Goal: Information Seeking & Learning: Learn about a topic

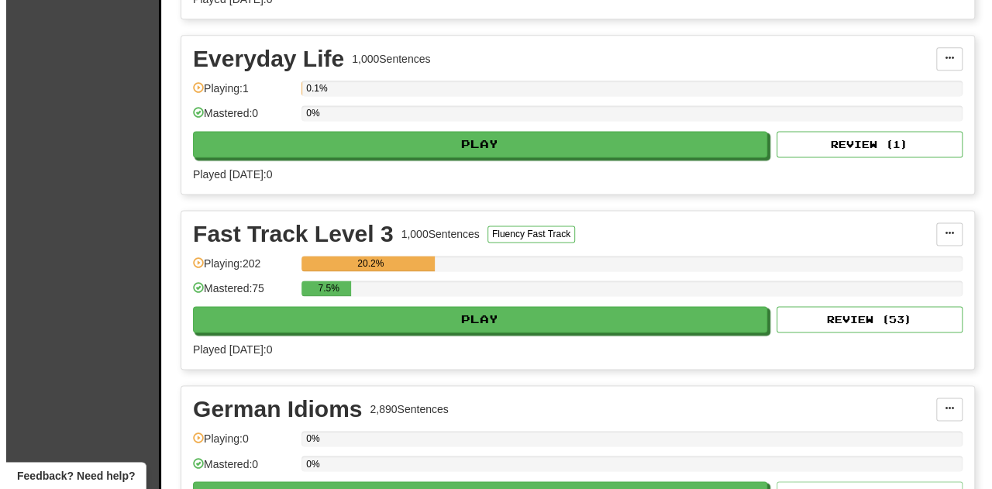
scroll to position [1085, 0]
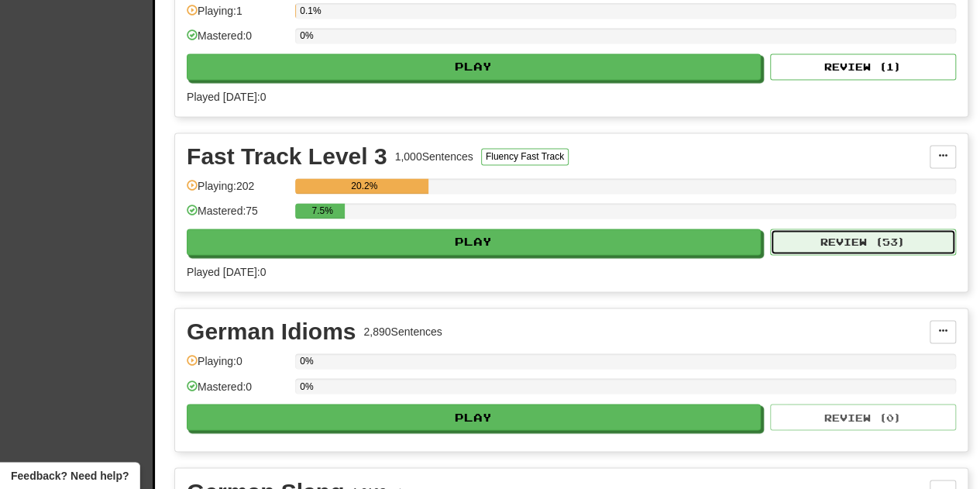
click at [863, 229] on button "Review ( 53 )" at bounding box center [863, 242] width 186 height 26
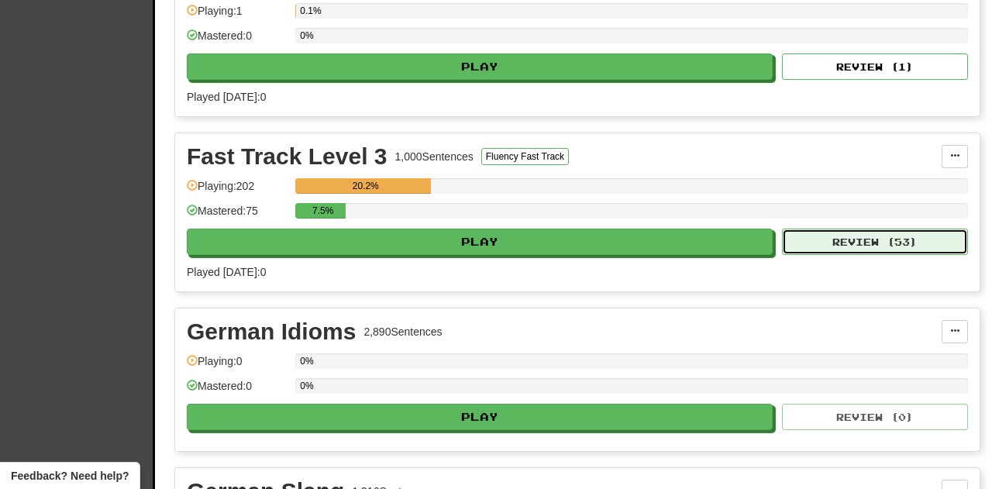
select select "**"
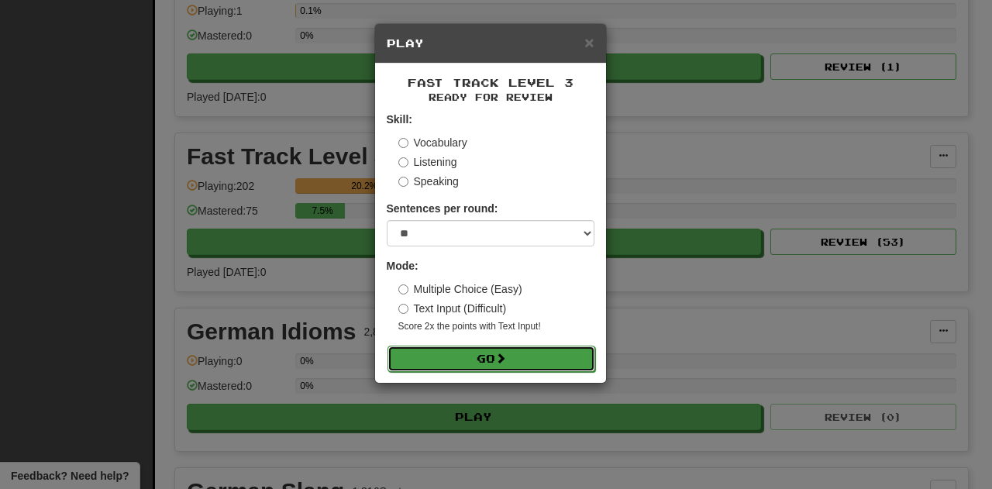
click at [483, 356] on button "Go" at bounding box center [491, 359] width 208 height 26
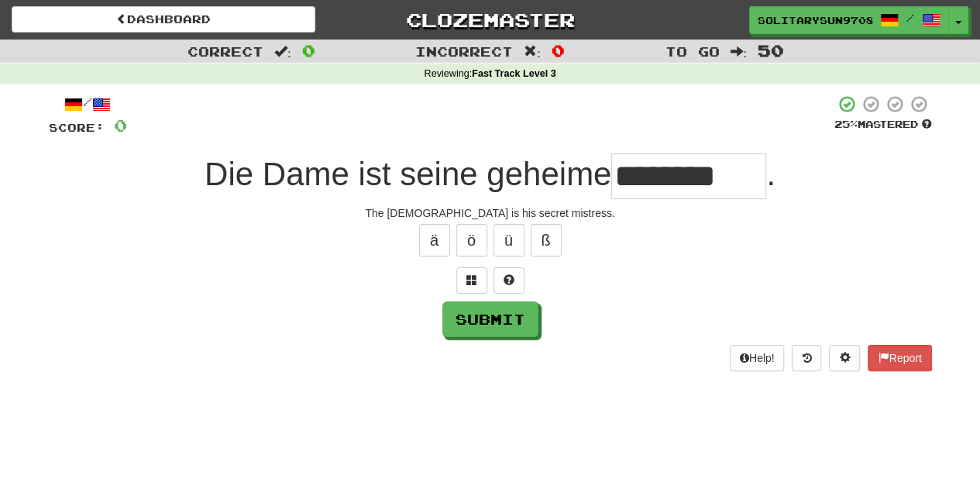
type input "********"
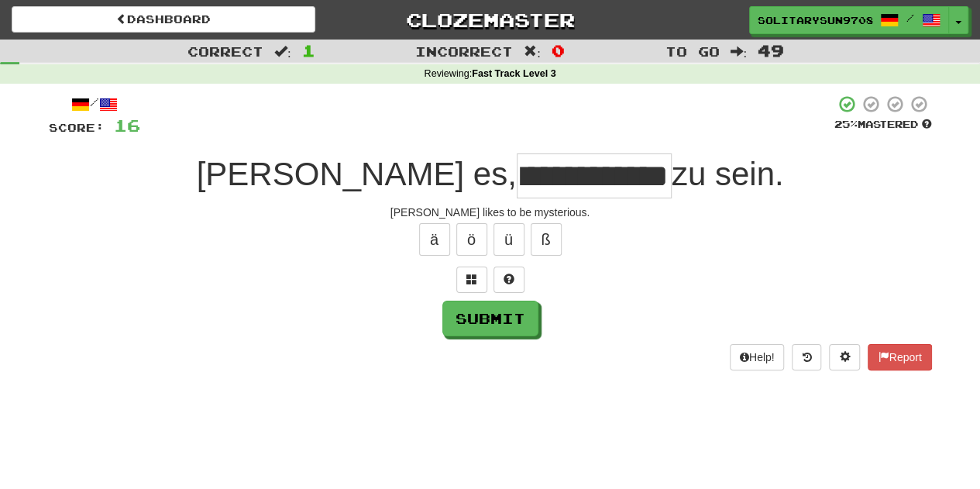
scroll to position [0, 48]
type input "**********"
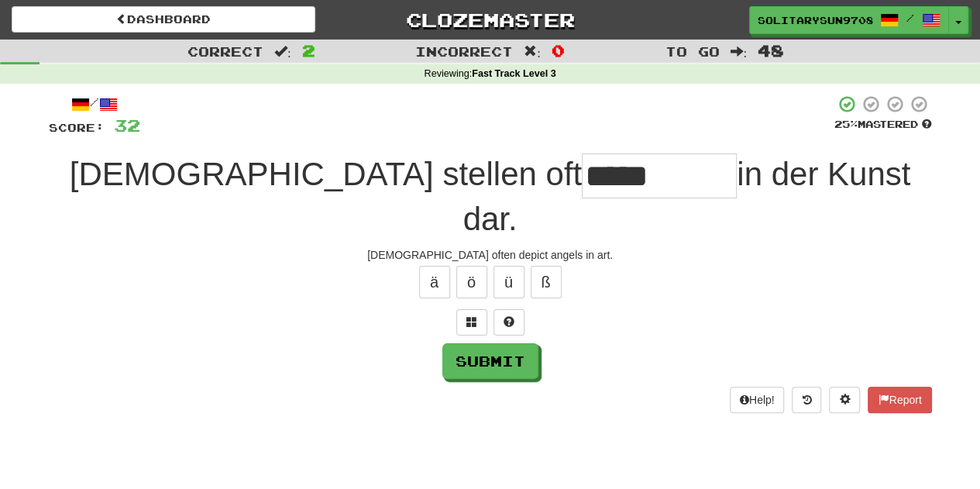
type input "*****"
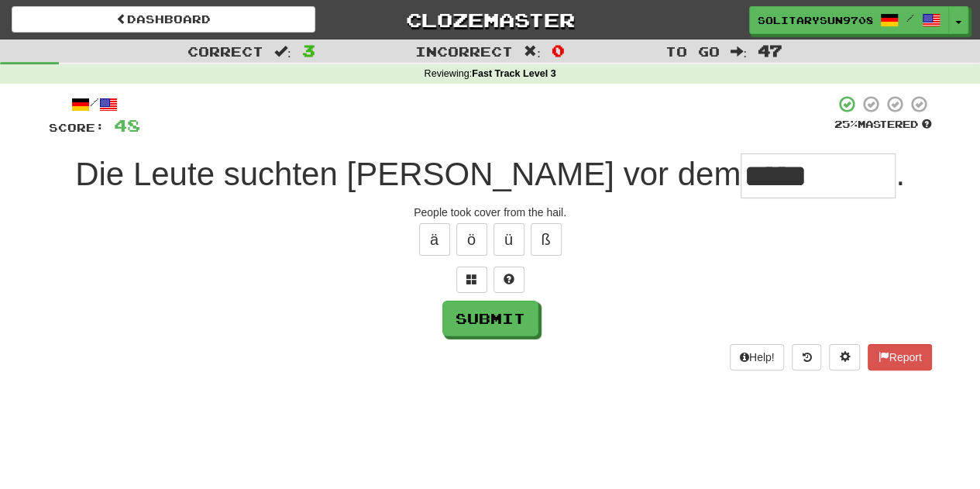
type input "*****"
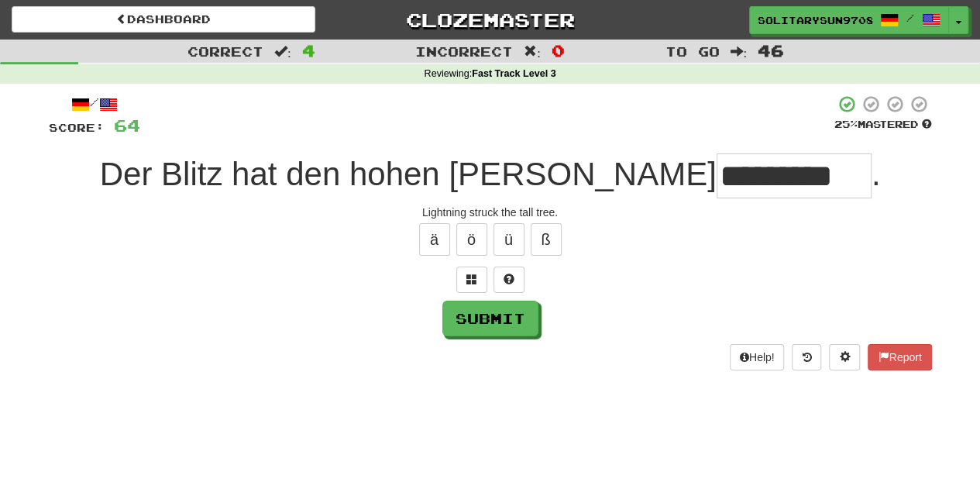
type input "*********"
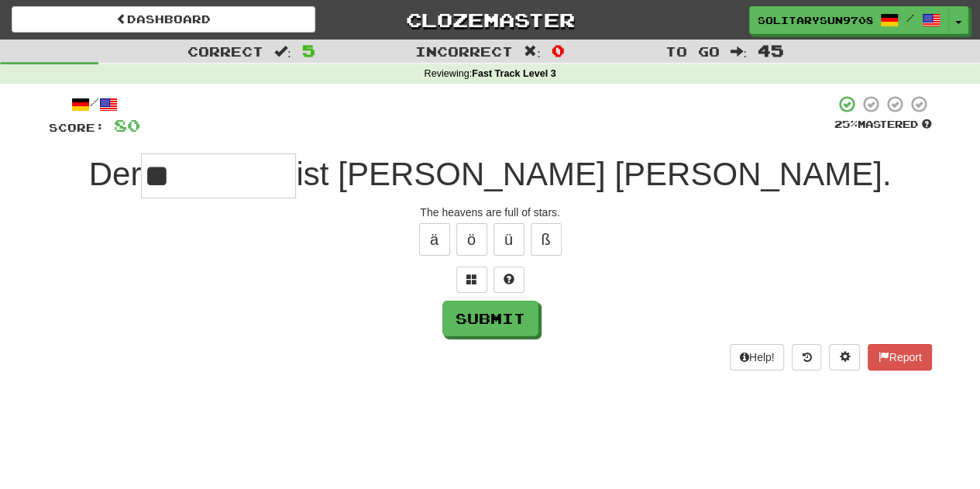
type input "*"
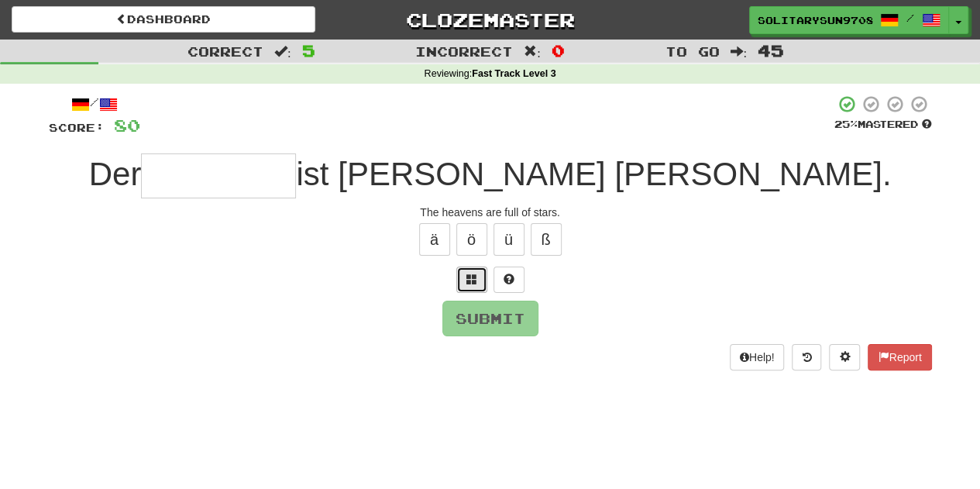
click at [465, 278] on button at bounding box center [471, 279] width 31 height 26
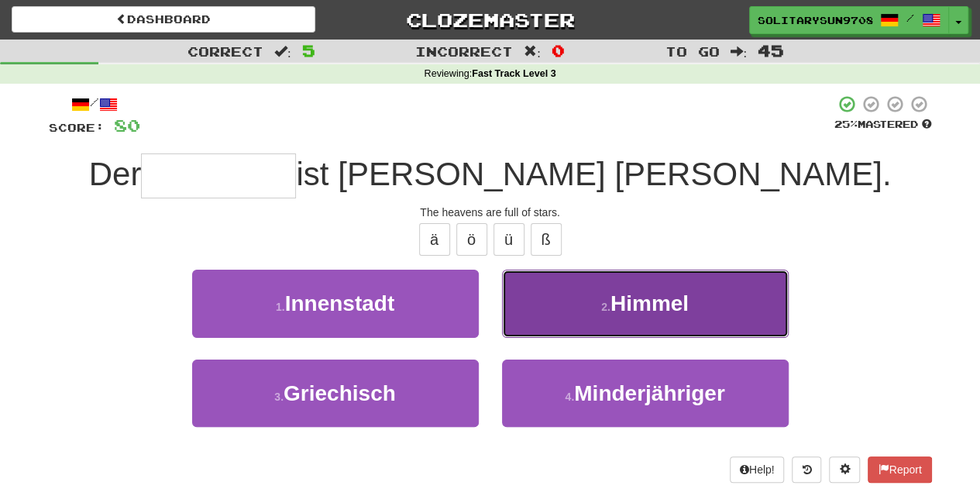
click at [593, 292] on button "2 . Himmel" at bounding box center [645, 303] width 287 height 67
type input "******"
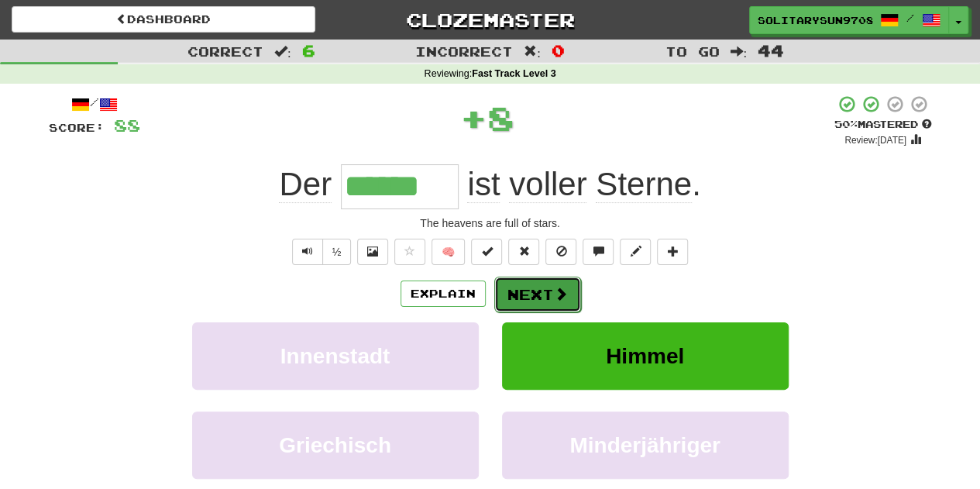
click at [553, 301] on button "Next" at bounding box center [537, 295] width 87 height 36
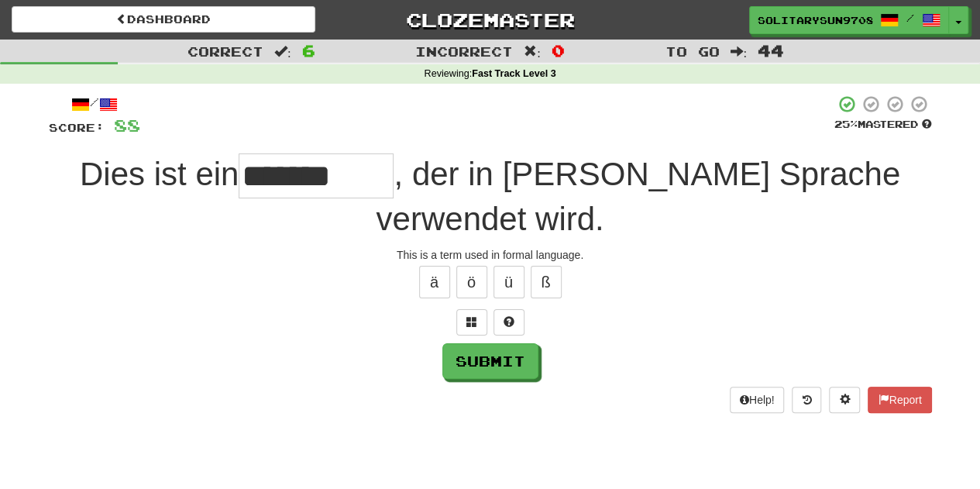
type input "*******"
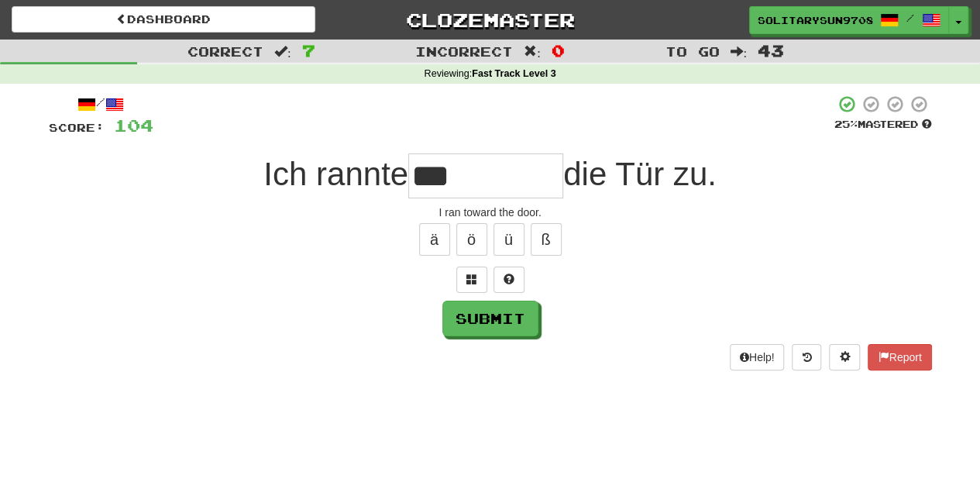
type input "***"
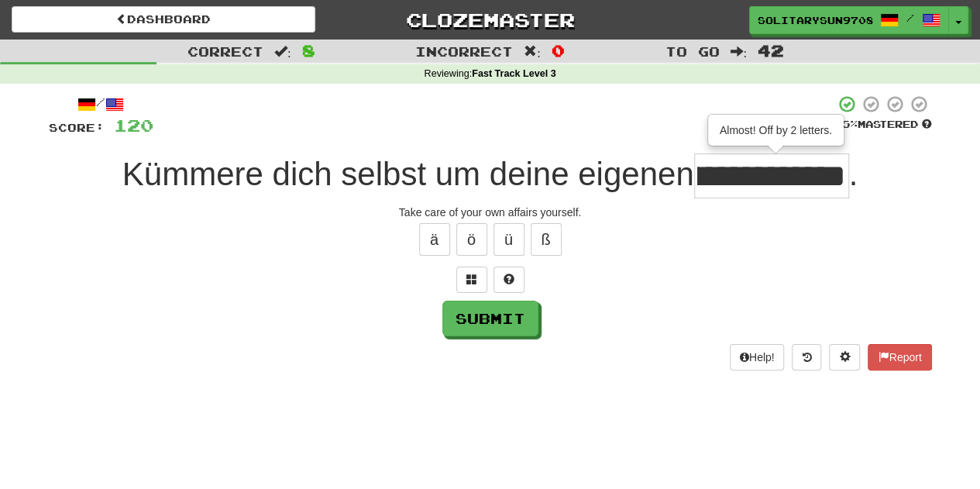
scroll to position [0, 91]
type input "**********"
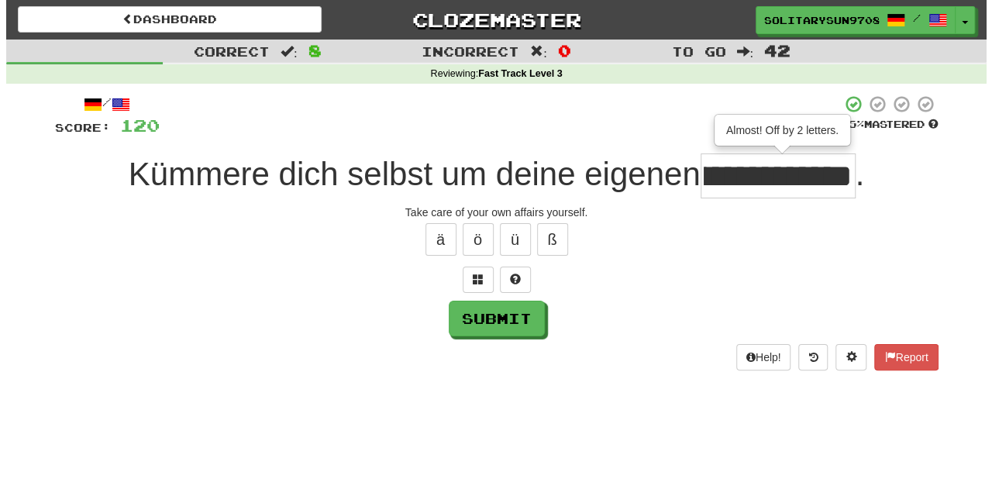
scroll to position [0, 0]
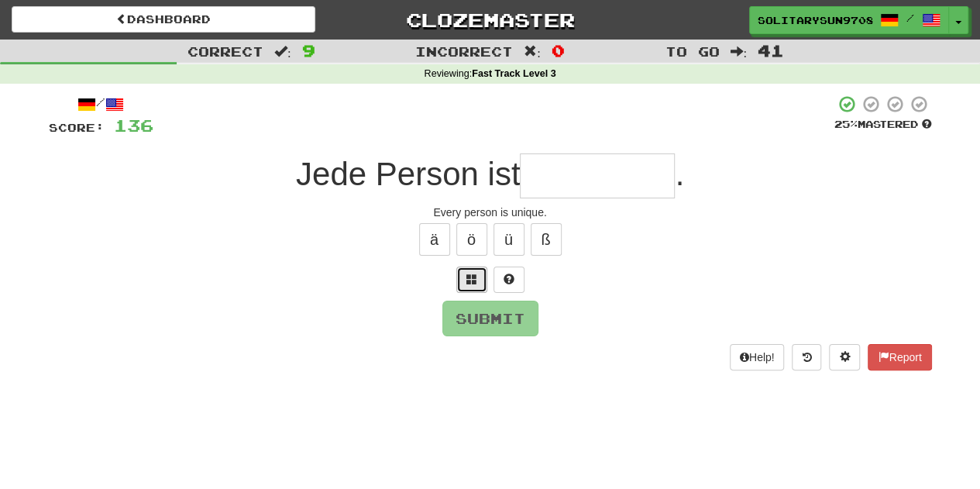
click at [471, 286] on button at bounding box center [471, 279] width 31 height 26
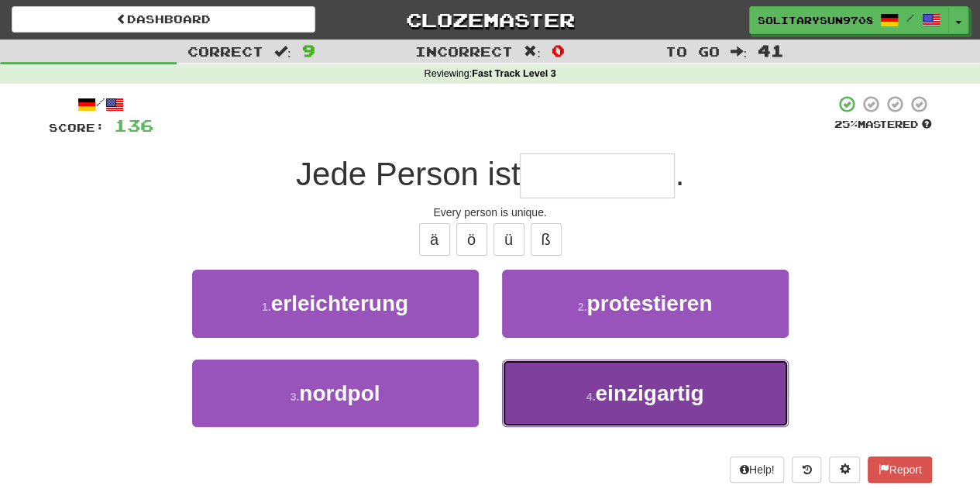
click at [609, 393] on span "einzigartig" at bounding box center [649, 393] width 108 height 24
type input "**********"
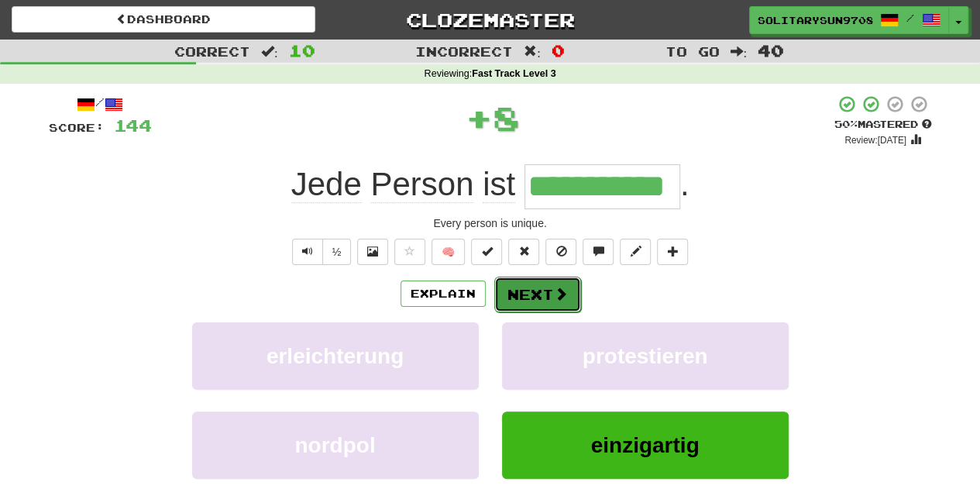
click at [533, 287] on button "Next" at bounding box center [537, 295] width 87 height 36
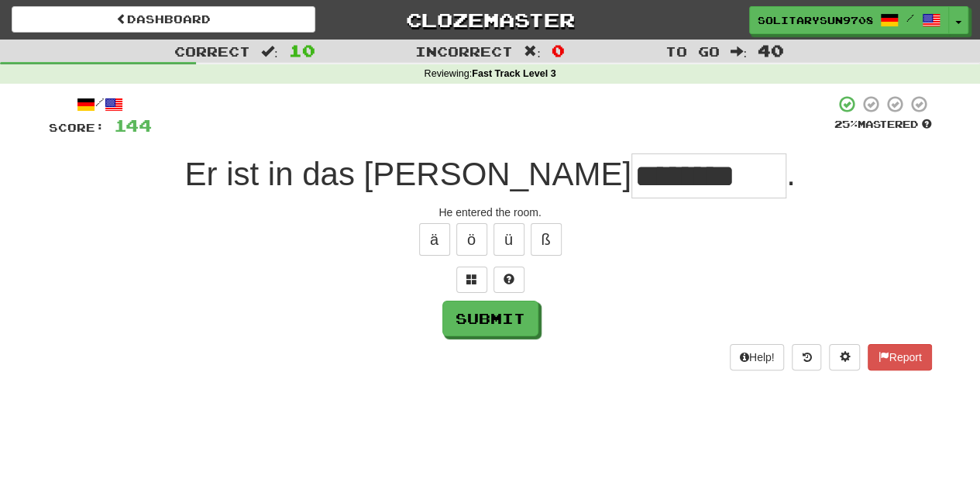
type input "**********"
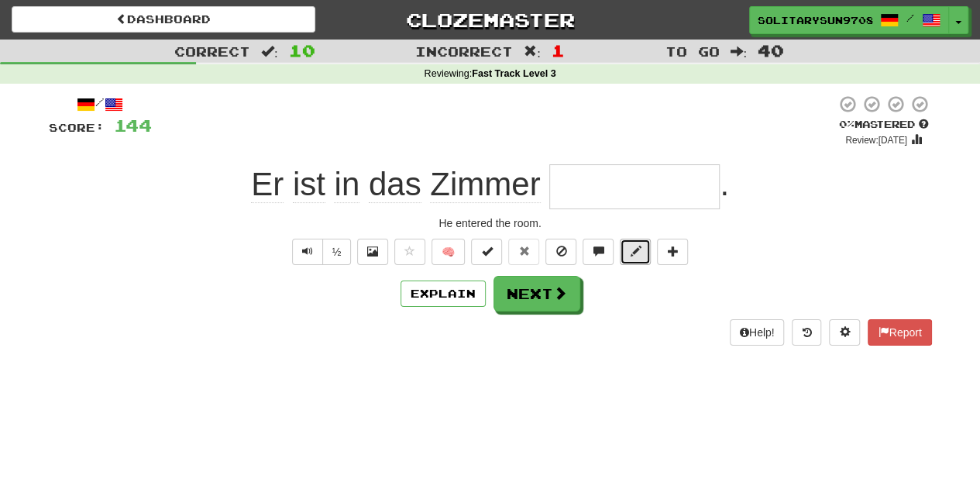
click at [638, 247] on span at bounding box center [635, 251] width 11 height 11
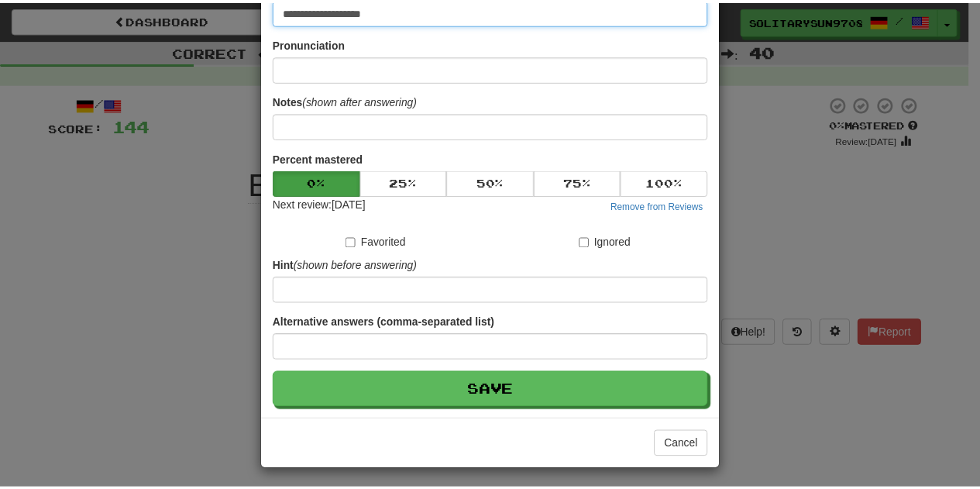
scroll to position [129, 0]
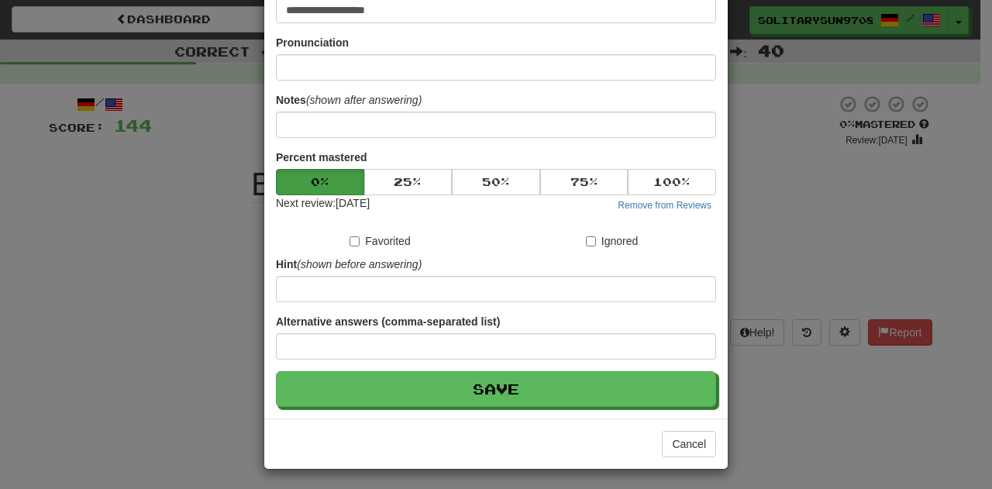
click at [330, 330] on div "Alternative answers (comma-separated list)" at bounding box center [496, 337] width 440 height 46
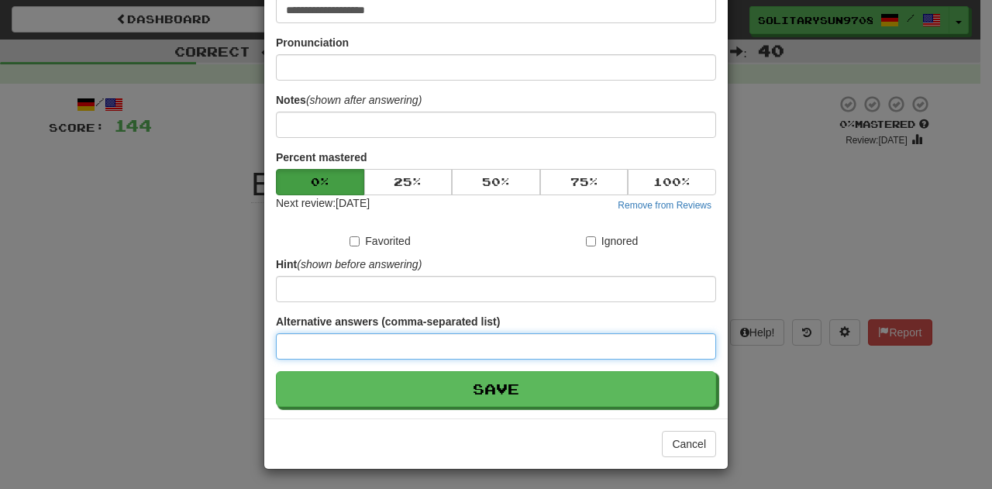
drag, startPoint x: 332, startPoint y: 339, endPoint x: 345, endPoint y: 331, distance: 15.7
click at [332, 340] on input at bounding box center [496, 346] width 440 height 26
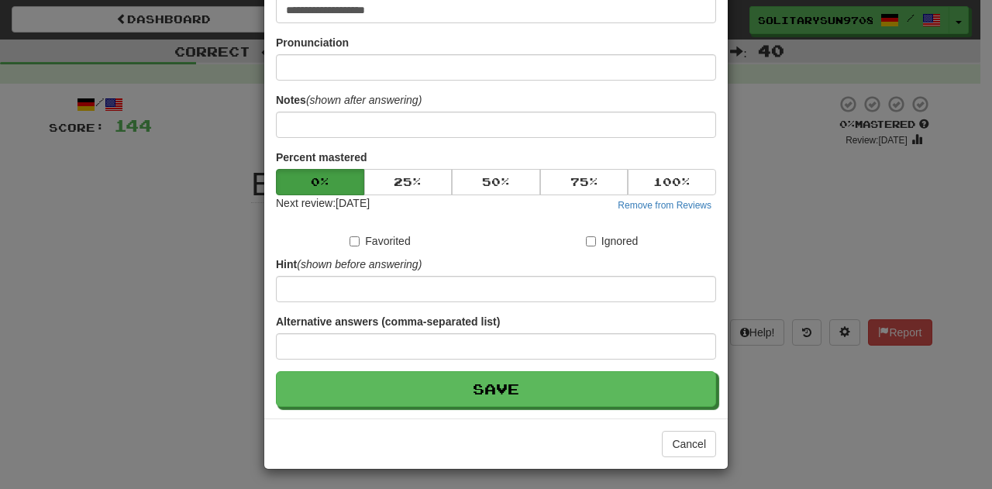
click at [264, 280] on div "**********" at bounding box center [495, 176] width 463 height 483
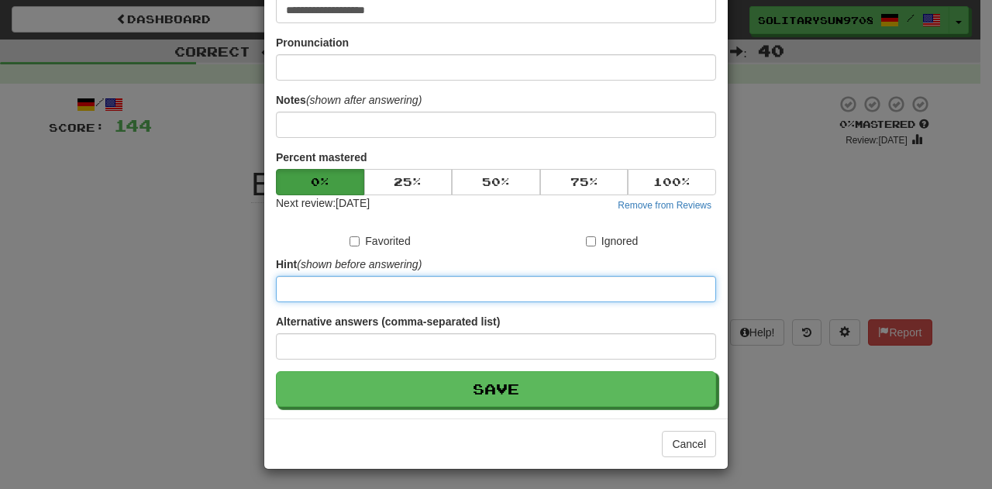
click at [279, 280] on input at bounding box center [496, 289] width 440 height 26
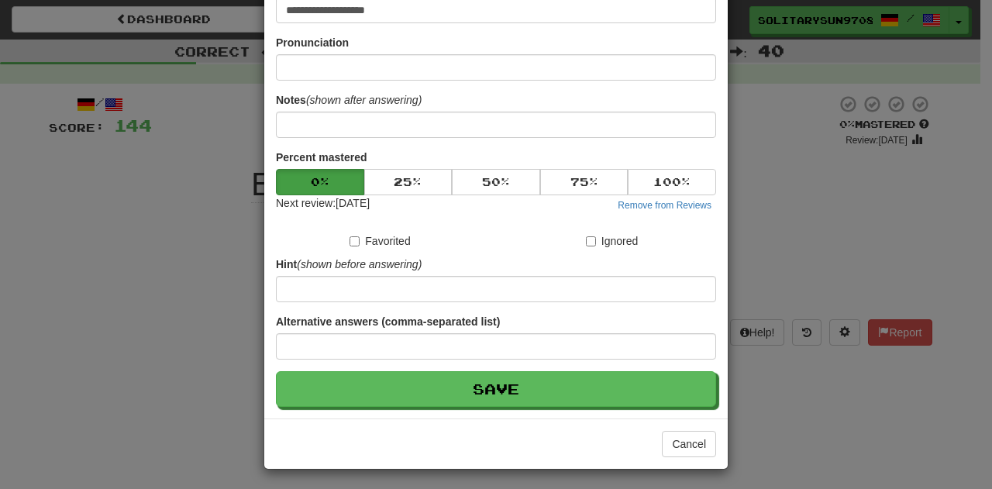
click at [77, 256] on div "**********" at bounding box center [496, 244] width 992 height 489
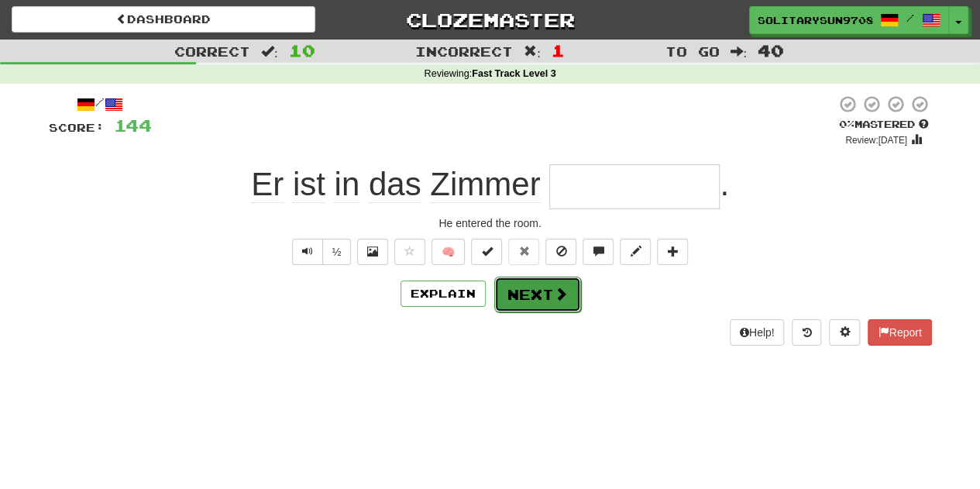
click at [558, 277] on button "Next" at bounding box center [537, 295] width 87 height 36
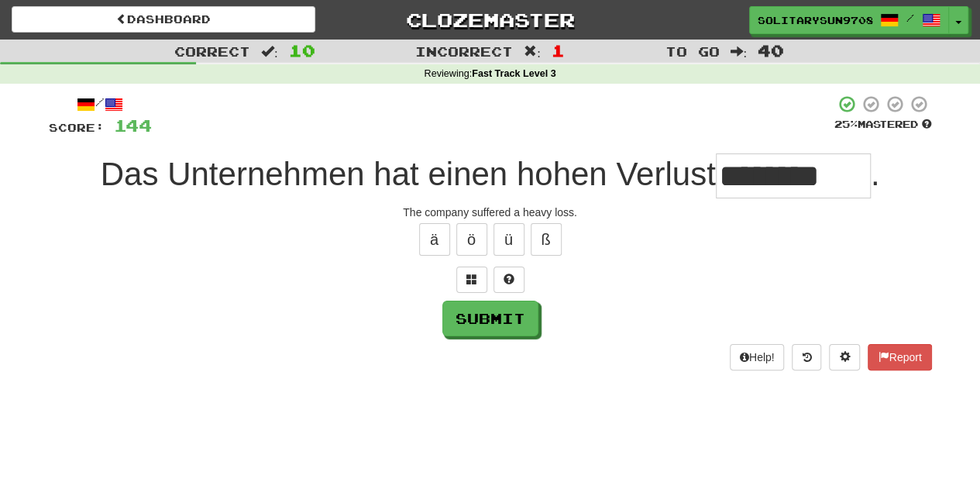
type input "********"
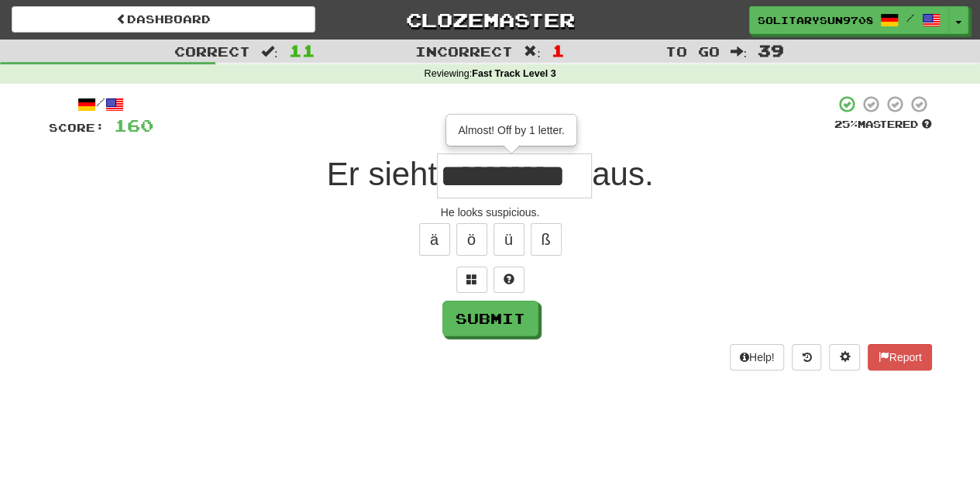
scroll to position [0, 1]
type input "**********"
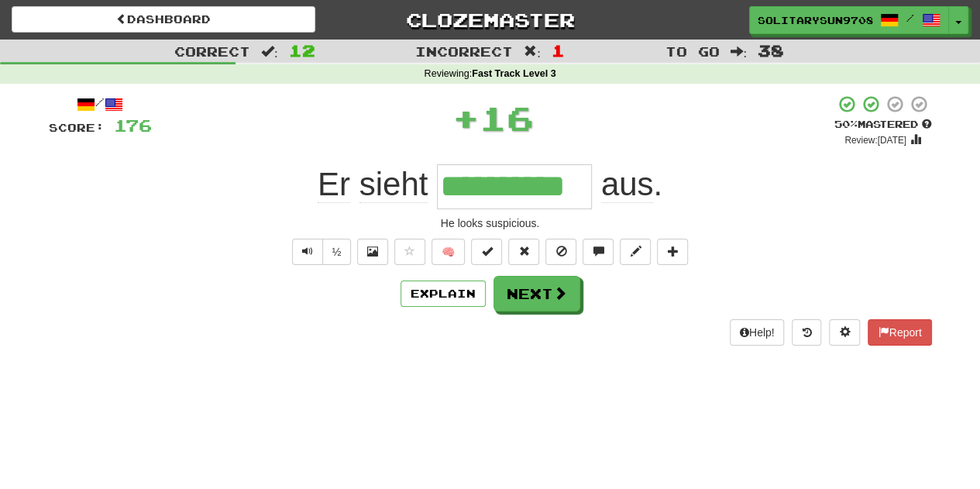
scroll to position [0, 0]
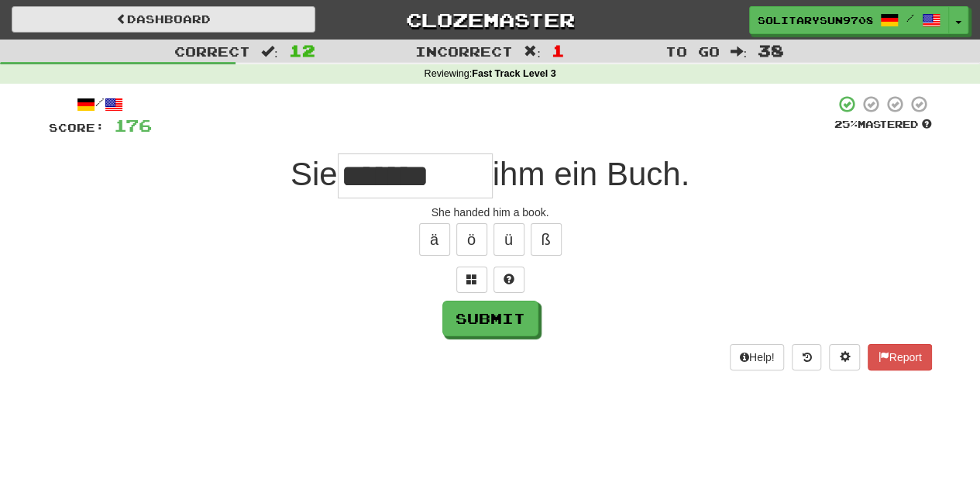
type input "*******"
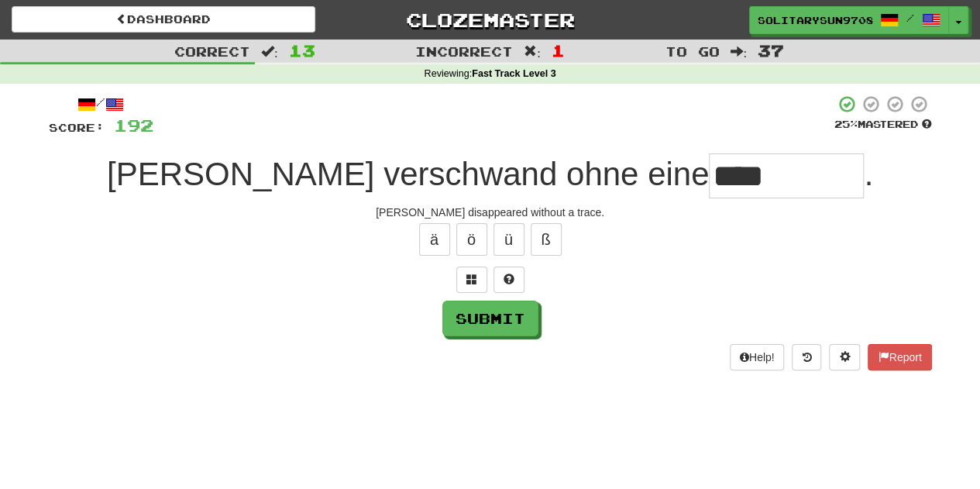
type input "****"
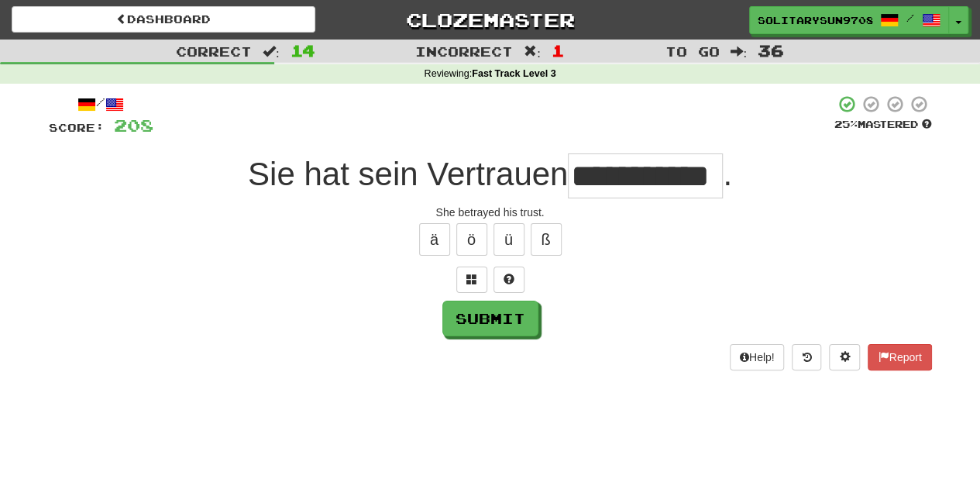
scroll to position [0, 26]
type input "**********"
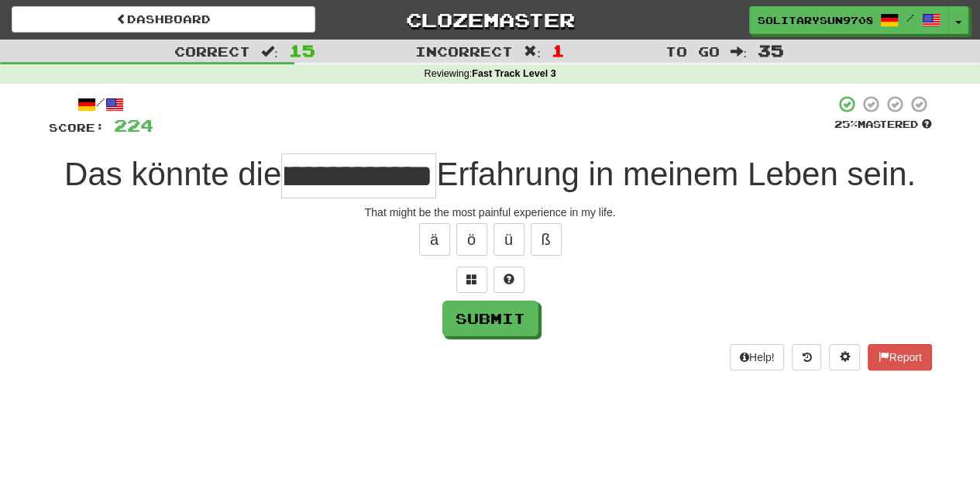
scroll to position [0, 89]
type input "**********"
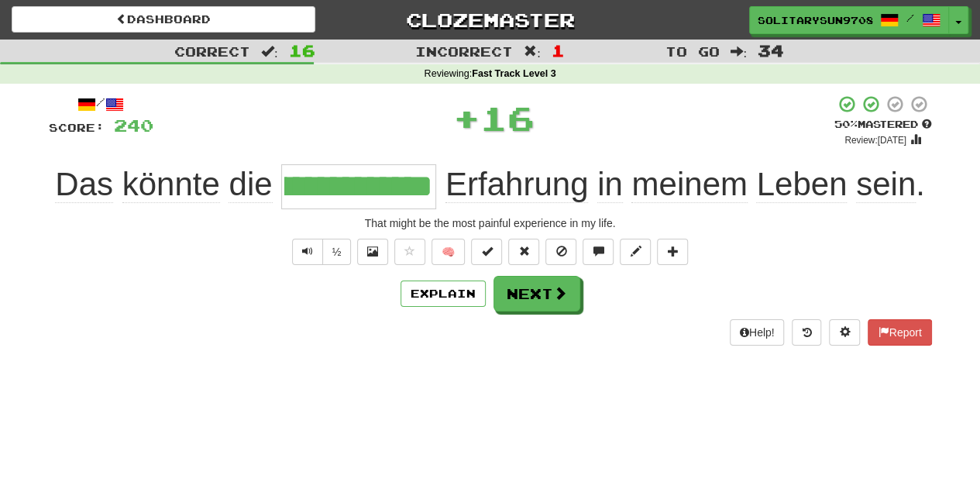
scroll to position [0, 0]
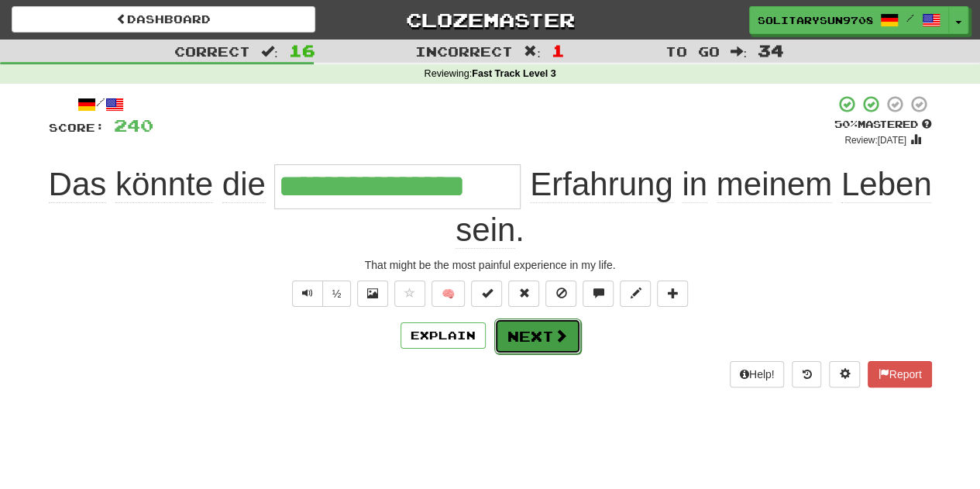
click at [559, 334] on span at bounding box center [561, 335] width 14 height 14
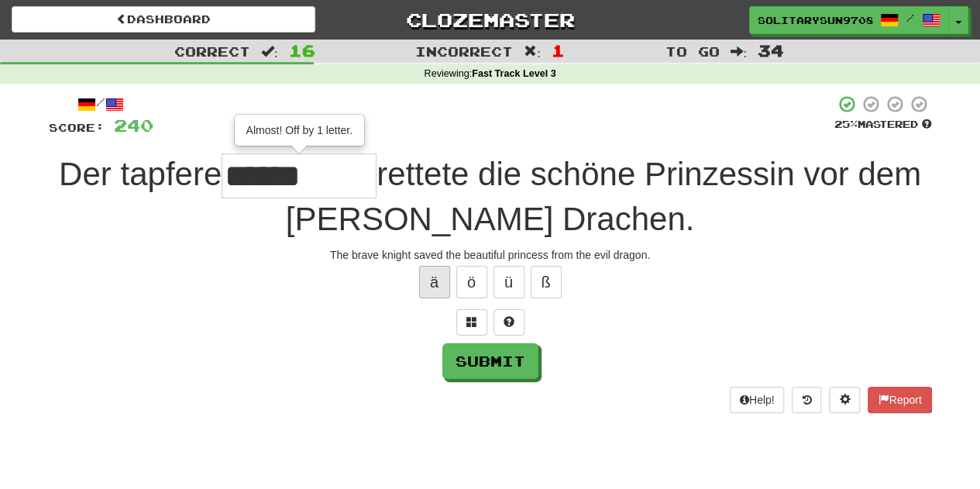
type input "******"
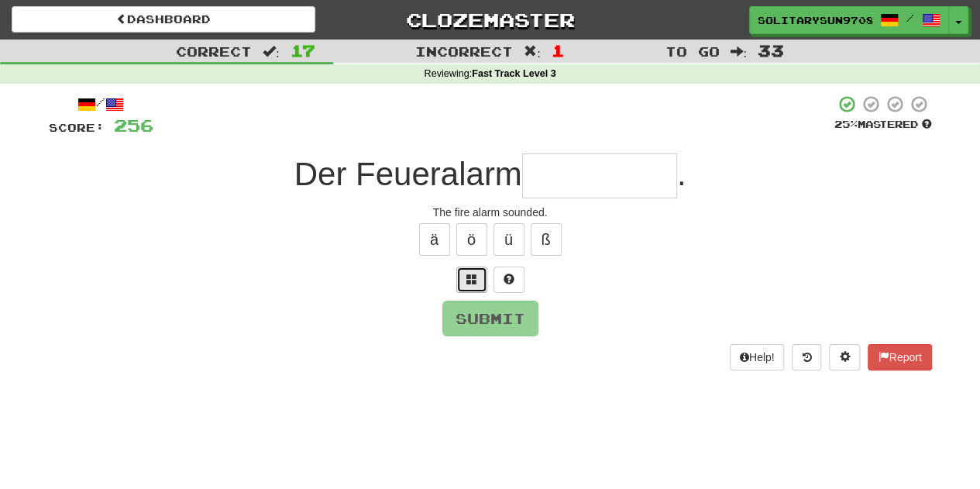
click at [466, 282] on span at bounding box center [471, 278] width 11 height 11
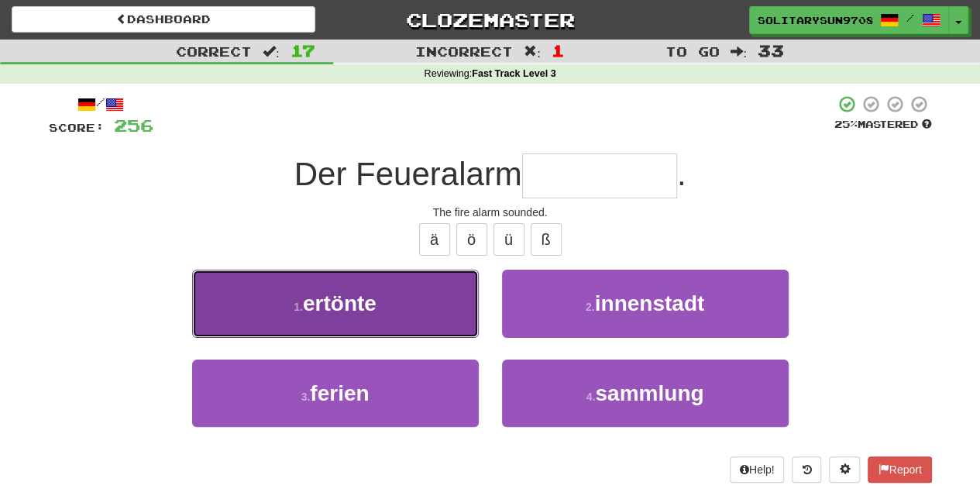
click at [426, 280] on button "1 . ertönte" at bounding box center [335, 303] width 287 height 67
type input "*******"
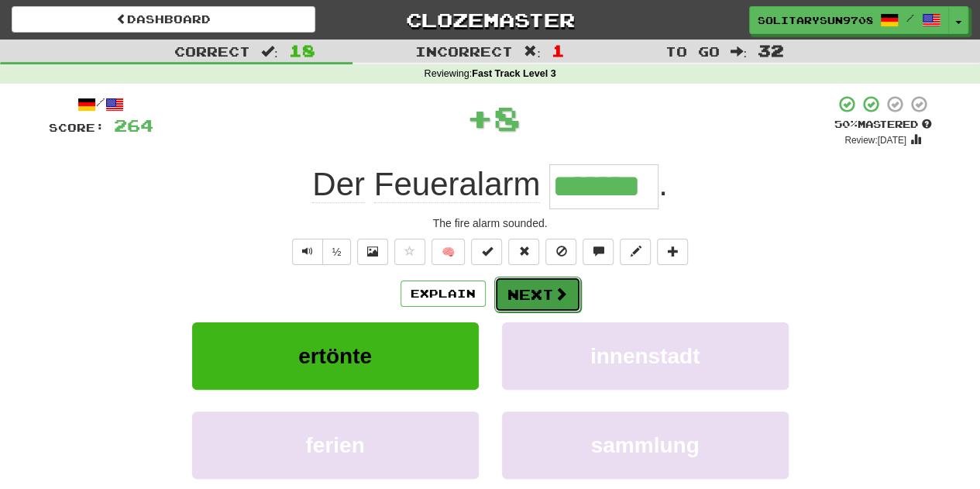
click at [544, 291] on button "Next" at bounding box center [537, 295] width 87 height 36
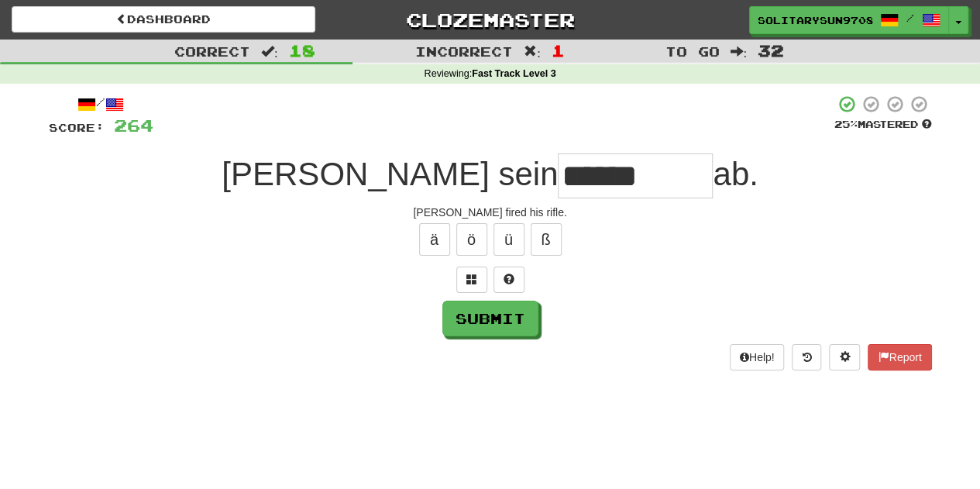
type input "******"
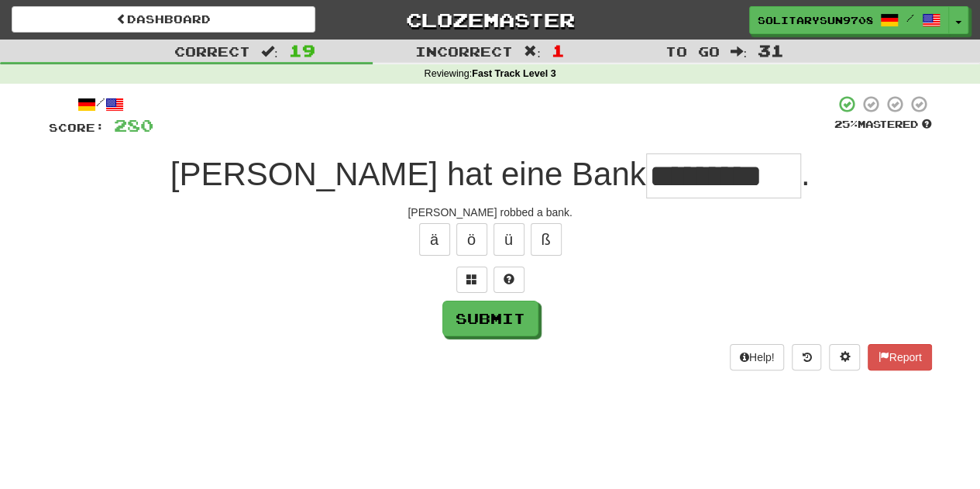
scroll to position [0, 13]
type input "**********"
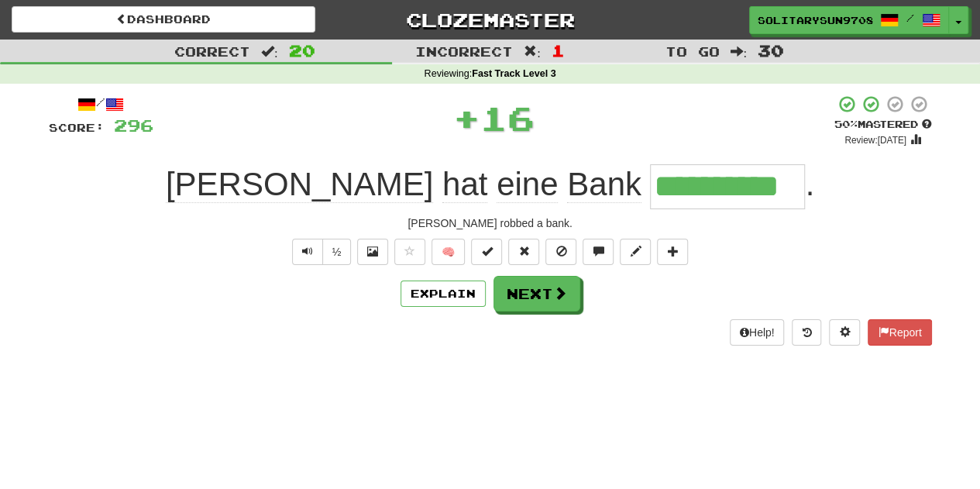
scroll to position [0, 0]
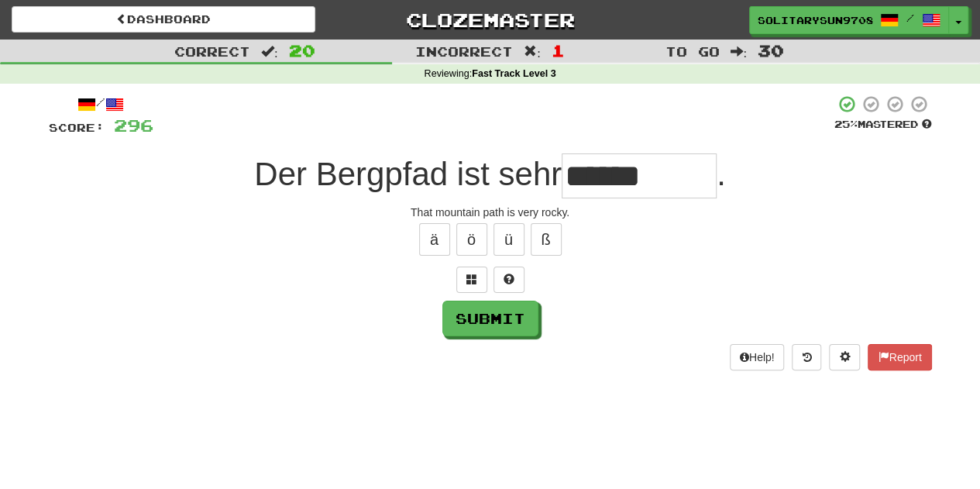
type input "******"
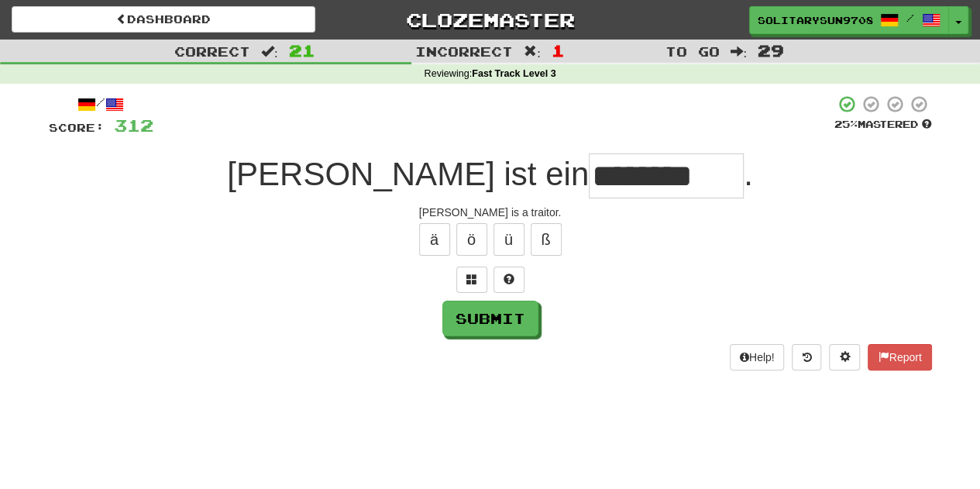
type input "********"
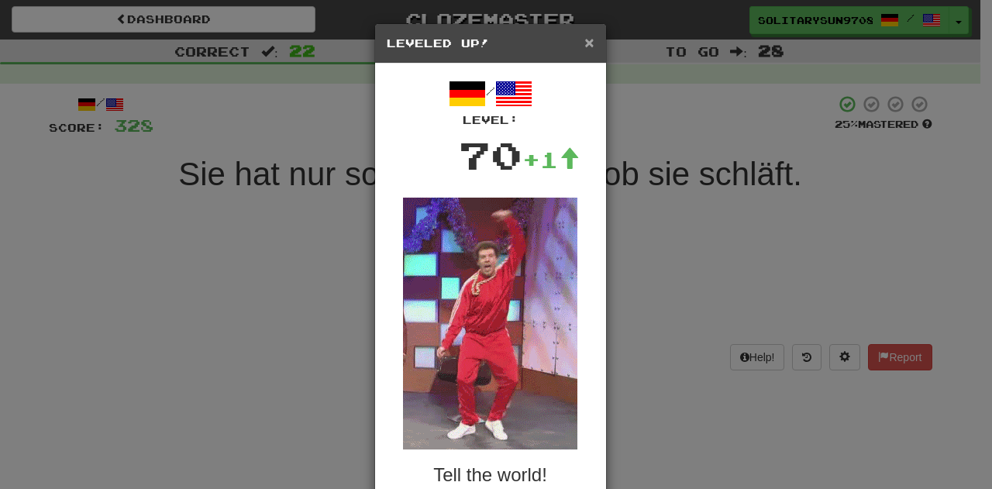
click at [584, 39] on span "×" at bounding box center [588, 42] width 9 height 18
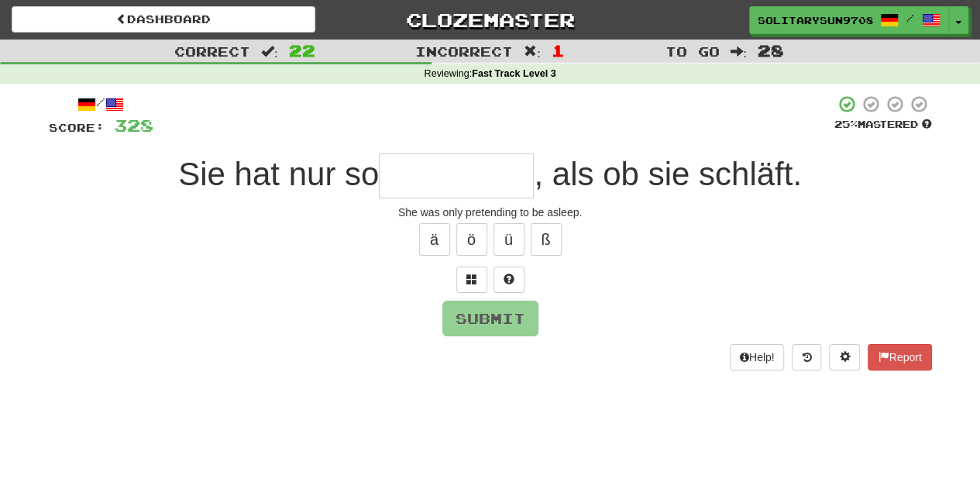
click at [438, 163] on input "text" at bounding box center [456, 175] width 155 height 45
type input "*"
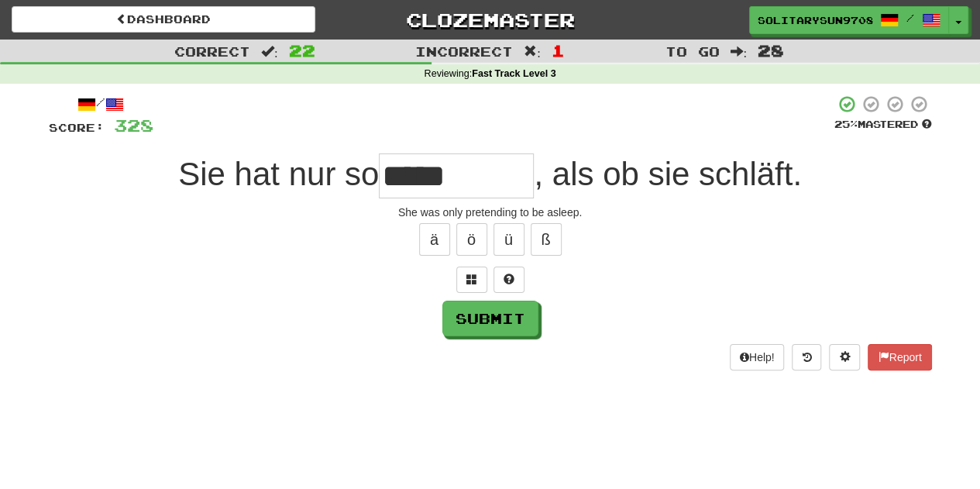
type input "*****"
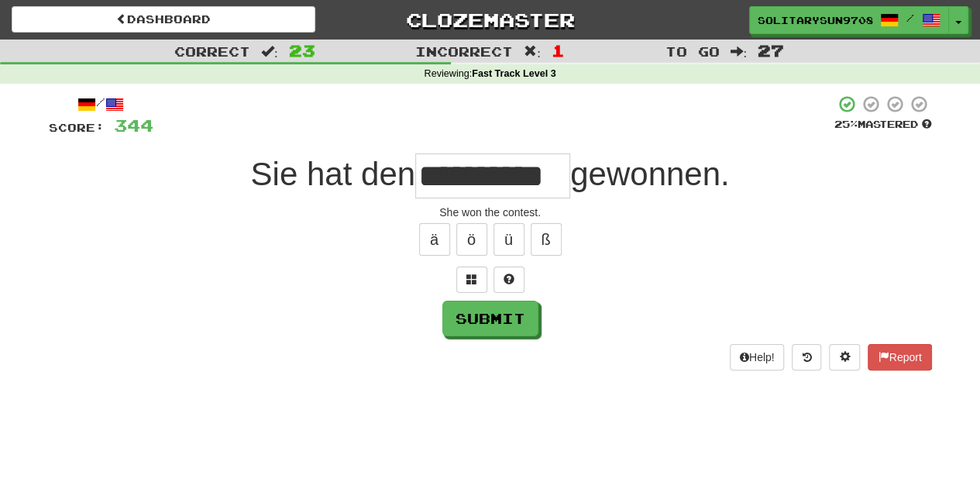
scroll to position [0, 17]
type input "**********"
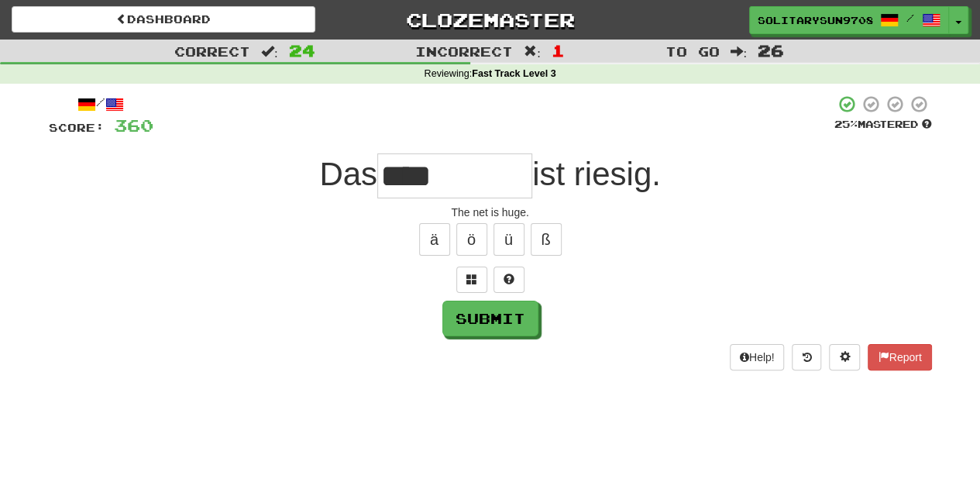
type input "****"
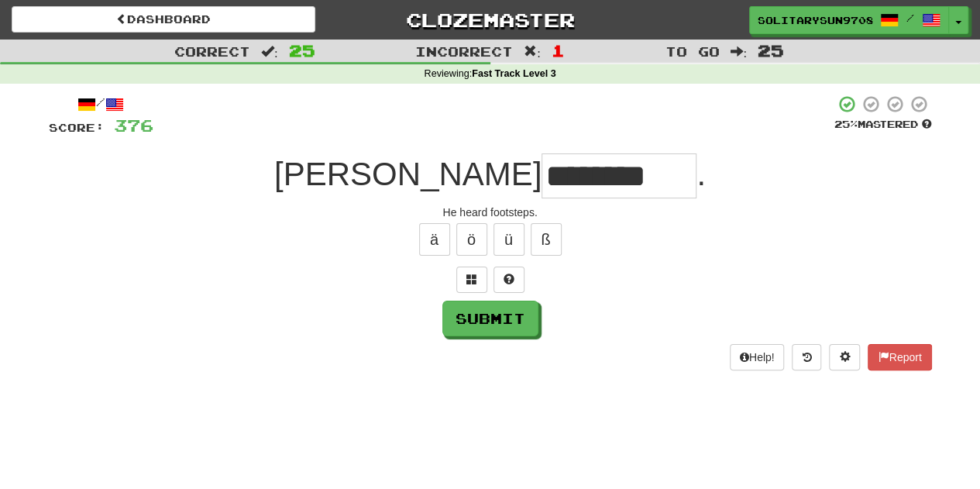
type input "********"
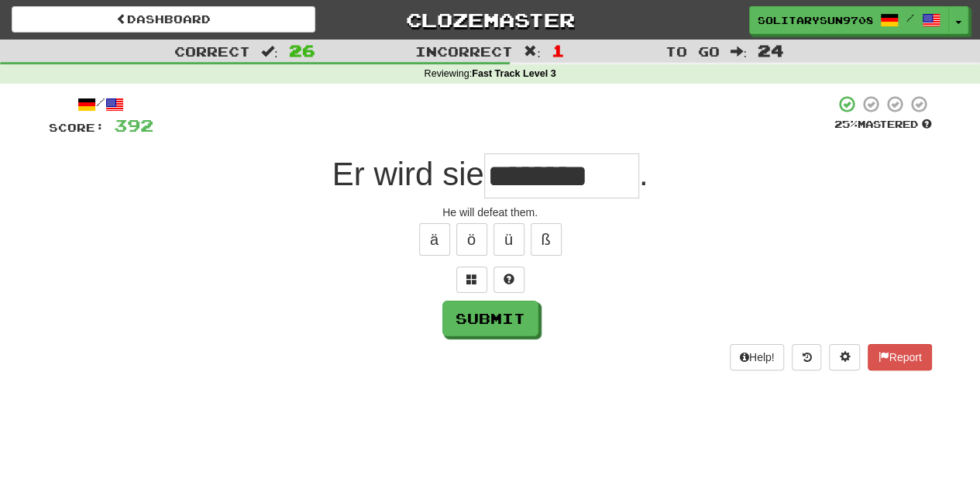
type input "********"
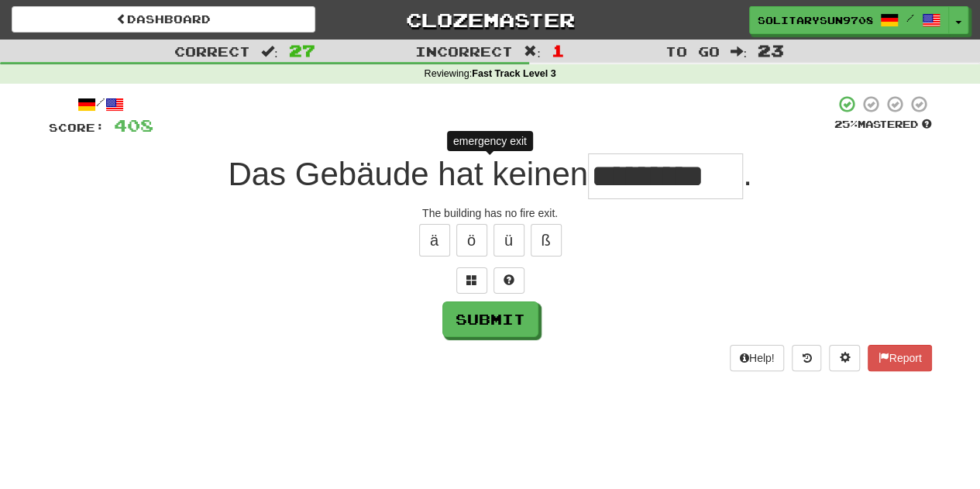
type input "**********"
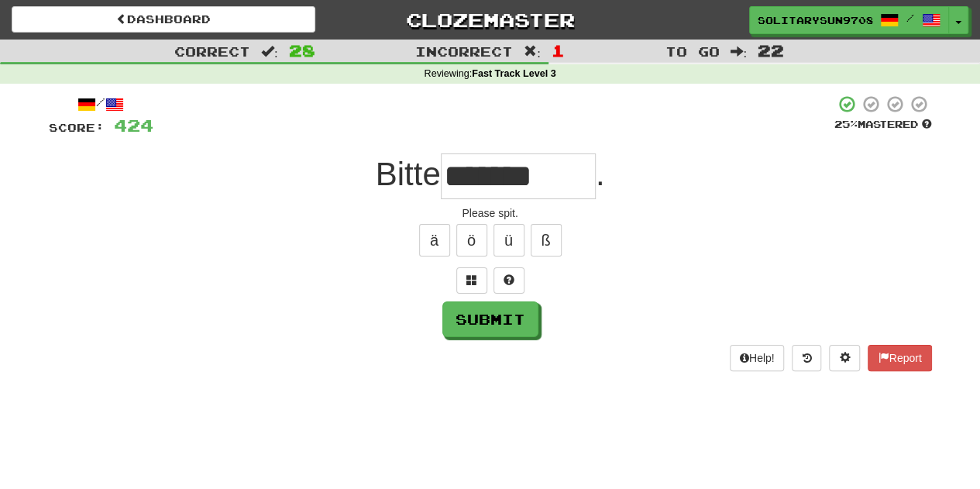
type input "*******"
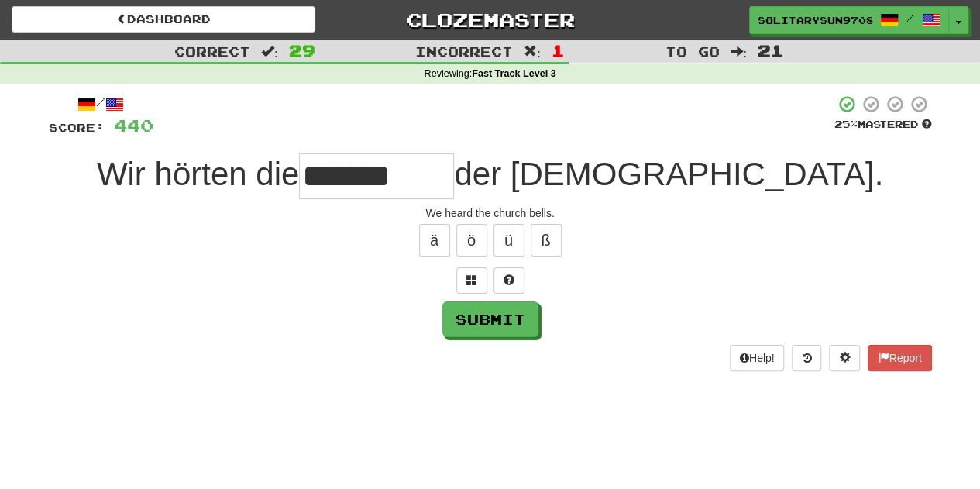
type input "*******"
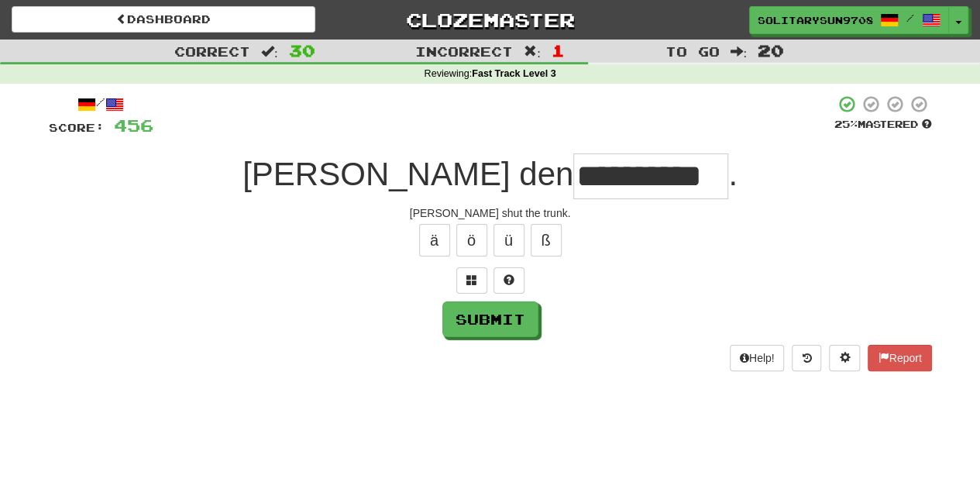
scroll to position [0, 5]
type input "**********"
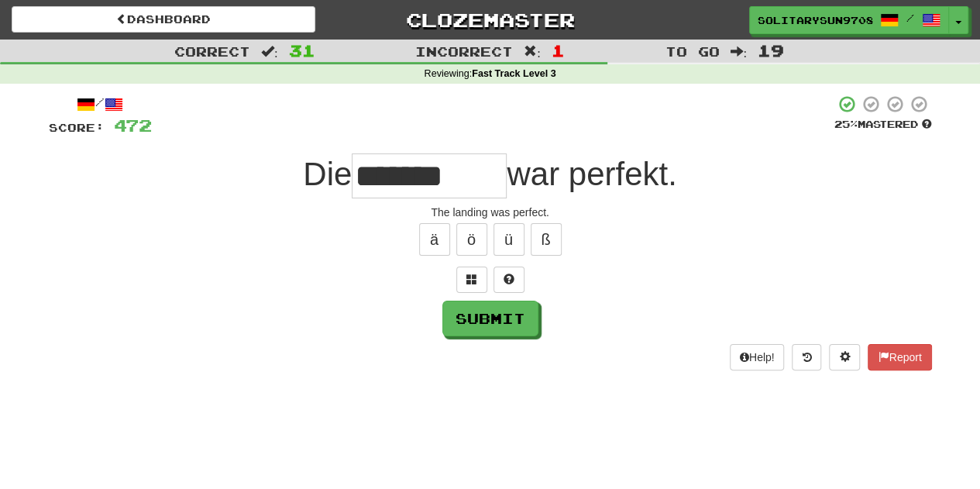
type input "*******"
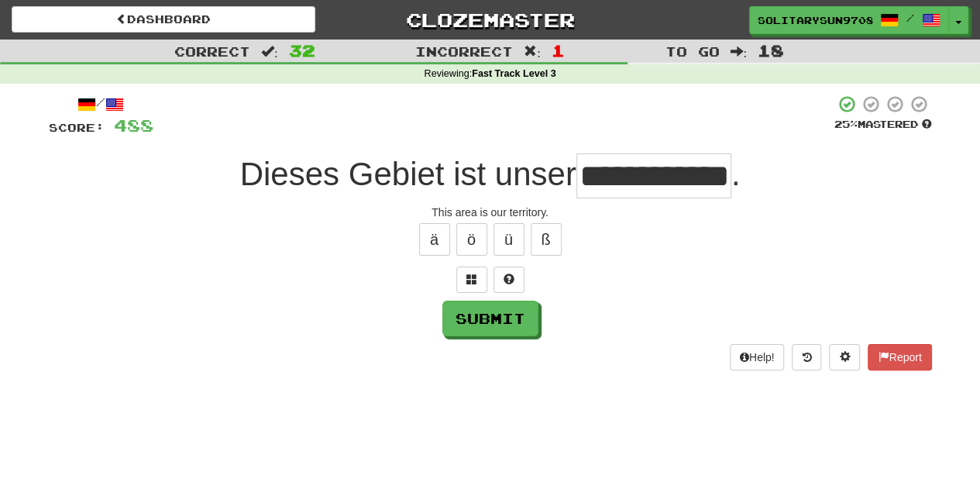
type input "**********"
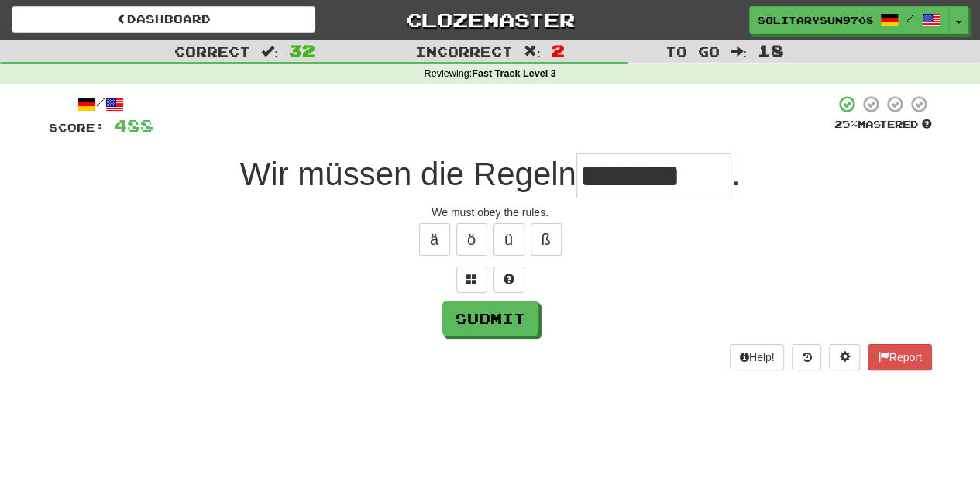
type input "********"
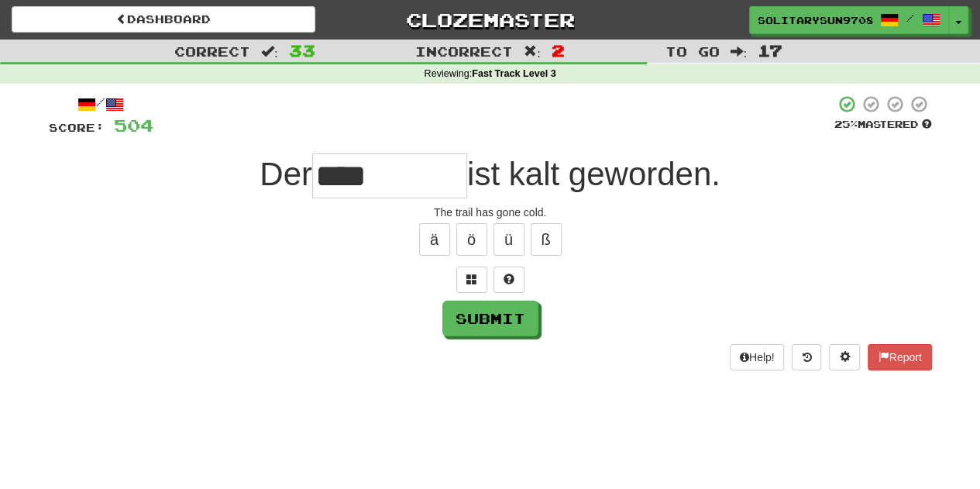
type input "****"
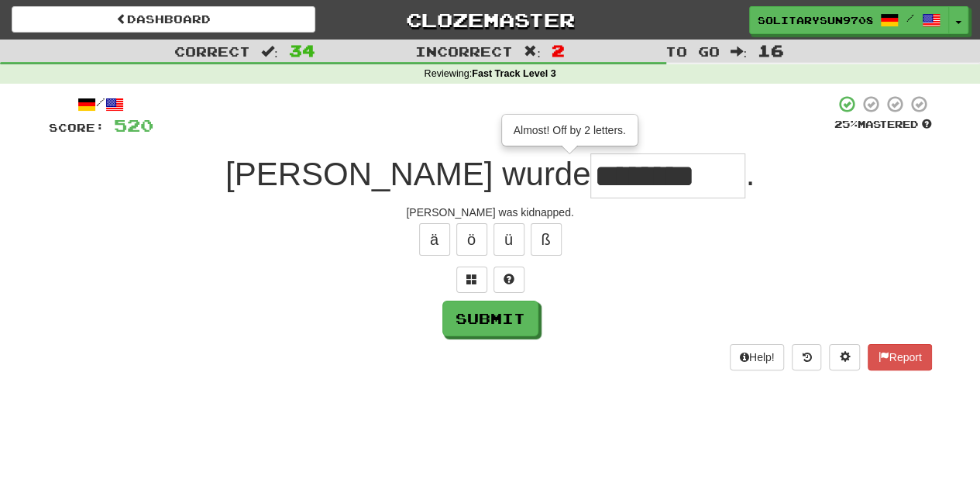
type input "********"
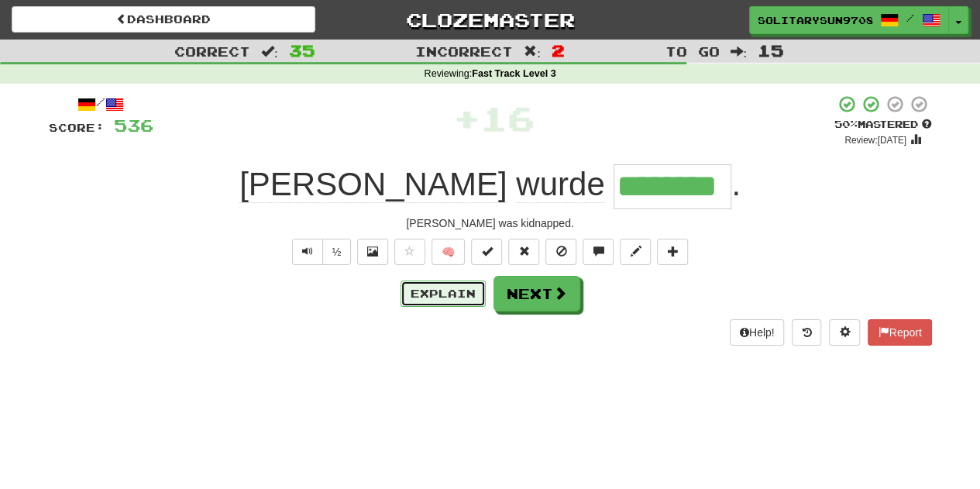
click at [432, 290] on button "Explain" at bounding box center [443, 293] width 85 height 26
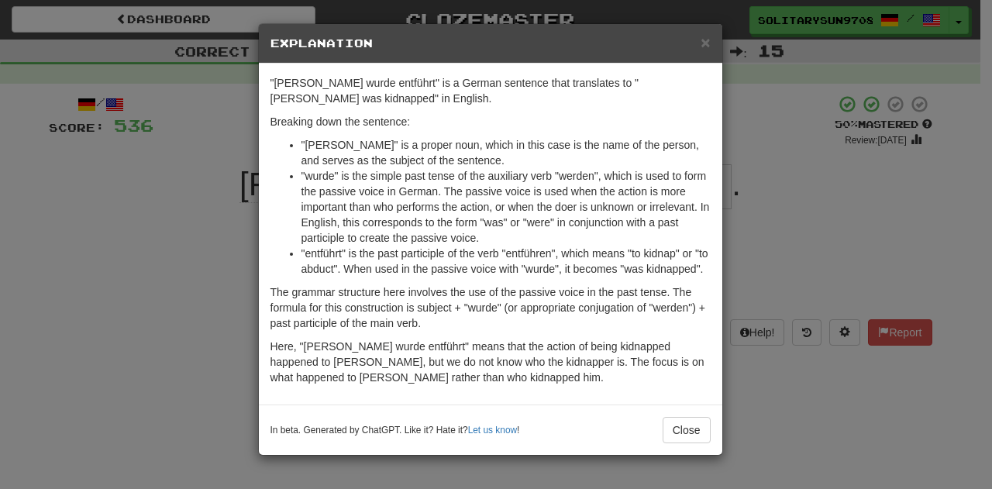
click at [194, 309] on div "× Explanation "Tom wurde entführt" is a German sentence that translates to "Tom…" at bounding box center [496, 244] width 992 height 489
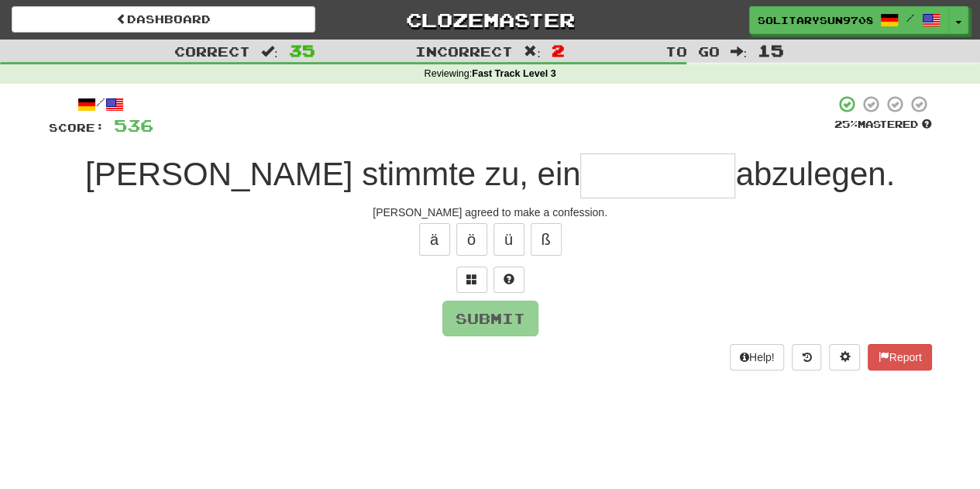
type input "**********"
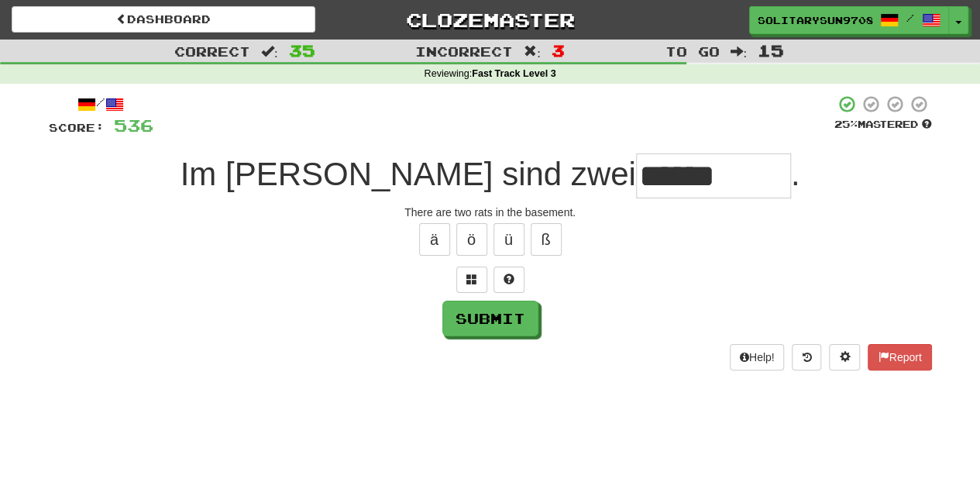
type input "******"
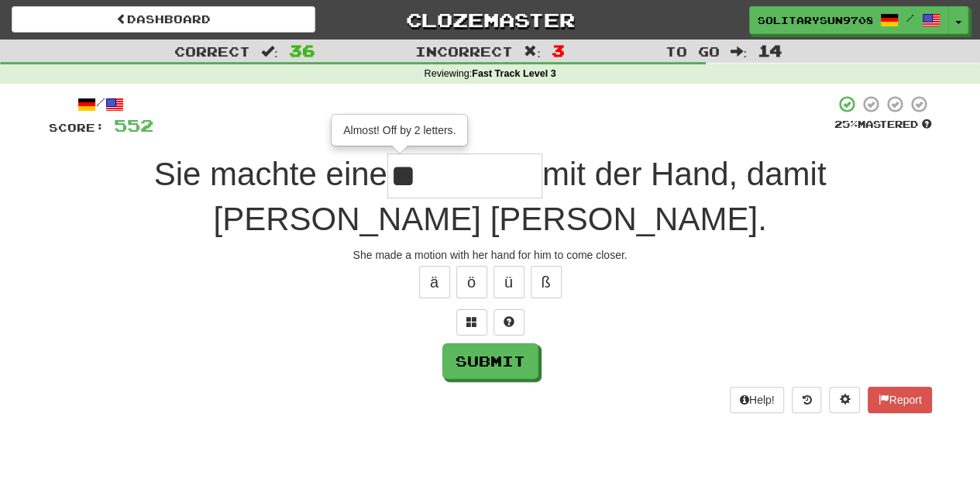
type input "*"
type input "*****"
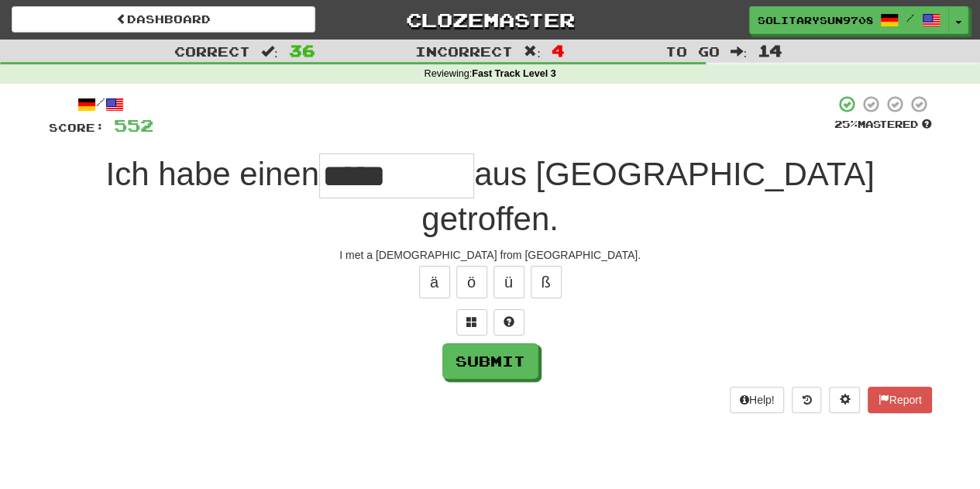
type input "*****"
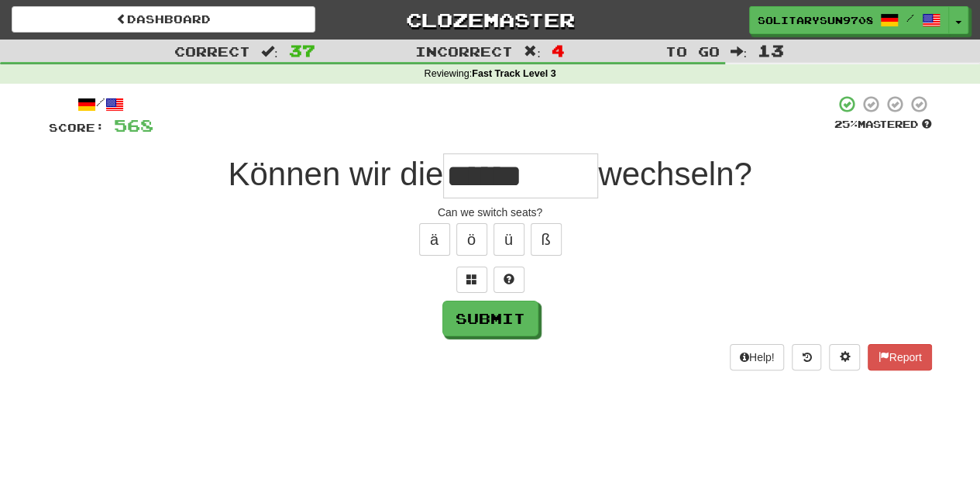
type input "******"
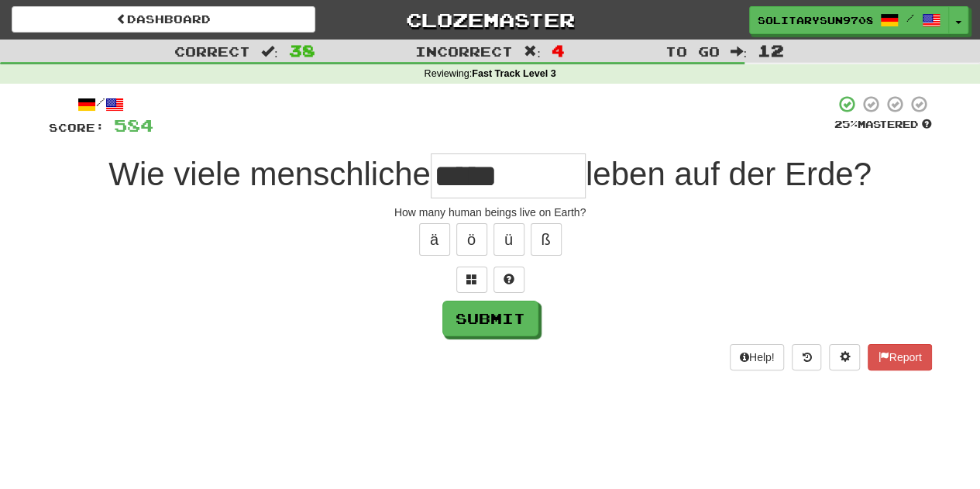
type input "*****"
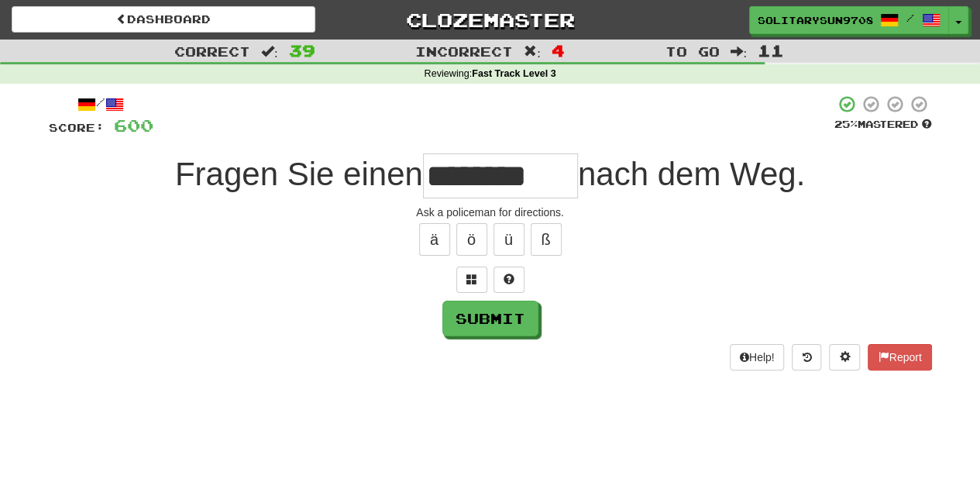
type input "**********"
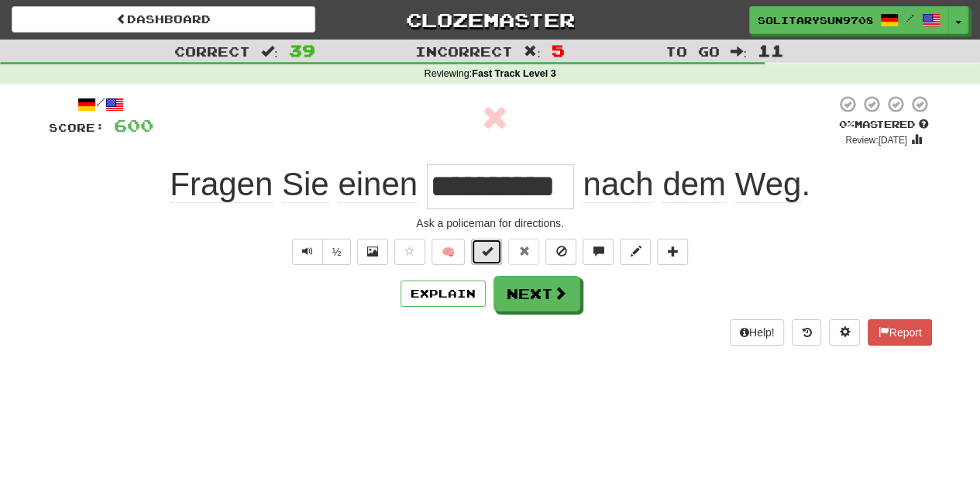
click at [493, 256] on button at bounding box center [486, 252] width 31 height 26
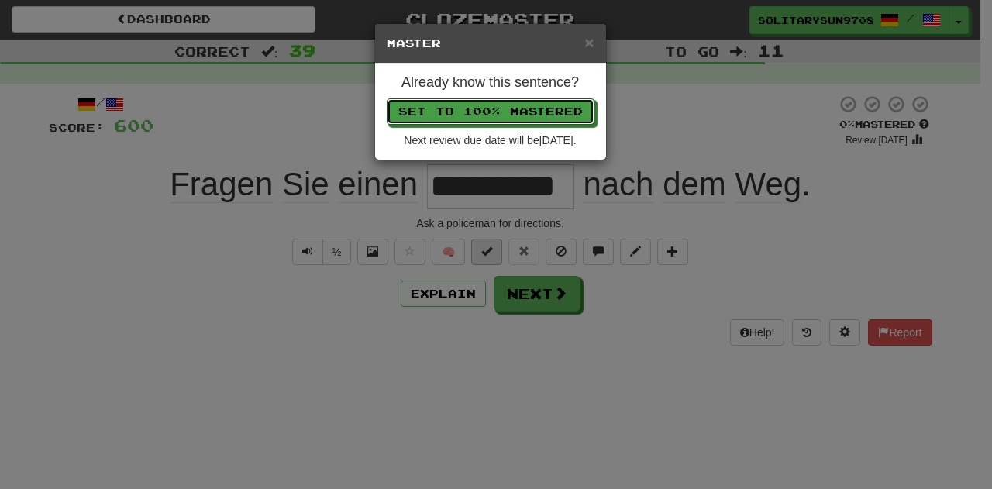
click at [387, 98] on button "Set to 100% Mastered" at bounding box center [491, 111] width 208 height 26
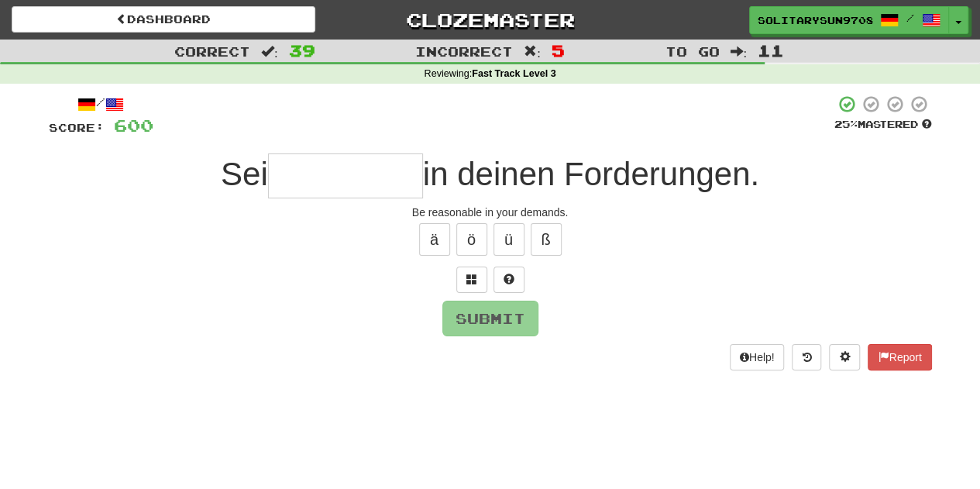
type input "**********"
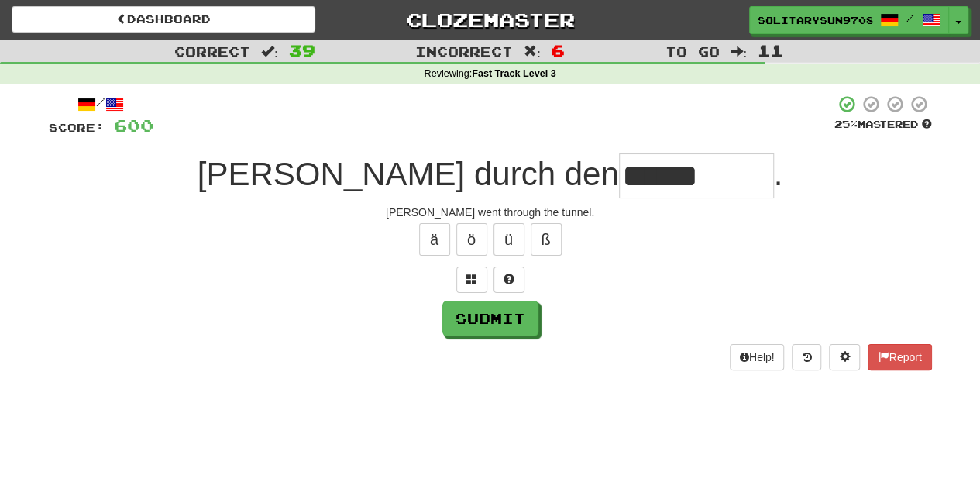
type input "******"
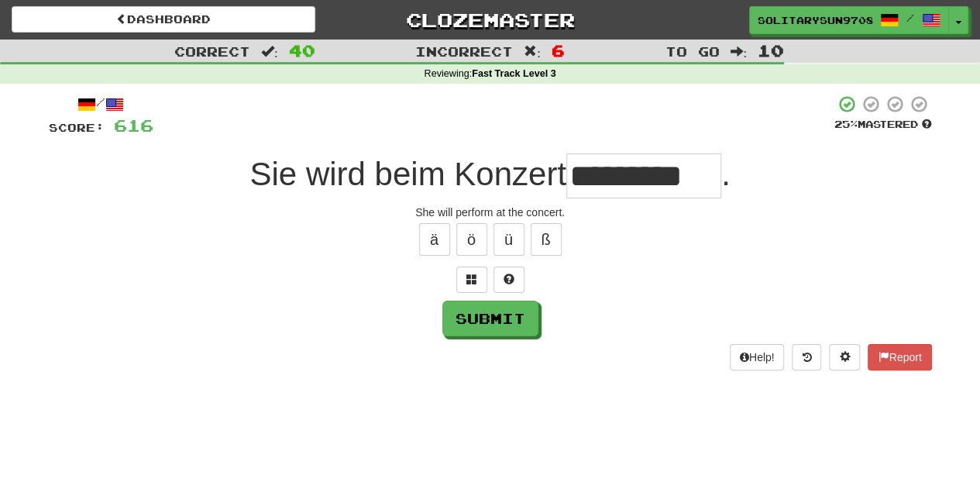
type input "*********"
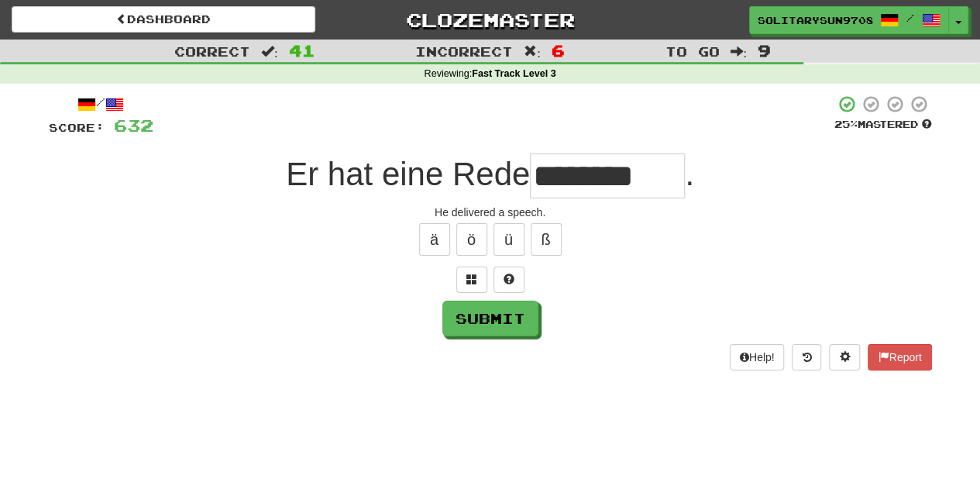
type input "********"
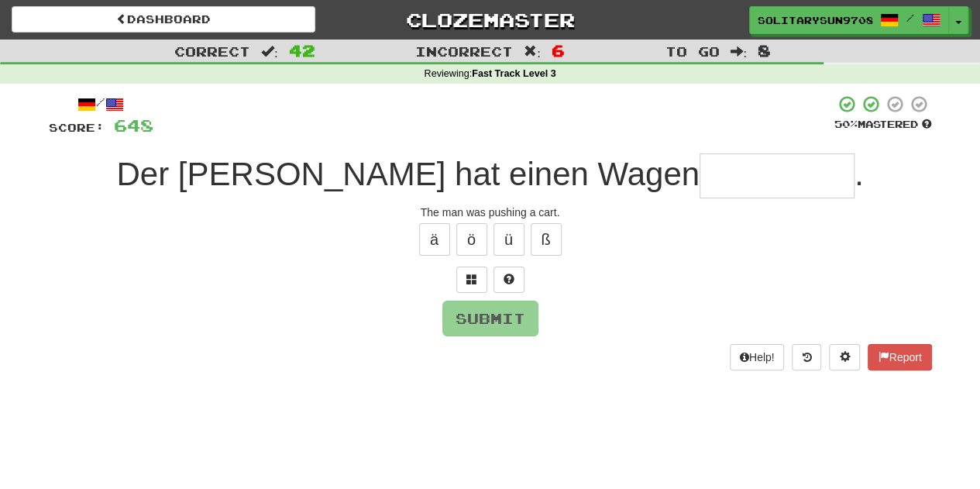
type input "*********"
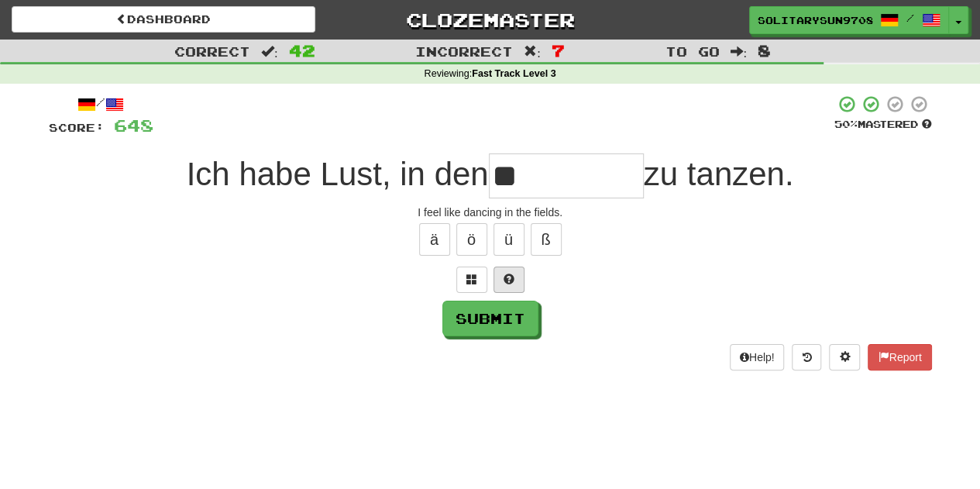
type input "*"
type input "*******"
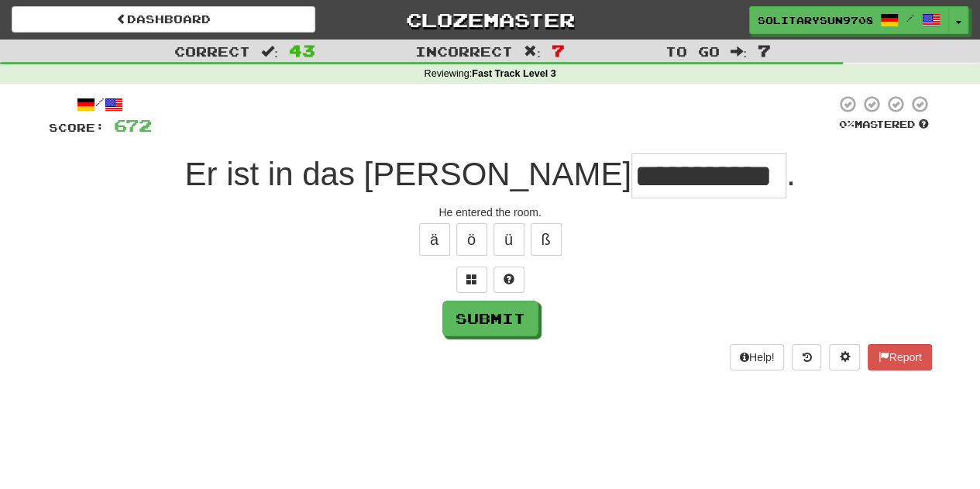
scroll to position [0, 13]
type input "**********"
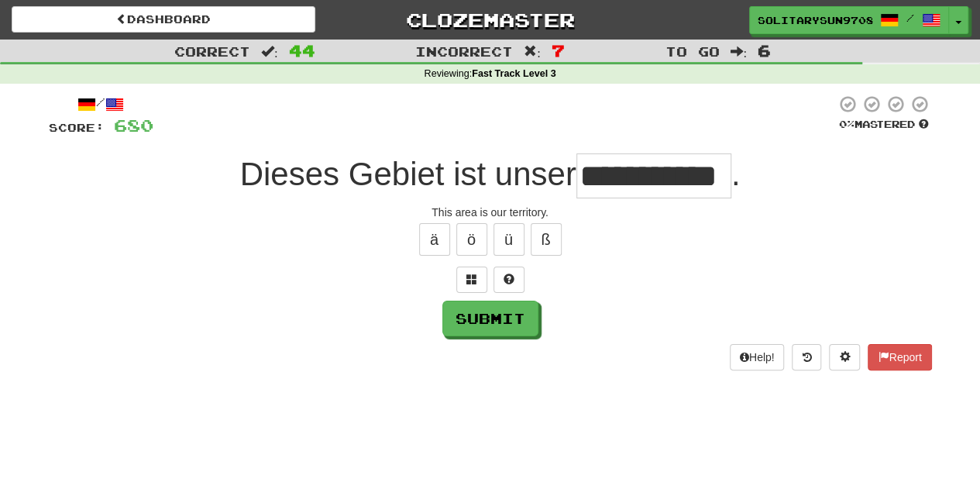
type input "**********"
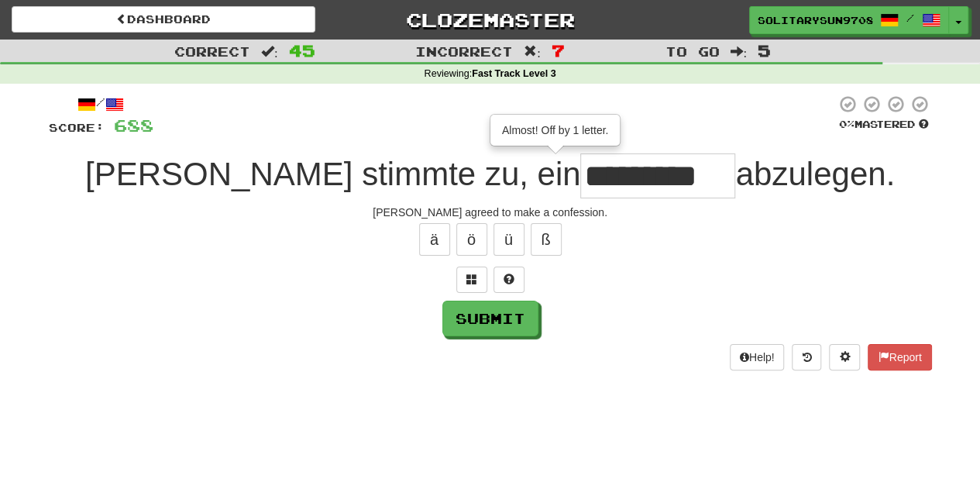
type input "**********"
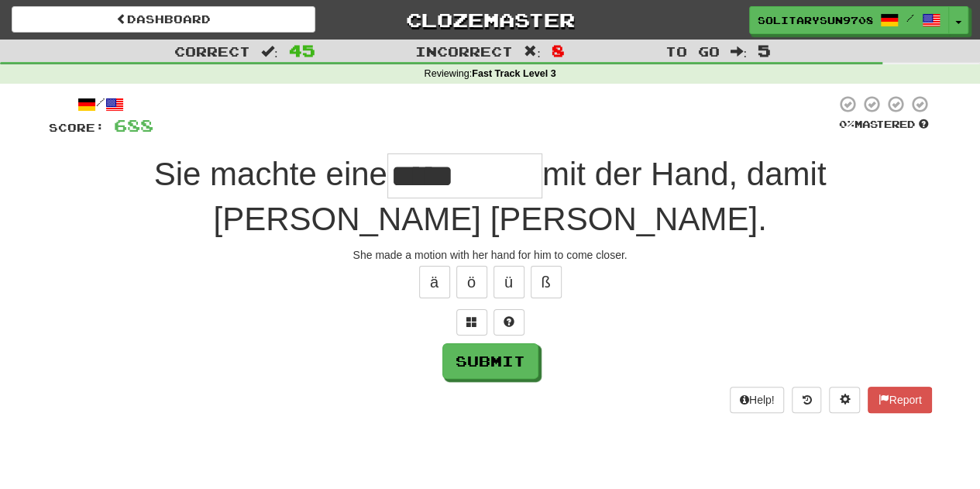
type input "*****"
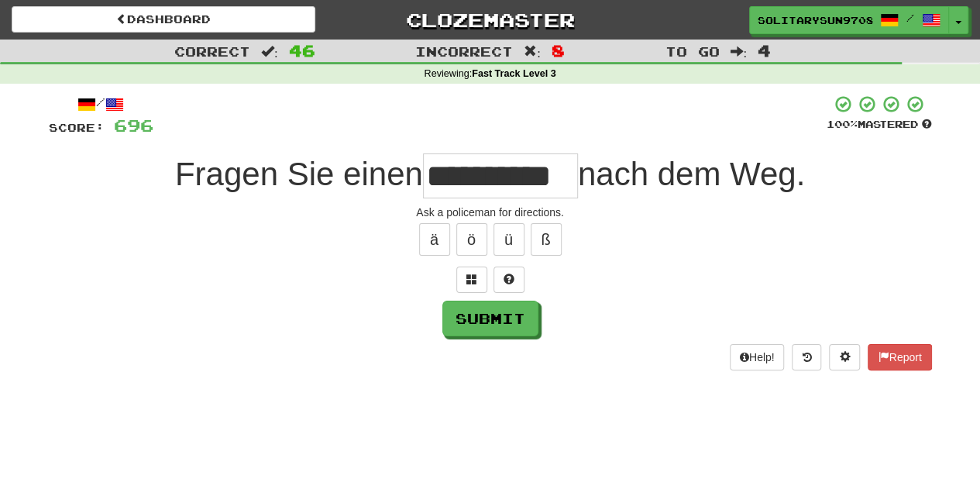
type input "**********"
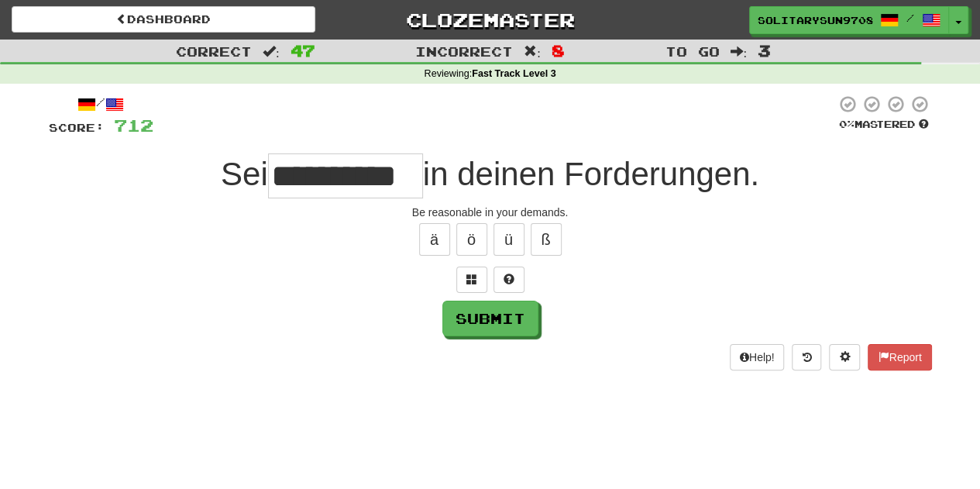
type input "**********"
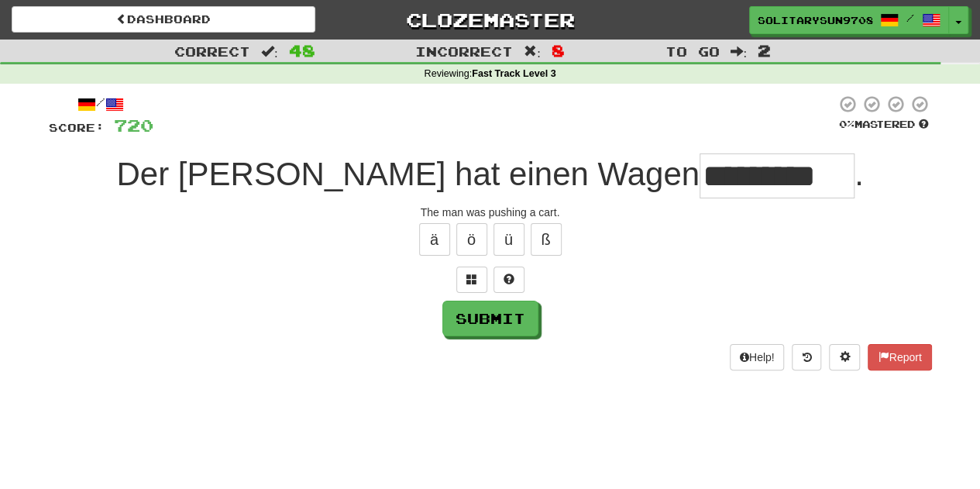
scroll to position [0, 9]
type input "*********"
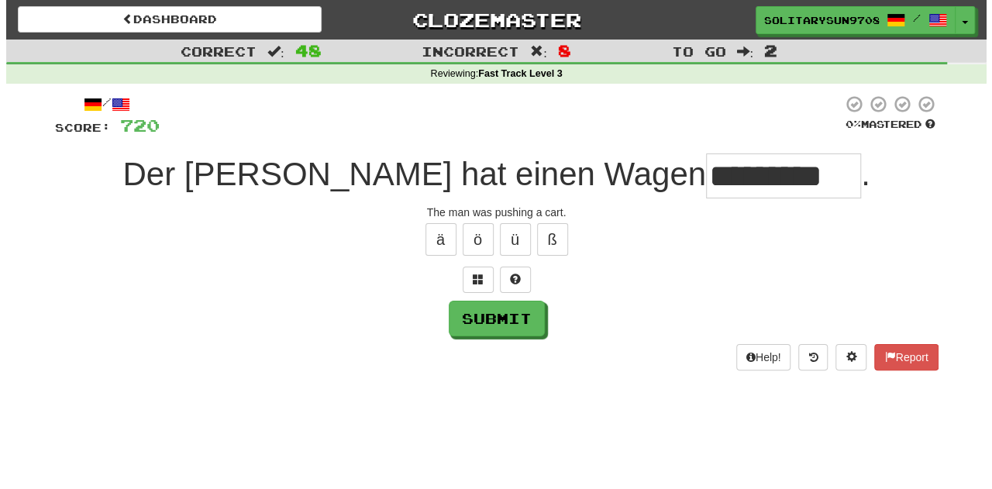
scroll to position [0, 0]
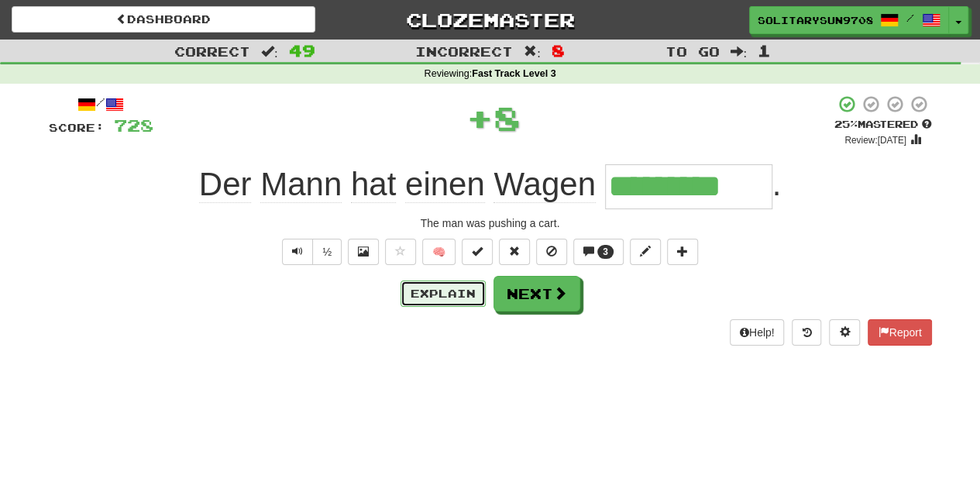
click at [452, 287] on button "Explain" at bounding box center [443, 293] width 85 height 26
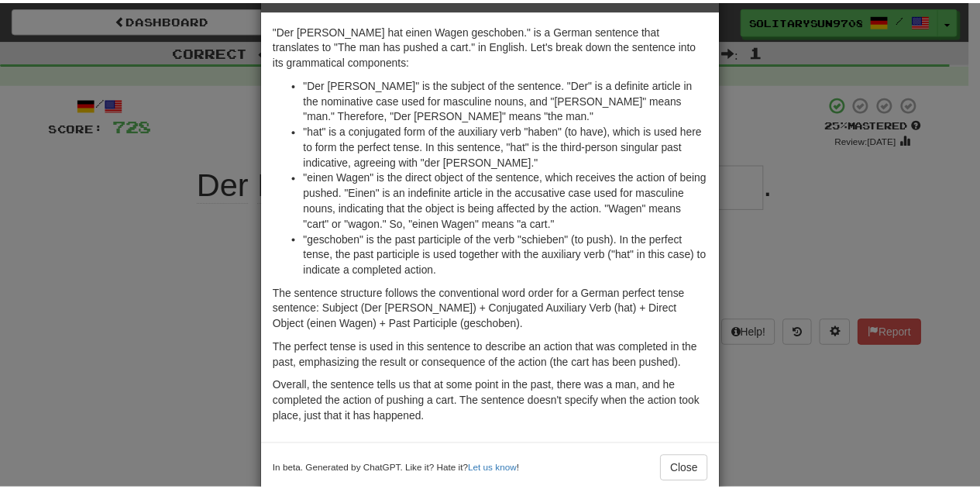
scroll to position [81, 0]
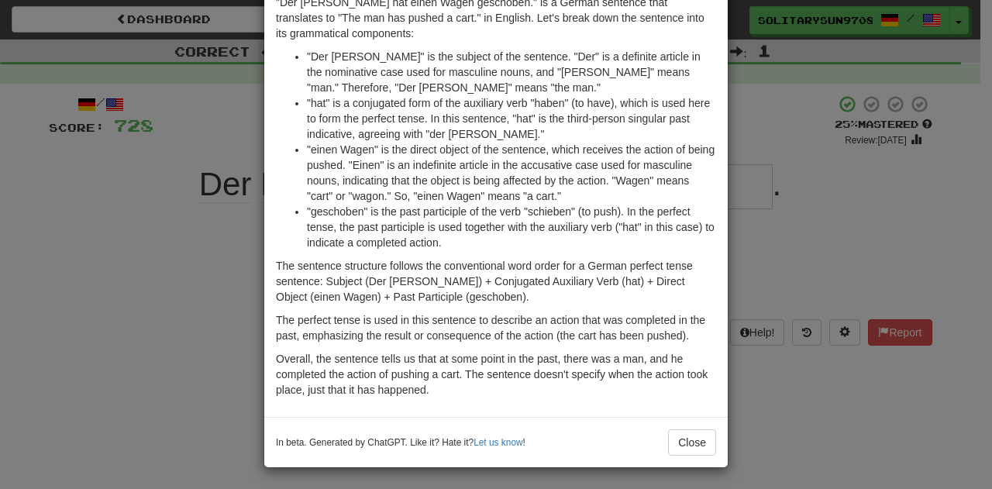
click at [84, 283] on div "× Explanation "Der Mann hat einen Wagen geschoben." is a German sentence that t…" at bounding box center [496, 244] width 992 height 489
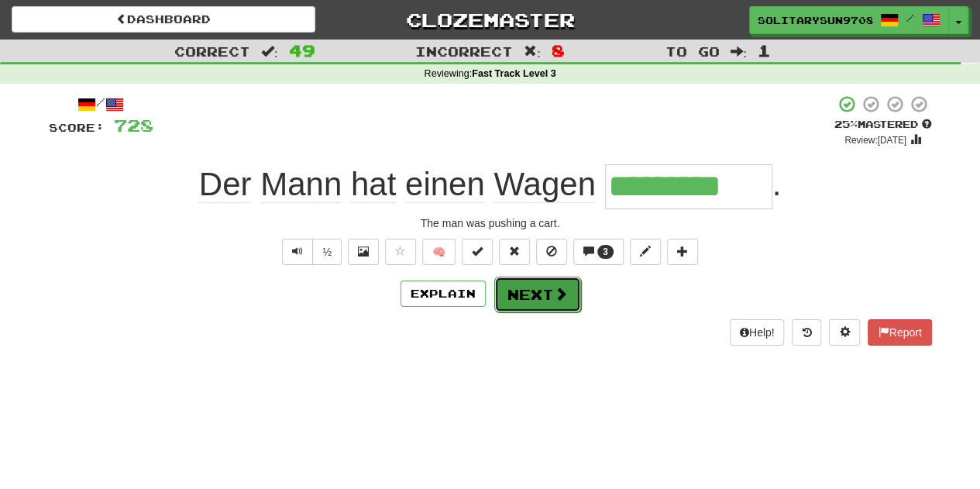
click at [555, 302] on button "Next" at bounding box center [537, 295] width 87 height 36
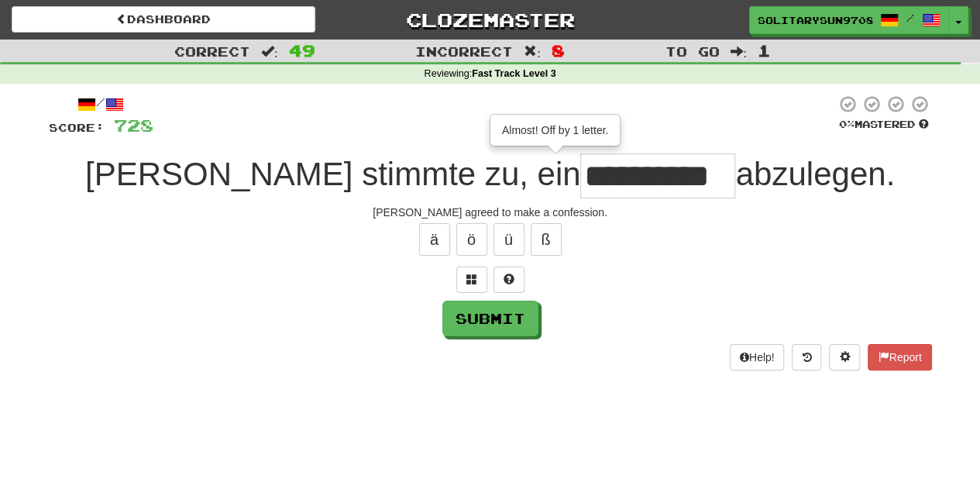
scroll to position [0, 8]
type input "**********"
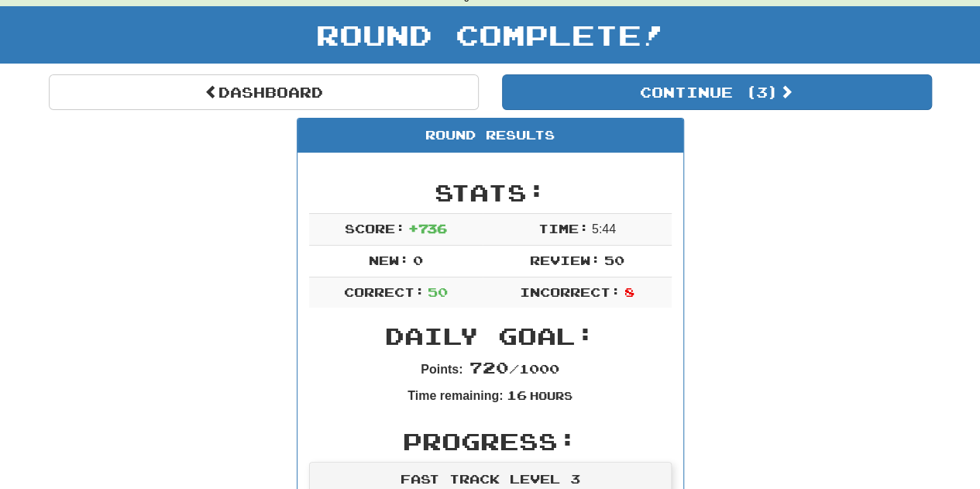
scroll to position [0, 0]
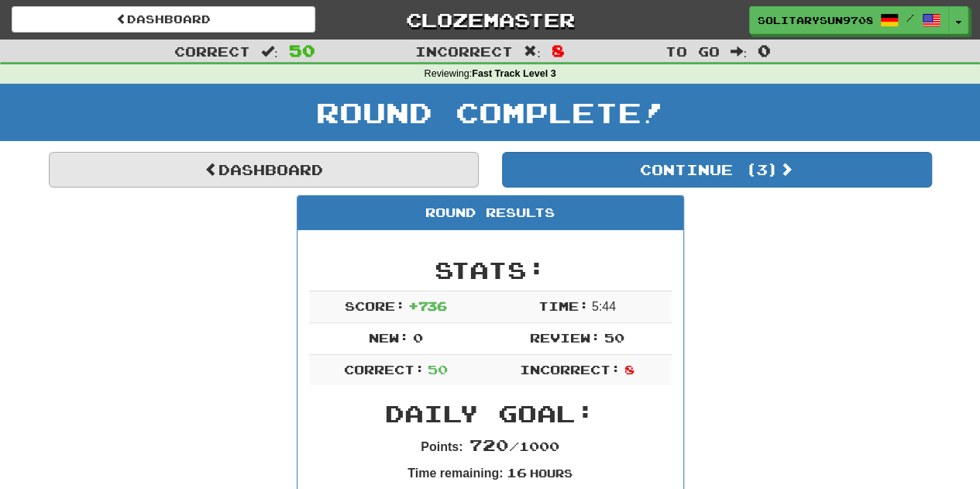
drag, startPoint x: 364, startPoint y: 149, endPoint x: 358, endPoint y: 160, distance: 12.5
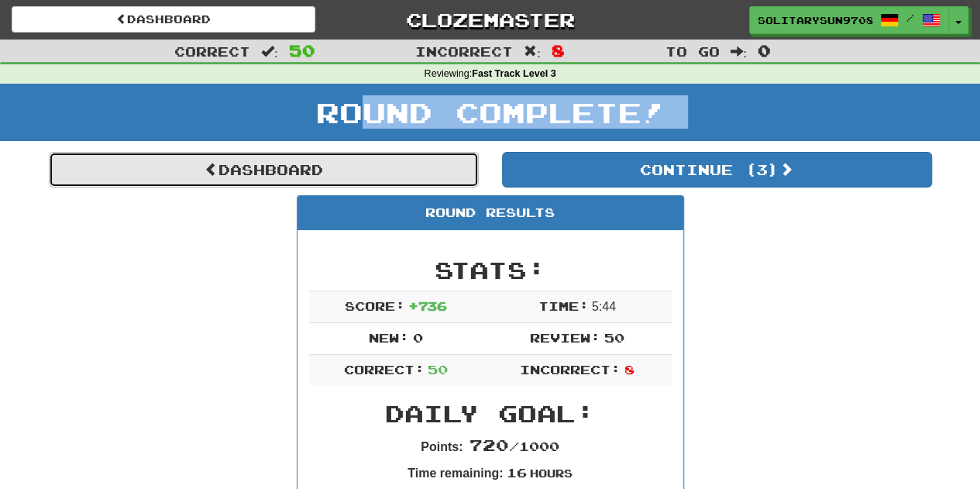
click at [355, 167] on link "Dashboard" at bounding box center [264, 170] width 430 height 36
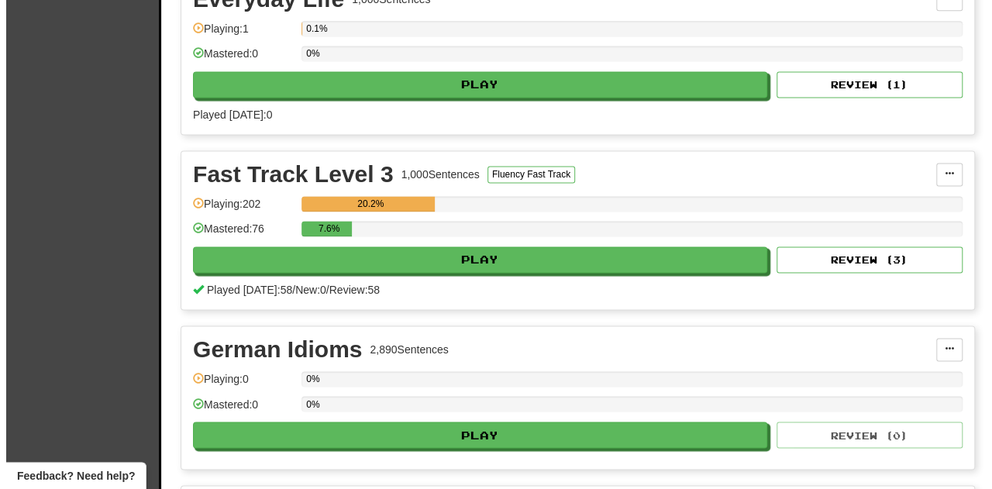
scroll to position [1085, 0]
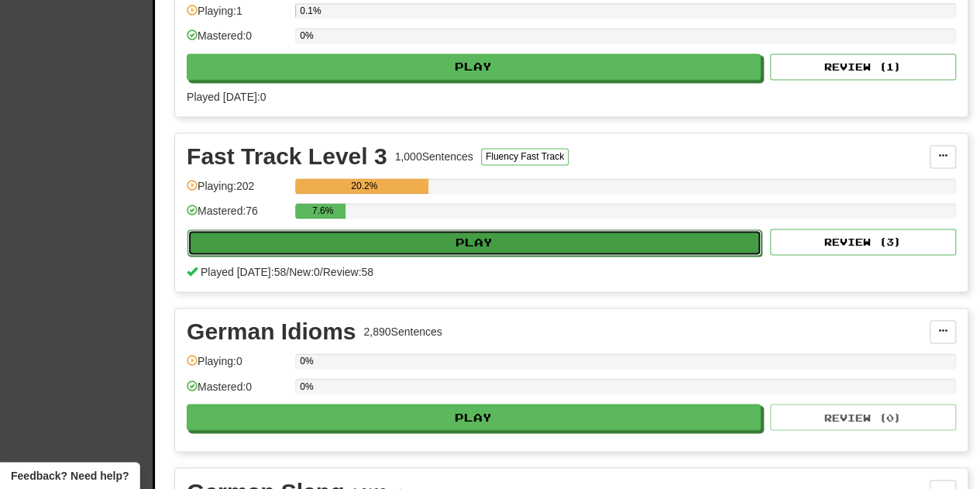
click at [700, 233] on button "Play" at bounding box center [474, 242] width 574 height 26
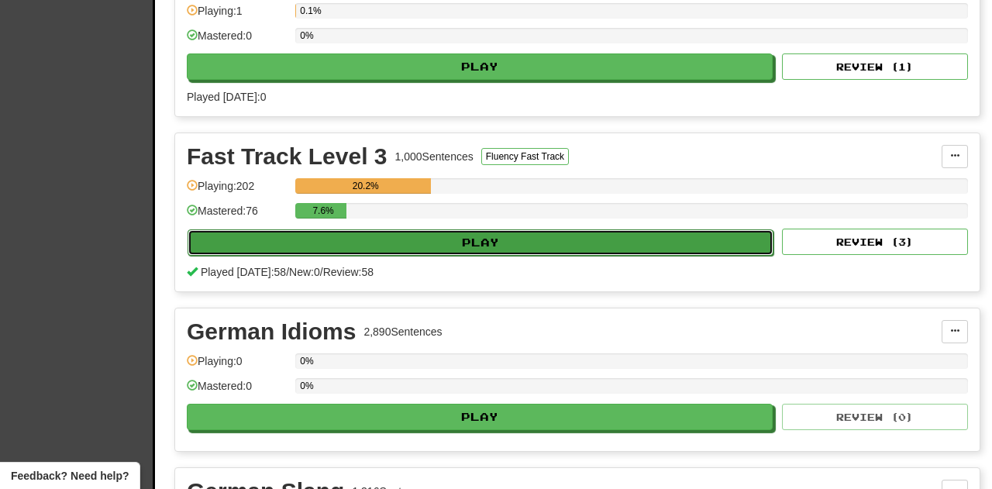
select select "**"
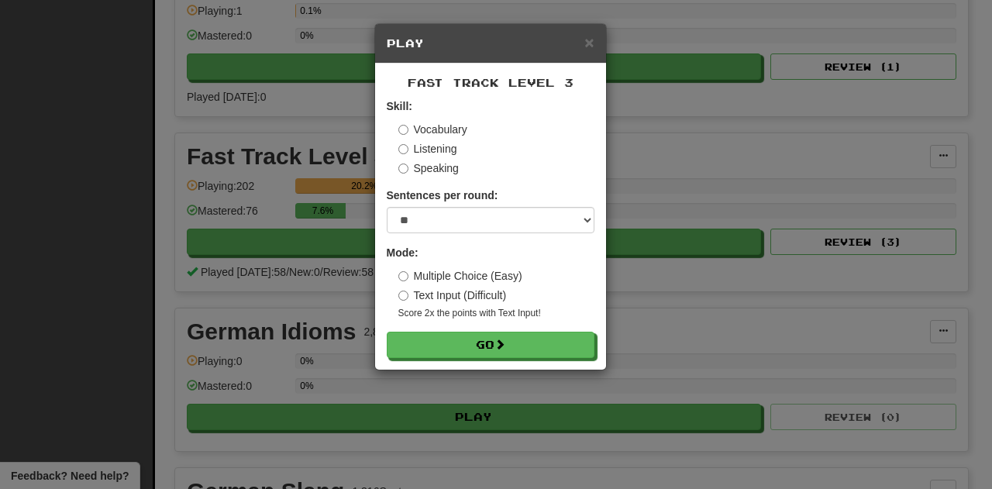
click at [435, 273] on label "Multiple Choice (Easy)" at bounding box center [460, 275] width 124 height 15
click at [488, 349] on button "Go" at bounding box center [491, 345] width 208 height 26
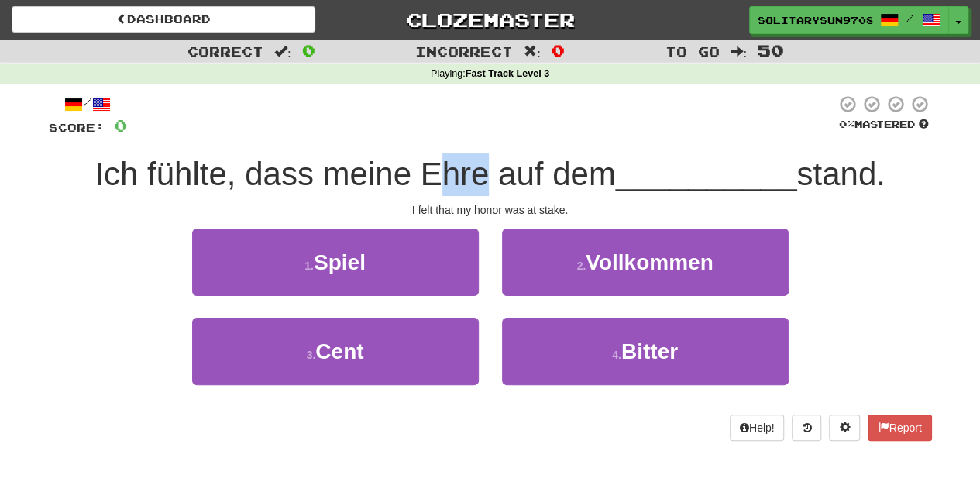
drag, startPoint x: 433, startPoint y: 176, endPoint x: 474, endPoint y: 171, distance: 41.3
click at [474, 171] on span "Ich fühlte, dass meine Ehre auf dem" at bounding box center [355, 174] width 521 height 36
click at [486, 168] on span "Ich fühlte, dass meine Ehre auf dem" at bounding box center [355, 174] width 521 height 36
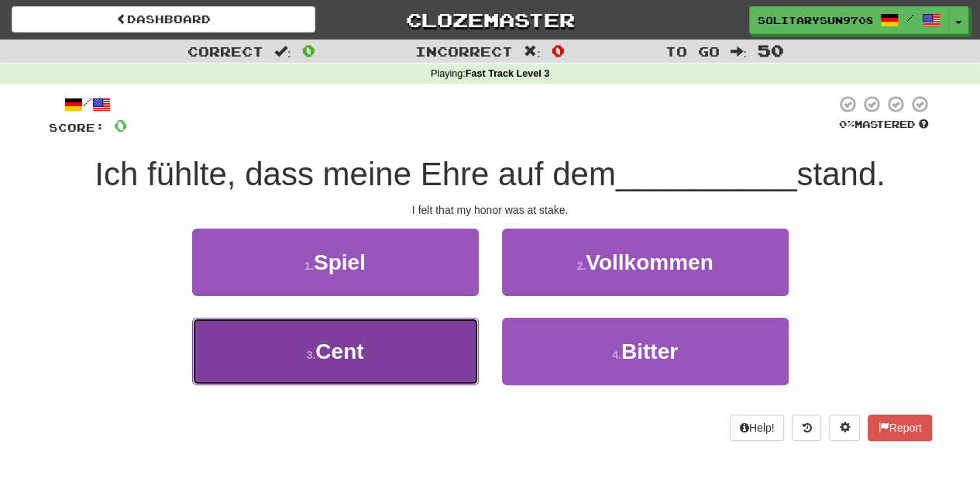
click at [440, 371] on button "3 . Cent" at bounding box center [335, 351] width 287 height 67
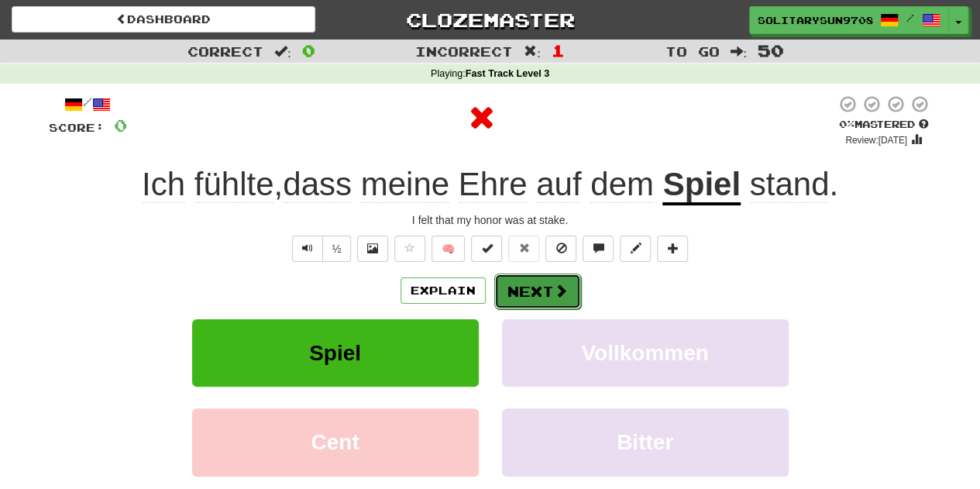
click at [550, 297] on button "Next" at bounding box center [537, 291] width 87 height 36
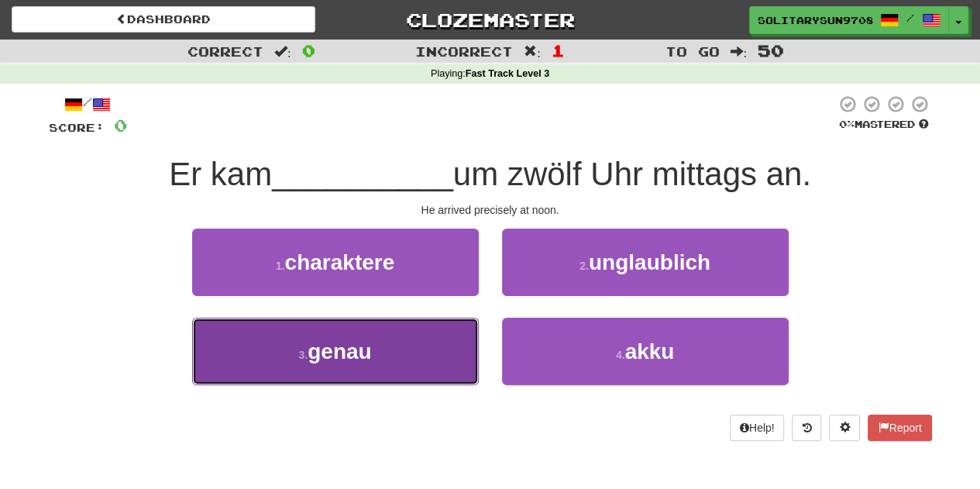
click at [366, 366] on button "3 . genau" at bounding box center [335, 351] width 287 height 67
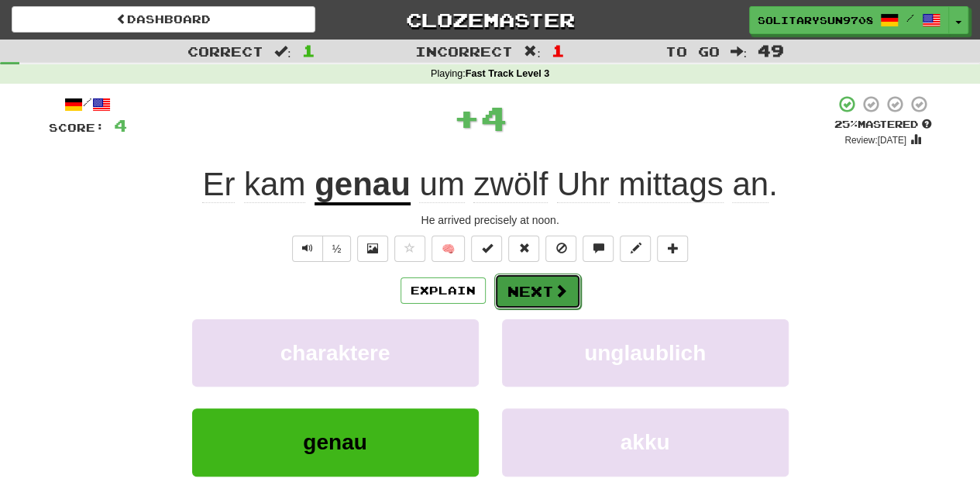
click at [569, 298] on button "Next" at bounding box center [537, 291] width 87 height 36
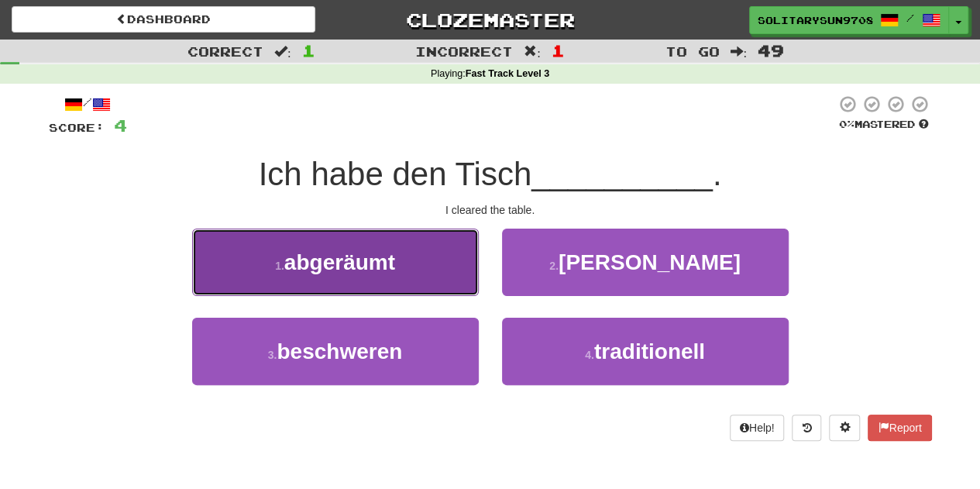
click at [337, 281] on button "1 . abgeräumt" at bounding box center [335, 262] width 287 height 67
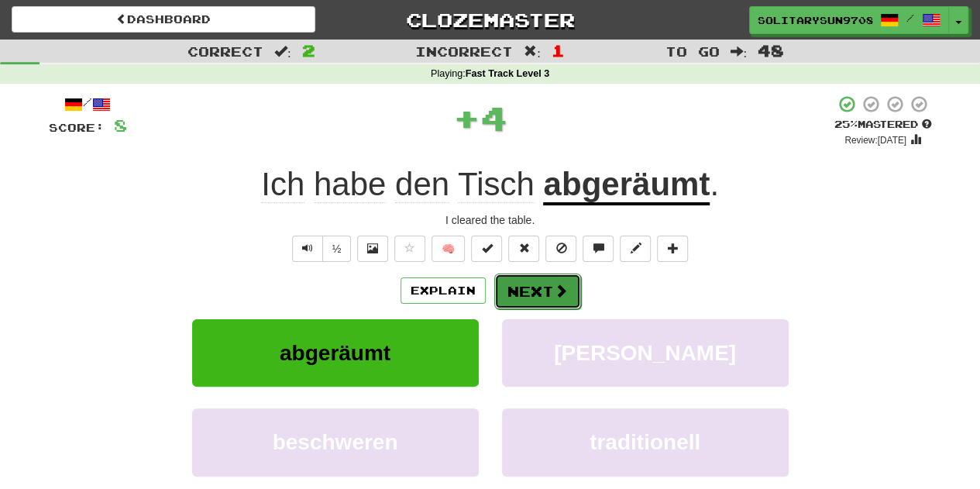
click at [540, 300] on button "Next" at bounding box center [537, 291] width 87 height 36
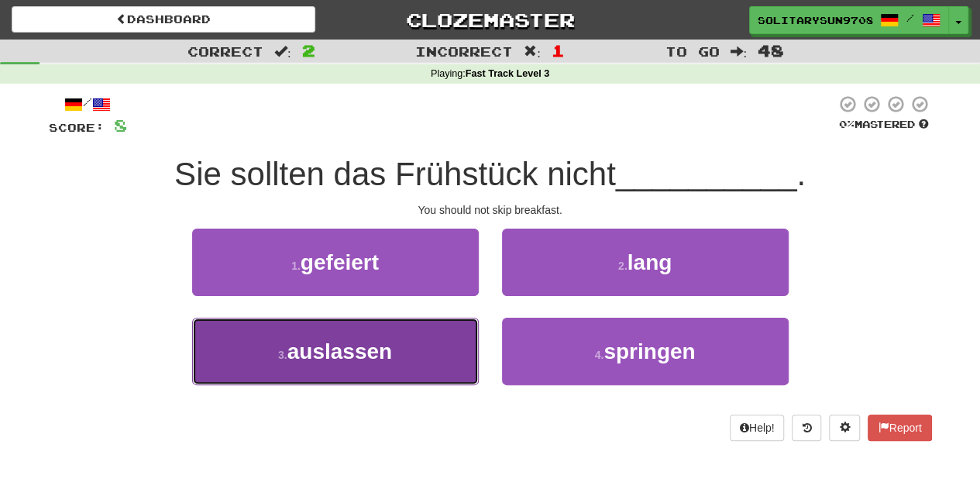
click at [417, 373] on button "3 . auslassen" at bounding box center [335, 351] width 287 height 67
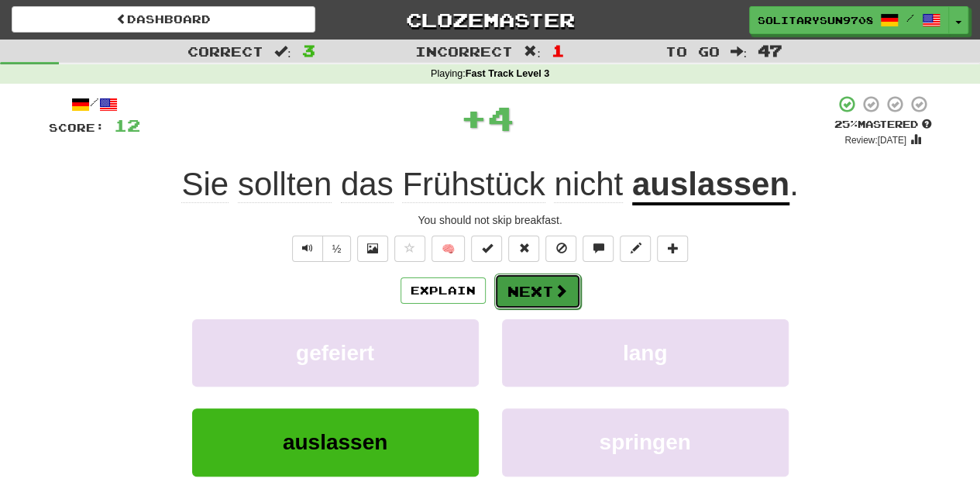
click at [533, 294] on button "Next" at bounding box center [537, 291] width 87 height 36
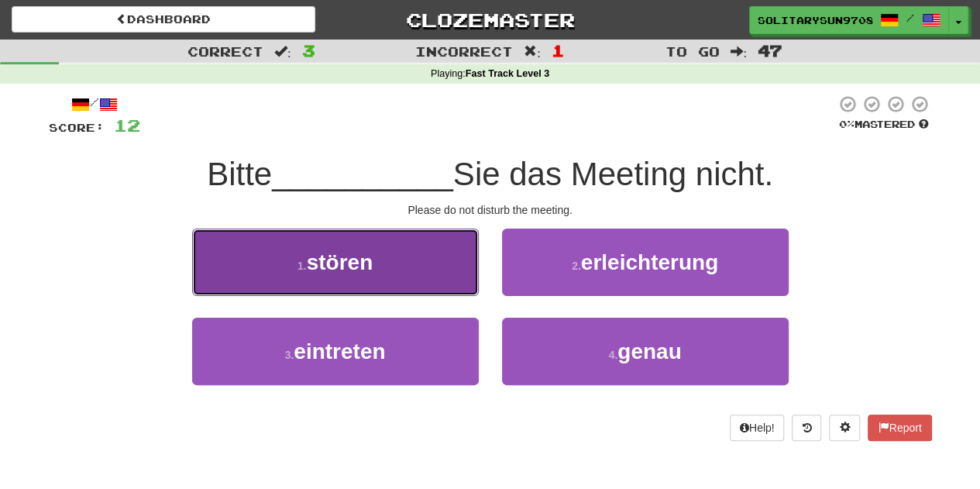
click at [356, 288] on button "1 . stören" at bounding box center [335, 262] width 287 height 67
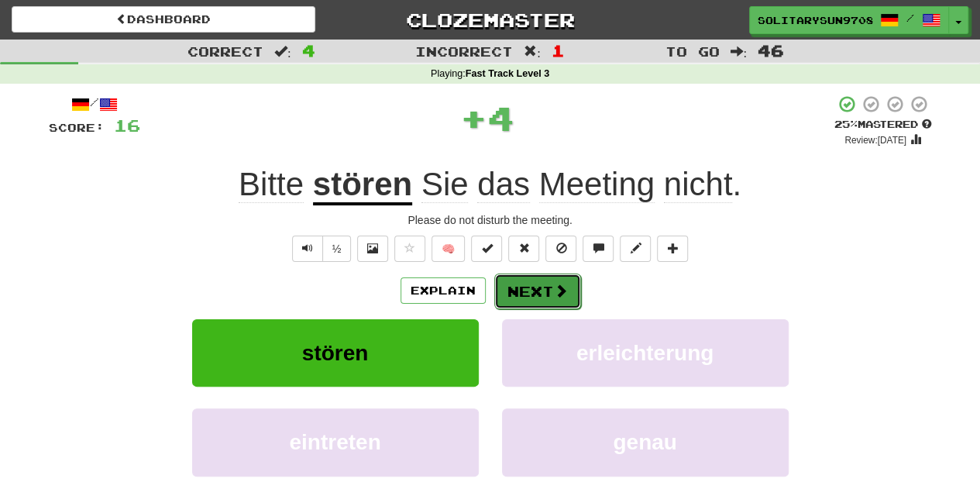
click at [549, 298] on button "Next" at bounding box center [537, 291] width 87 height 36
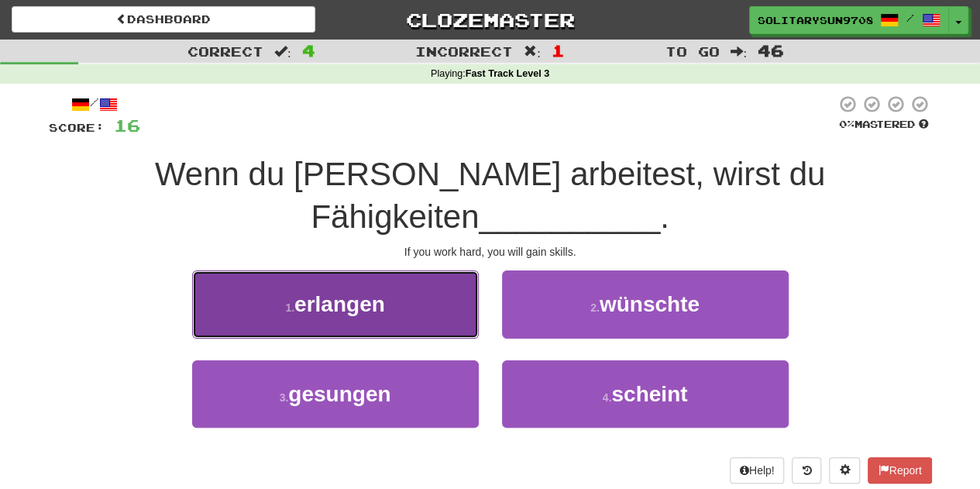
click at [400, 270] on button "1 . erlangen" at bounding box center [335, 303] width 287 height 67
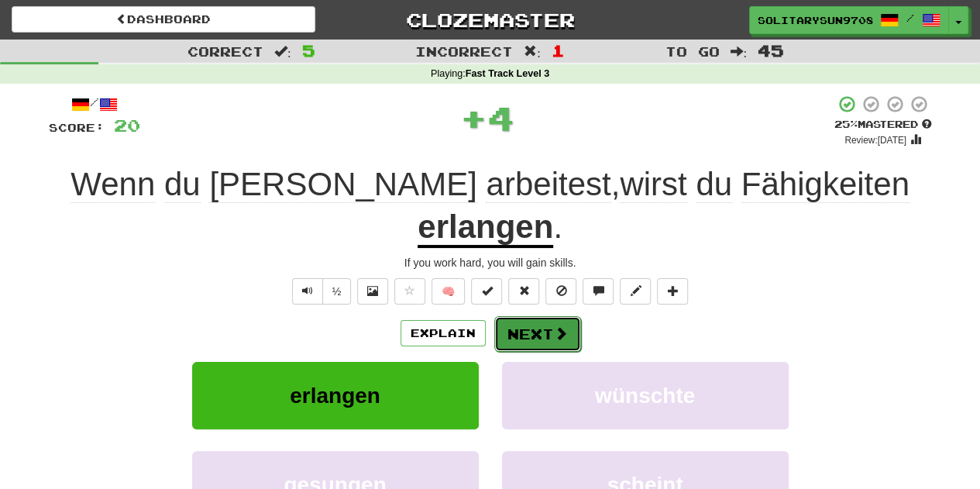
click at [541, 316] on button "Next" at bounding box center [537, 334] width 87 height 36
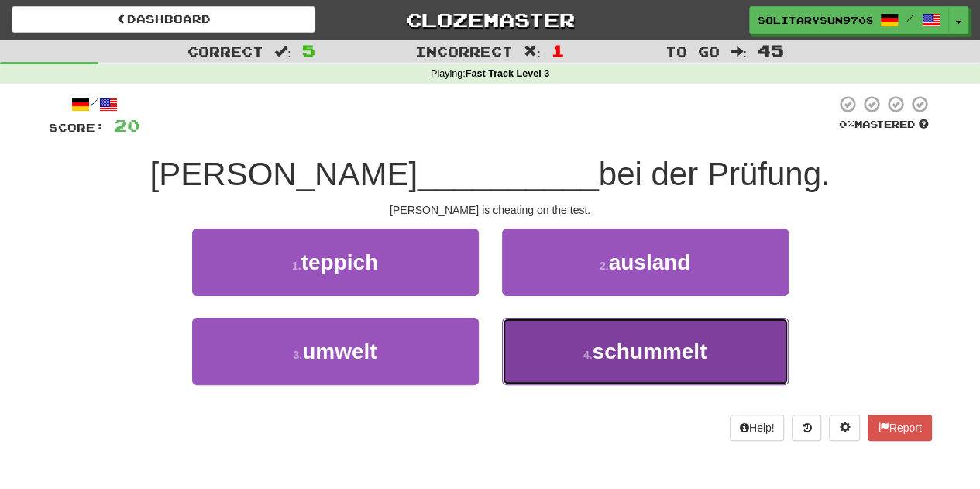
click at [589, 368] on button "4 . schummelt" at bounding box center [645, 351] width 287 height 67
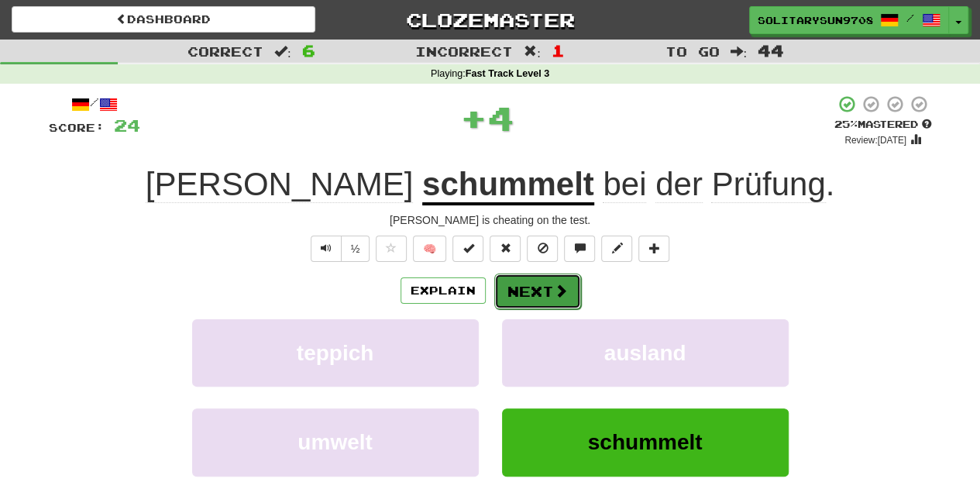
click at [516, 292] on button "Next" at bounding box center [537, 291] width 87 height 36
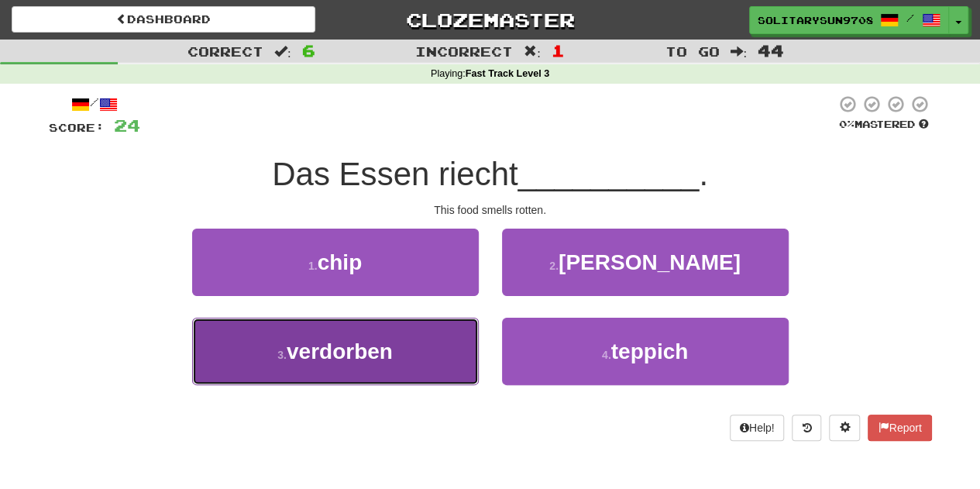
click at [446, 352] on button "3 . verdorben" at bounding box center [335, 351] width 287 height 67
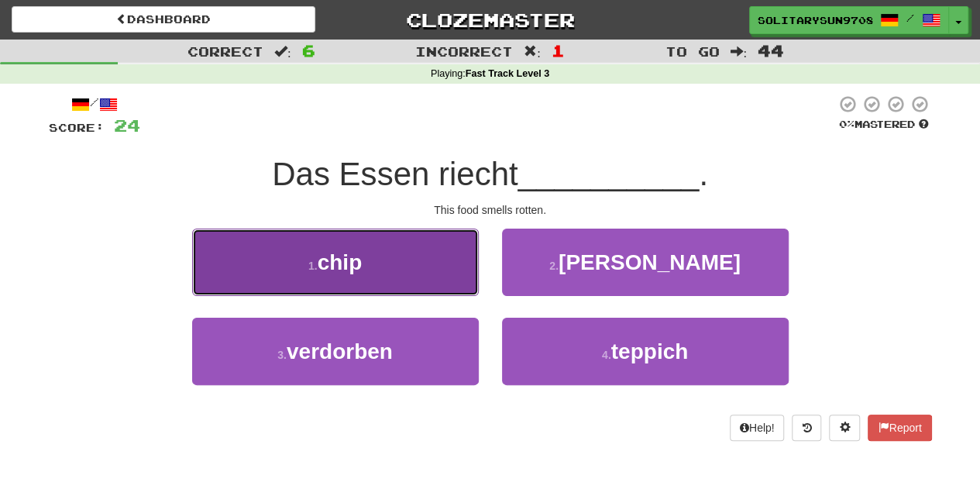
click at [446, 296] on button "1 . chip" at bounding box center [335, 262] width 287 height 67
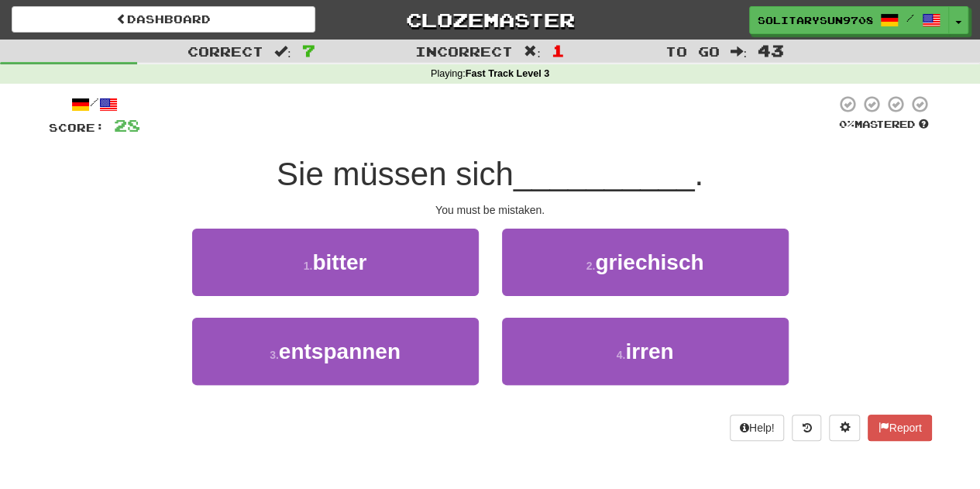
drag, startPoint x: 451, startPoint y: 187, endPoint x: 513, endPoint y: 184, distance: 62.1
click at [513, 184] on span "Sie müssen sich" at bounding box center [395, 174] width 237 height 36
click at [566, 181] on span "__________" at bounding box center [604, 174] width 181 height 36
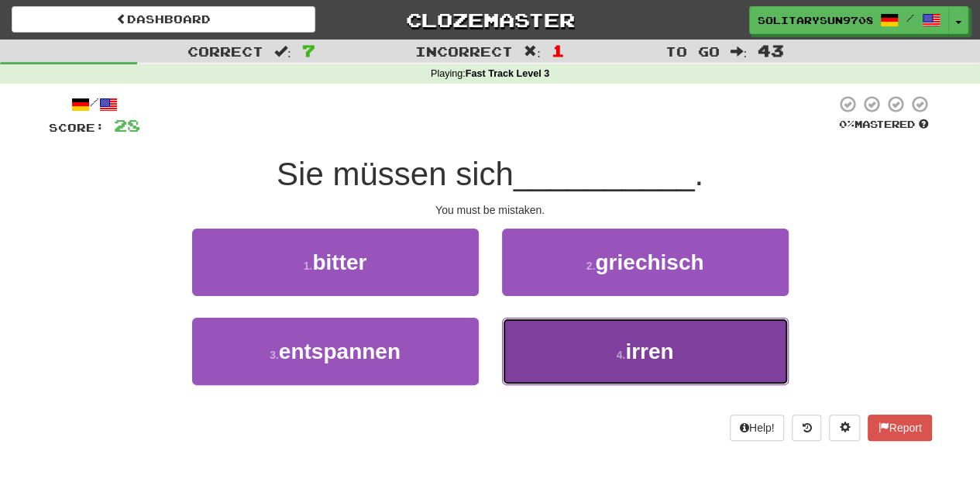
click at [563, 348] on button "4 . irren" at bounding box center [645, 351] width 287 height 67
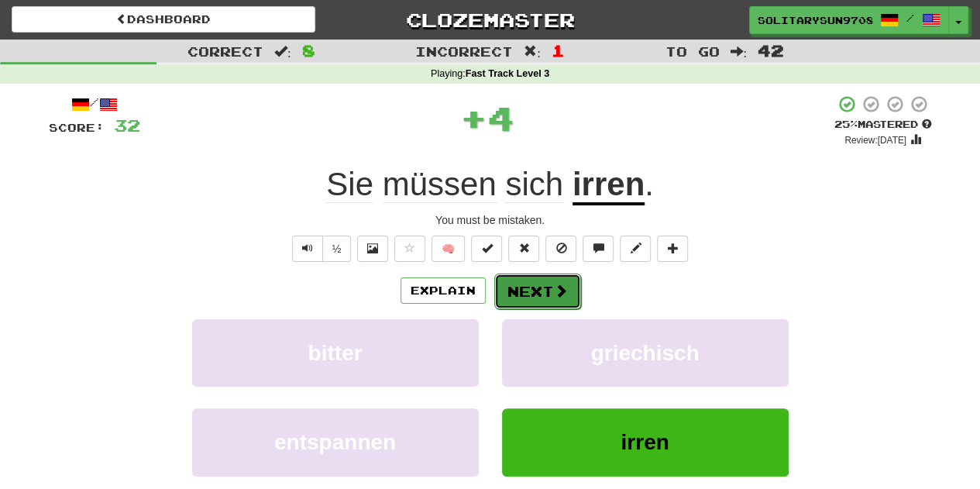
click at [533, 278] on button "Next" at bounding box center [537, 291] width 87 height 36
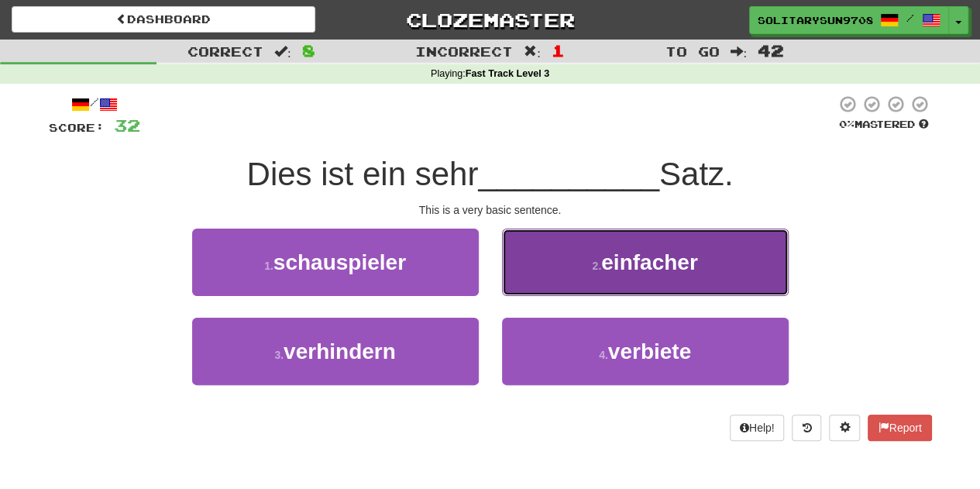
click at [562, 258] on button "2 . einfacher" at bounding box center [645, 262] width 287 height 67
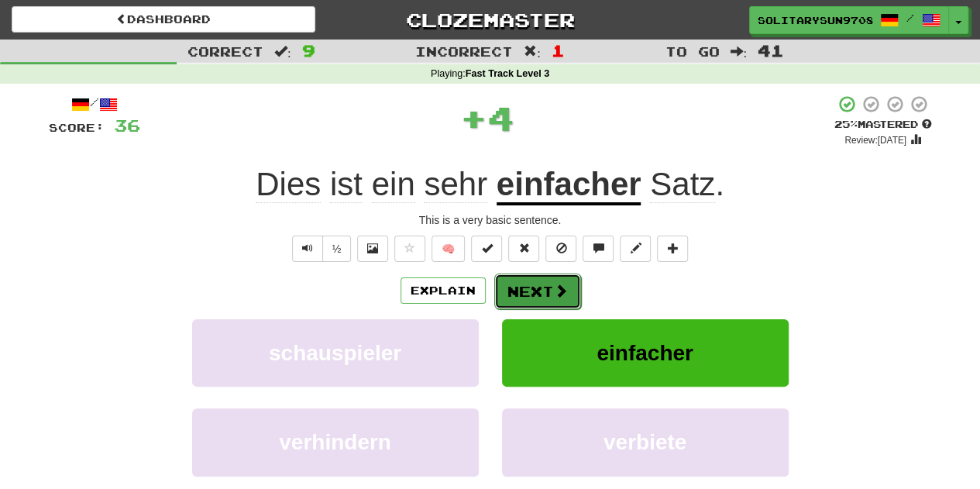
click at [542, 293] on button "Next" at bounding box center [537, 291] width 87 height 36
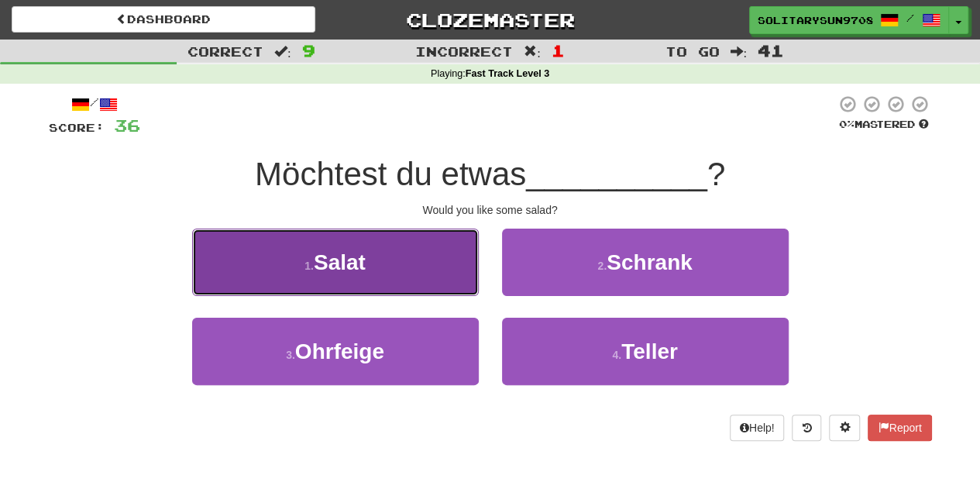
click at [390, 244] on button "1 . Salat" at bounding box center [335, 262] width 287 height 67
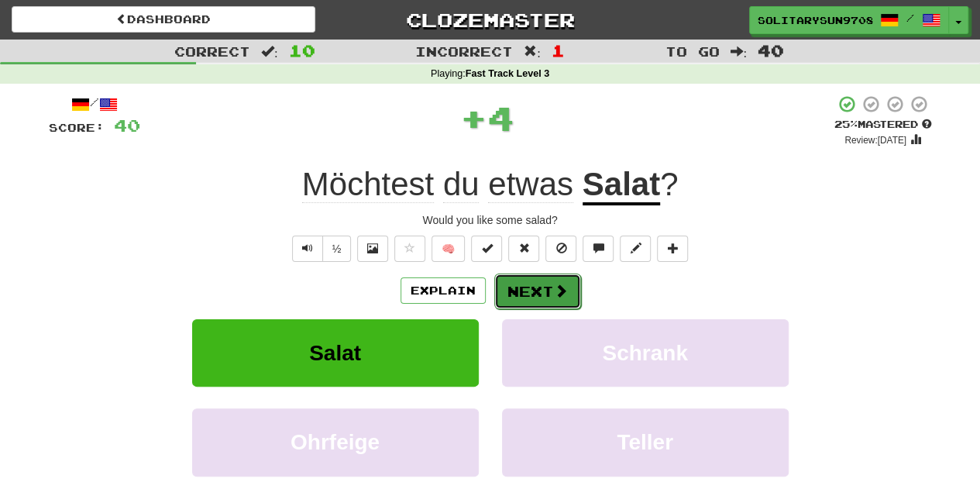
click at [539, 300] on button "Next" at bounding box center [537, 291] width 87 height 36
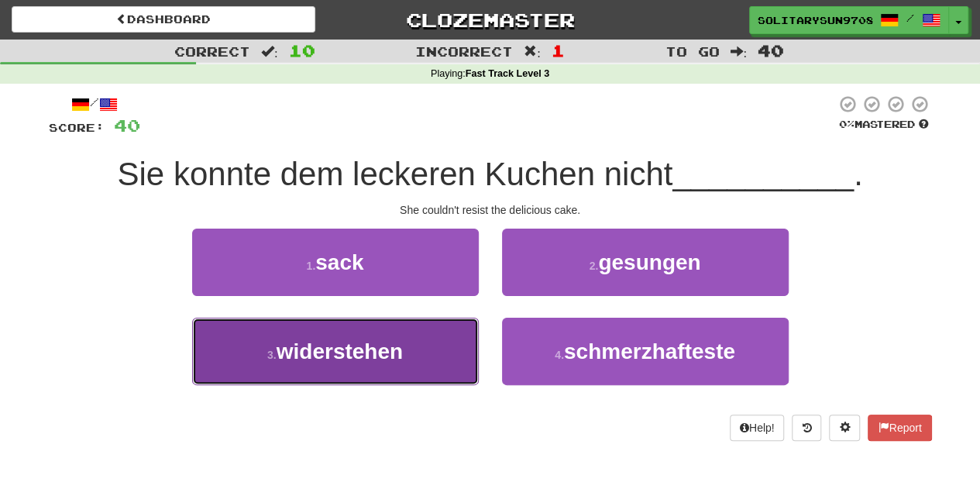
click at [358, 359] on span "widerstehen" at bounding box center [340, 351] width 126 height 24
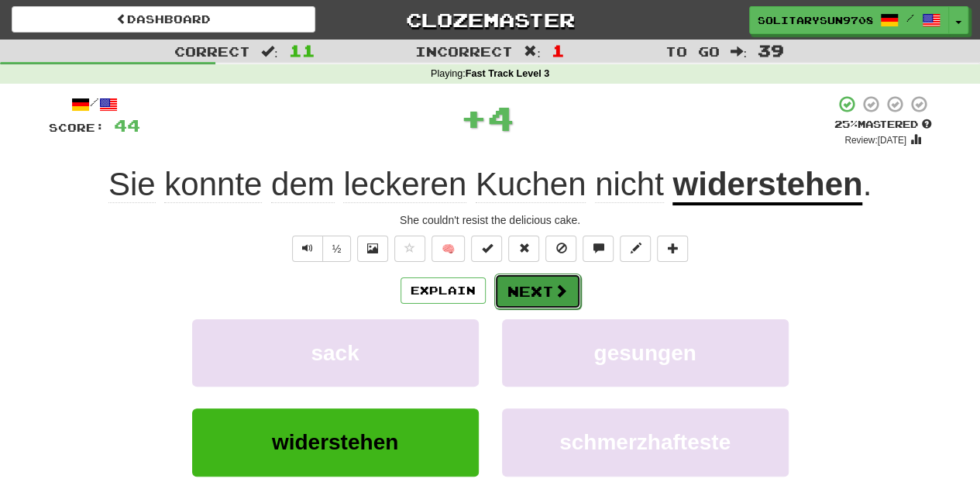
click at [568, 278] on button "Next" at bounding box center [537, 291] width 87 height 36
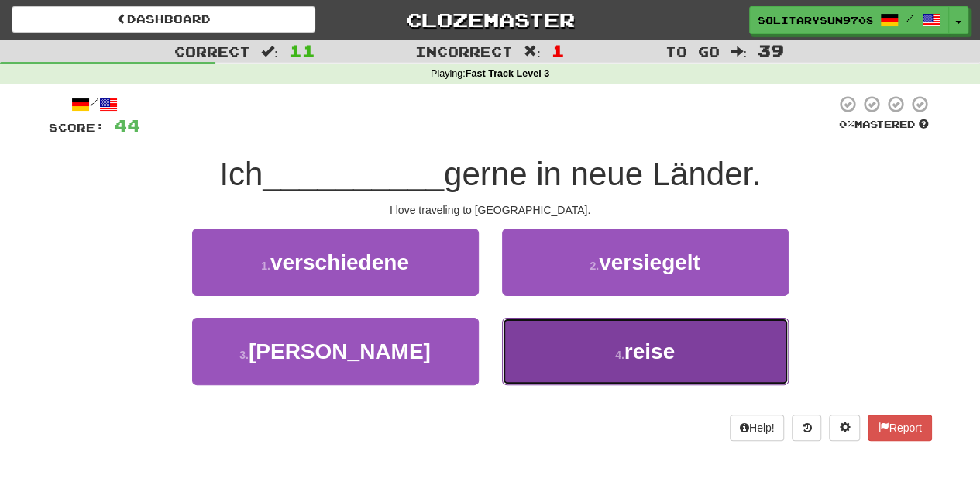
click at [641, 349] on span "reise" at bounding box center [649, 351] width 50 height 24
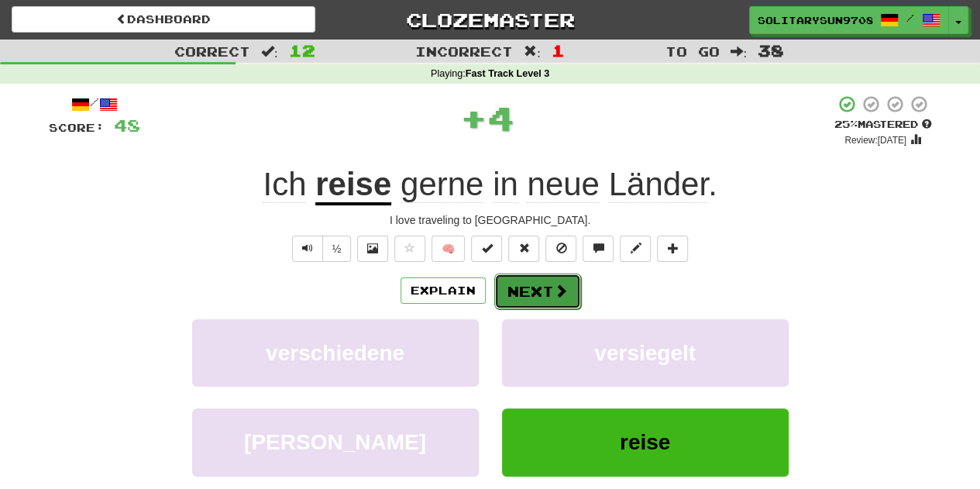
click at [544, 282] on button "Next" at bounding box center [537, 291] width 87 height 36
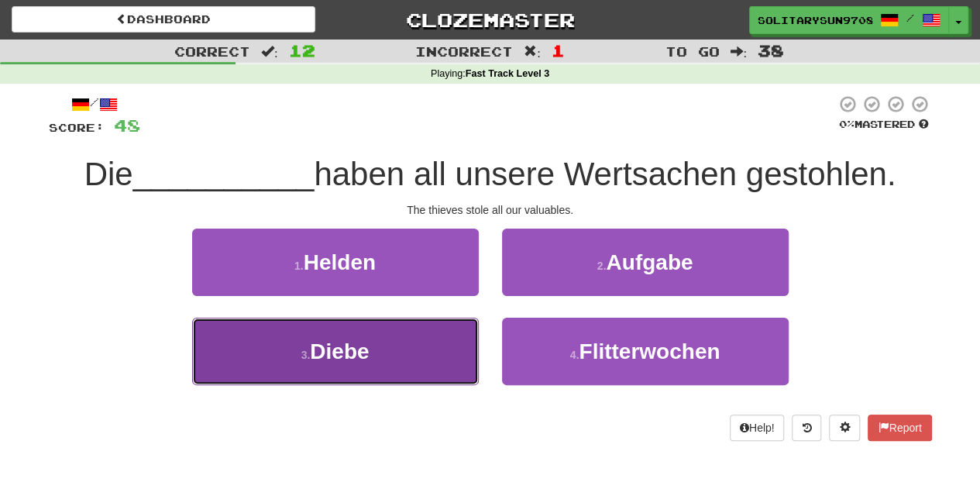
click at [400, 357] on button "3 . Diebe" at bounding box center [335, 351] width 287 height 67
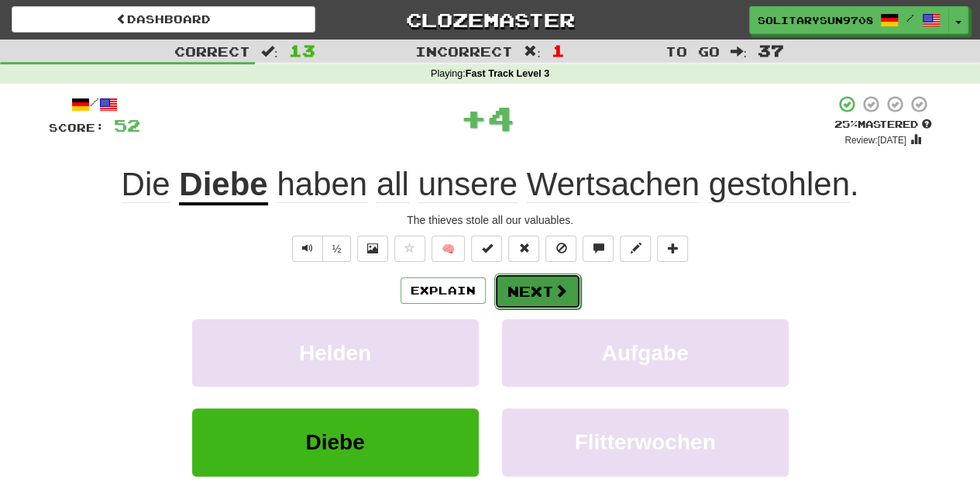
click at [538, 292] on button "Next" at bounding box center [537, 291] width 87 height 36
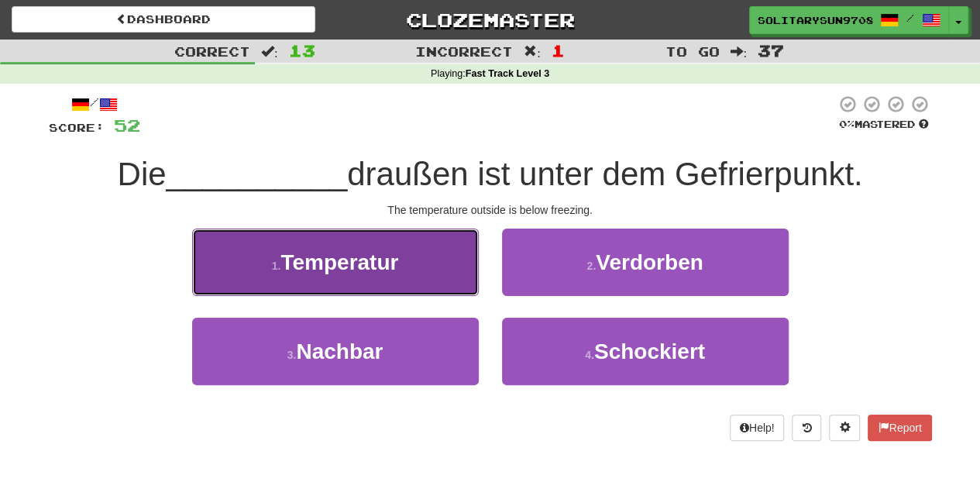
click at [356, 273] on span "Temperatur" at bounding box center [339, 262] width 118 height 24
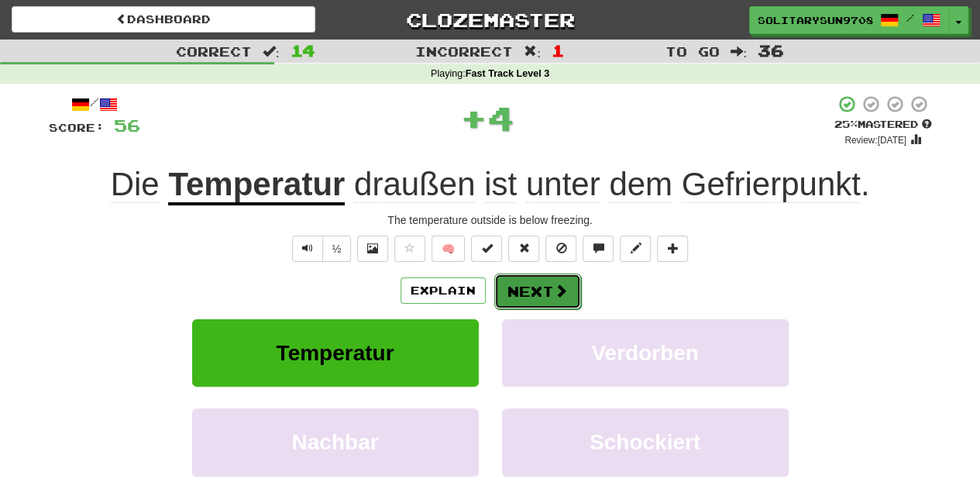
click at [511, 300] on button "Next" at bounding box center [537, 291] width 87 height 36
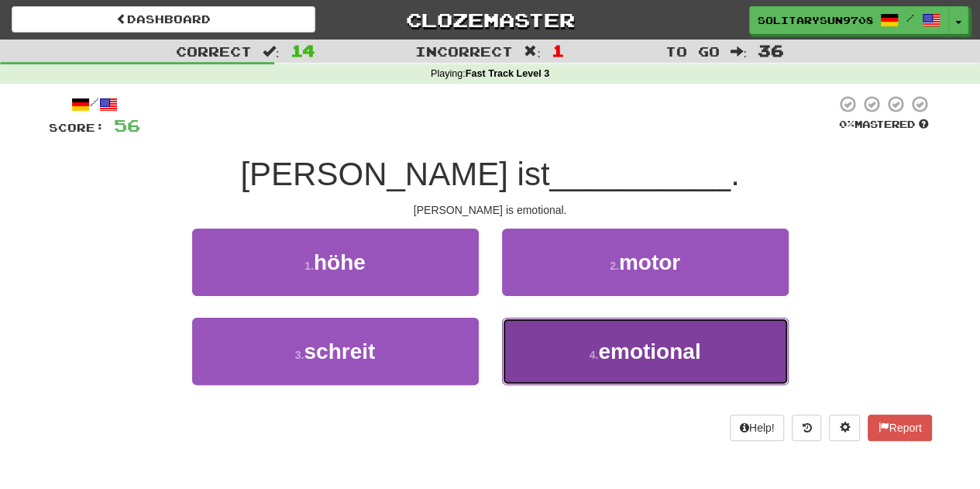
click at [552, 370] on button "4 . emotional" at bounding box center [645, 351] width 287 height 67
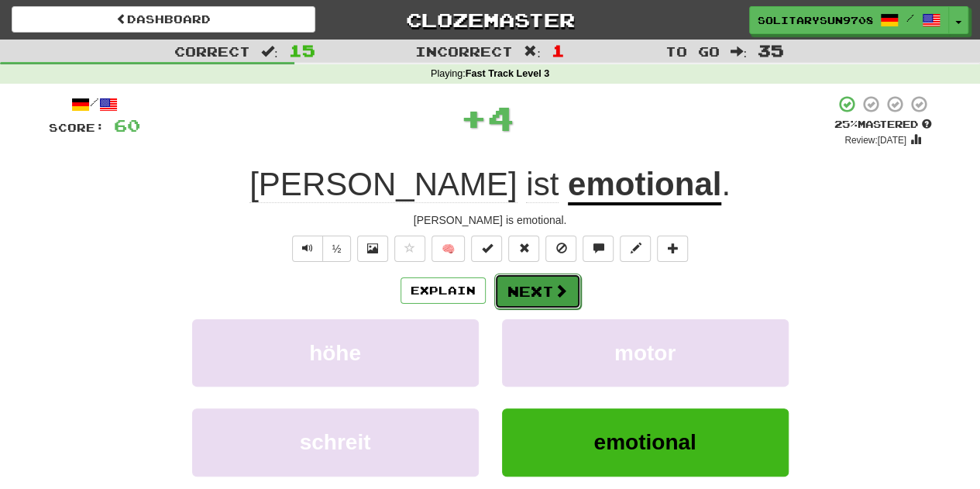
click at [522, 284] on button "Next" at bounding box center [537, 291] width 87 height 36
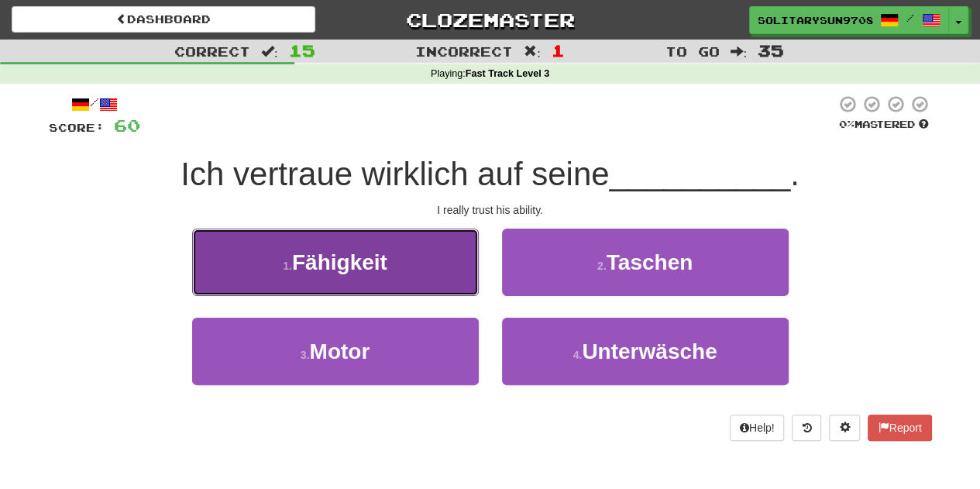
click at [411, 264] on button "1 . Fähigkeit" at bounding box center [335, 262] width 287 height 67
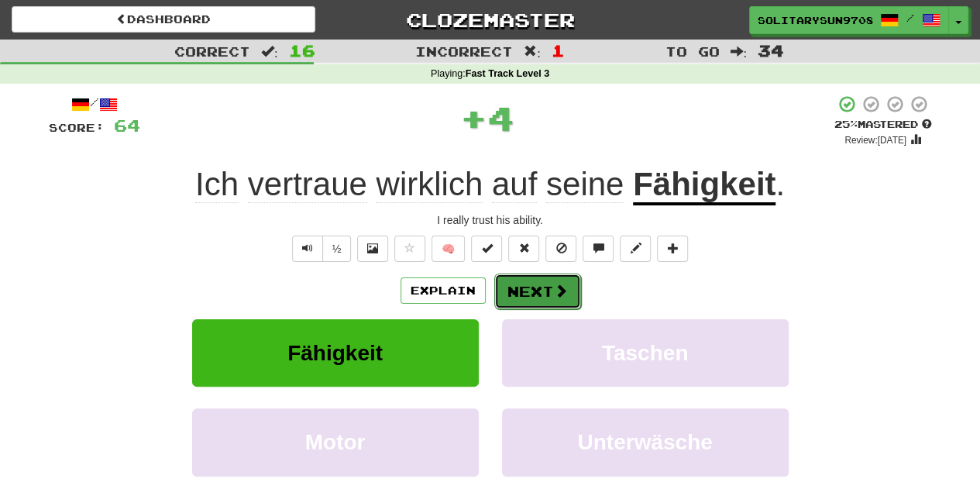
click at [524, 297] on button "Next" at bounding box center [537, 291] width 87 height 36
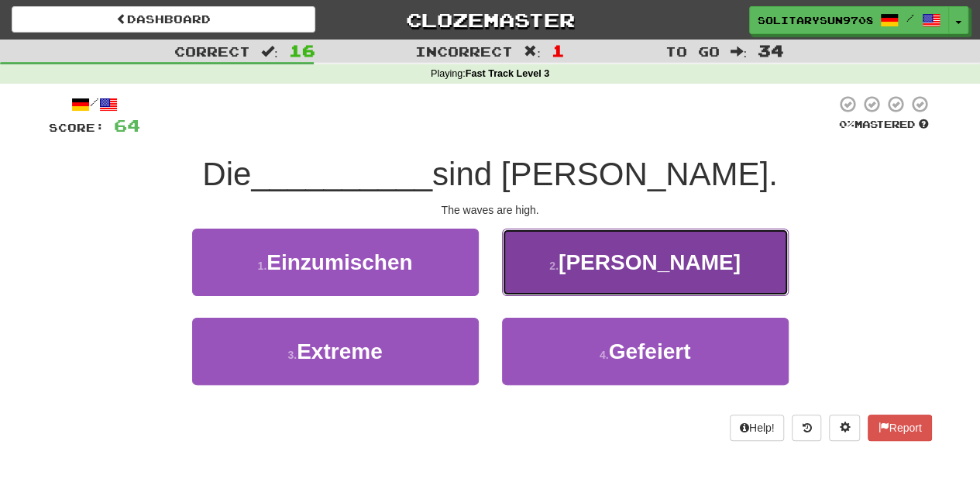
click at [538, 277] on button "2 . Wellen" at bounding box center [645, 262] width 287 height 67
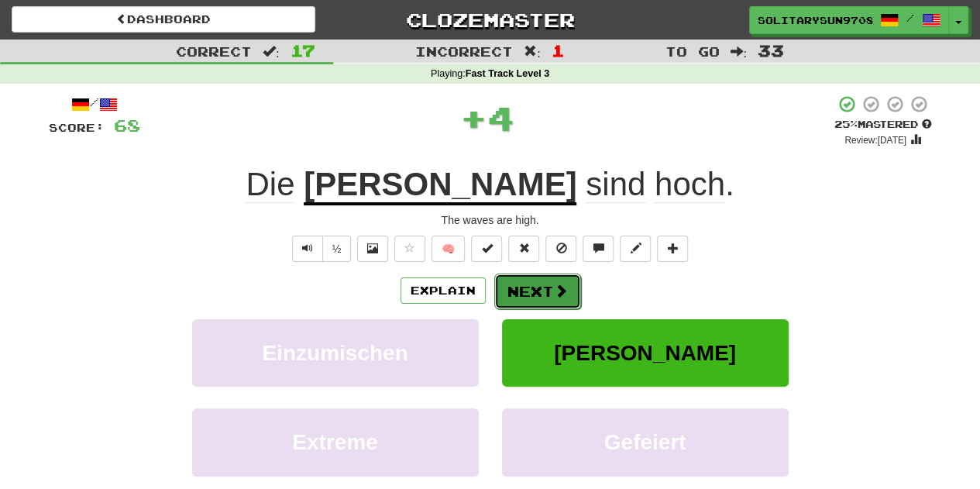
click at [517, 295] on button "Next" at bounding box center [537, 291] width 87 height 36
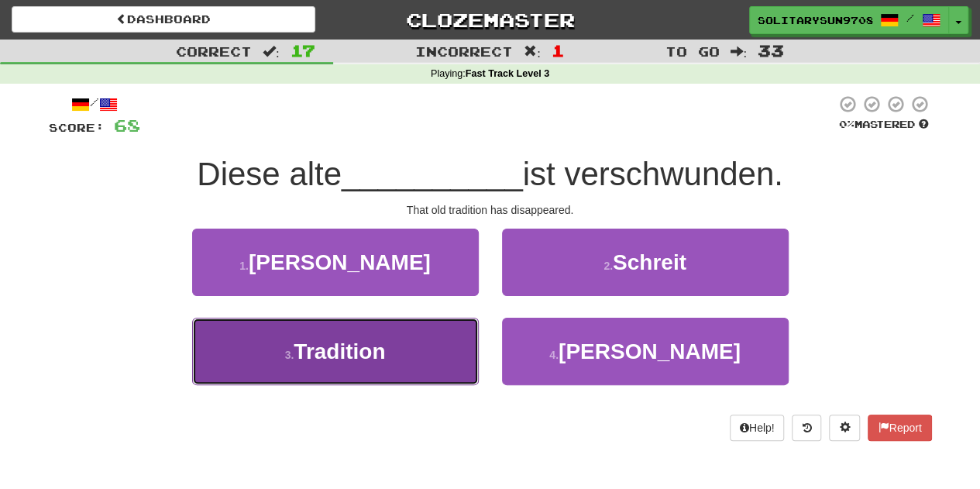
click at [392, 370] on button "3 . Tradition" at bounding box center [335, 351] width 287 height 67
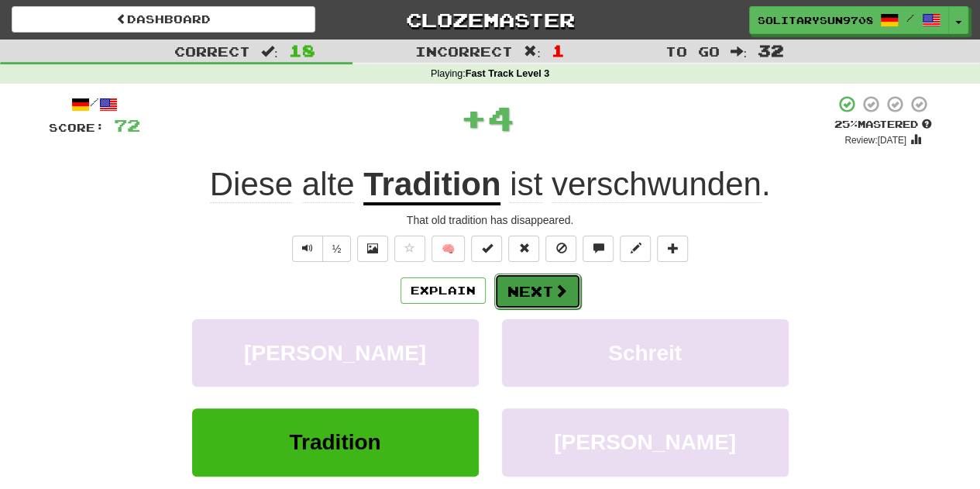
click at [531, 283] on button "Next" at bounding box center [537, 291] width 87 height 36
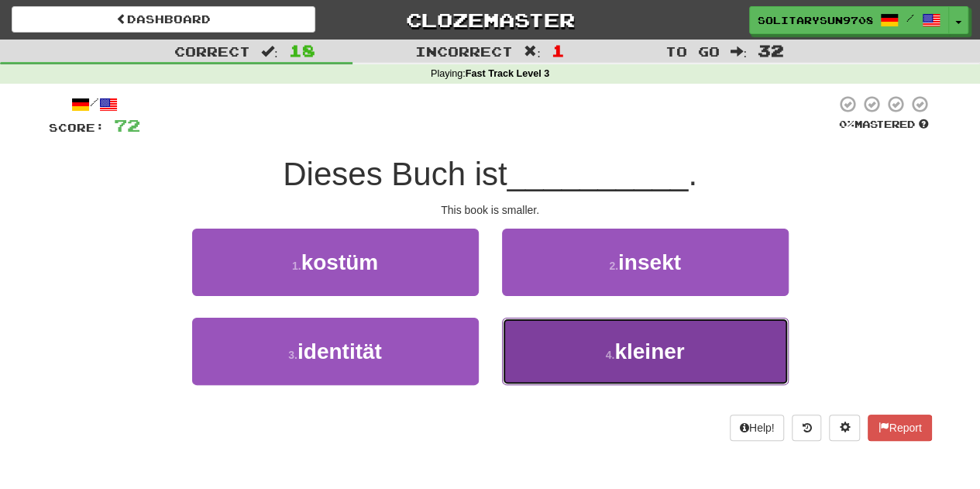
click at [517, 345] on button "4 . kleiner" at bounding box center [645, 351] width 287 height 67
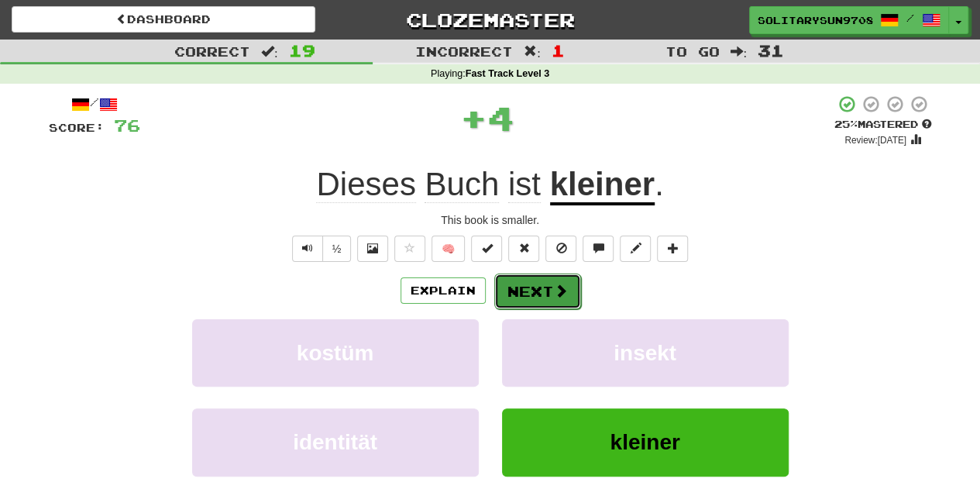
click at [521, 289] on button "Next" at bounding box center [537, 291] width 87 height 36
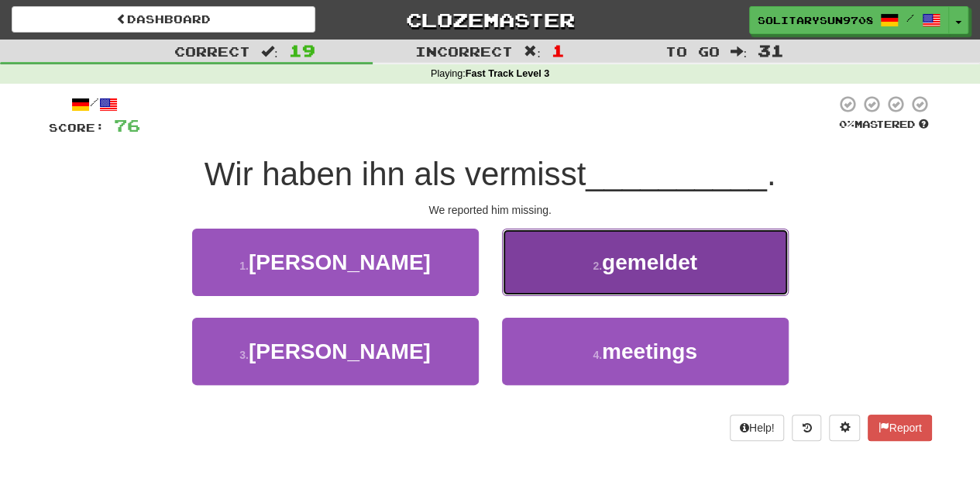
click at [559, 247] on button "2 . gemeldet" at bounding box center [645, 262] width 287 height 67
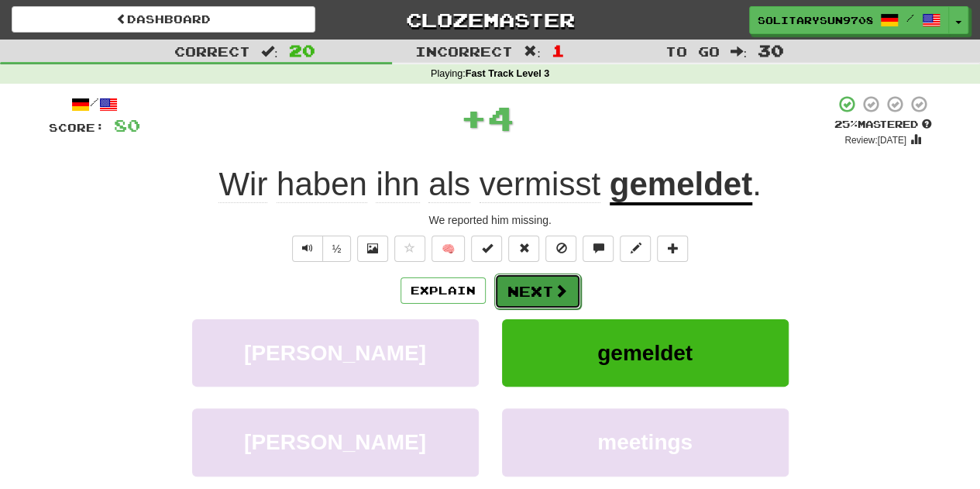
click at [547, 294] on button "Next" at bounding box center [537, 291] width 87 height 36
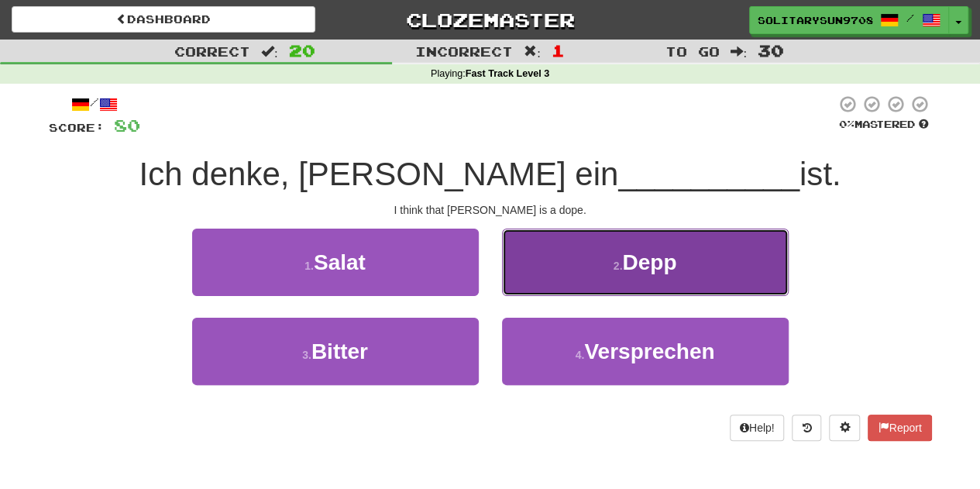
click at [570, 254] on button "2 . Depp" at bounding box center [645, 262] width 287 height 67
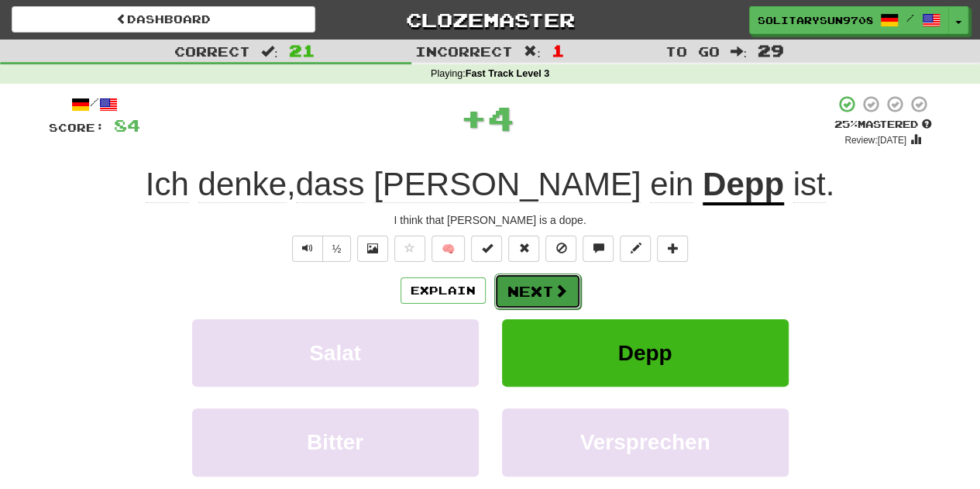
click at [529, 292] on button "Next" at bounding box center [537, 291] width 87 height 36
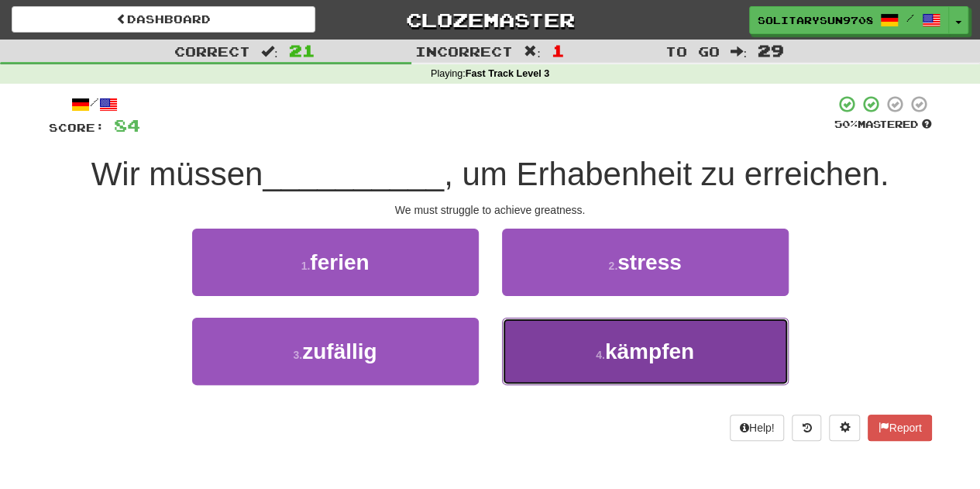
click at [542, 374] on button "4 . kämpfen" at bounding box center [645, 351] width 287 height 67
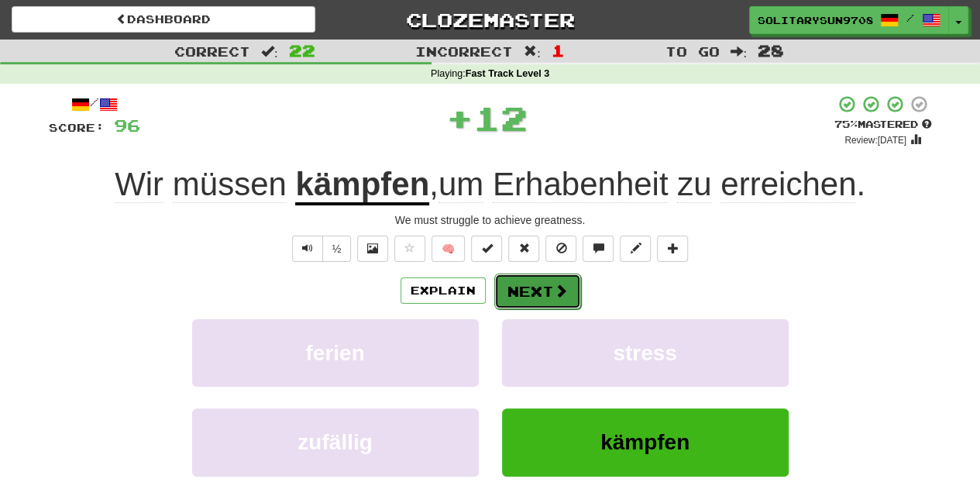
click at [538, 284] on button "Next" at bounding box center [537, 291] width 87 height 36
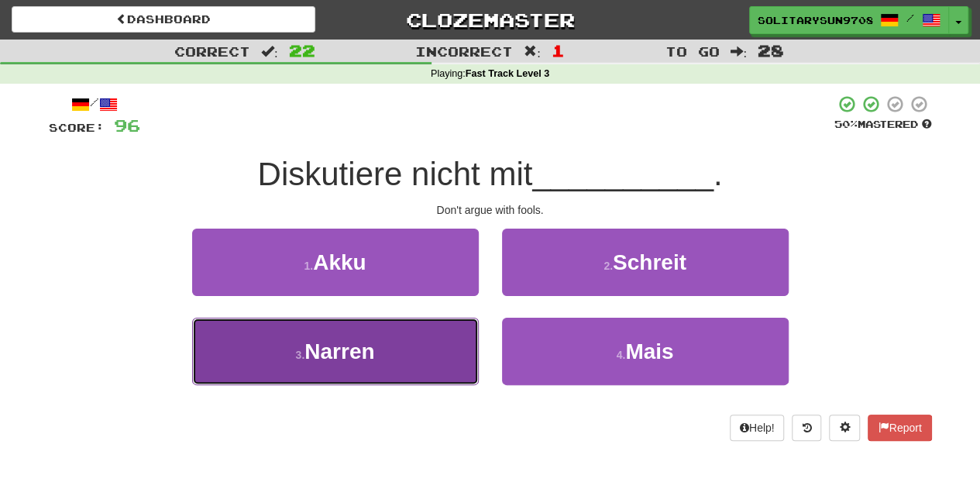
click at [409, 359] on button "3 . Narren" at bounding box center [335, 351] width 287 height 67
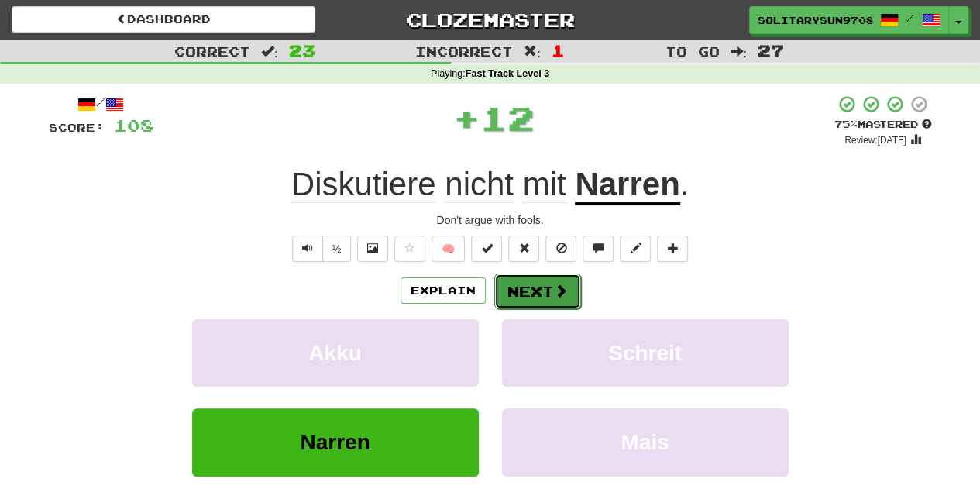
click at [548, 297] on button "Next" at bounding box center [537, 291] width 87 height 36
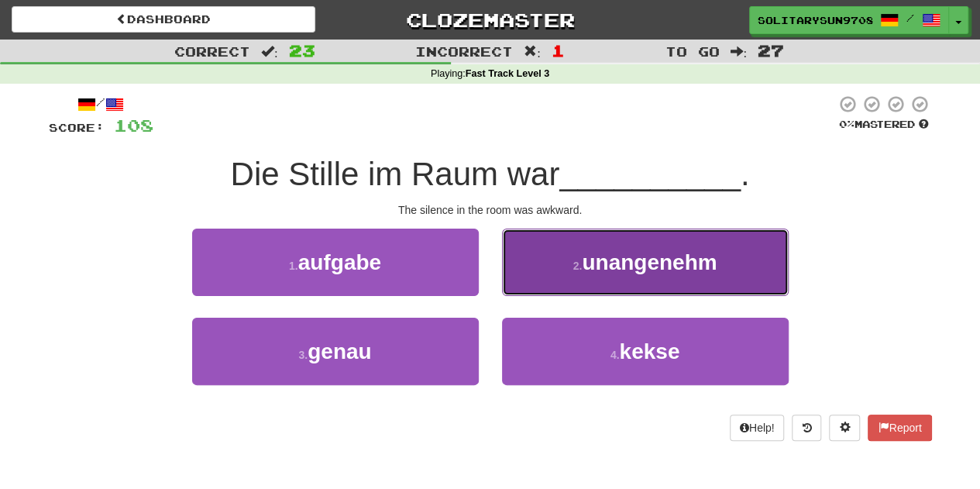
click at [543, 254] on button "2 . unangenehm" at bounding box center [645, 262] width 287 height 67
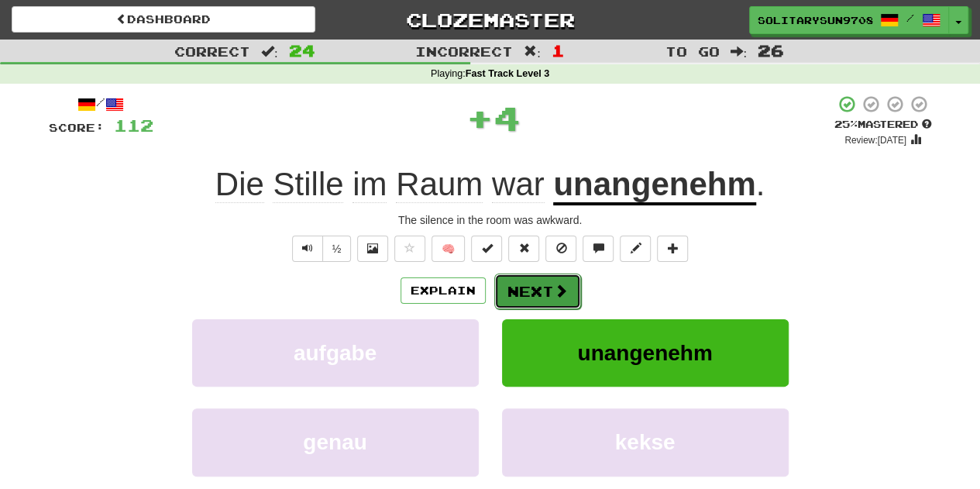
click at [541, 286] on button "Next" at bounding box center [537, 291] width 87 height 36
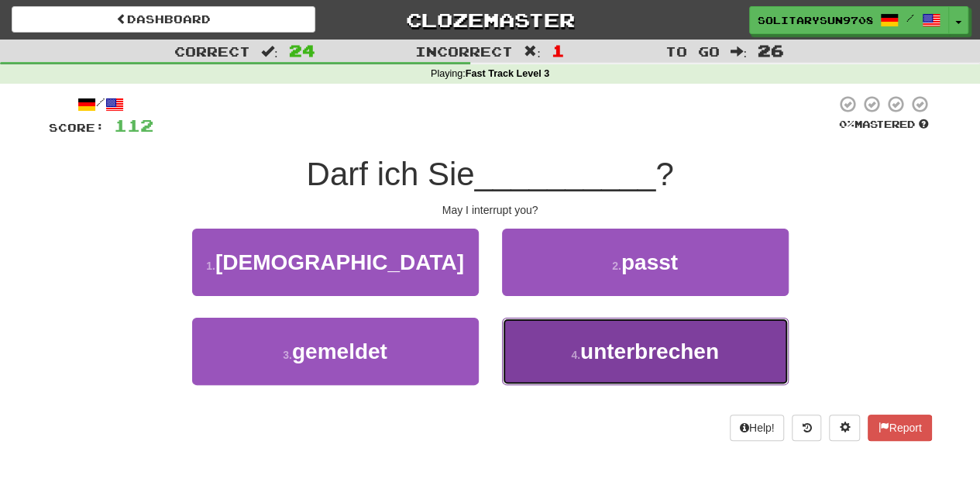
click at [538, 347] on button "4 . unterbrechen" at bounding box center [645, 351] width 287 height 67
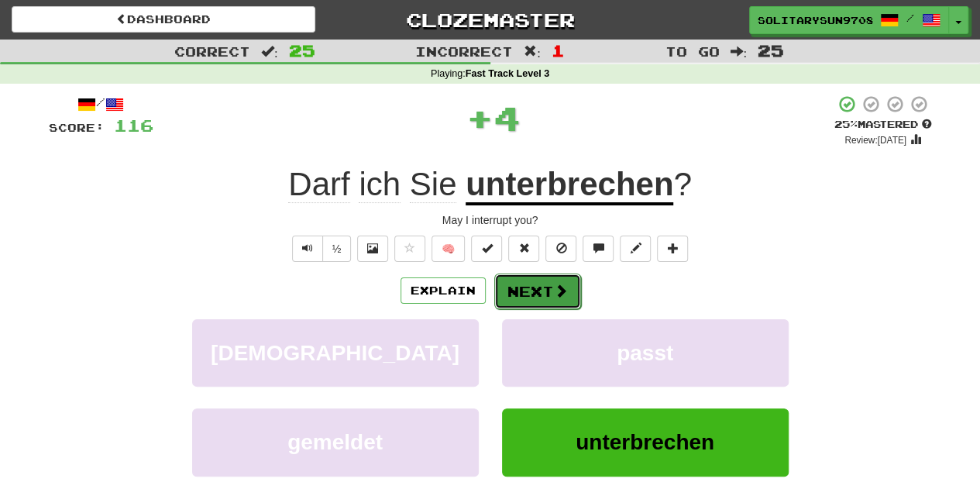
click at [507, 273] on button "Next" at bounding box center [537, 291] width 87 height 36
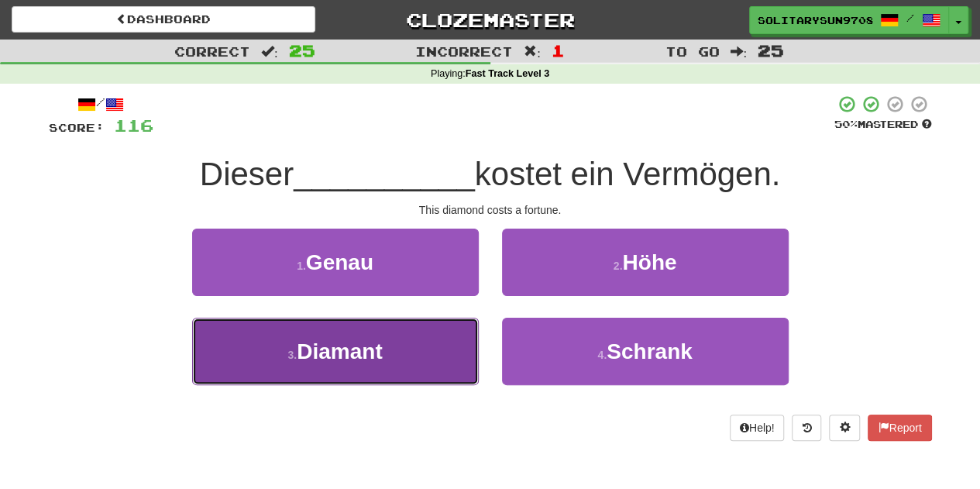
click at [426, 365] on button "3 . Diamant" at bounding box center [335, 351] width 287 height 67
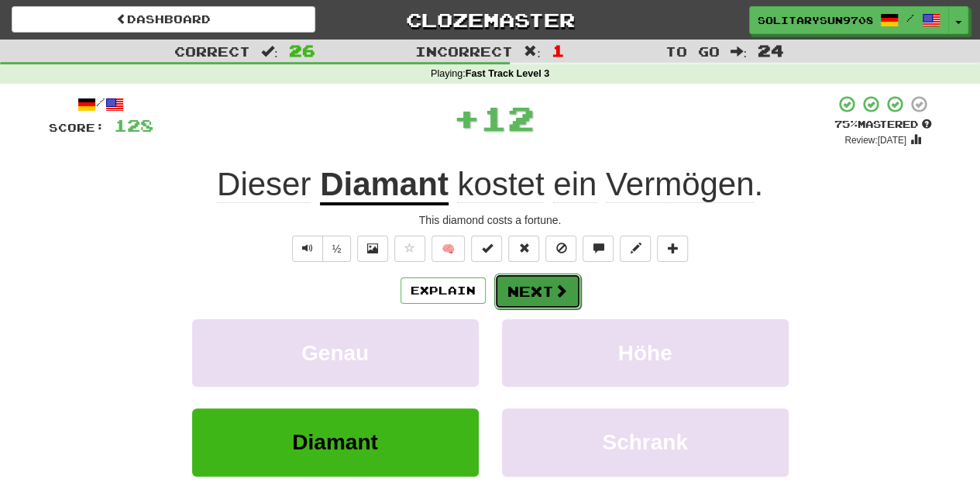
click at [510, 284] on button "Next" at bounding box center [537, 291] width 87 height 36
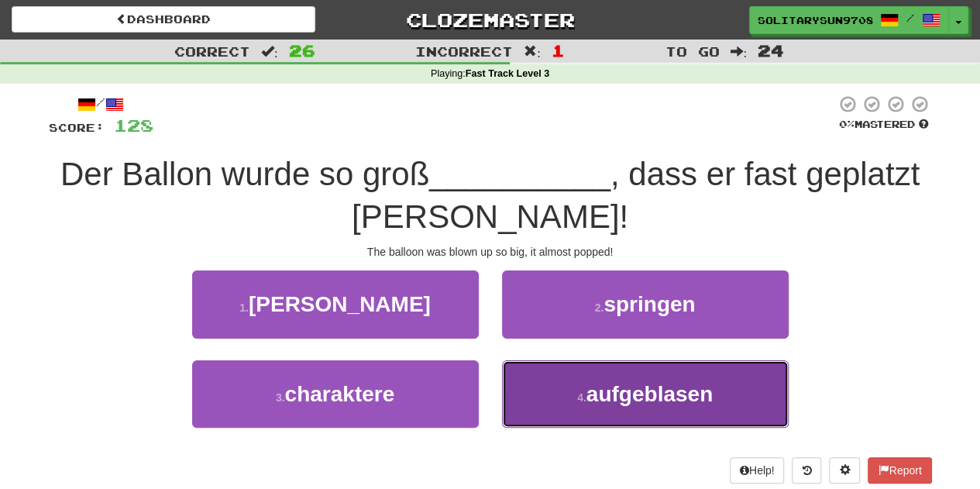
click at [588, 419] on button "4 . aufgeblasen" at bounding box center [645, 393] width 287 height 67
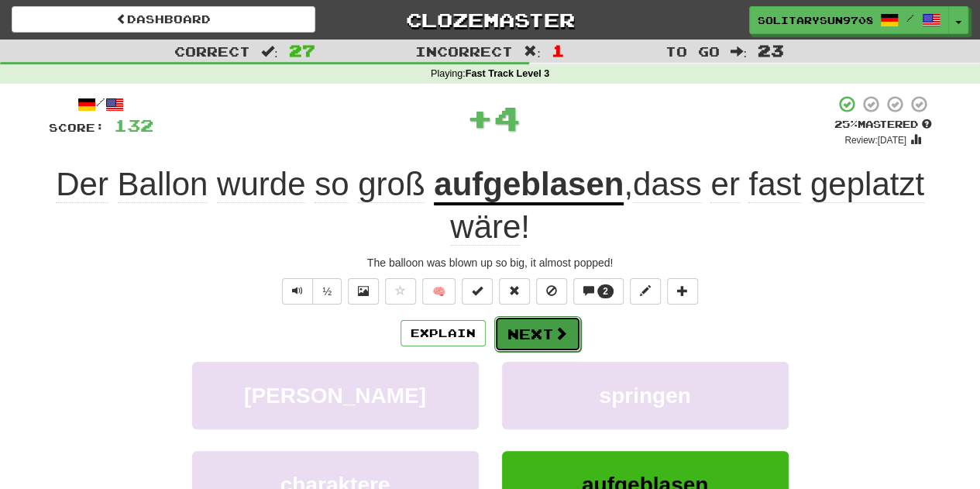
click at [522, 319] on button "Next" at bounding box center [537, 334] width 87 height 36
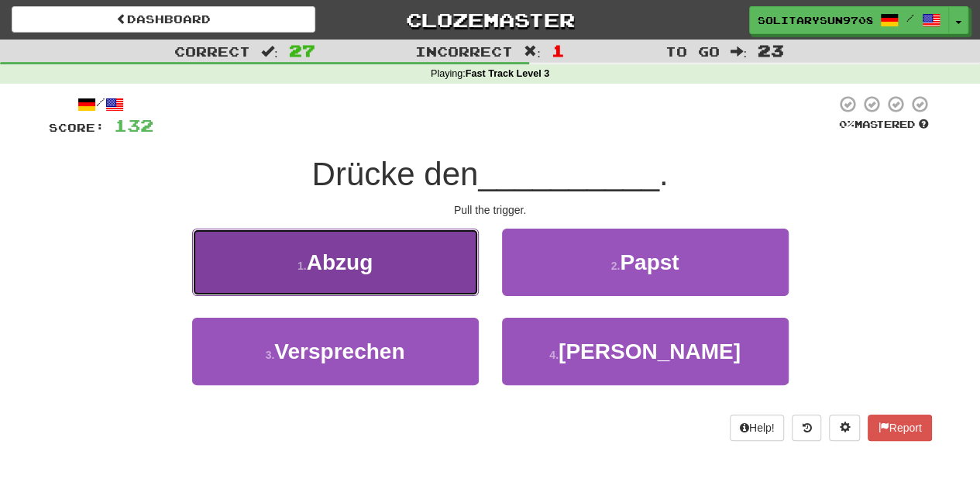
click at [411, 279] on button "1 . Abzug" at bounding box center [335, 262] width 287 height 67
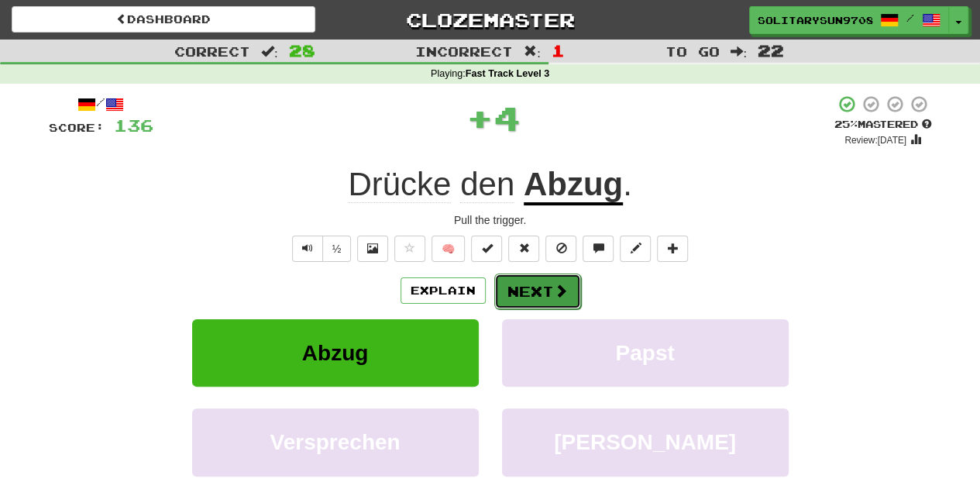
click at [513, 300] on button "Next" at bounding box center [537, 291] width 87 height 36
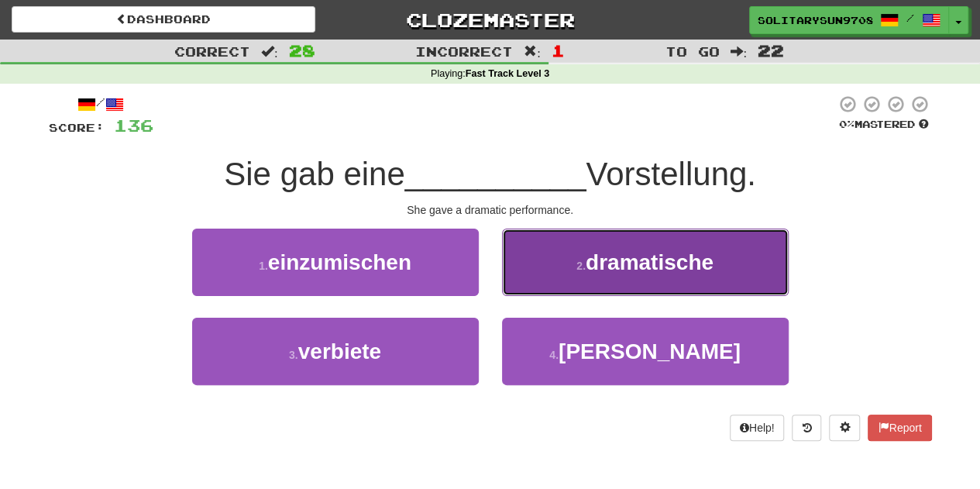
click at [635, 257] on span "dramatische" at bounding box center [650, 262] width 128 height 24
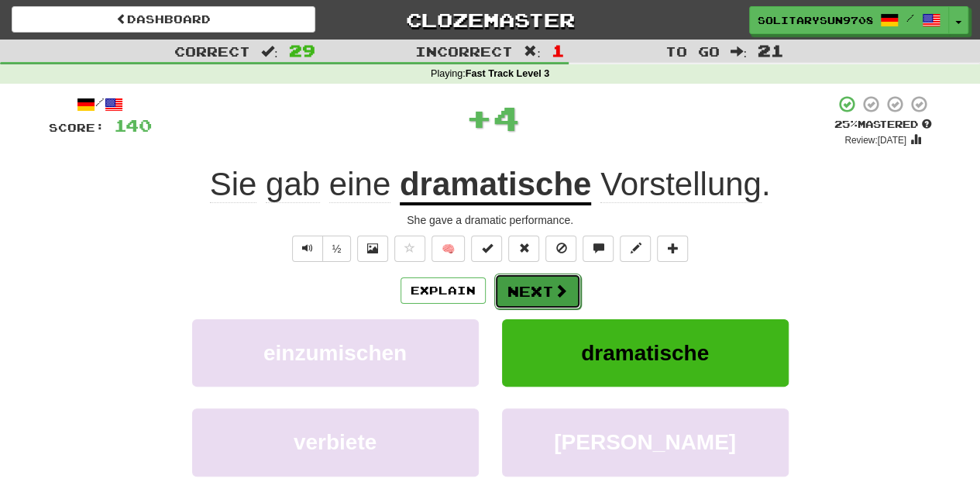
click at [559, 307] on button "Next" at bounding box center [537, 291] width 87 height 36
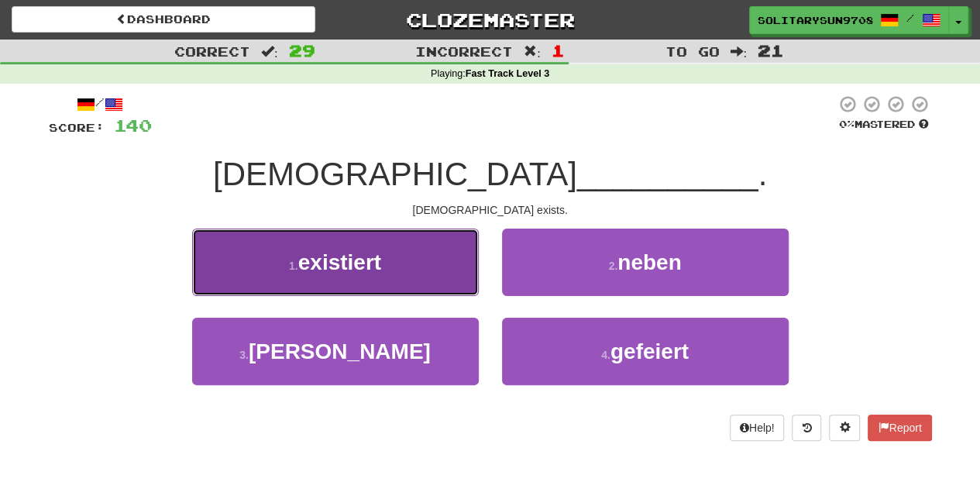
click at [414, 263] on button "1 . existiert" at bounding box center [335, 262] width 287 height 67
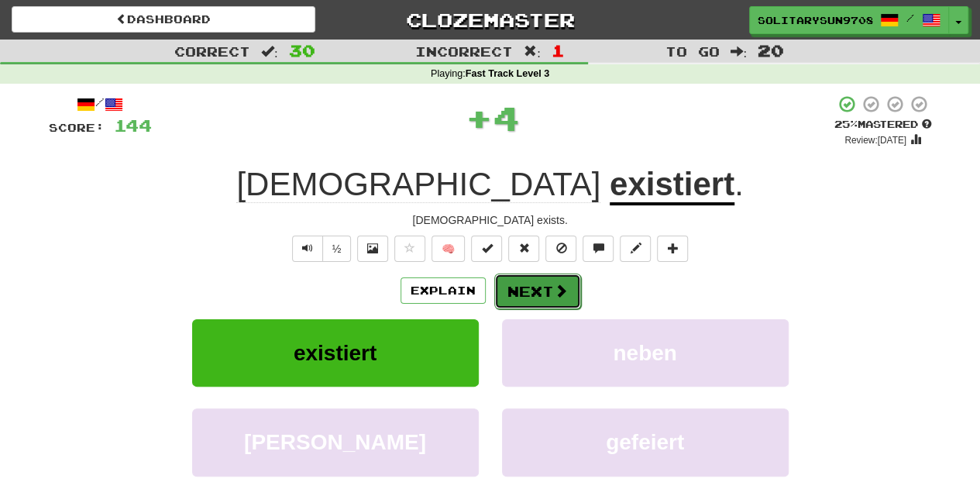
click at [511, 297] on button "Next" at bounding box center [537, 291] width 87 height 36
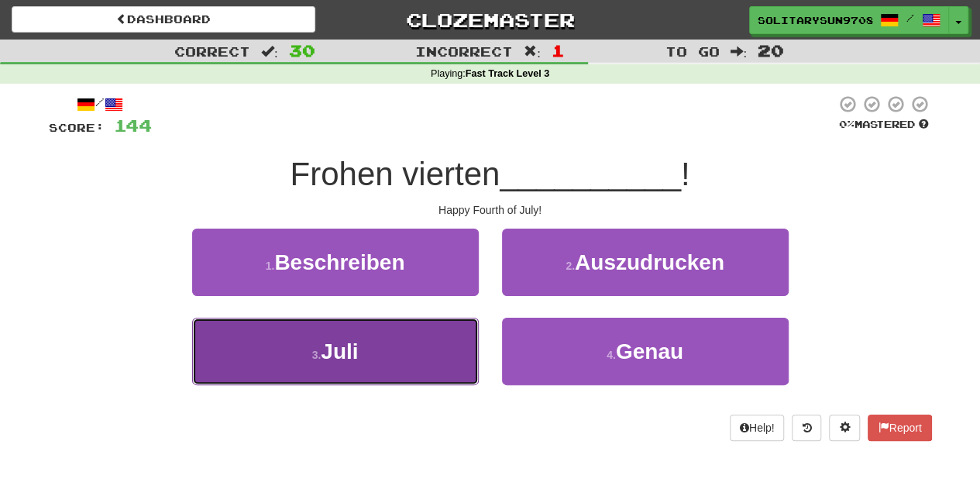
click at [380, 347] on button "3 . Juli" at bounding box center [335, 351] width 287 height 67
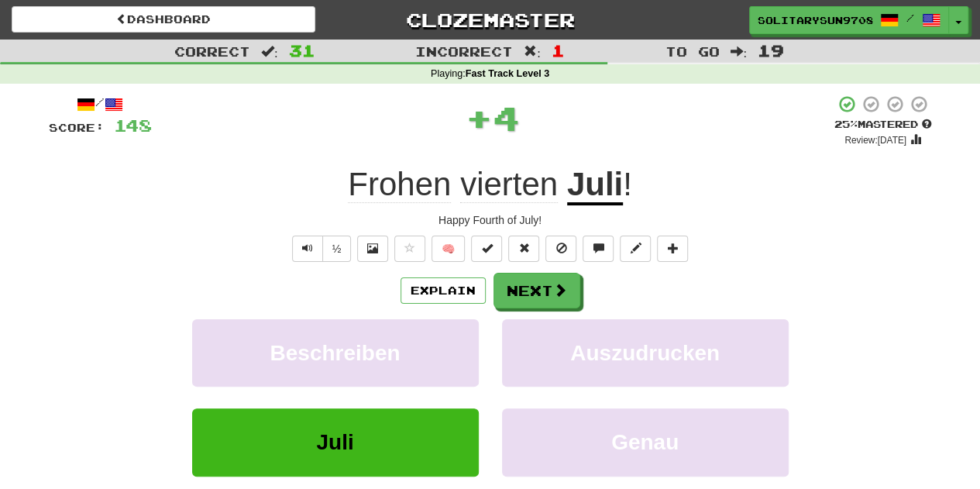
click at [581, 284] on div "Explain Next" at bounding box center [490, 291] width 883 height 36
click at [572, 285] on button "Next" at bounding box center [537, 291] width 87 height 36
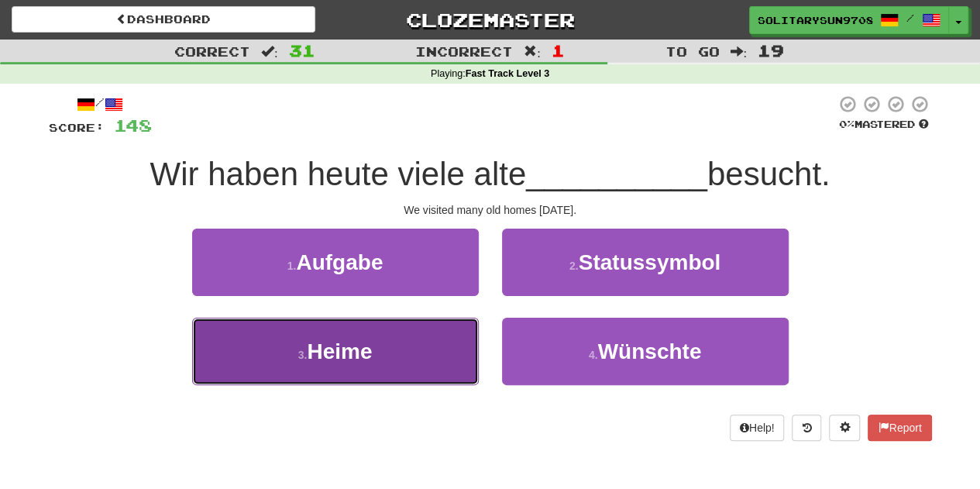
click at [361, 367] on button "3 . Heime" at bounding box center [335, 351] width 287 height 67
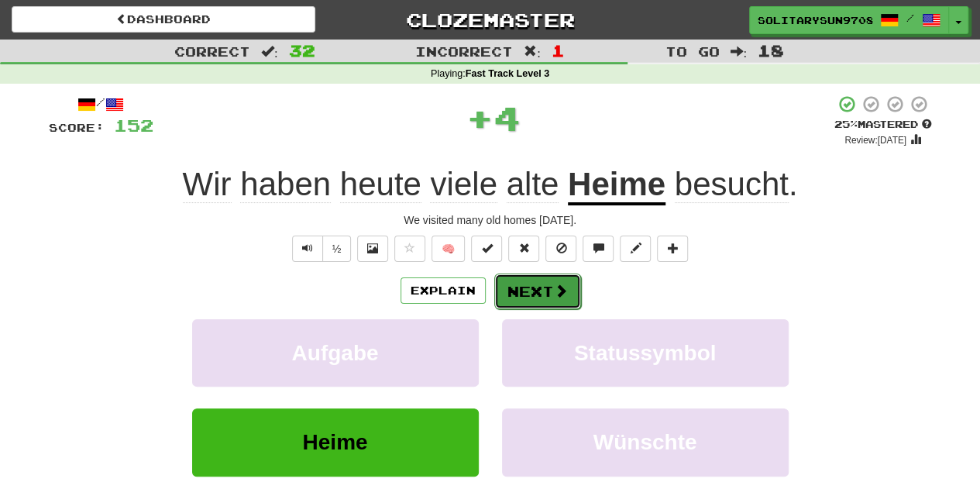
click at [556, 297] on button "Next" at bounding box center [537, 291] width 87 height 36
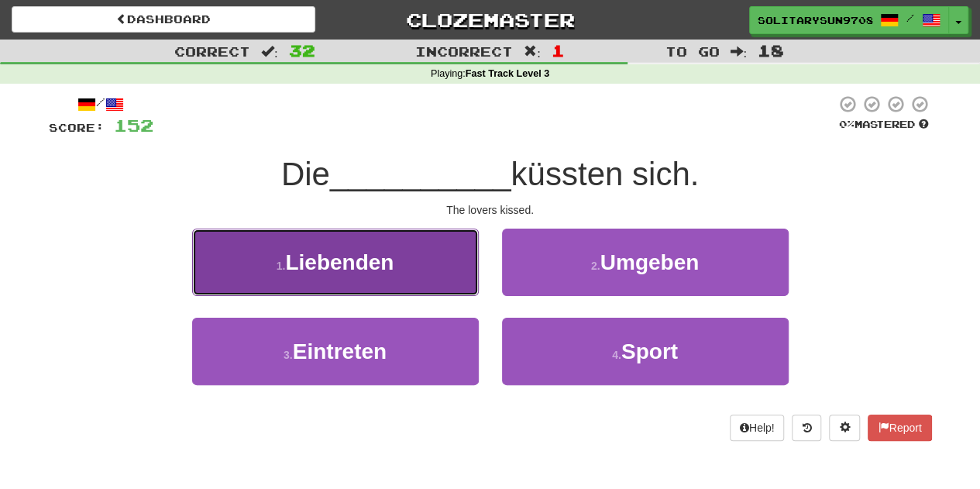
click at [361, 250] on span "Liebenden" at bounding box center [339, 262] width 108 height 24
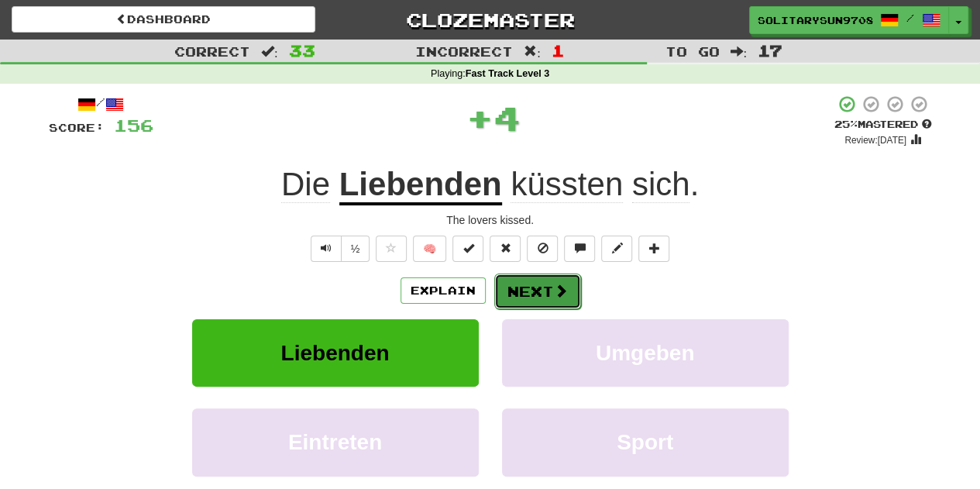
click at [537, 288] on button "Next" at bounding box center [537, 291] width 87 height 36
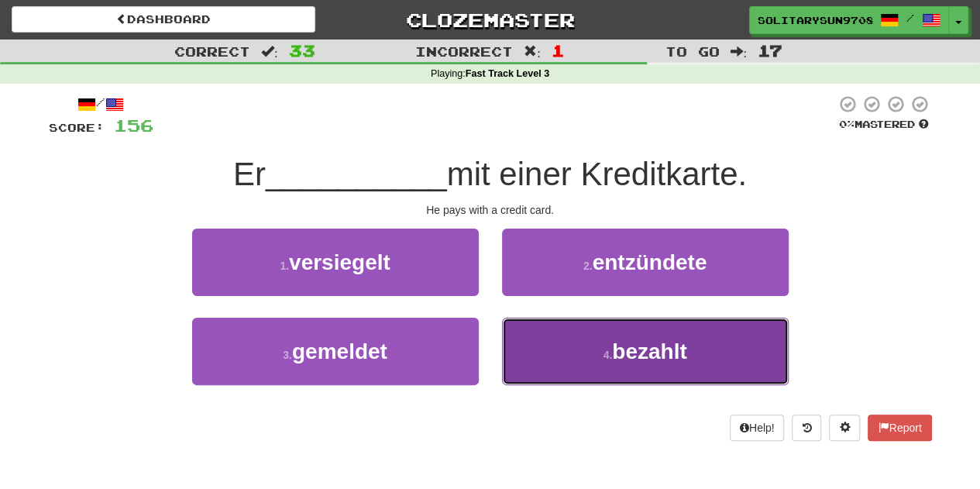
click at [552, 335] on button "4 . bezahlt" at bounding box center [645, 351] width 287 height 67
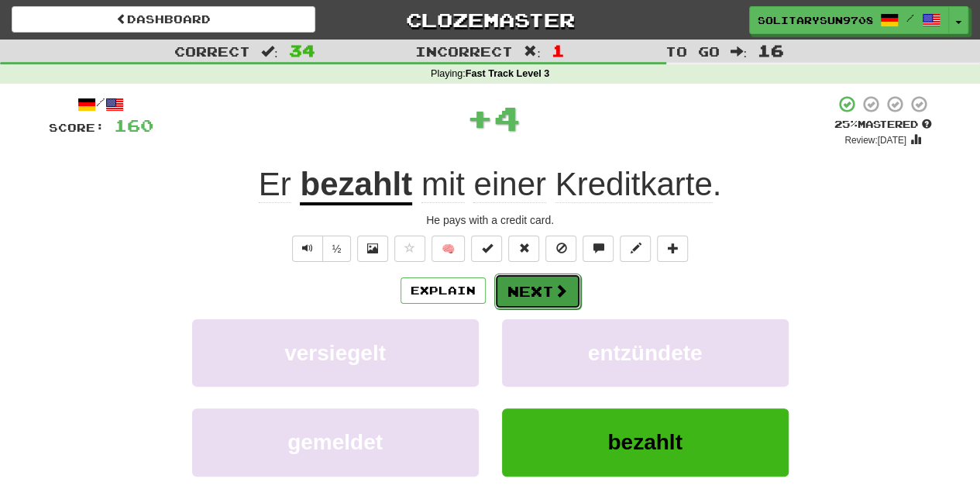
click at [538, 290] on button "Next" at bounding box center [537, 291] width 87 height 36
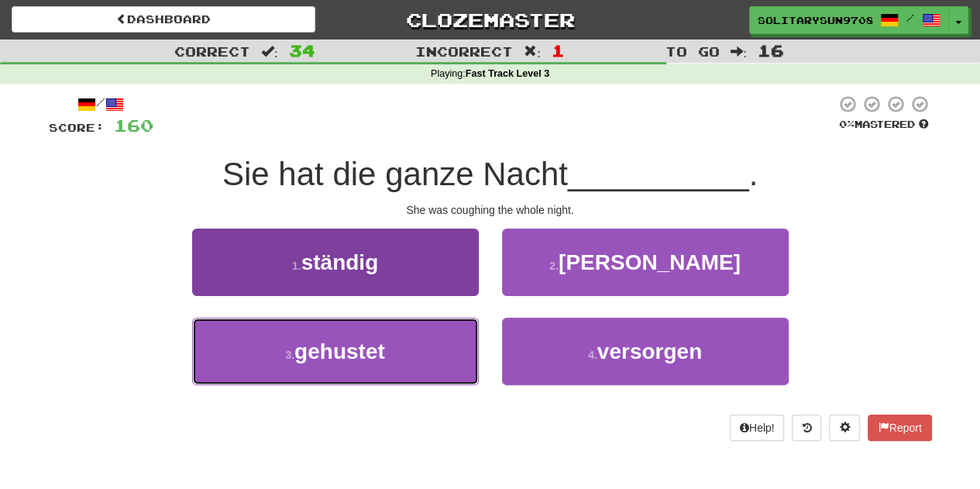
click at [373, 373] on button "3 . gehustet" at bounding box center [335, 351] width 287 height 67
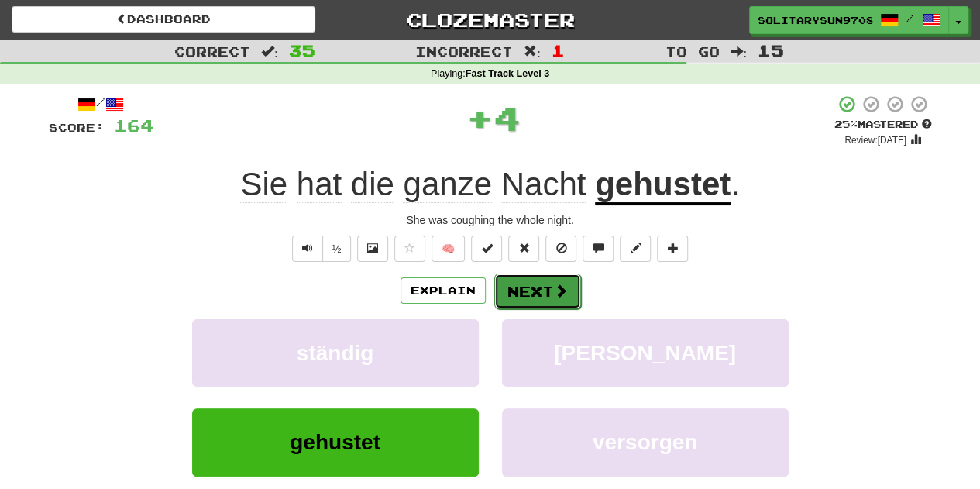
click at [531, 297] on button "Next" at bounding box center [537, 291] width 87 height 36
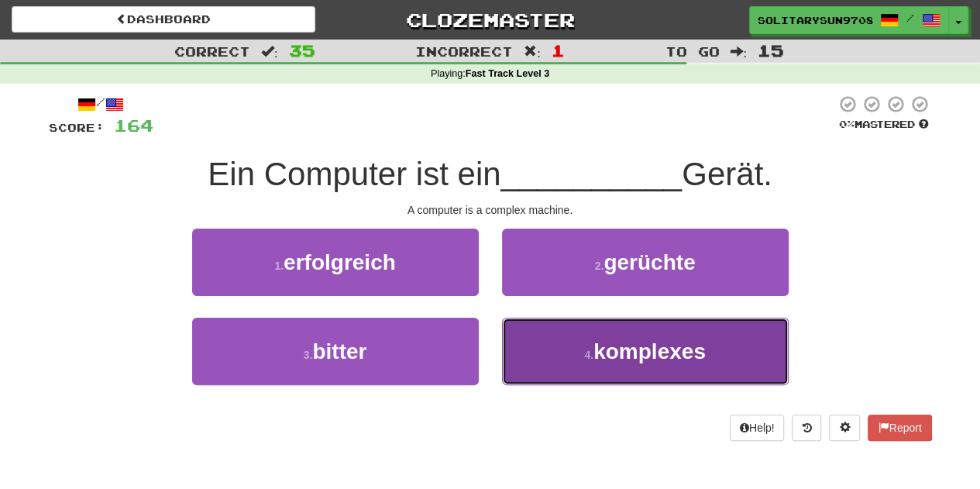
click at [566, 338] on button "4 . komplexes" at bounding box center [645, 351] width 287 height 67
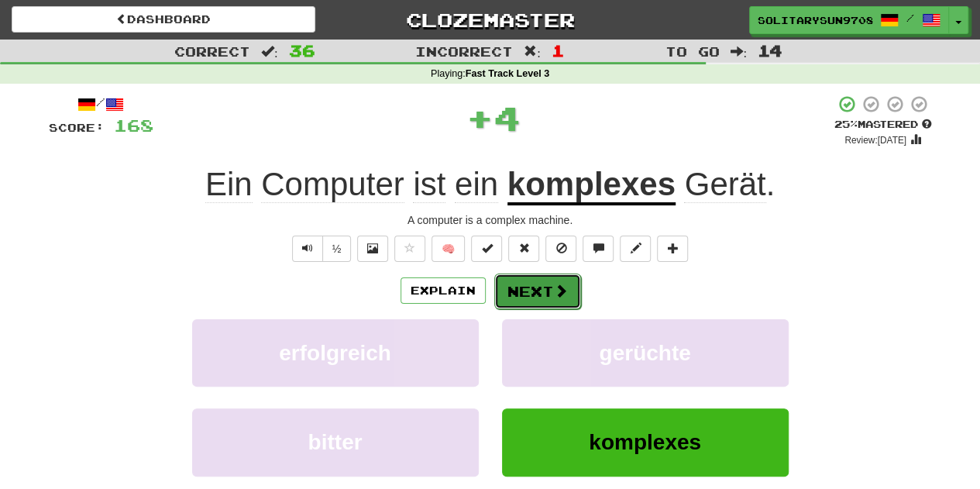
click at [522, 281] on button "Next" at bounding box center [537, 291] width 87 height 36
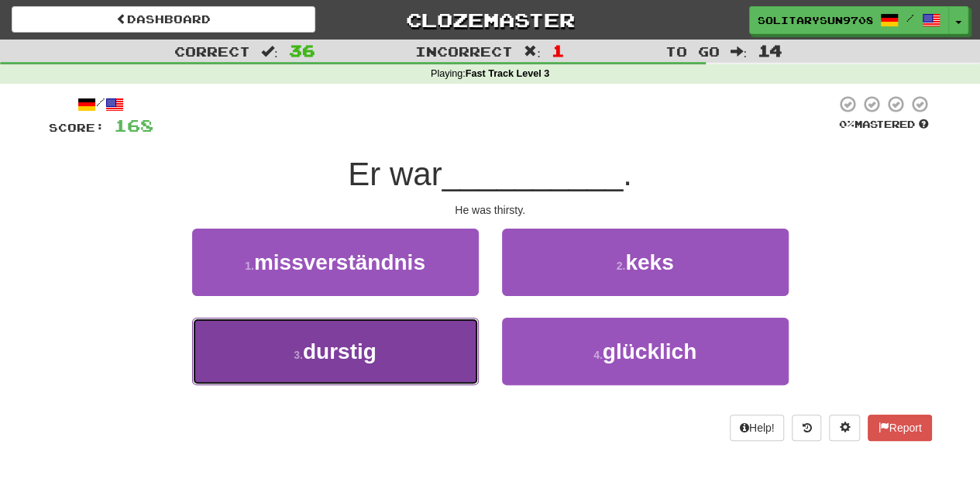
click at [390, 346] on button "3 . durstig" at bounding box center [335, 351] width 287 height 67
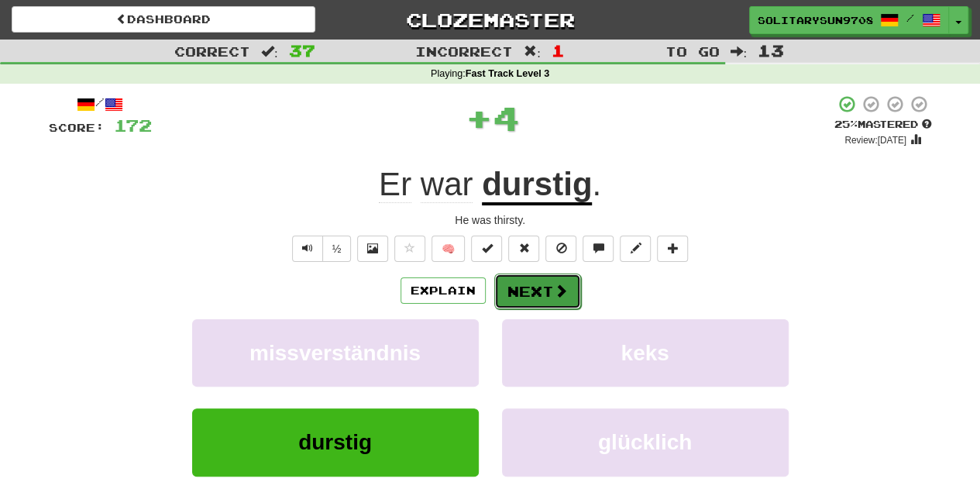
click at [519, 284] on button "Next" at bounding box center [537, 291] width 87 height 36
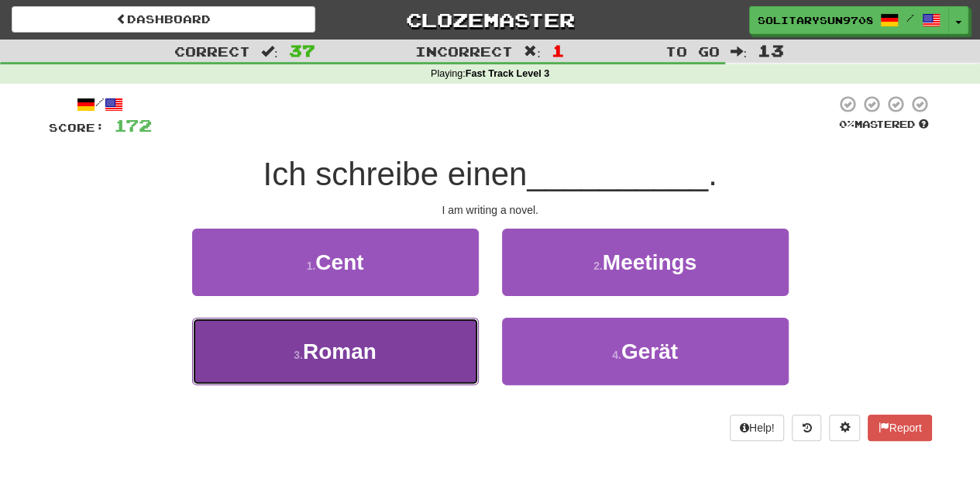
click at [409, 342] on button "3 . Roman" at bounding box center [335, 351] width 287 height 67
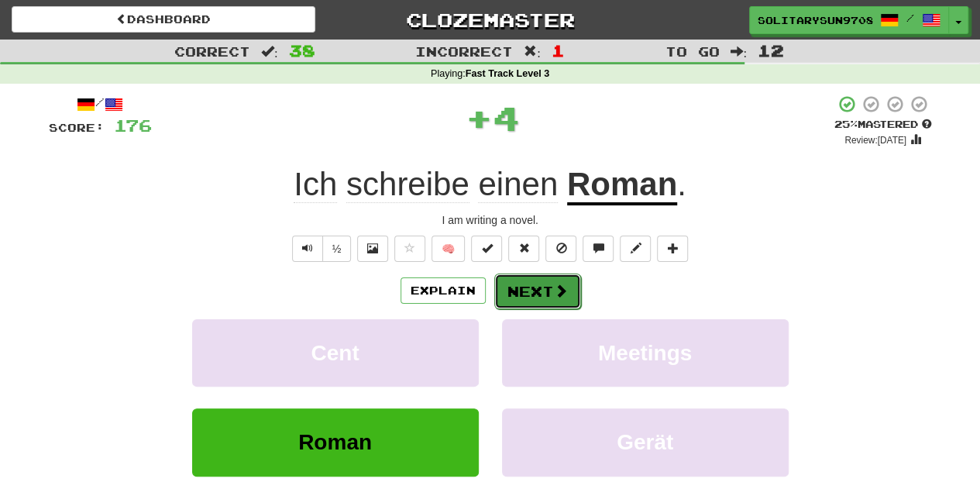
click at [549, 291] on button "Next" at bounding box center [537, 291] width 87 height 36
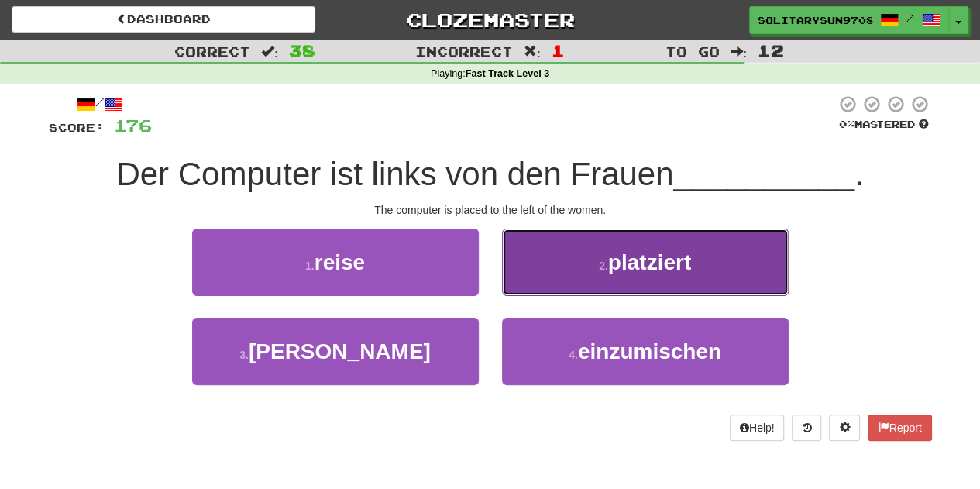
click at [550, 244] on button "2 . platziert" at bounding box center [645, 262] width 287 height 67
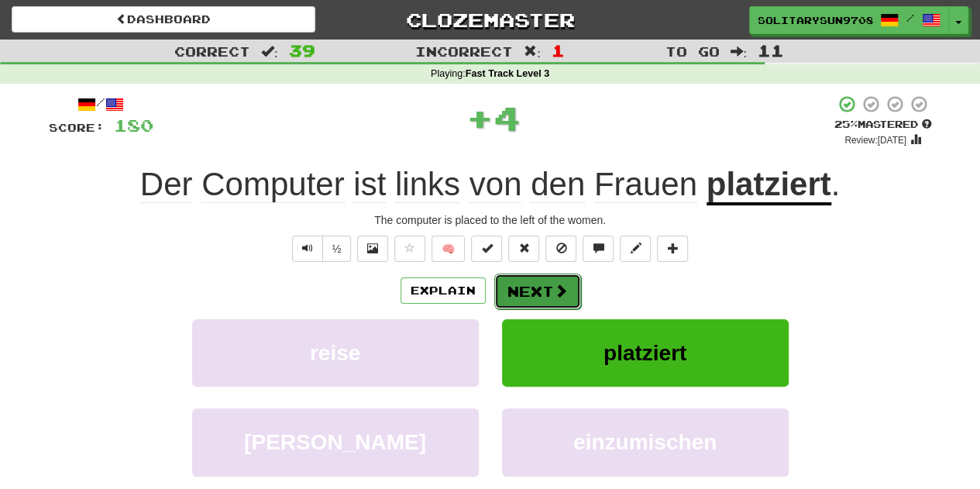
click at [524, 304] on button "Next" at bounding box center [537, 291] width 87 height 36
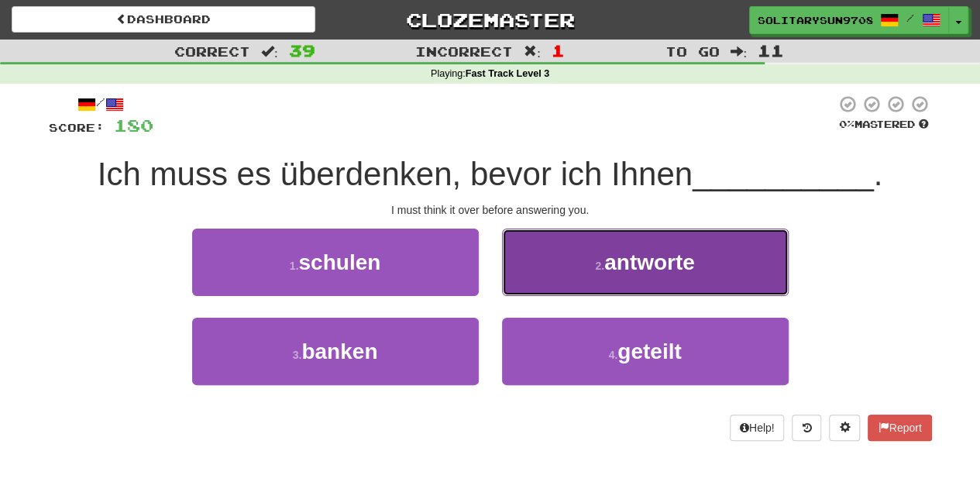
click at [592, 247] on button "2 . antworte" at bounding box center [645, 262] width 287 height 67
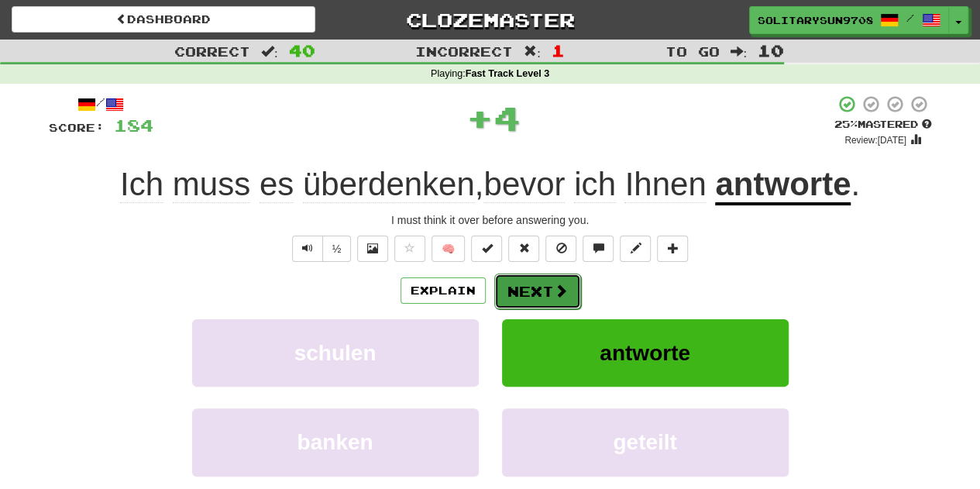
click at [566, 298] on button "Next" at bounding box center [537, 291] width 87 height 36
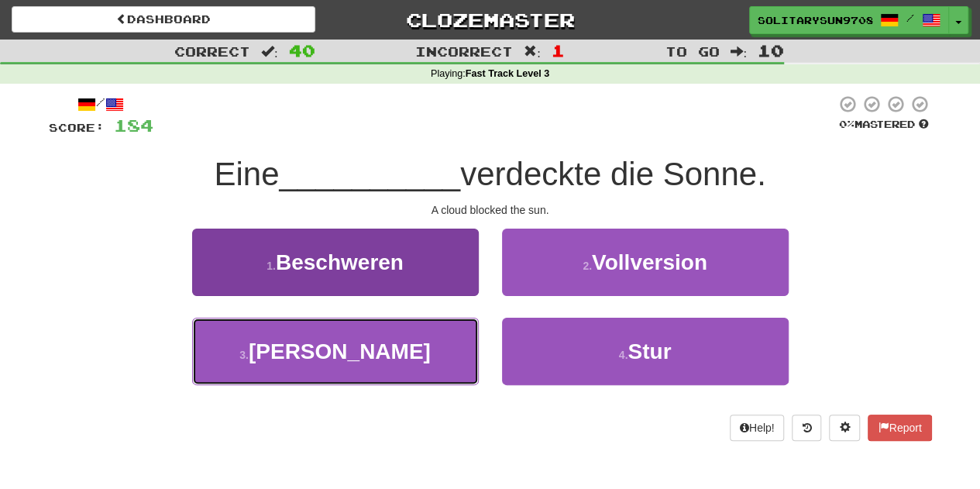
click at [395, 357] on button "3 . Wolke" at bounding box center [335, 351] width 287 height 67
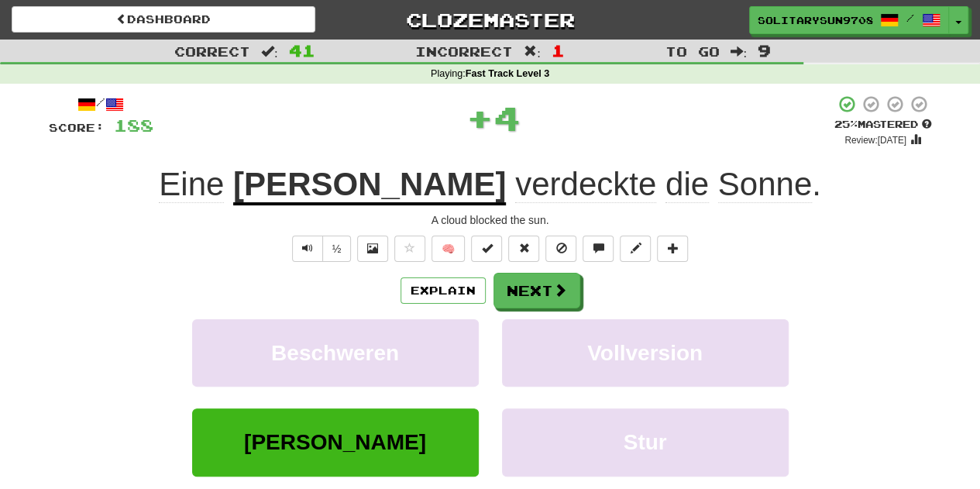
click at [504, 270] on div "/ Score: 188 + 4 25 % Mastered Review: 2025-10-16 Eine Wolke verdeckte die Sonn…" at bounding box center [490, 325] width 883 height 460
click at [511, 280] on button "Next" at bounding box center [537, 291] width 87 height 36
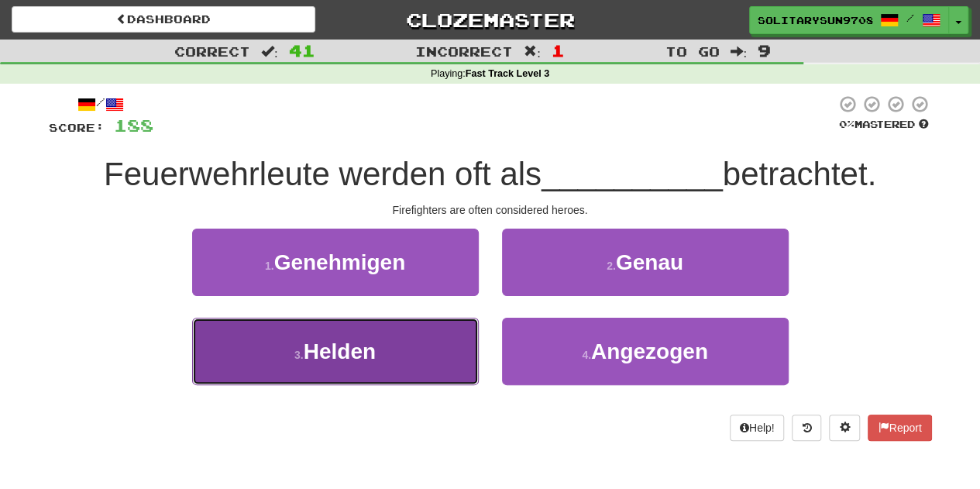
click at [386, 355] on button "3 . Helden" at bounding box center [335, 351] width 287 height 67
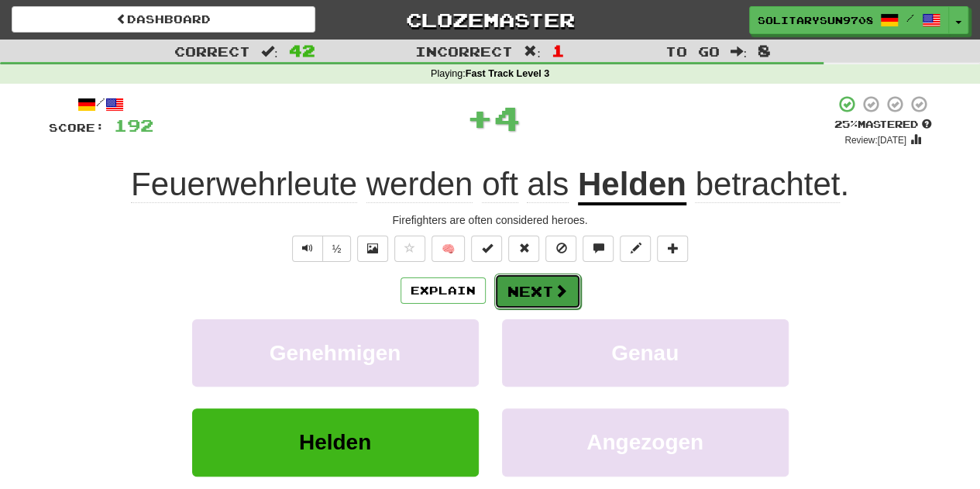
click at [514, 287] on button "Next" at bounding box center [537, 291] width 87 height 36
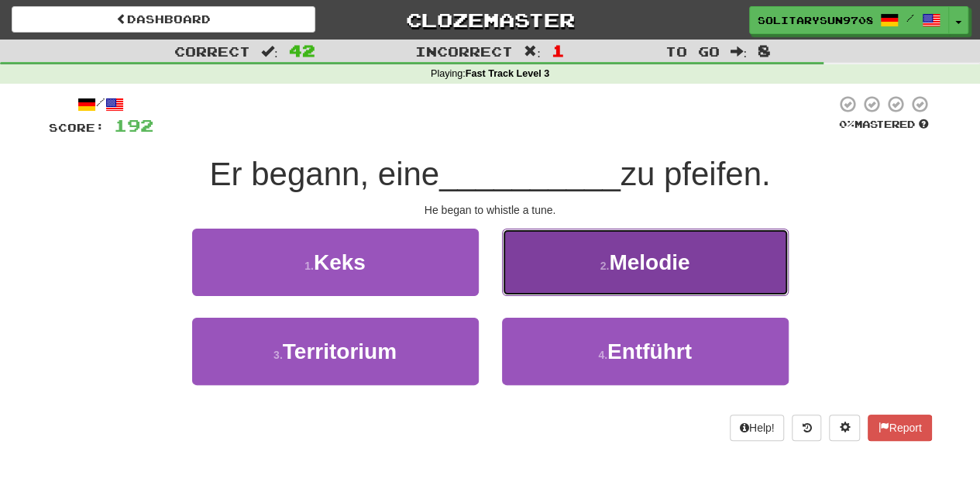
click at [570, 252] on button "2 . Melodie" at bounding box center [645, 262] width 287 height 67
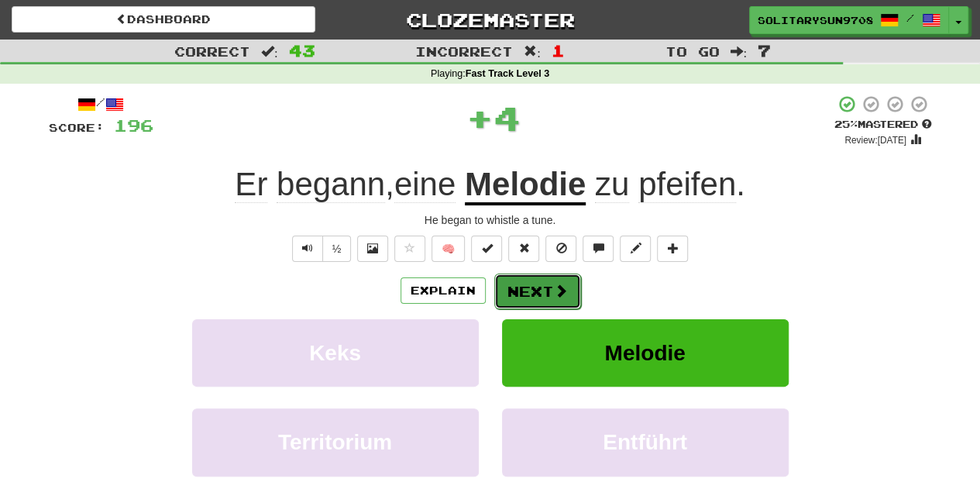
click at [545, 282] on button "Next" at bounding box center [537, 291] width 87 height 36
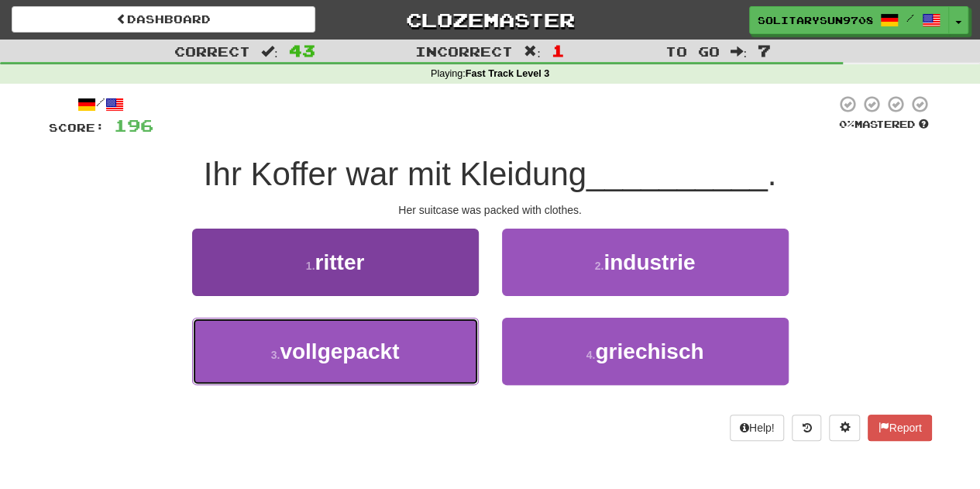
click at [434, 348] on button "3 . vollgepackt" at bounding box center [335, 351] width 287 height 67
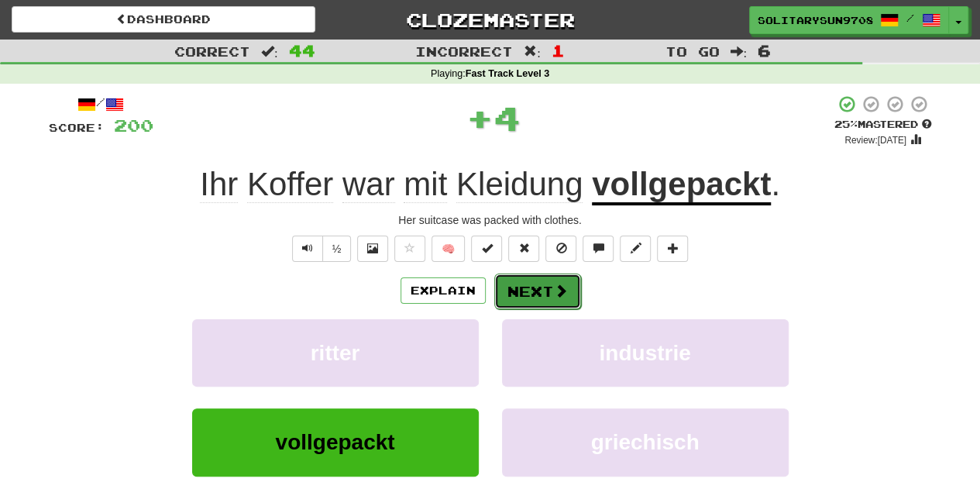
click at [529, 291] on button "Next" at bounding box center [537, 291] width 87 height 36
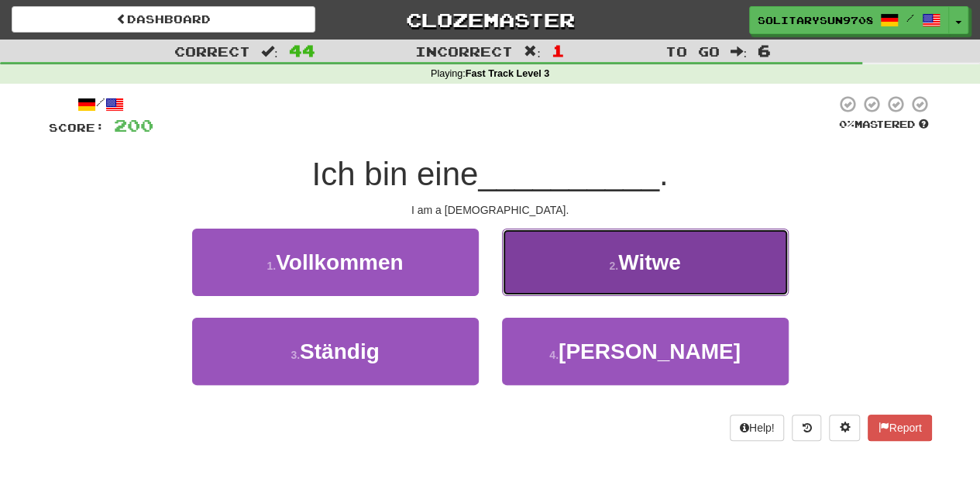
click at [542, 254] on button "2 . Witwe" at bounding box center [645, 262] width 287 height 67
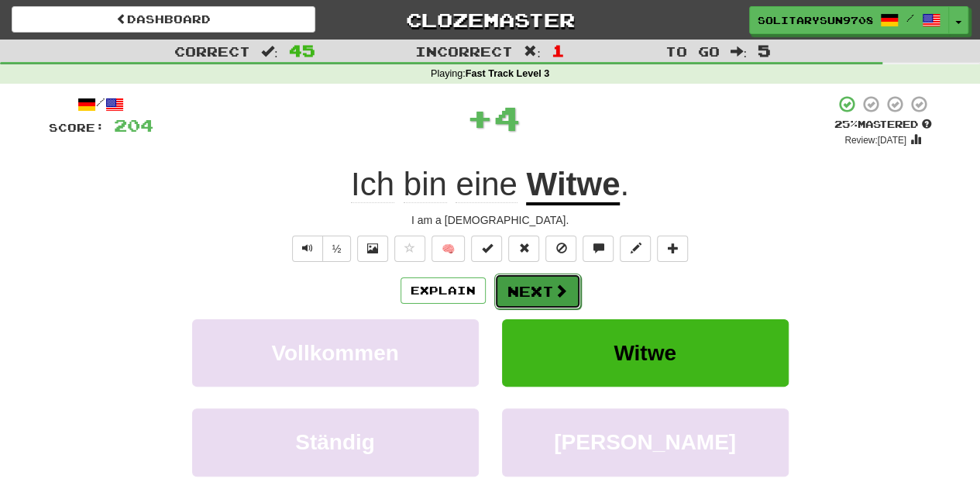
click at [522, 289] on button "Next" at bounding box center [537, 291] width 87 height 36
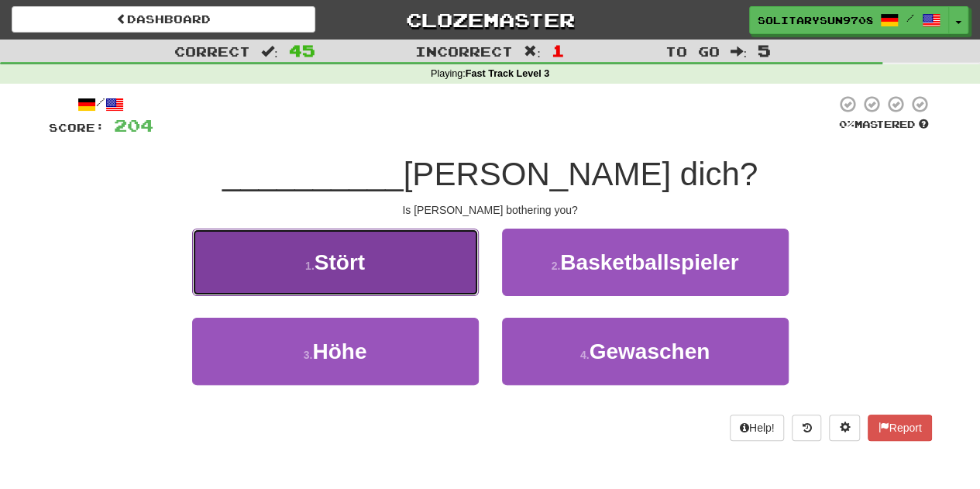
click at [371, 280] on button "1 . Stört" at bounding box center [335, 262] width 287 height 67
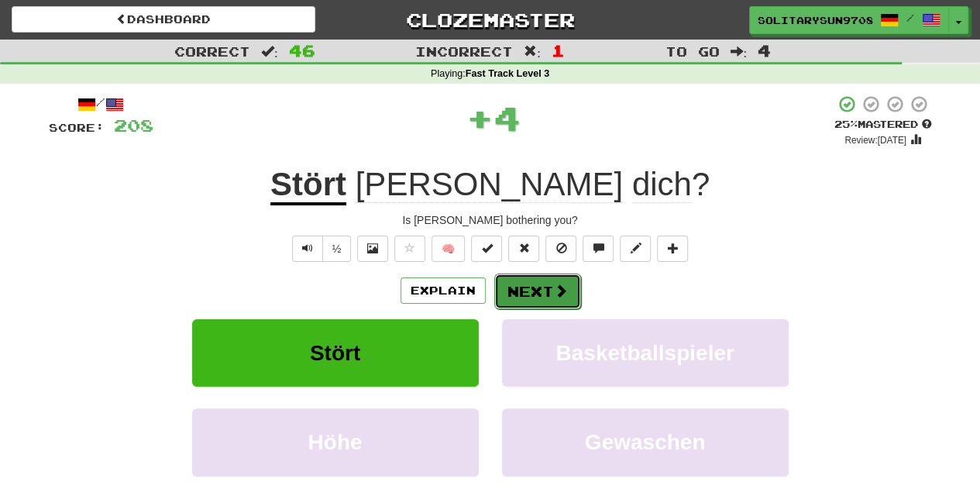
click at [505, 284] on button "Next" at bounding box center [537, 291] width 87 height 36
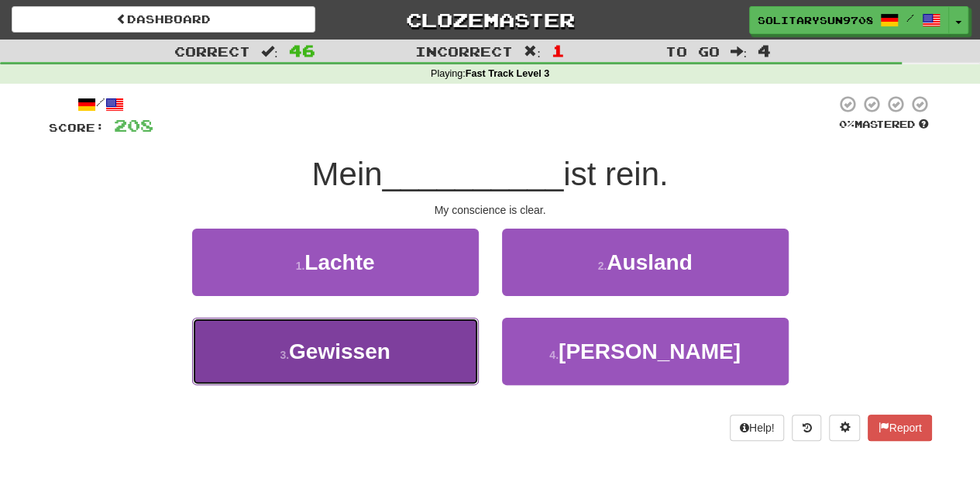
click at [221, 357] on button "3 . Gewissen" at bounding box center [335, 351] width 287 height 67
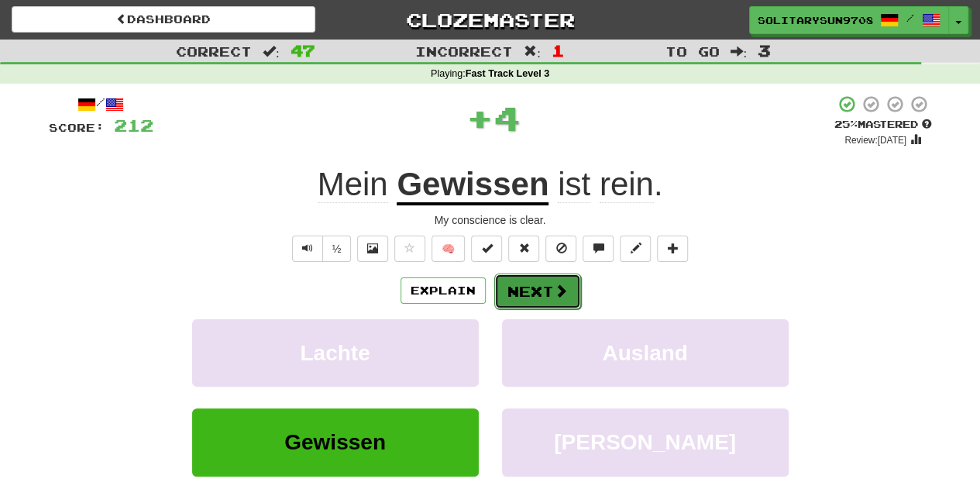
click at [525, 290] on button "Next" at bounding box center [537, 291] width 87 height 36
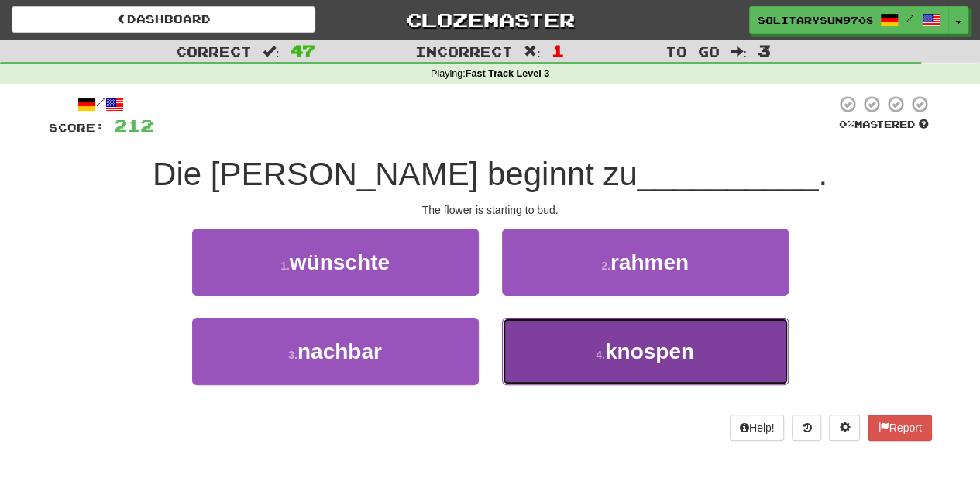
click at [555, 332] on button "4 . knospen" at bounding box center [645, 351] width 287 height 67
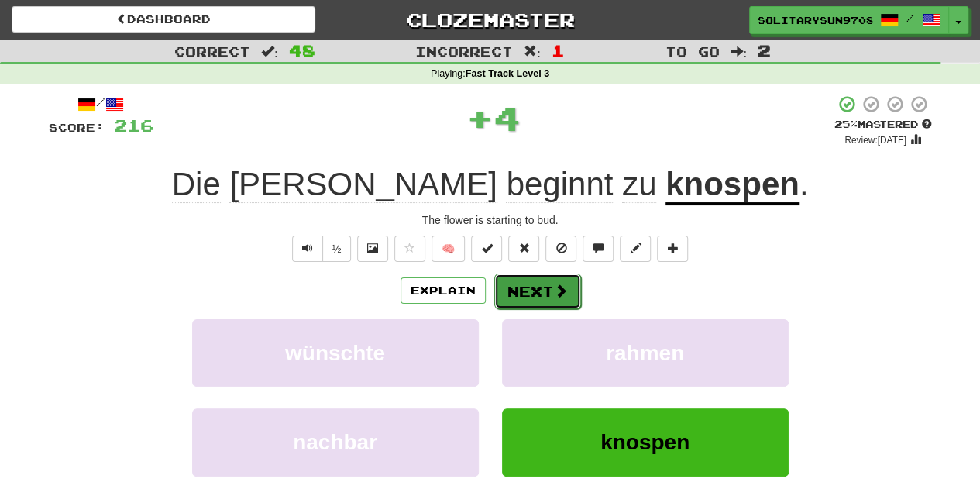
click at [548, 287] on button "Next" at bounding box center [537, 291] width 87 height 36
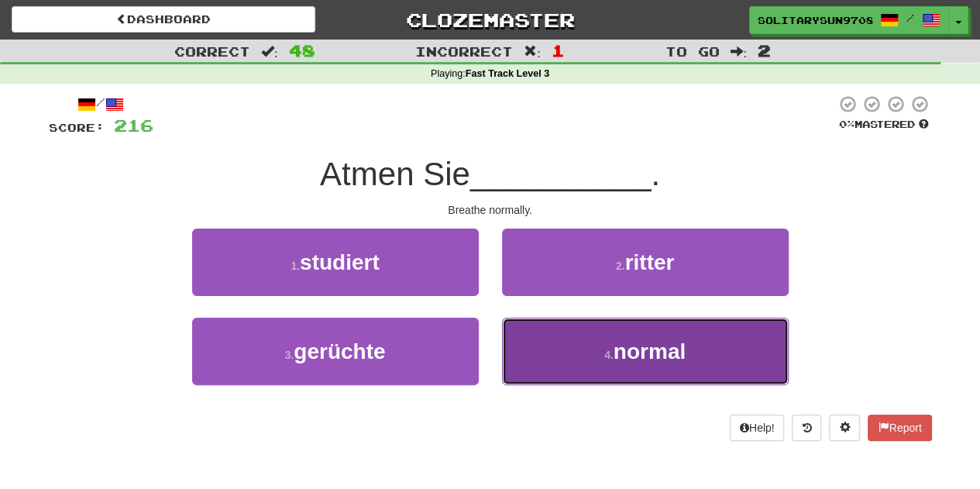
click at [528, 324] on button "4 . normal" at bounding box center [645, 351] width 287 height 67
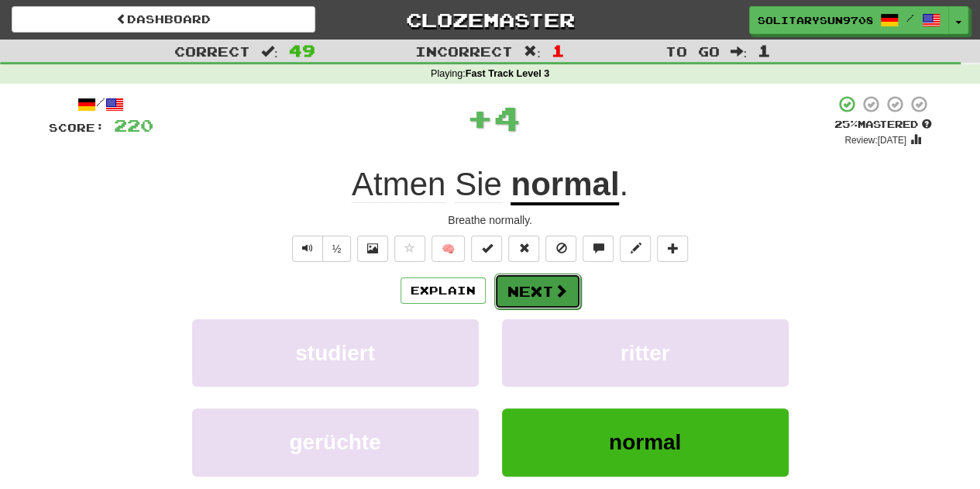
click at [539, 288] on button "Next" at bounding box center [537, 291] width 87 height 36
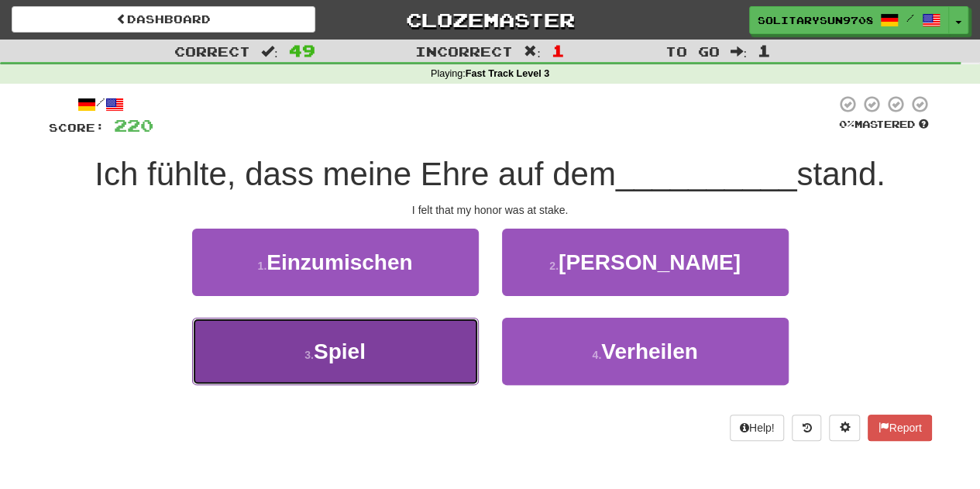
click at [399, 349] on button "3 . Spiel" at bounding box center [335, 351] width 287 height 67
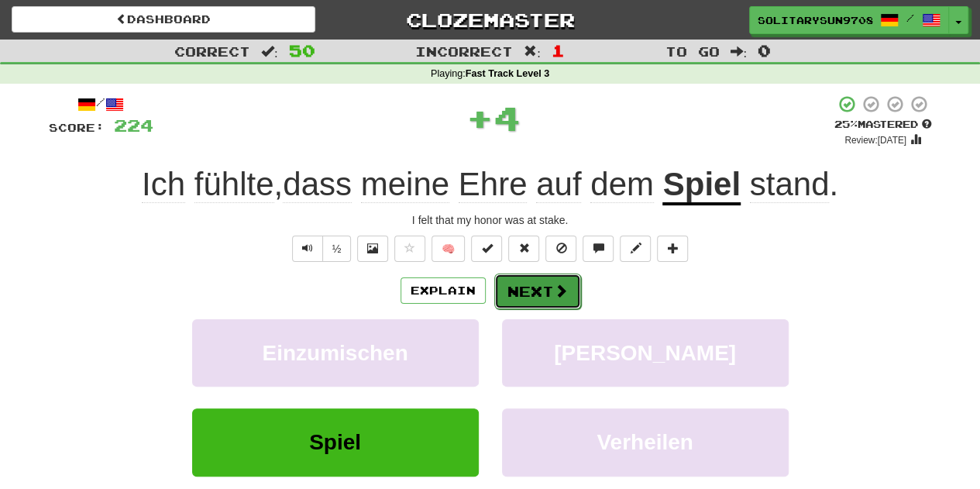
click at [562, 281] on button "Next" at bounding box center [537, 291] width 87 height 36
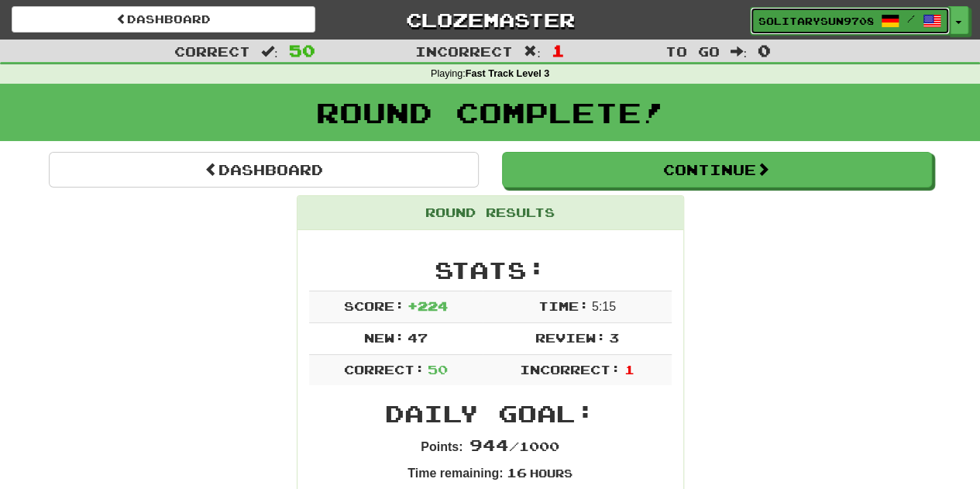
click at [944, 22] on link "SolitarySun9708 /" at bounding box center [850, 21] width 200 height 28
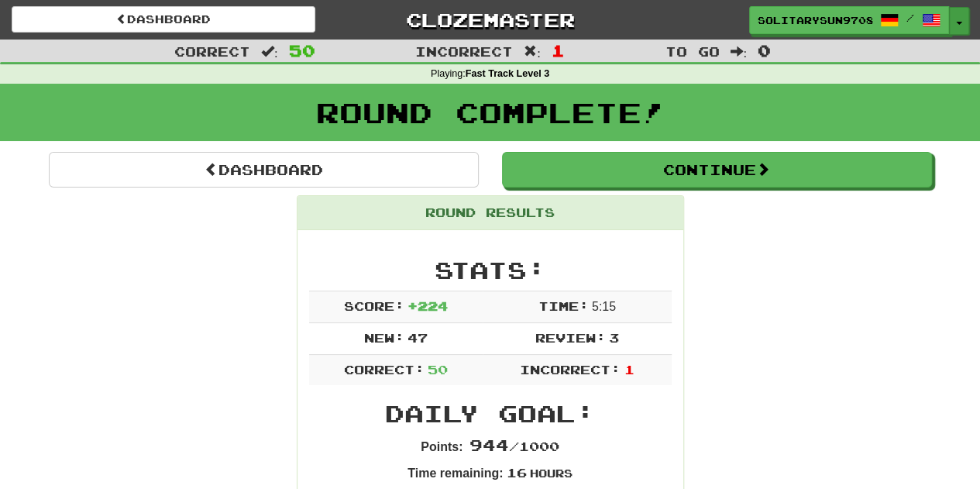
click at [961, 24] on span "button" at bounding box center [959, 23] width 6 height 3
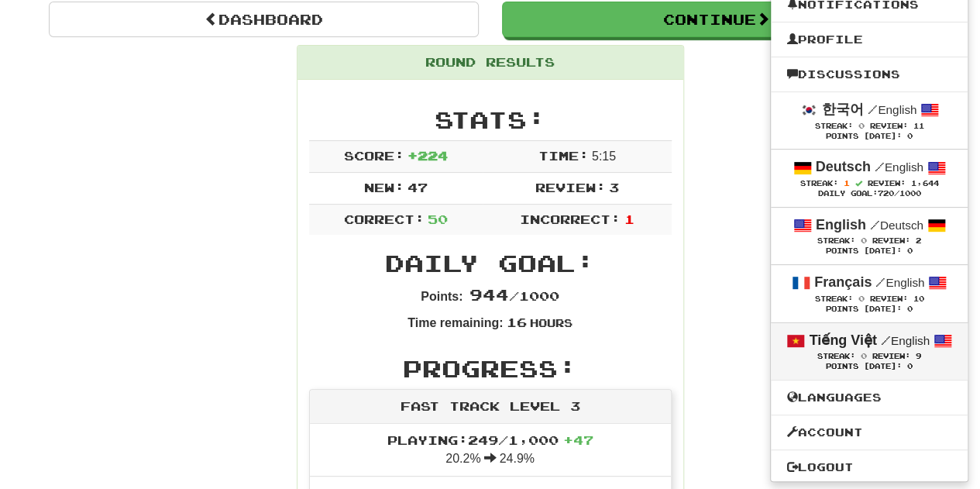
scroll to position [155, 0]
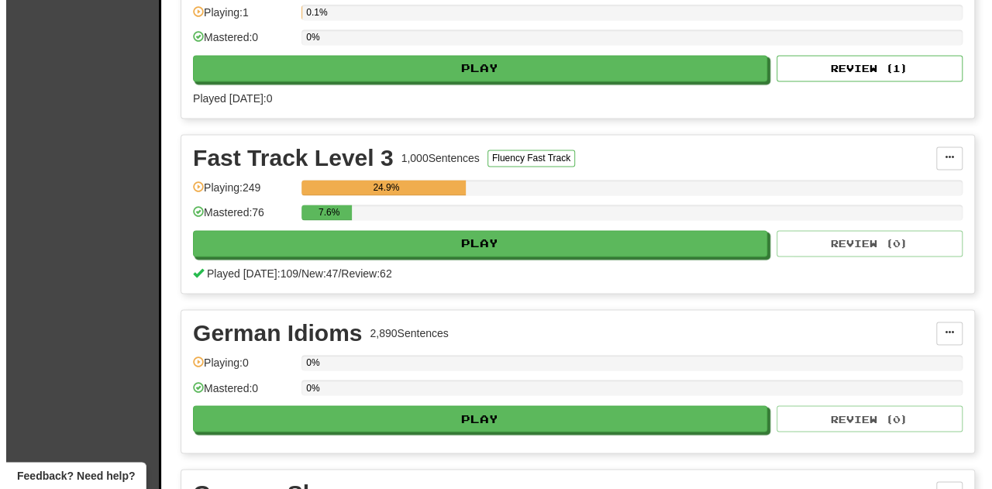
scroll to position [1085, 0]
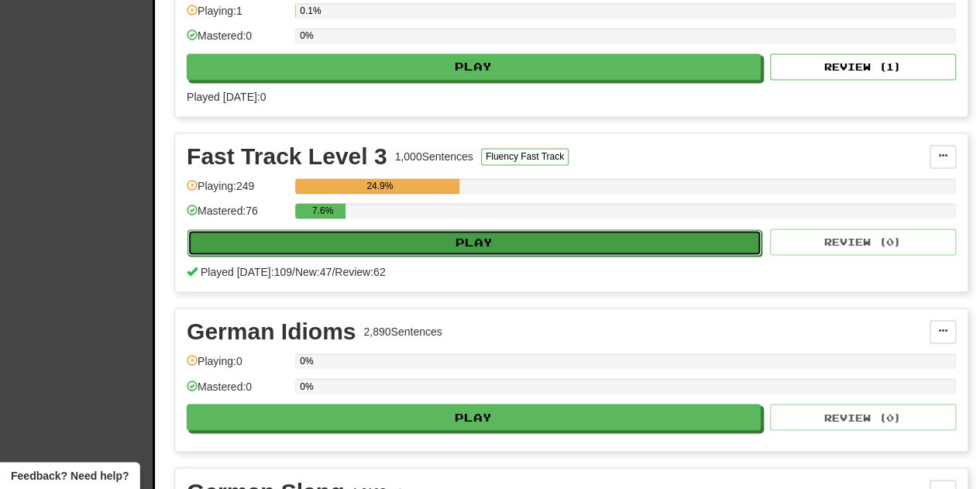
click at [585, 241] on button "Play" at bounding box center [474, 242] width 574 height 26
select select "**"
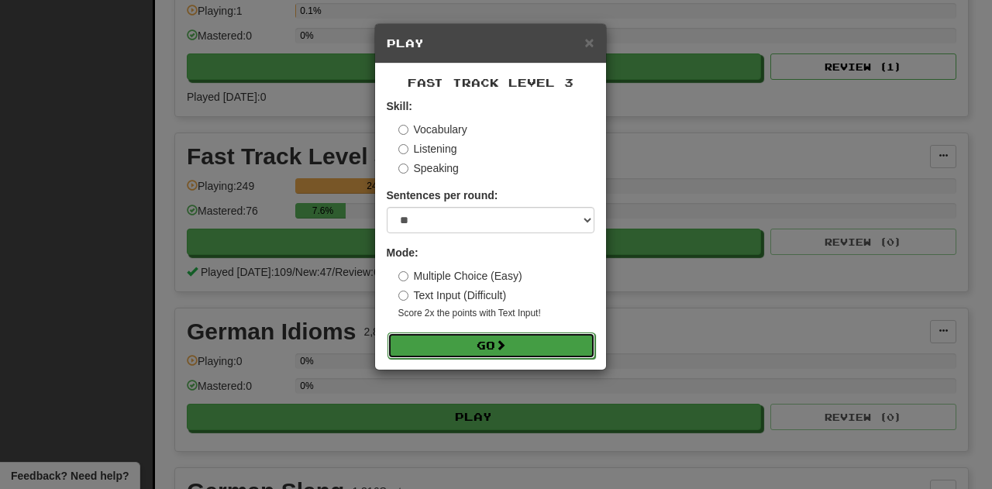
click at [493, 338] on button "Go" at bounding box center [491, 345] width 208 height 26
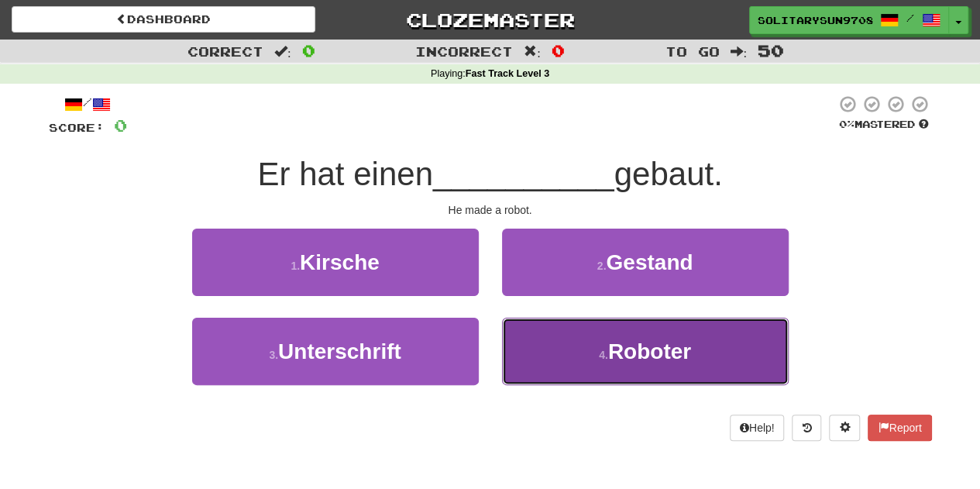
click at [605, 345] on button "4 . Roboter" at bounding box center [645, 351] width 287 height 67
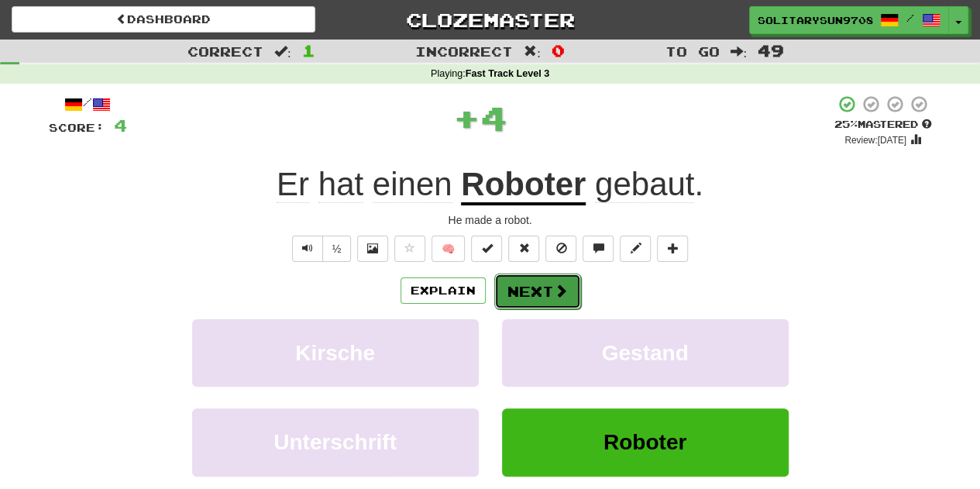
click at [547, 284] on button "Next" at bounding box center [537, 291] width 87 height 36
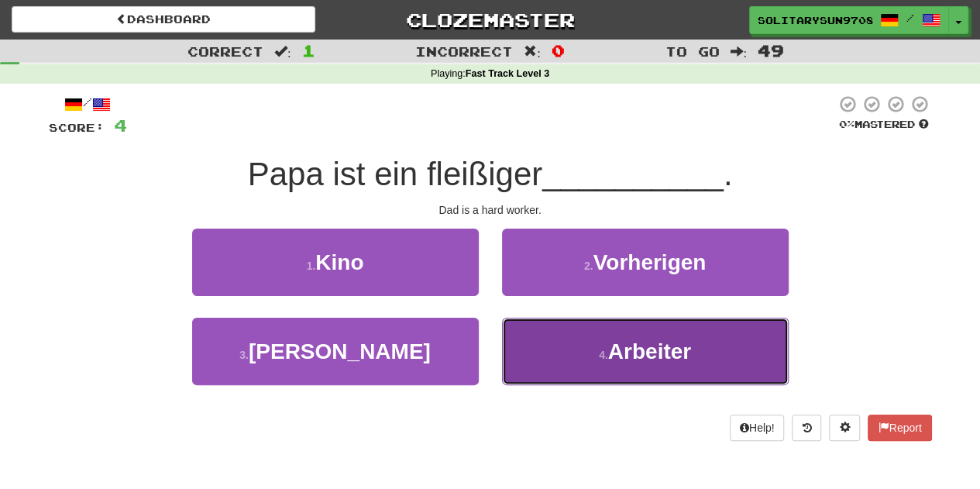
click at [545, 362] on button "4 . Arbeiter" at bounding box center [645, 351] width 287 height 67
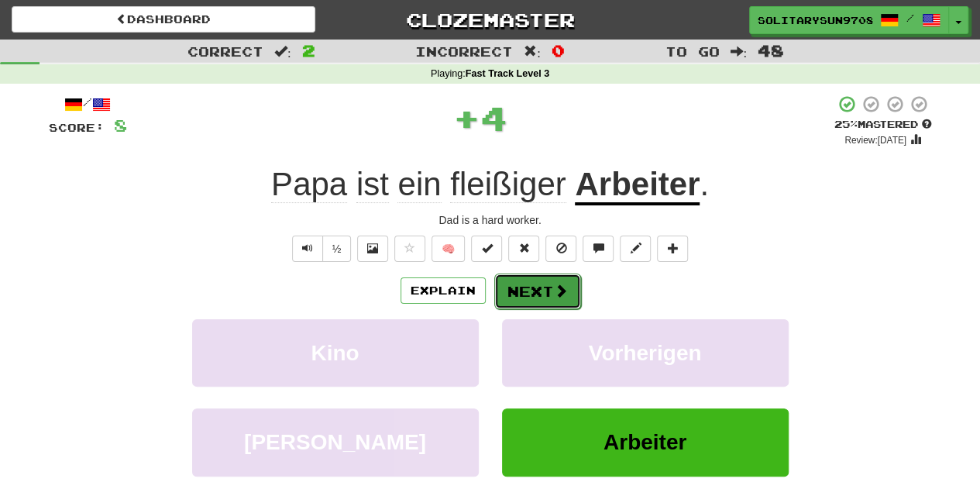
click at [549, 282] on button "Next" at bounding box center [537, 291] width 87 height 36
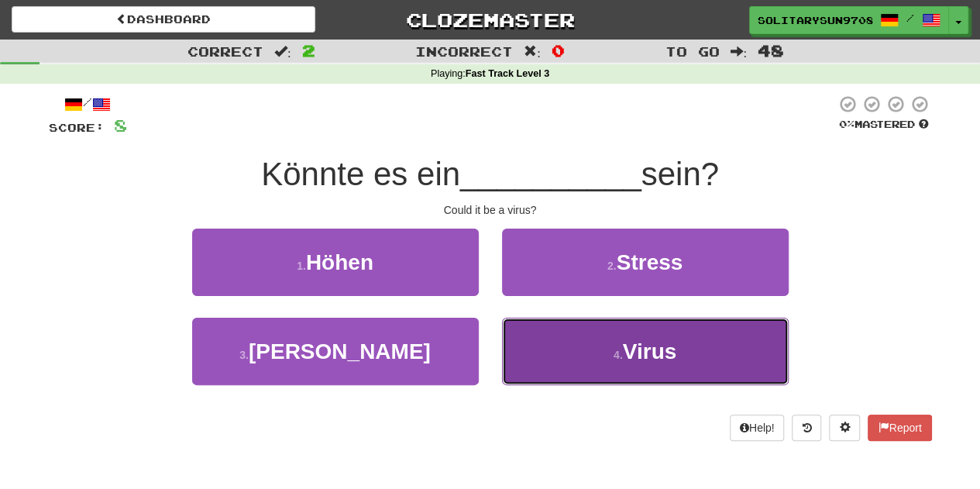
click at [569, 363] on button "4 . Virus" at bounding box center [645, 351] width 287 height 67
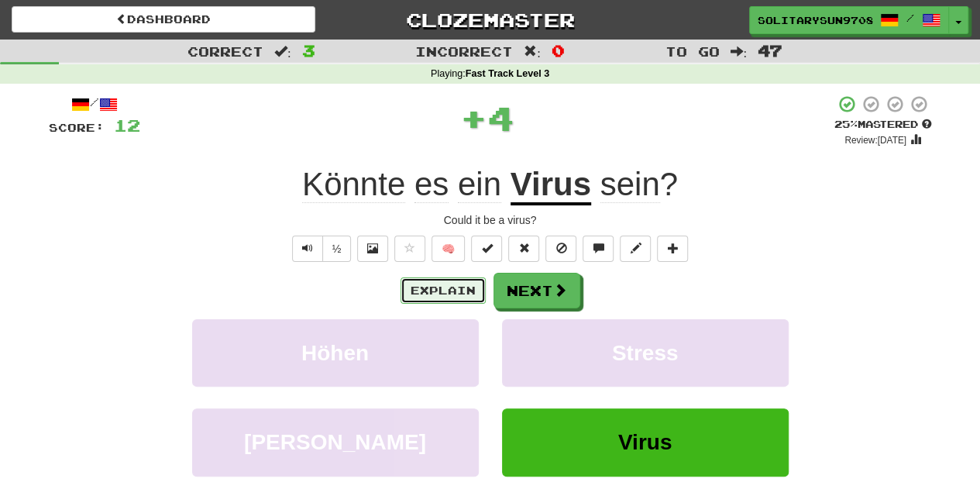
click at [448, 287] on button "Explain" at bounding box center [443, 290] width 85 height 26
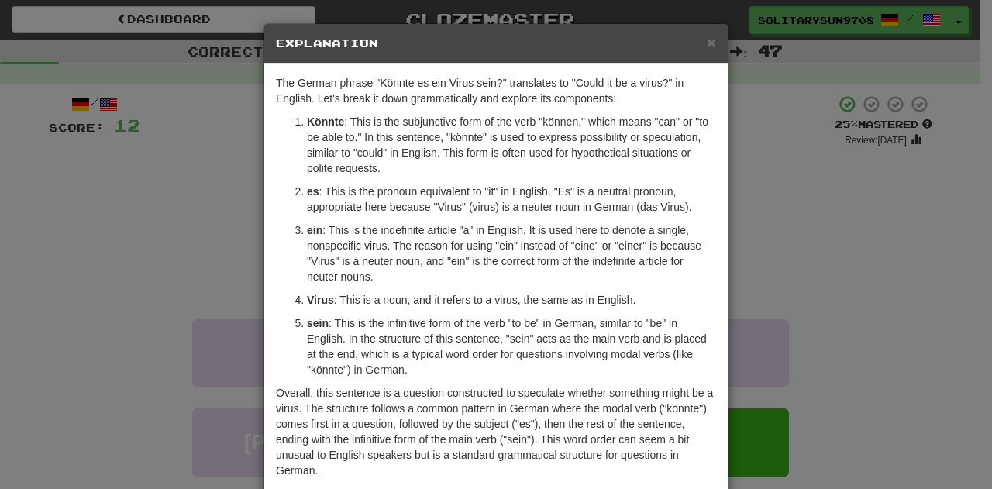
click at [75, 121] on div "× Explanation The German phrase "Könnte es ein Virus sein?" translates to "Coul…" at bounding box center [496, 244] width 992 height 489
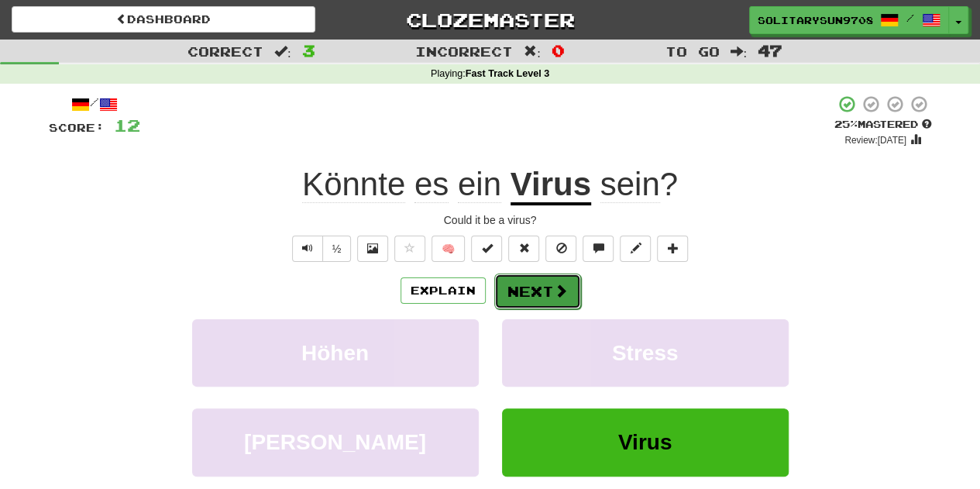
click at [559, 297] on span at bounding box center [561, 291] width 14 height 14
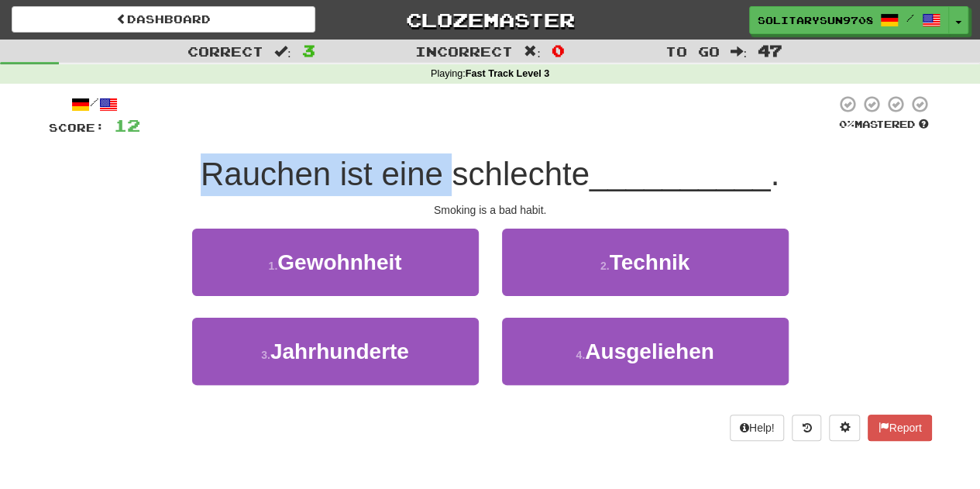
drag, startPoint x: 182, startPoint y: 182, endPoint x: 443, endPoint y: 165, distance: 261.6
click at [443, 165] on div "Rauchen ist eine schlechte __________ ." at bounding box center [490, 174] width 883 height 43
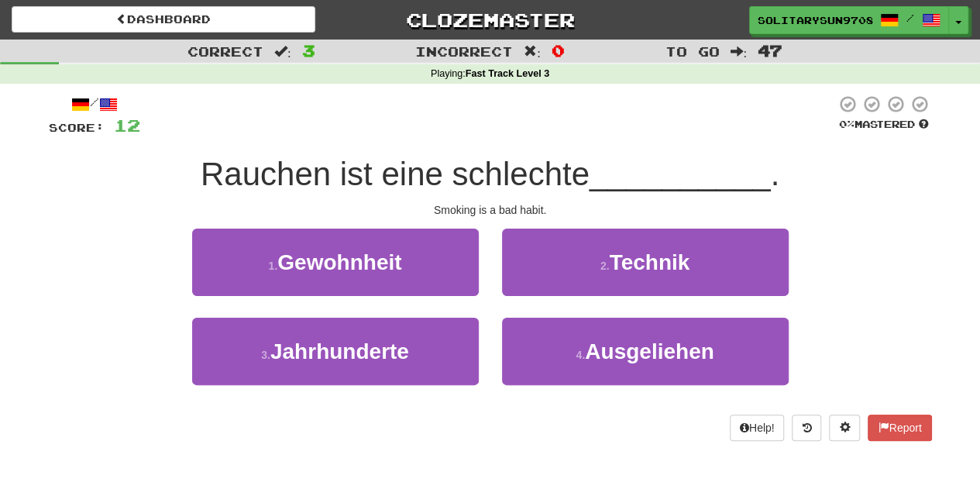
click at [129, 253] on div "1 . Gewohnheit 2 . Technik" at bounding box center [491, 273] width 930 height 89
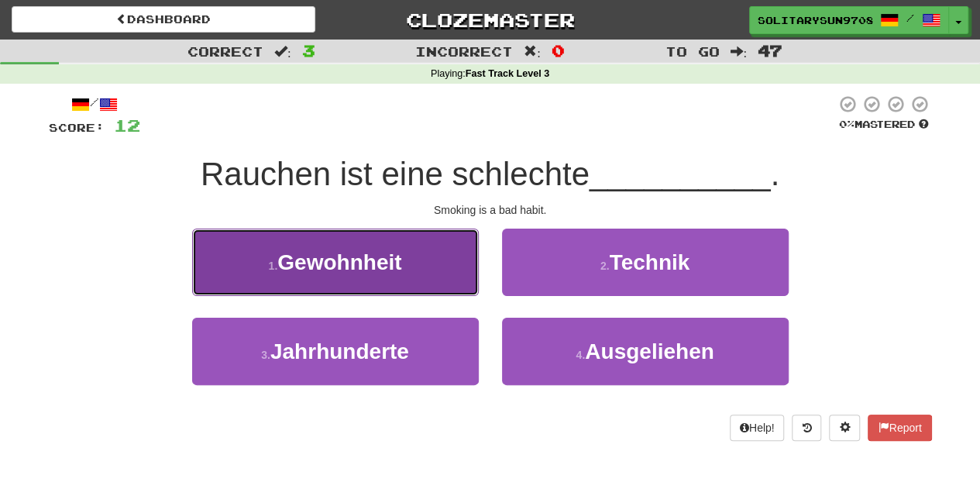
click at [243, 260] on button "1 . Gewohnheit" at bounding box center [335, 262] width 287 height 67
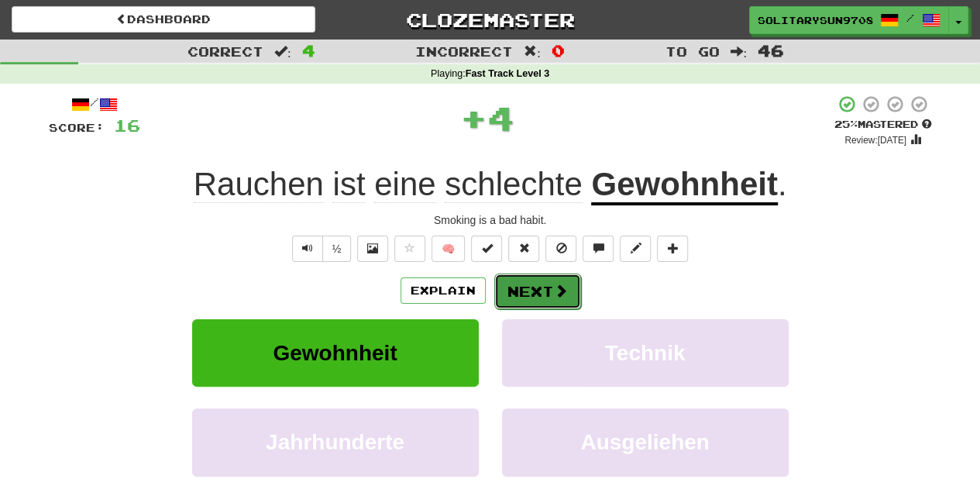
click at [548, 294] on button "Next" at bounding box center [537, 291] width 87 height 36
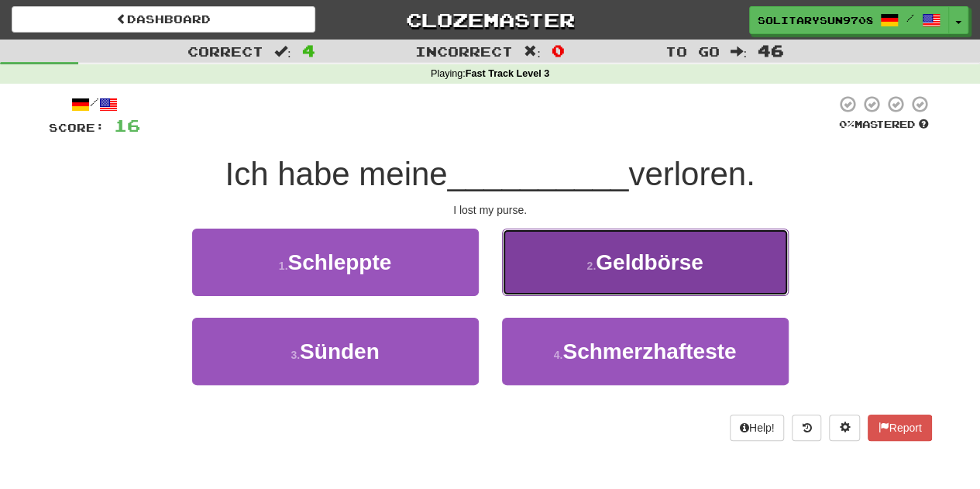
click at [643, 263] on span "Geldbörse" at bounding box center [649, 262] width 107 height 24
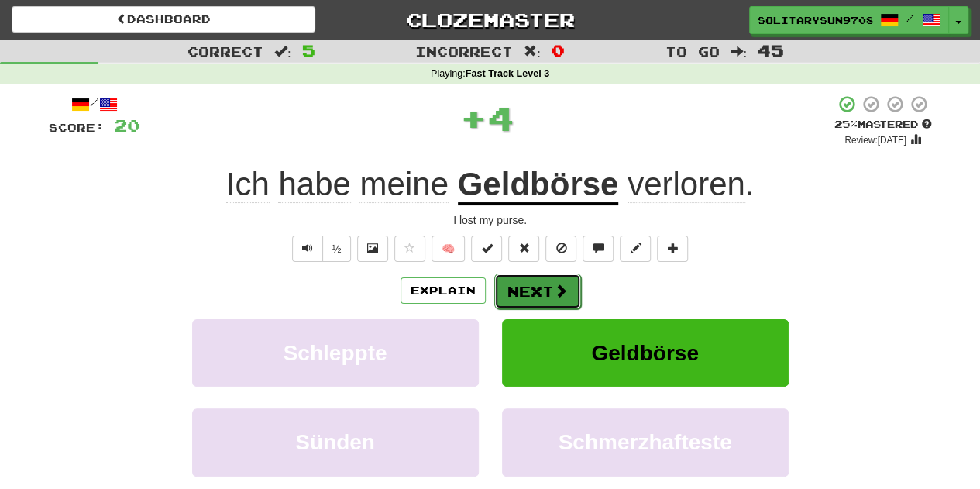
click at [511, 297] on button "Next" at bounding box center [537, 291] width 87 height 36
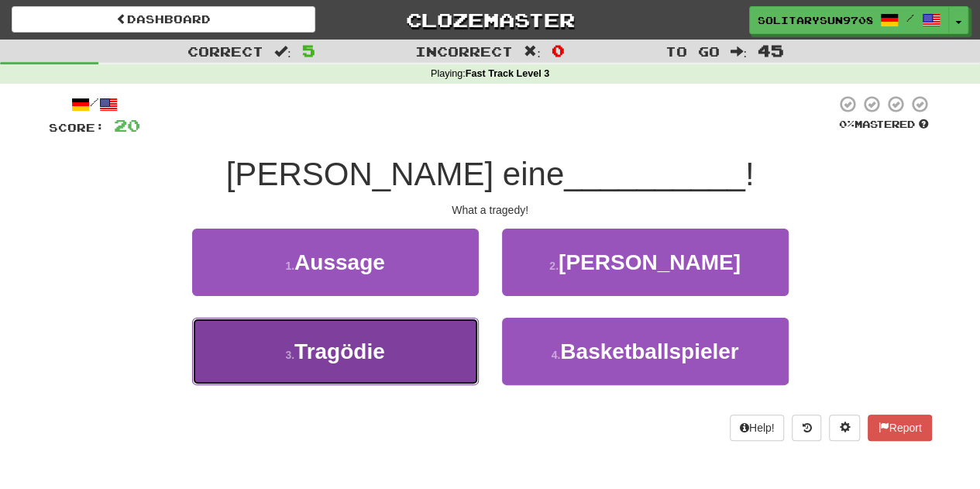
click at [366, 368] on button "3 . Tragödie" at bounding box center [335, 351] width 287 height 67
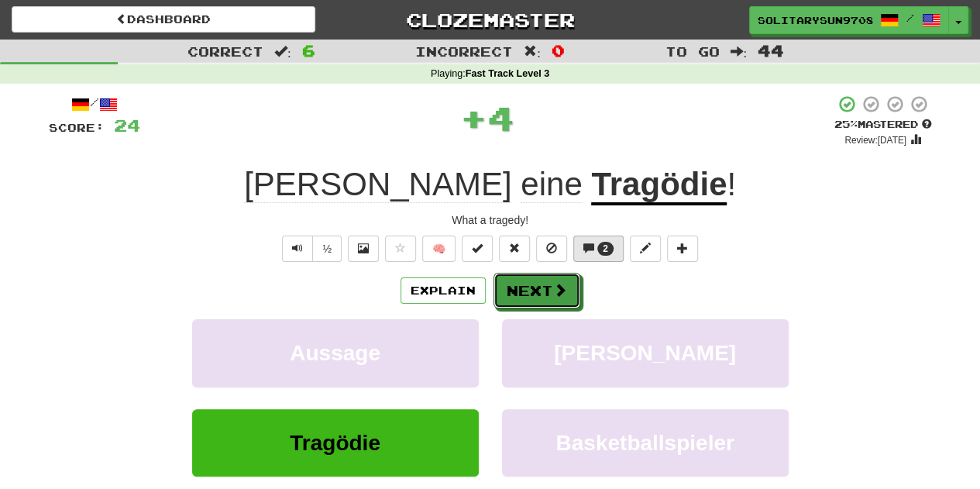
drag, startPoint x: 561, startPoint y: 288, endPoint x: 579, endPoint y: 249, distance: 43.3
click at [578, 250] on div "/ Score: 24 + 4 25 % Mastered Review: 2025-10-16 Welch eine Tragödie ! What a t…" at bounding box center [490, 325] width 883 height 461
click at [579, 246] on button "2" at bounding box center [598, 249] width 50 height 26
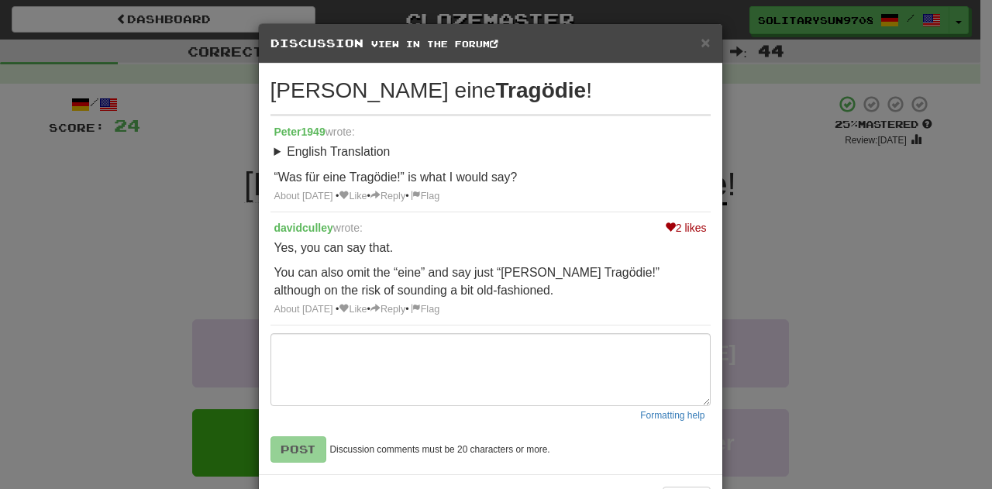
click at [172, 263] on div "× Discussion View in the forum Welch eine Tragödie ! Peter1949 wrote: English T…" at bounding box center [496, 244] width 992 height 489
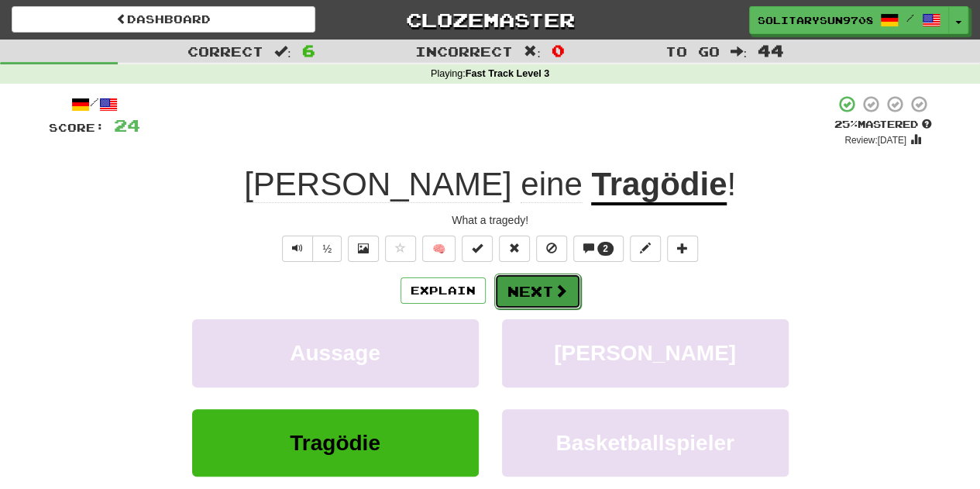
click at [545, 281] on button "Next" at bounding box center [537, 291] width 87 height 36
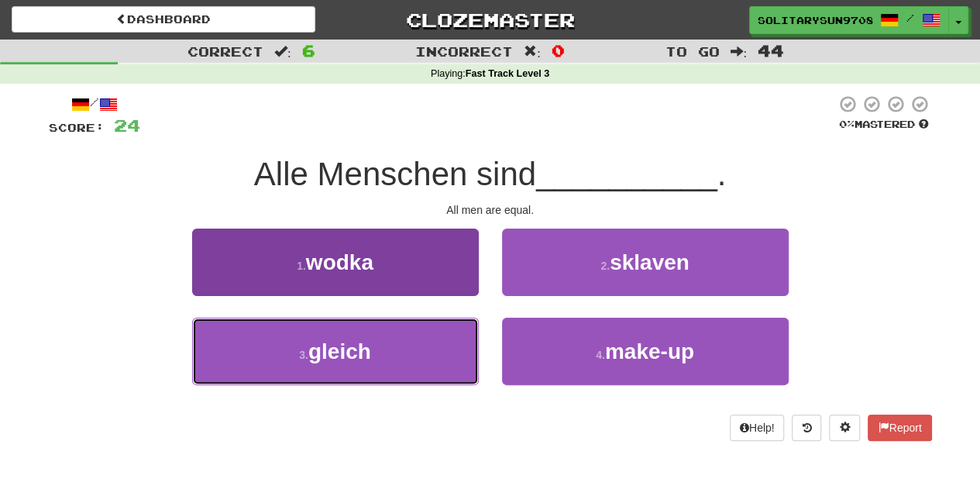
drag, startPoint x: 404, startPoint y: 351, endPoint x: 423, endPoint y: 352, distance: 18.6
click at [406, 352] on button "3 . gleich" at bounding box center [335, 351] width 287 height 67
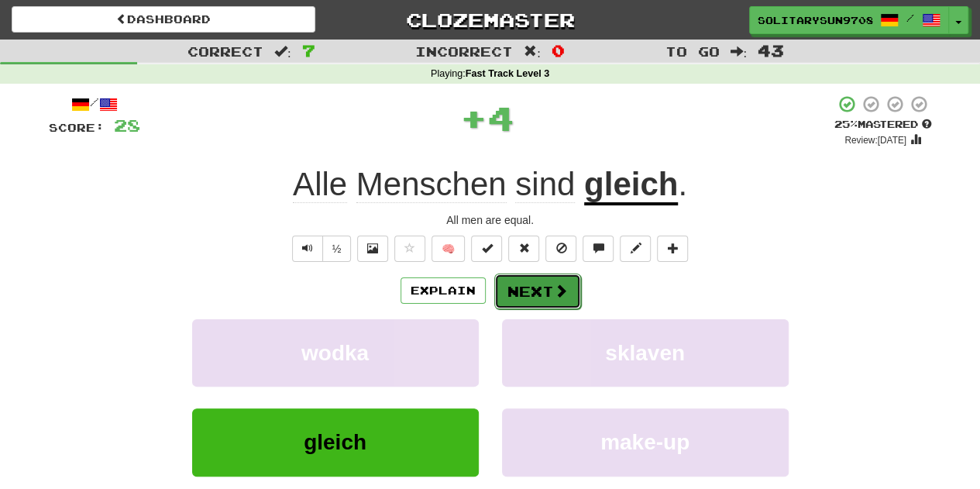
click at [544, 280] on button "Next" at bounding box center [537, 291] width 87 height 36
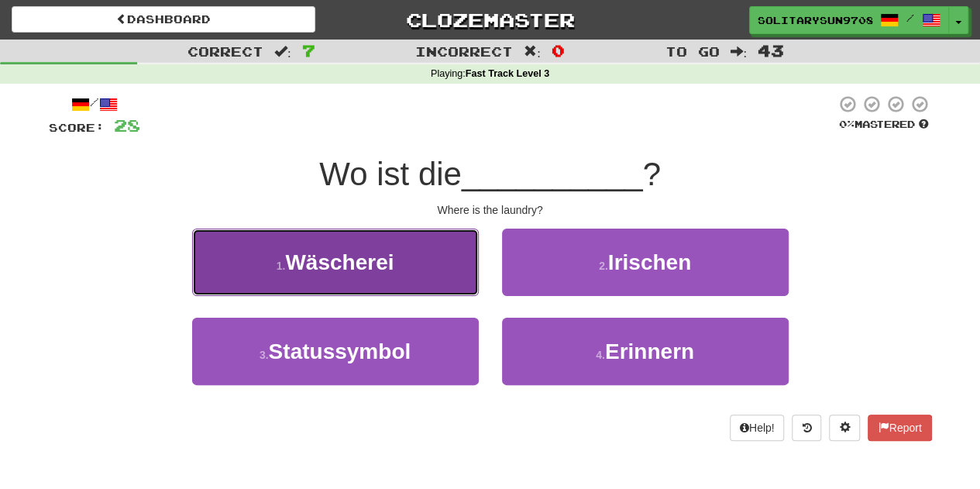
click at [366, 266] on span "Wäscherei" at bounding box center [339, 262] width 108 height 24
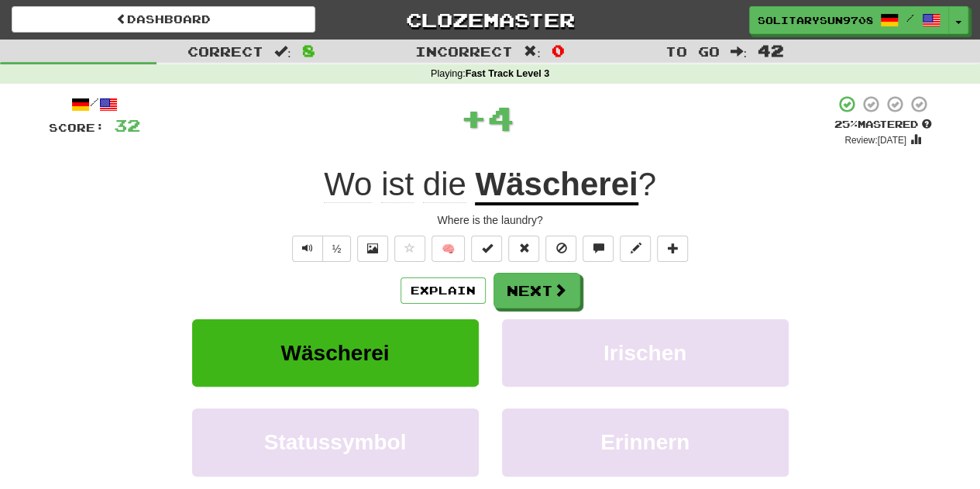
click at [398, 297] on div "Explain Next" at bounding box center [490, 291] width 883 height 36
click at [401, 292] on button "Explain" at bounding box center [443, 290] width 85 height 26
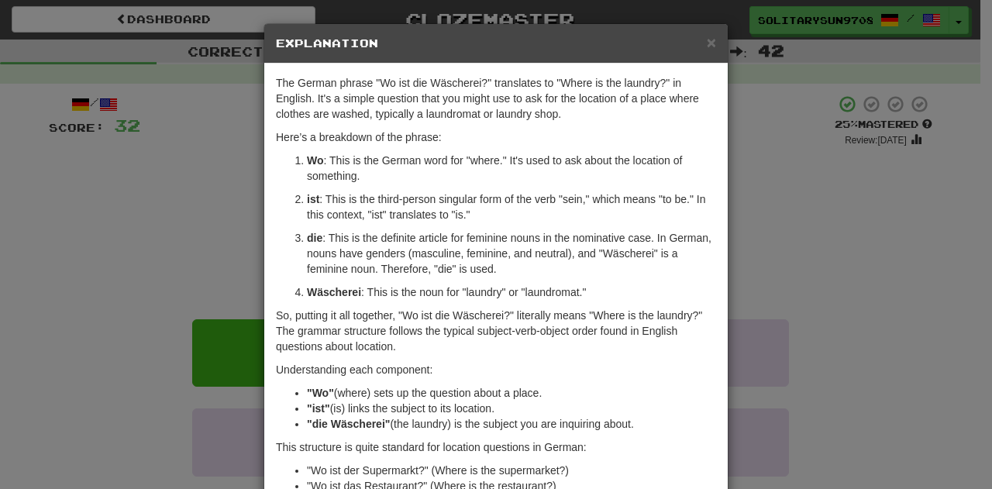
click at [194, 267] on div "× Explanation The German phrase "Wo ist die Wäscherei?" translates to "Where is…" at bounding box center [496, 244] width 992 height 489
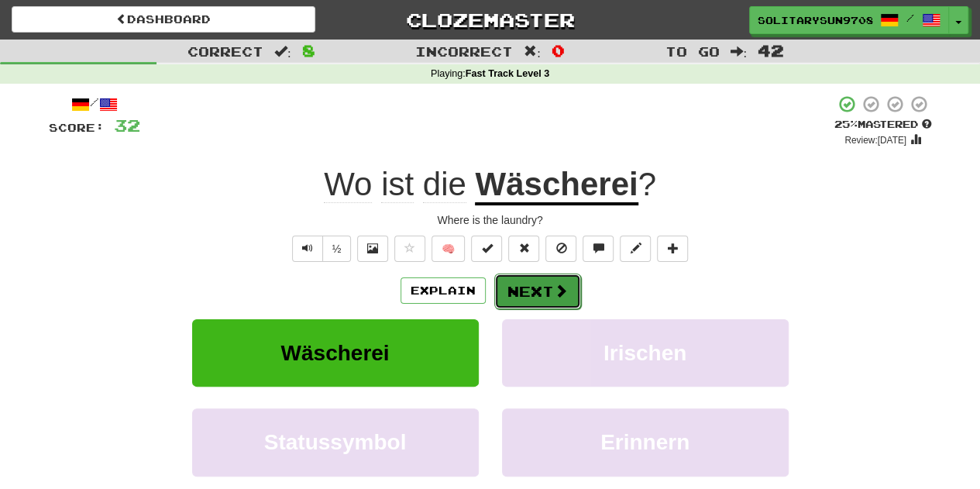
click at [511, 295] on button "Next" at bounding box center [537, 291] width 87 height 36
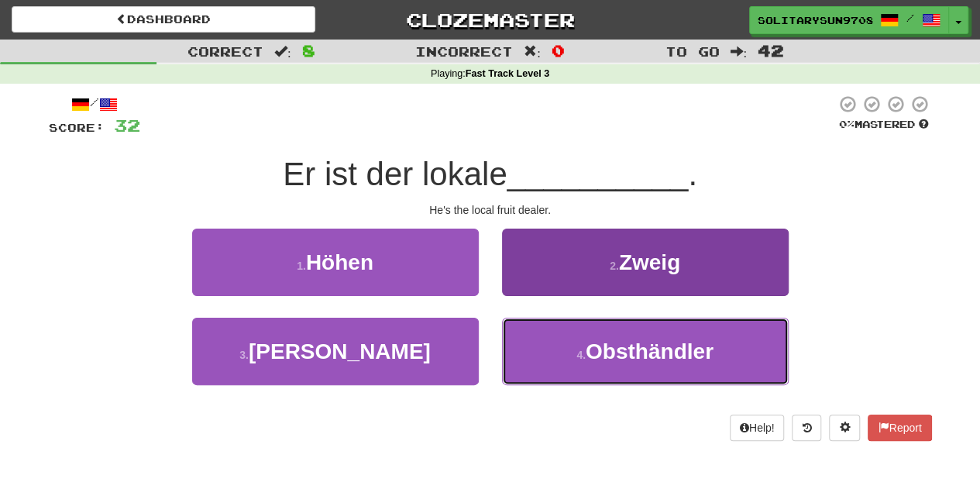
click at [555, 352] on button "4 . Obsthändler" at bounding box center [645, 351] width 287 height 67
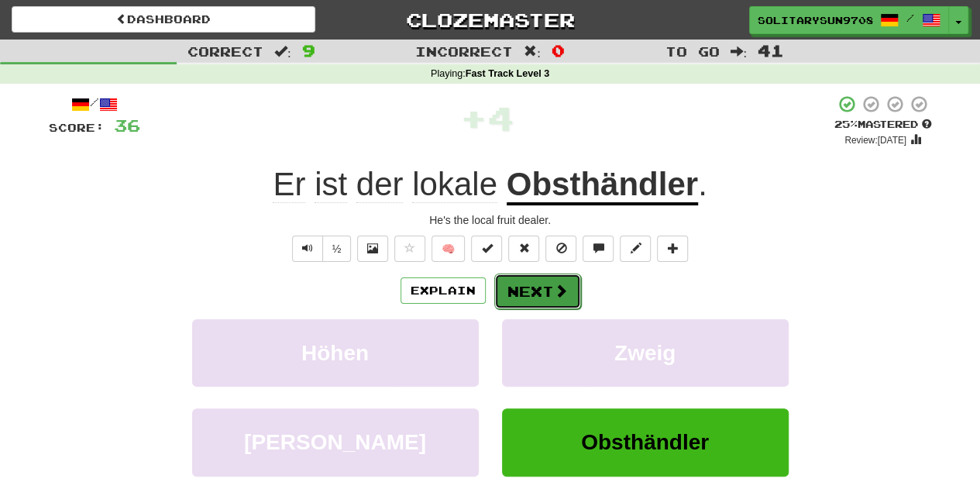
click at [533, 295] on button "Next" at bounding box center [537, 291] width 87 height 36
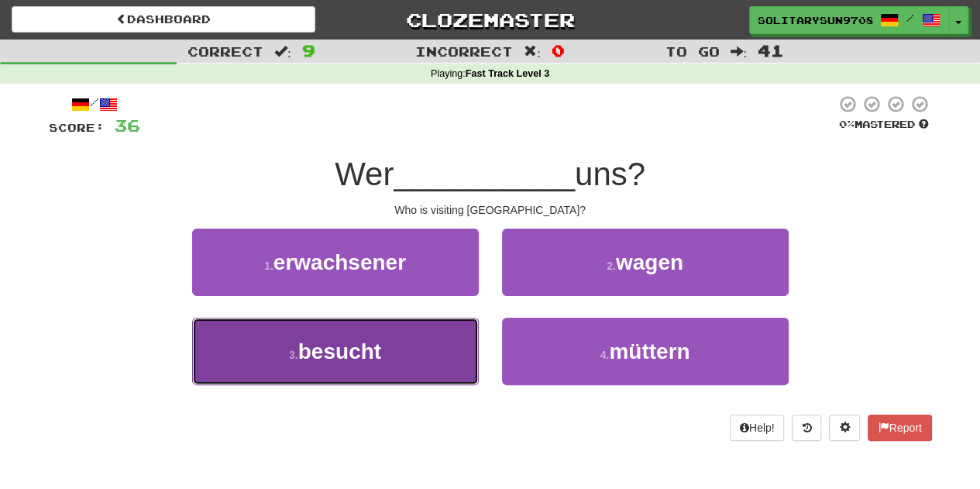
click at [378, 376] on button "3 . besucht" at bounding box center [335, 351] width 287 height 67
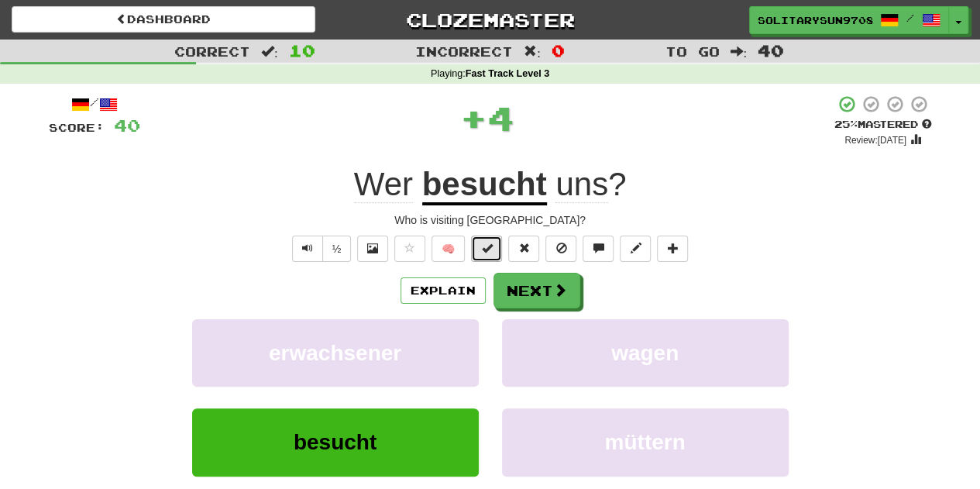
click at [486, 259] on button at bounding box center [486, 249] width 31 height 26
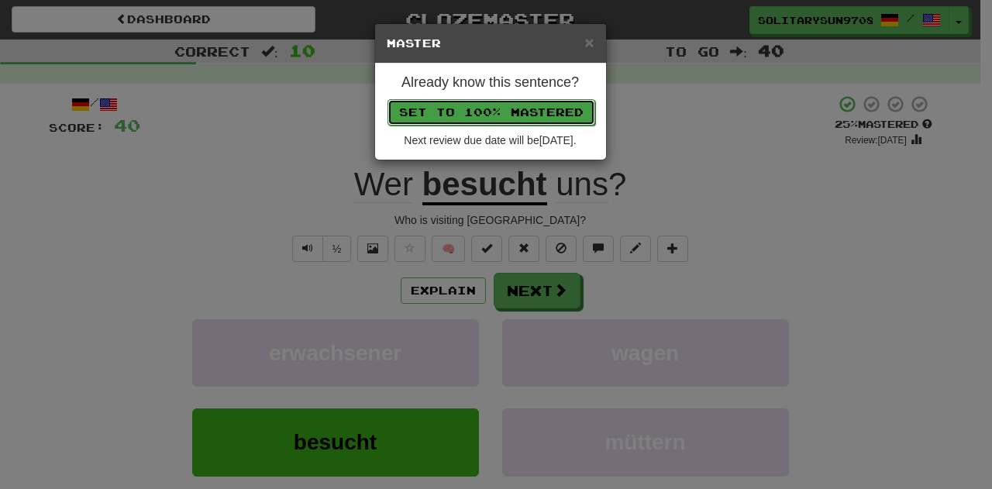
click at [496, 112] on button "Set to 100% Mastered" at bounding box center [491, 112] width 208 height 26
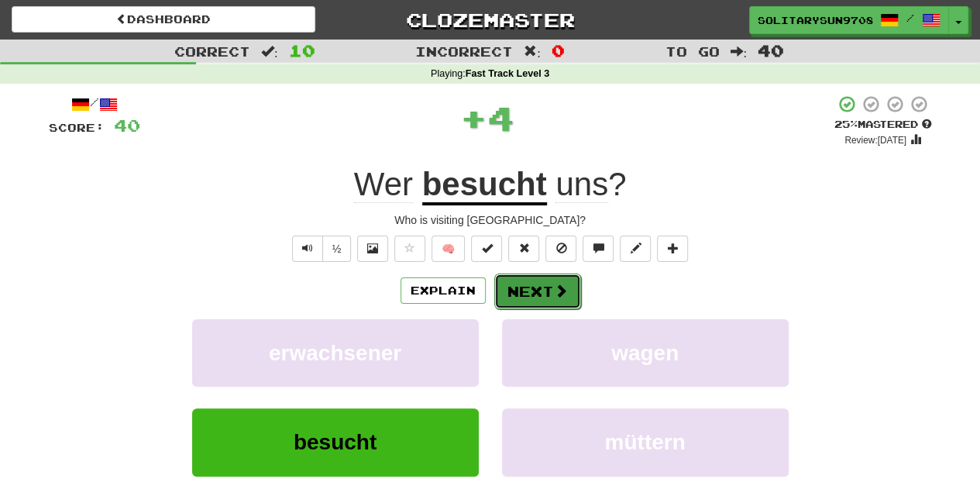
click at [523, 287] on button "Next" at bounding box center [537, 291] width 87 height 36
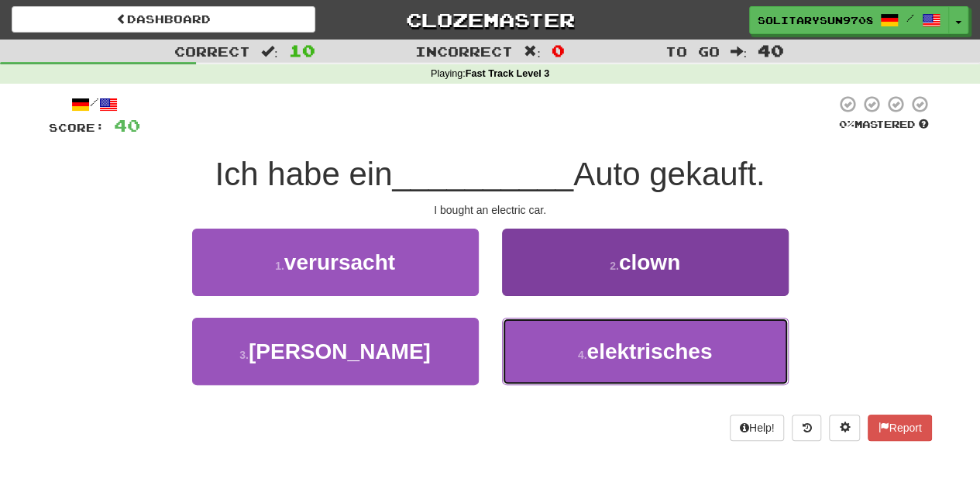
drag, startPoint x: 552, startPoint y: 342, endPoint x: 548, endPoint y: 333, distance: 9.1
click at [552, 342] on button "4 . elektrisches" at bounding box center [645, 351] width 287 height 67
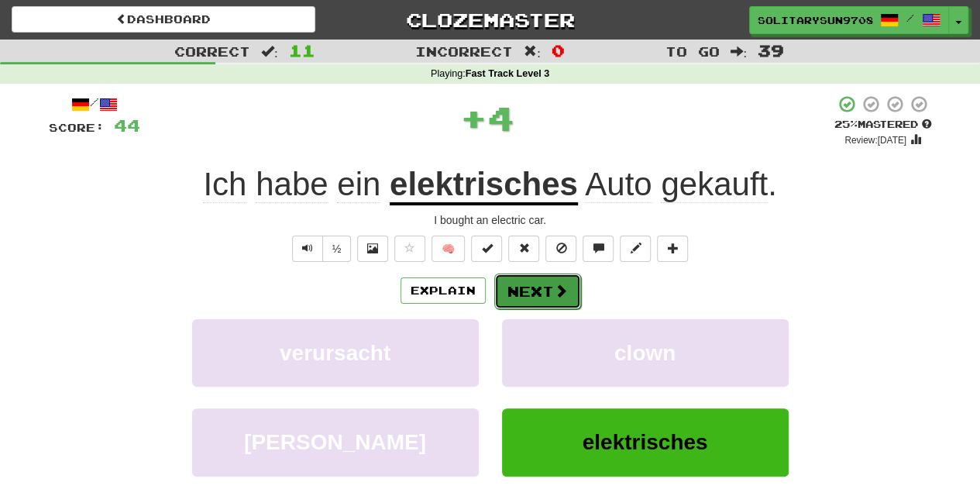
click at [524, 288] on button "Next" at bounding box center [537, 291] width 87 height 36
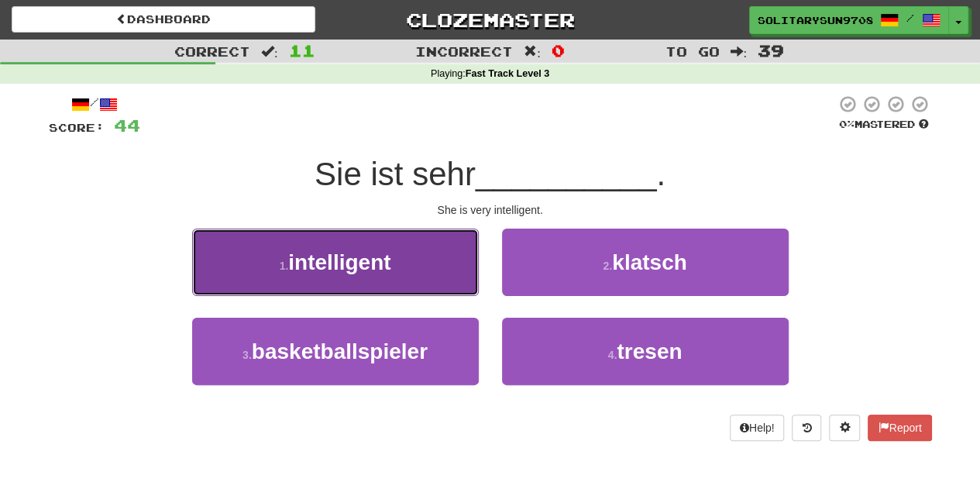
click at [353, 251] on span "intelligent" at bounding box center [339, 262] width 102 height 24
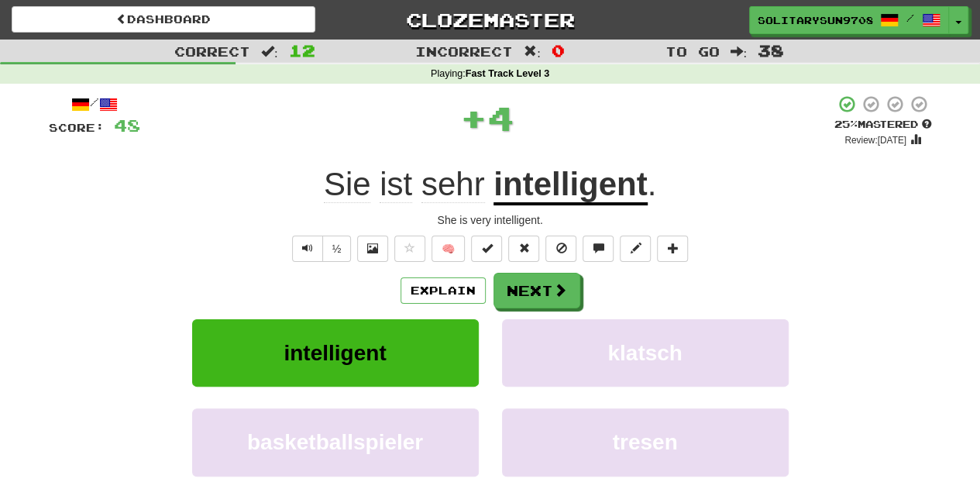
click at [485, 230] on div "/ Score: 48 + 4 25 % Mastered Review: 2025-10-16 Sie ist sehr intelligent . She…" at bounding box center [490, 325] width 883 height 460
click at [485, 244] on span at bounding box center [486, 247] width 11 height 11
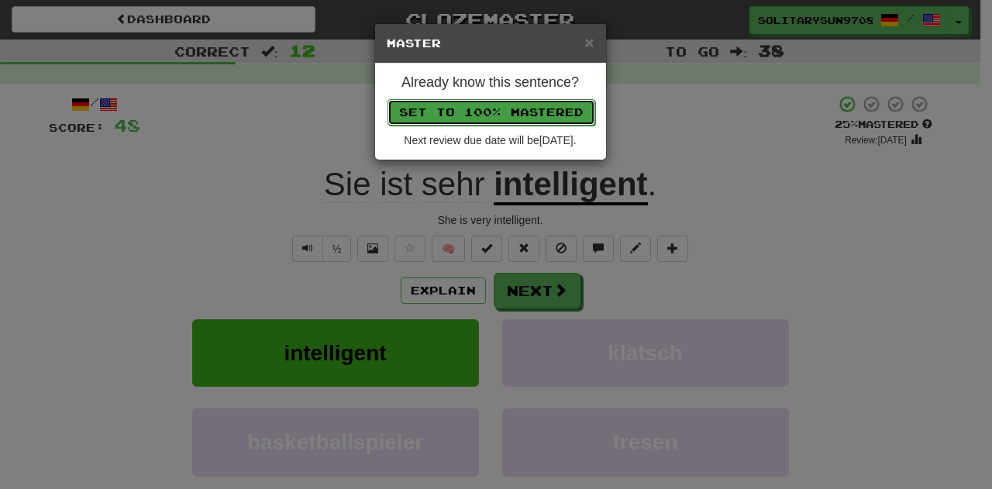
click at [490, 111] on button "Set to 100% Mastered" at bounding box center [491, 112] width 208 height 26
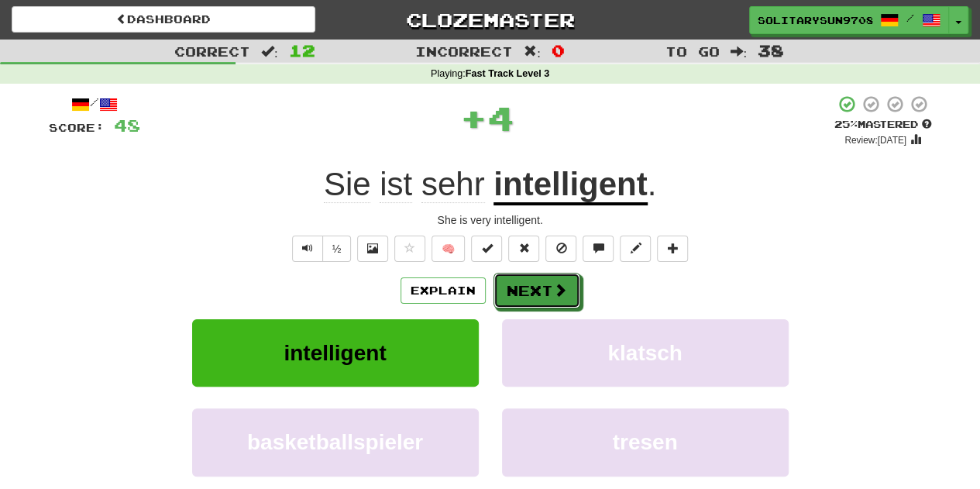
click at [525, 283] on button "Next" at bounding box center [536, 291] width 87 height 36
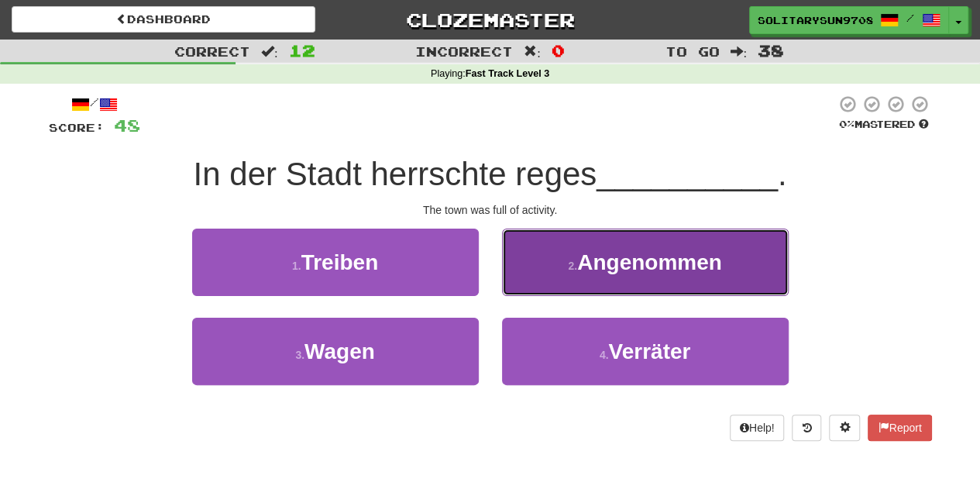
click at [539, 255] on button "2 . Angenommen" at bounding box center [645, 262] width 287 height 67
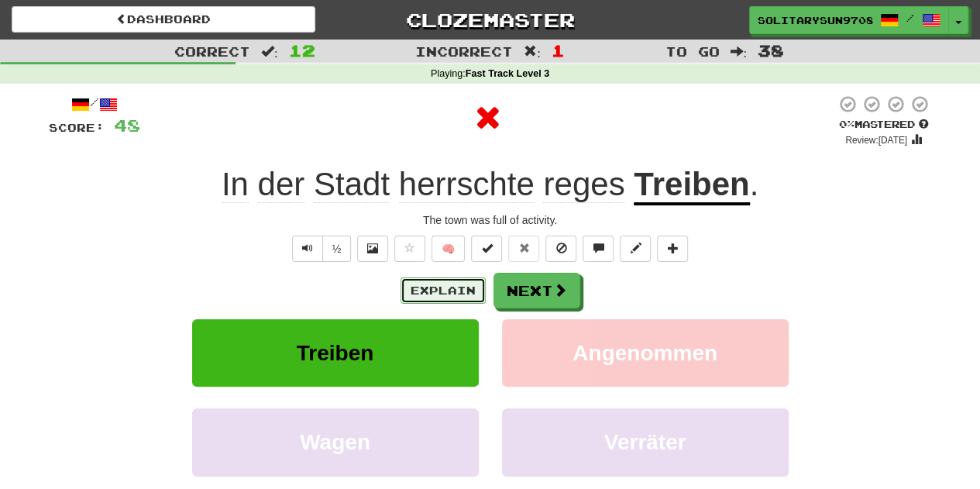
click at [462, 289] on button "Explain" at bounding box center [443, 290] width 85 height 26
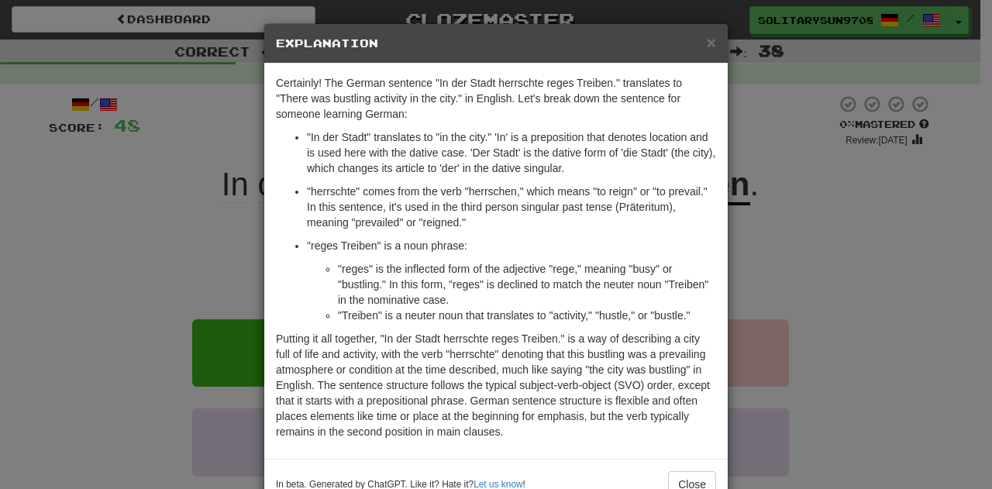
click at [227, 258] on div "× Explanation Certainly! The German sentence "In der Stadt herrschte reges Trei…" at bounding box center [496, 244] width 992 height 489
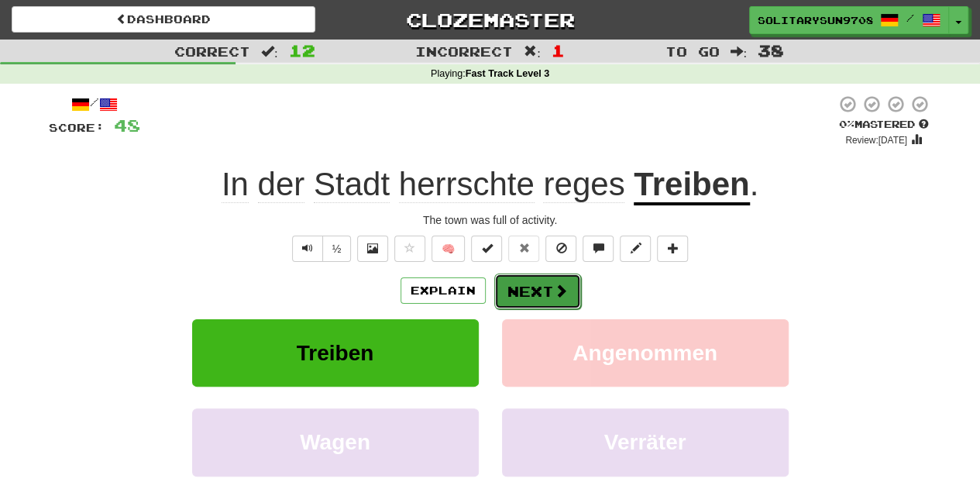
click at [554, 292] on span at bounding box center [561, 291] width 14 height 14
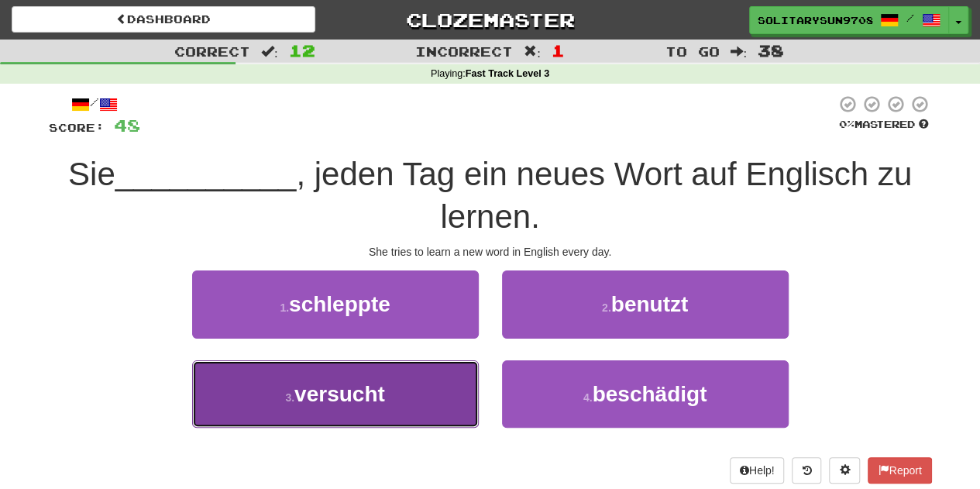
click at [410, 379] on button "3 . versucht" at bounding box center [335, 393] width 287 height 67
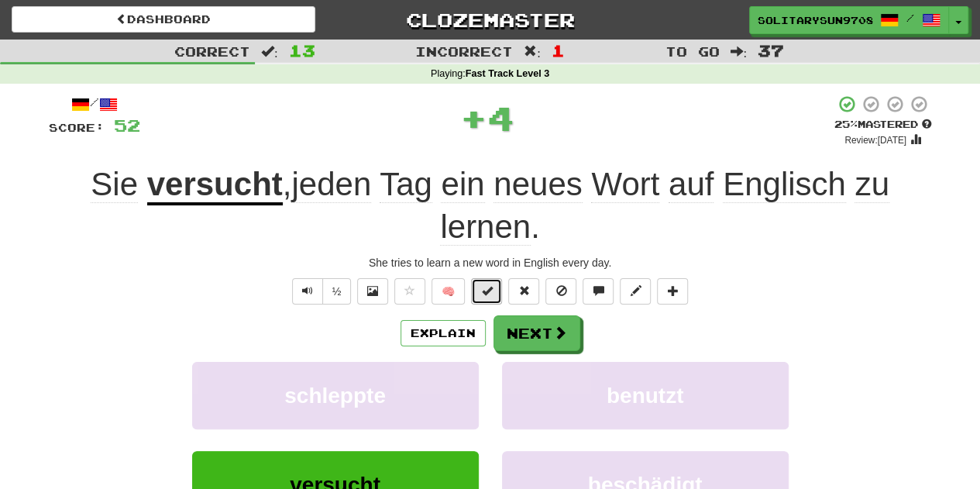
click at [485, 293] on span at bounding box center [486, 290] width 11 height 11
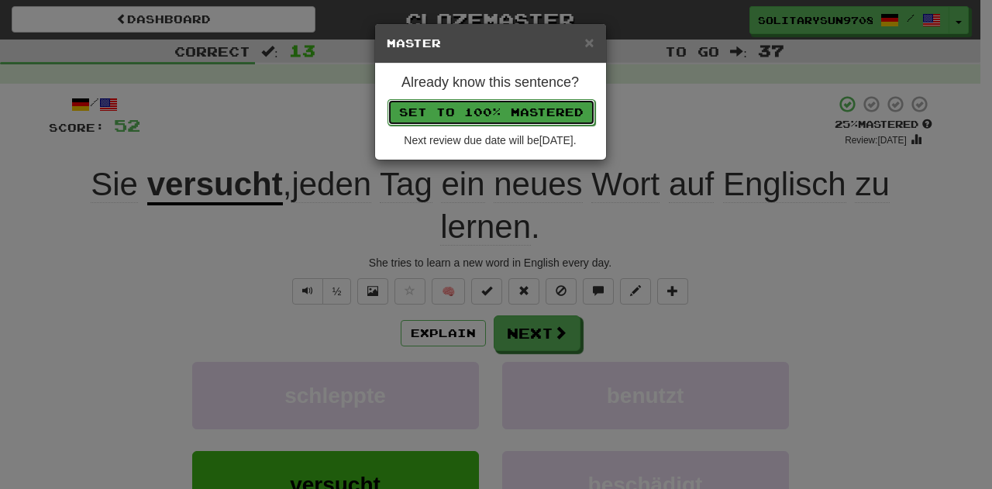
click at [505, 122] on button "Set to 100% Mastered" at bounding box center [491, 112] width 208 height 26
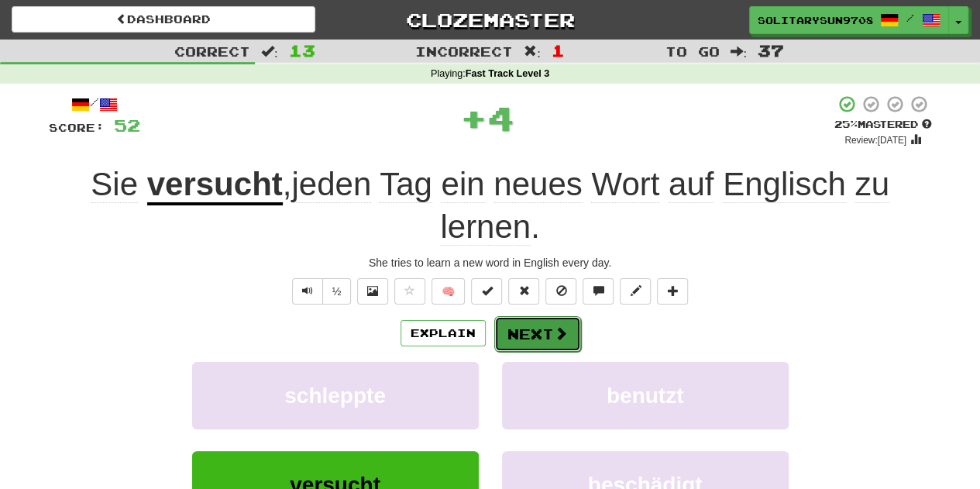
click at [536, 335] on button "Next" at bounding box center [537, 334] width 87 height 36
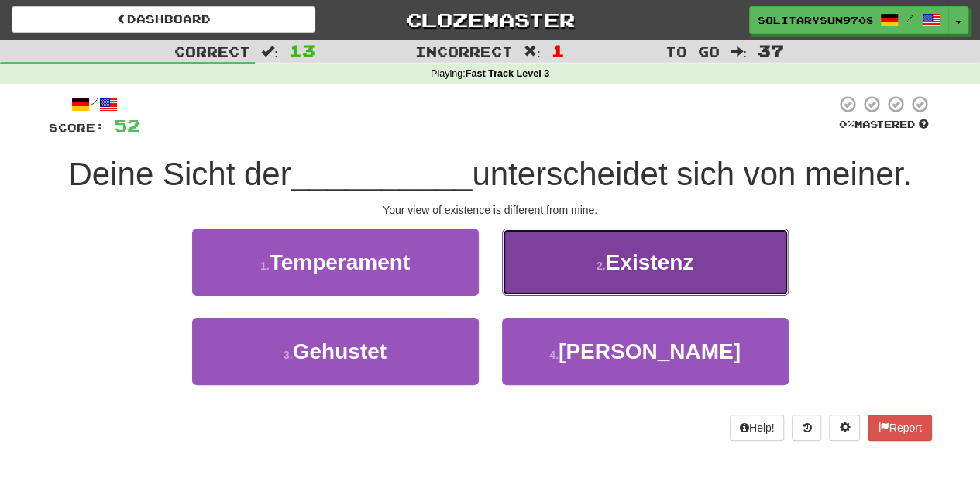
click at [555, 249] on button "2 . Existenz" at bounding box center [645, 262] width 287 height 67
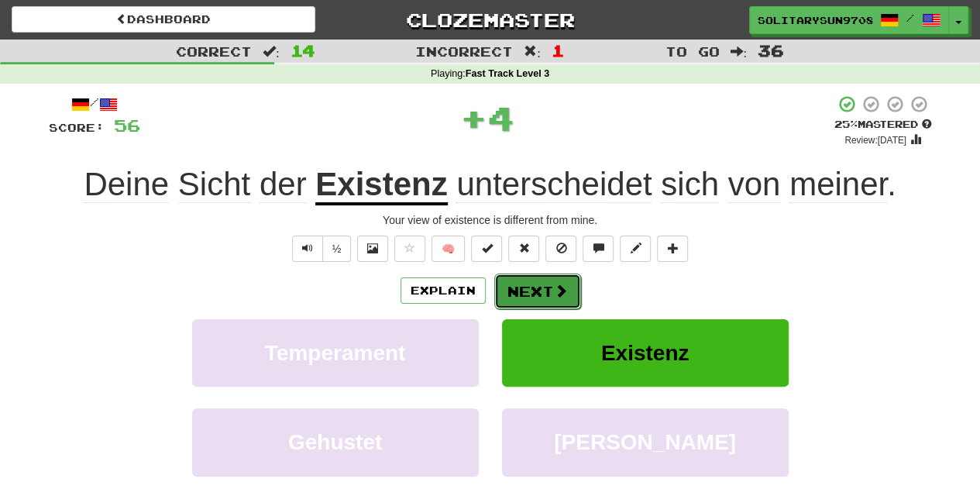
click at [521, 294] on button "Next" at bounding box center [537, 291] width 87 height 36
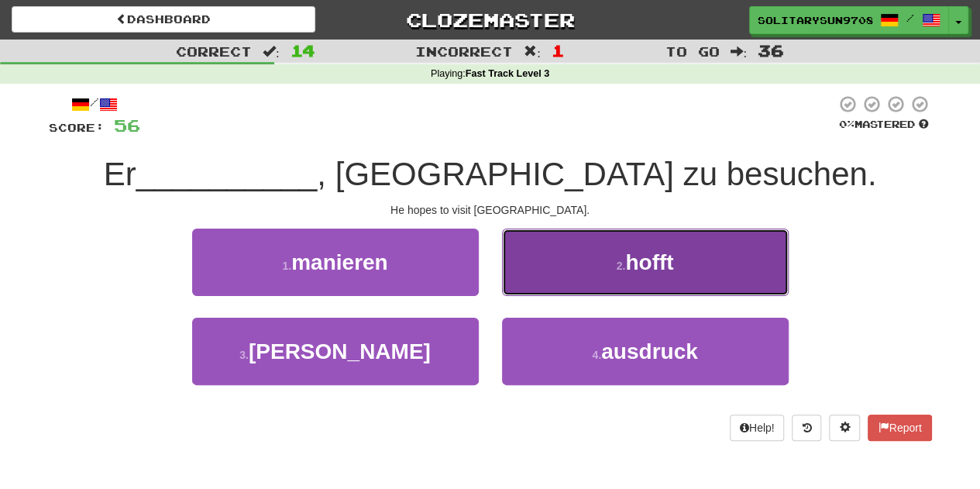
click at [566, 269] on button "2 . hofft" at bounding box center [645, 262] width 287 height 67
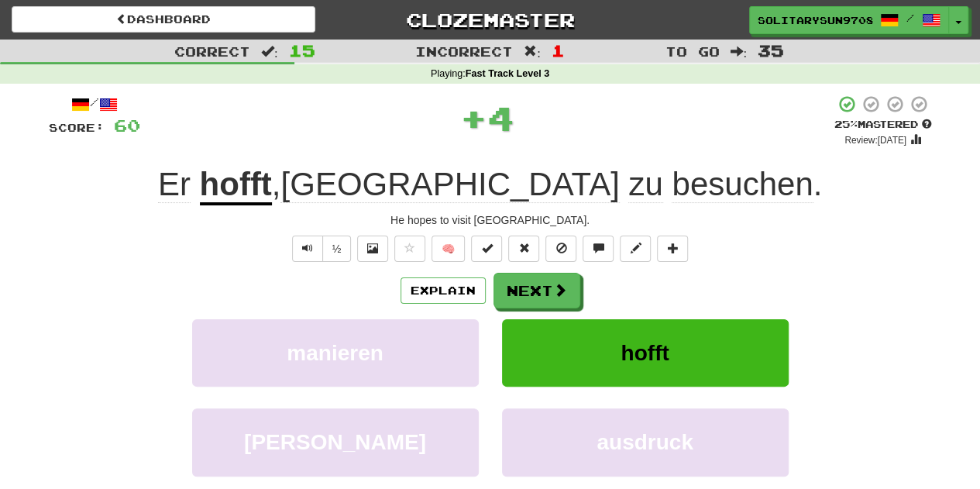
click at [503, 255] on div "½ 🧠" at bounding box center [490, 249] width 883 height 26
click at [496, 247] on button at bounding box center [486, 249] width 31 height 26
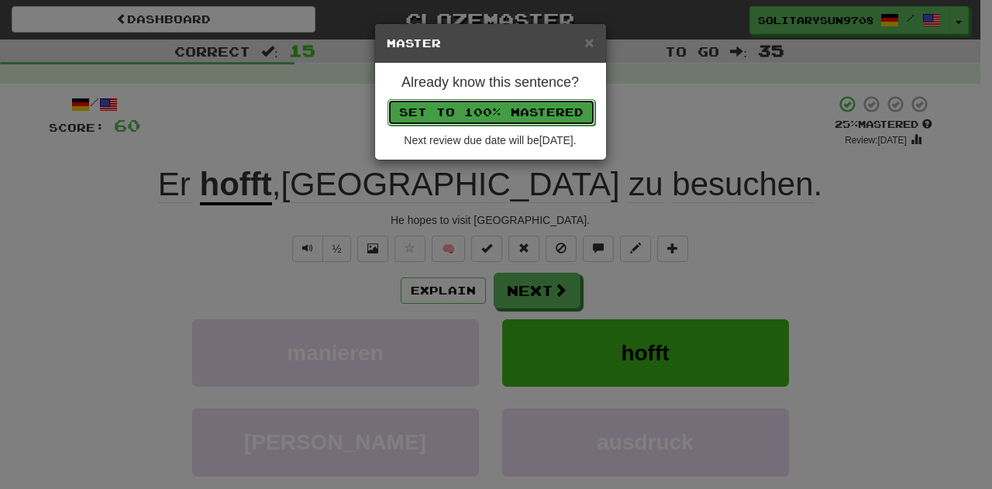
click at [480, 112] on button "Set to 100% Mastered" at bounding box center [491, 112] width 208 height 26
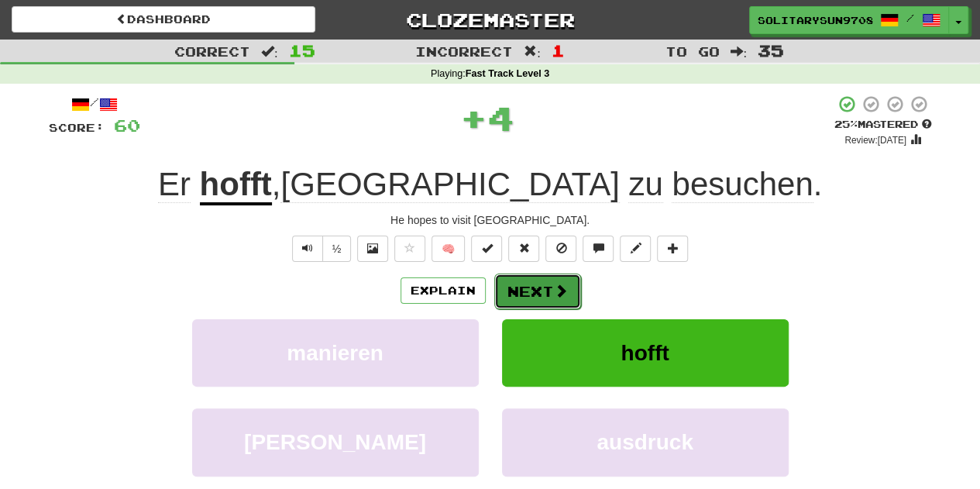
click at [543, 288] on button "Next" at bounding box center [537, 291] width 87 height 36
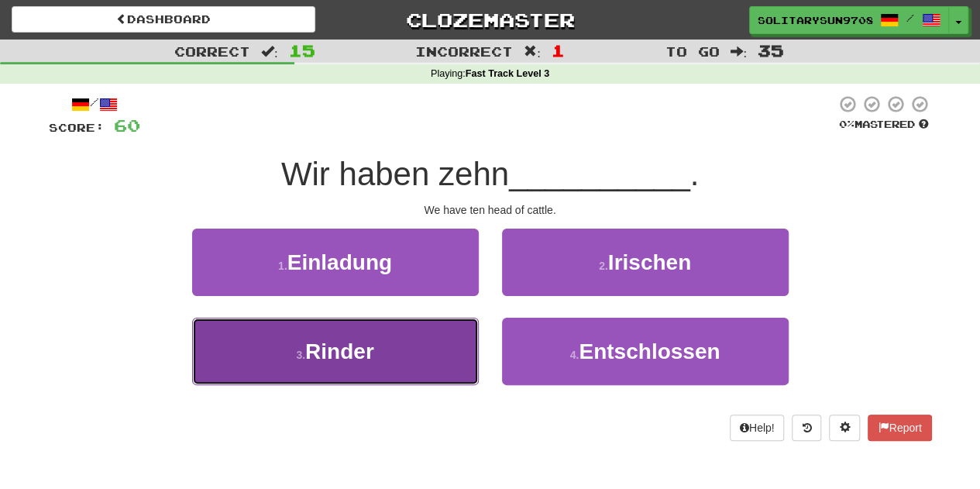
click at [437, 357] on button "3 . Rinder" at bounding box center [335, 351] width 287 height 67
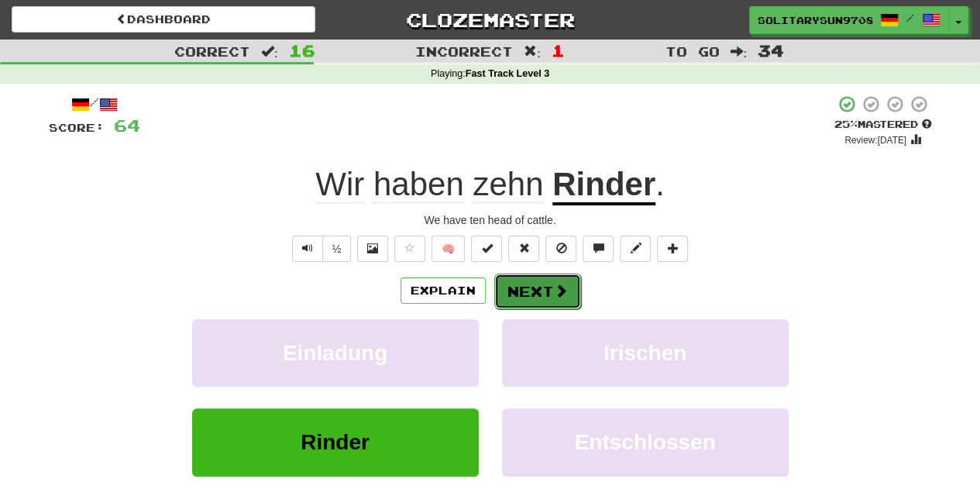
click at [519, 287] on button "Next" at bounding box center [537, 291] width 87 height 36
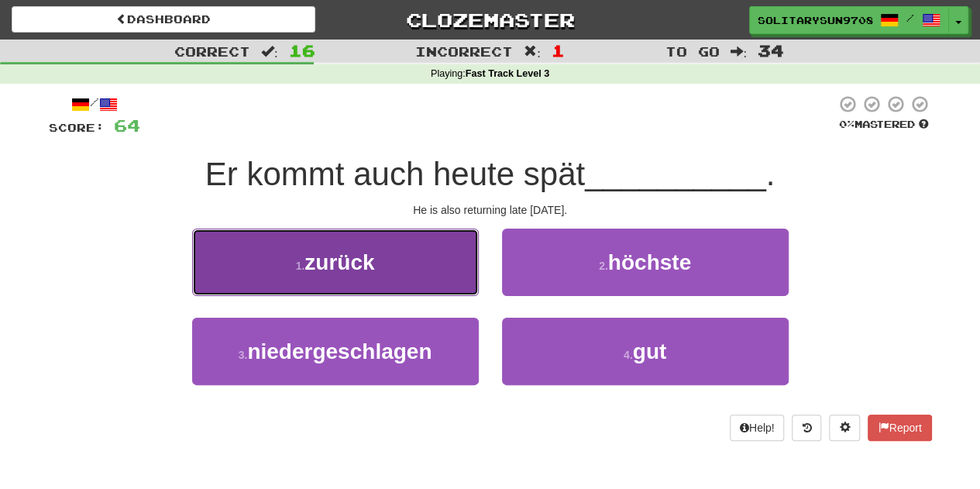
click at [410, 262] on button "1 . zurück" at bounding box center [335, 262] width 287 height 67
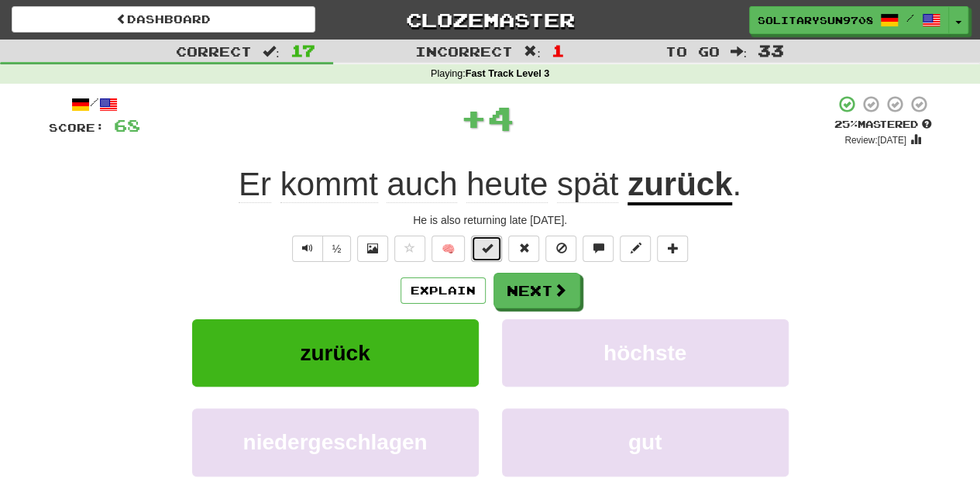
click at [483, 246] on span at bounding box center [486, 247] width 11 height 11
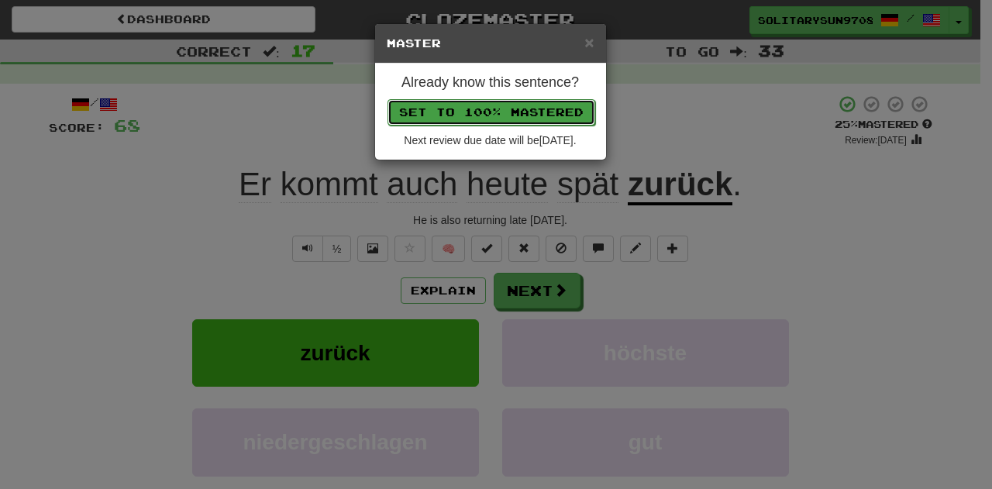
click at [532, 111] on button "Set to 100% Mastered" at bounding box center [491, 112] width 208 height 26
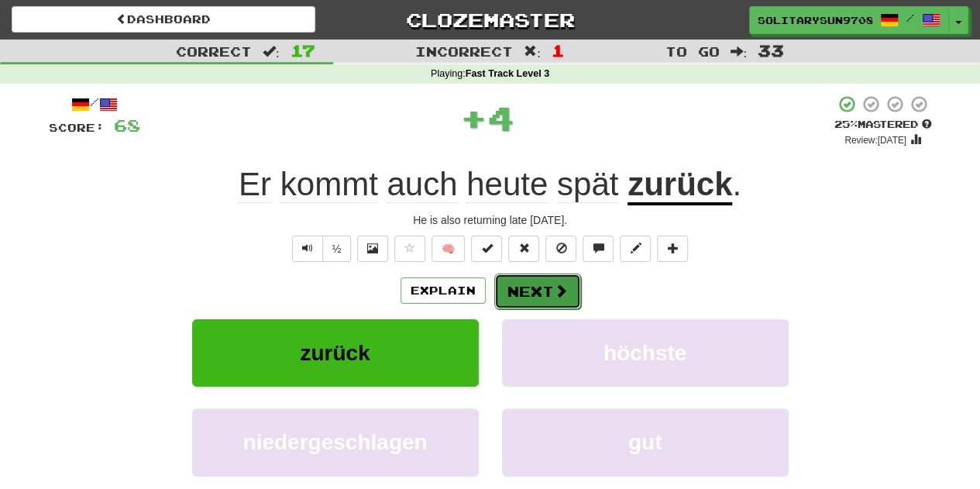
click at [533, 283] on button "Next" at bounding box center [537, 291] width 87 height 36
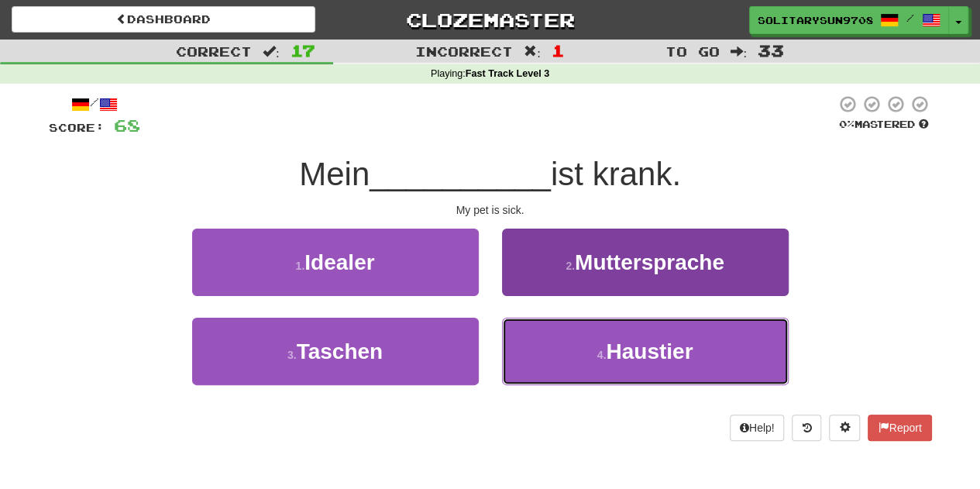
click at [573, 340] on button "4 . Haustier" at bounding box center [645, 351] width 287 height 67
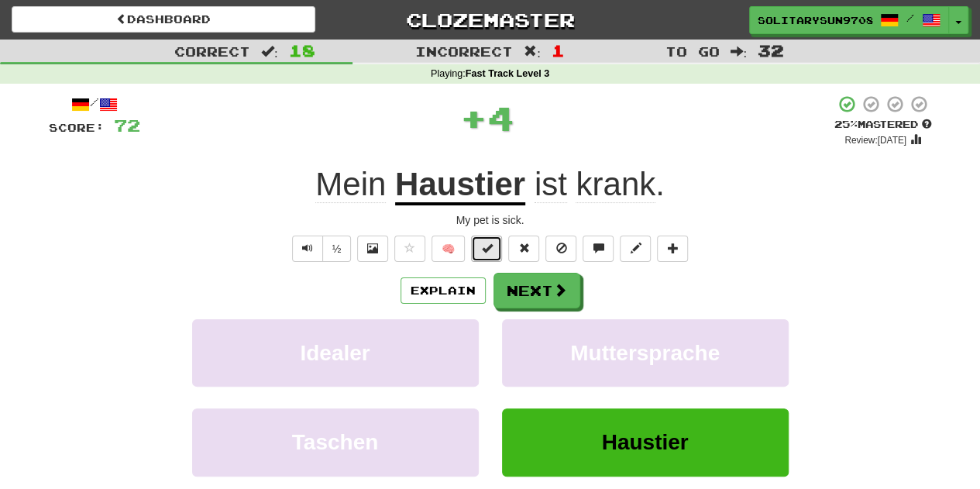
click at [482, 245] on span at bounding box center [486, 247] width 11 height 11
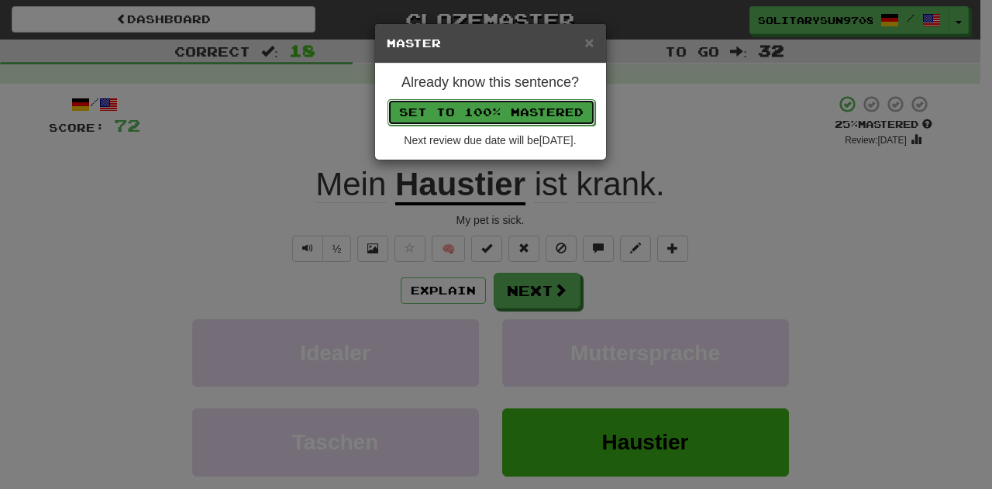
click at [505, 117] on button "Set to 100% Mastered" at bounding box center [491, 112] width 208 height 26
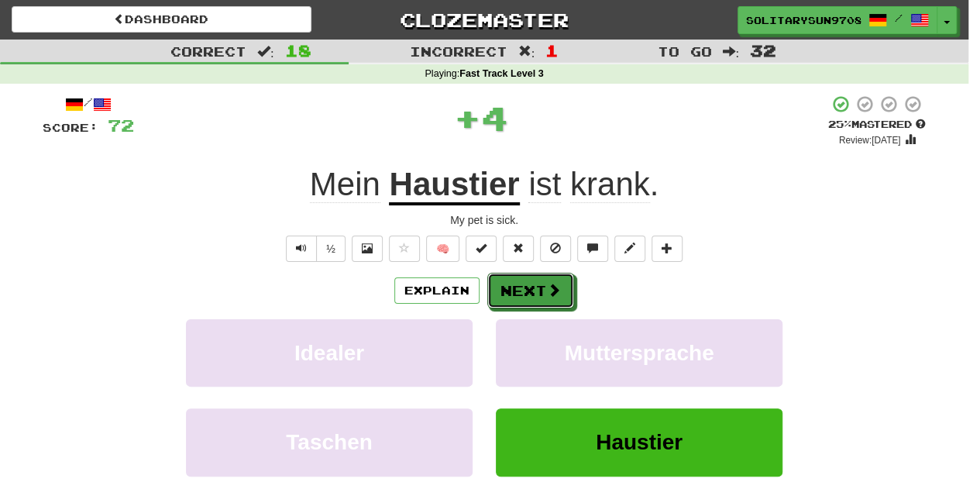
click at [532, 281] on button "Next" at bounding box center [530, 291] width 87 height 36
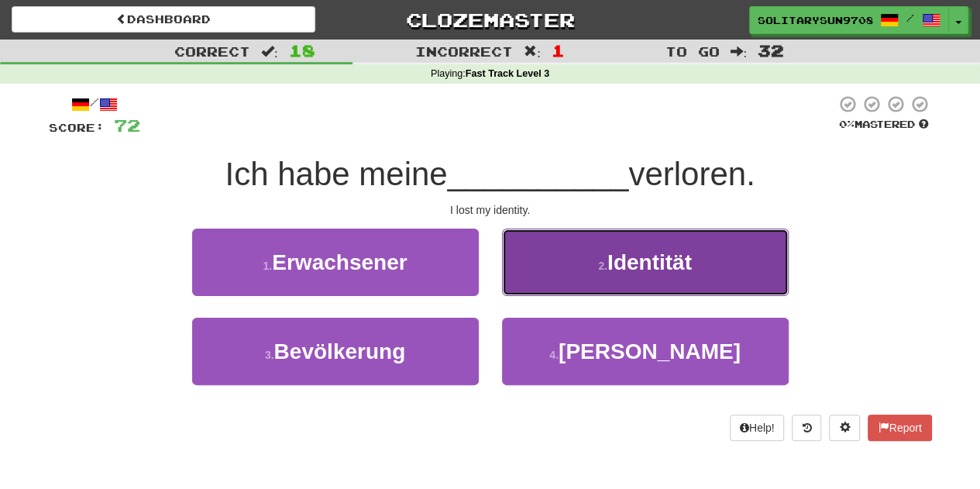
click at [589, 281] on button "2 . Identität" at bounding box center [645, 262] width 287 height 67
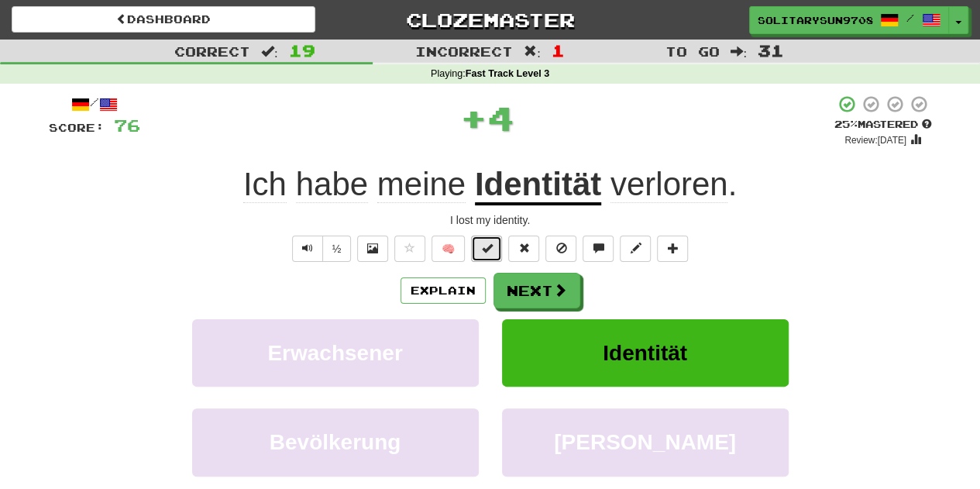
click at [488, 258] on button at bounding box center [486, 249] width 31 height 26
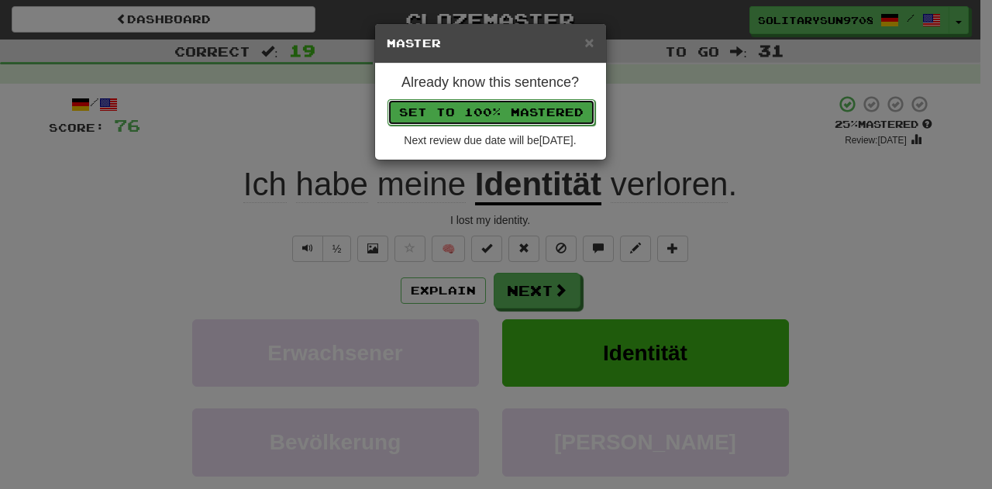
click at [532, 115] on button "Set to 100% Mastered" at bounding box center [491, 112] width 208 height 26
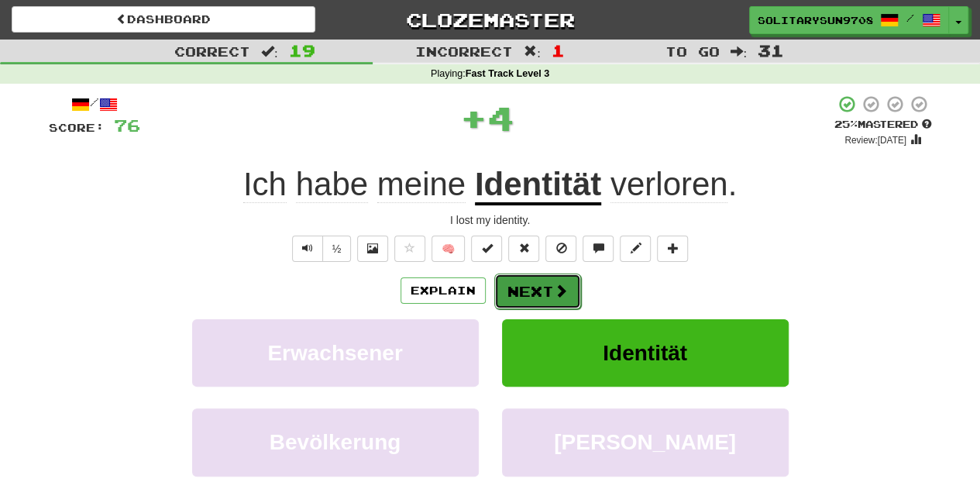
click at [550, 291] on button "Next" at bounding box center [537, 291] width 87 height 36
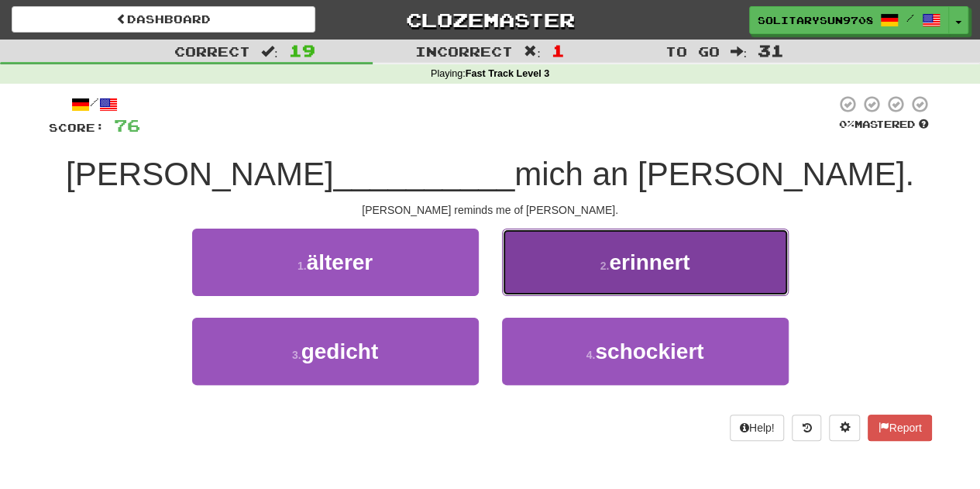
click at [632, 270] on span "erinnert" at bounding box center [649, 262] width 81 height 24
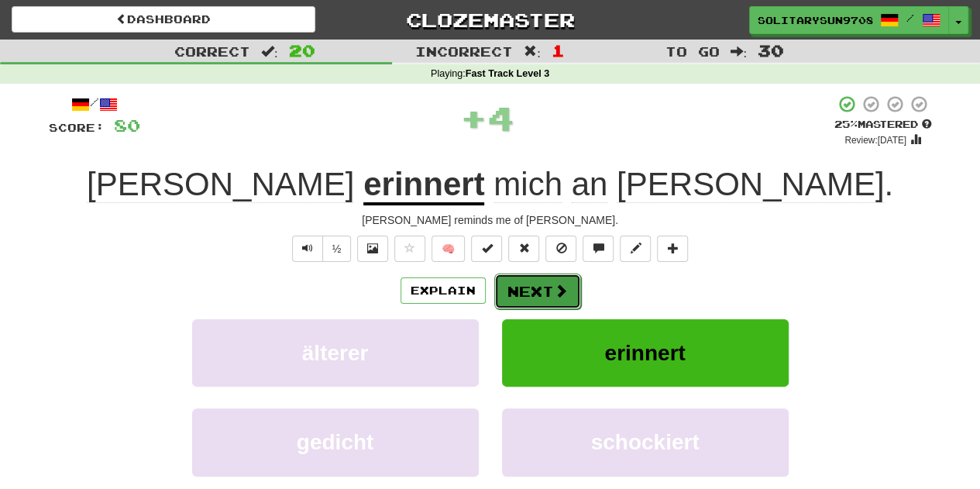
click at [533, 291] on button "Next" at bounding box center [537, 291] width 87 height 36
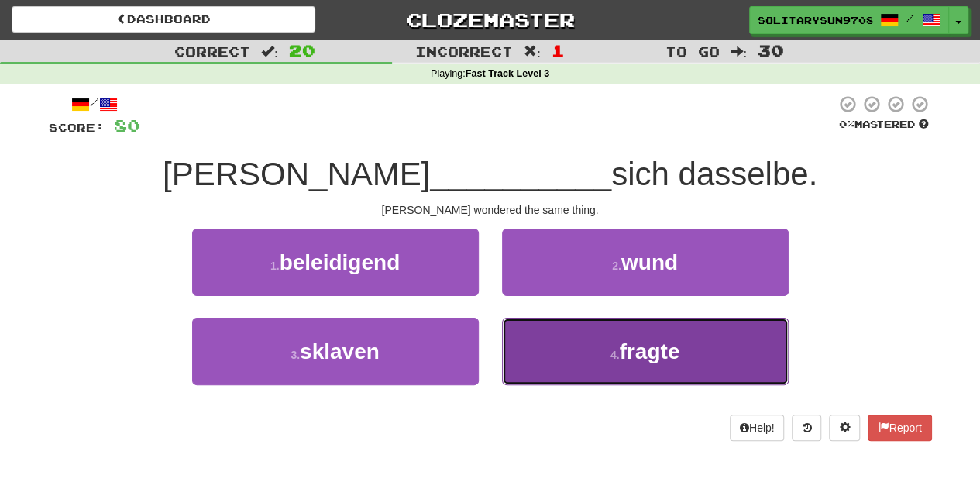
click at [604, 369] on button "4 . fragte" at bounding box center [645, 351] width 287 height 67
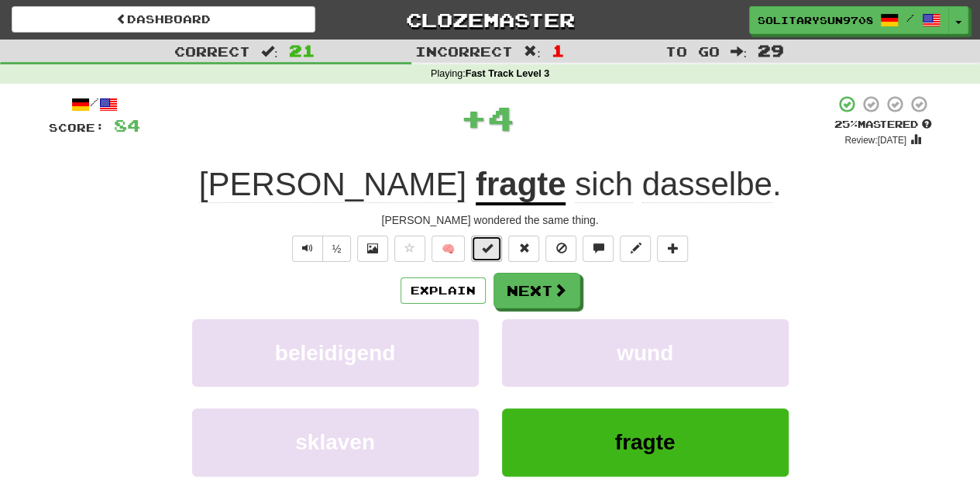
click at [500, 239] on button at bounding box center [486, 249] width 31 height 26
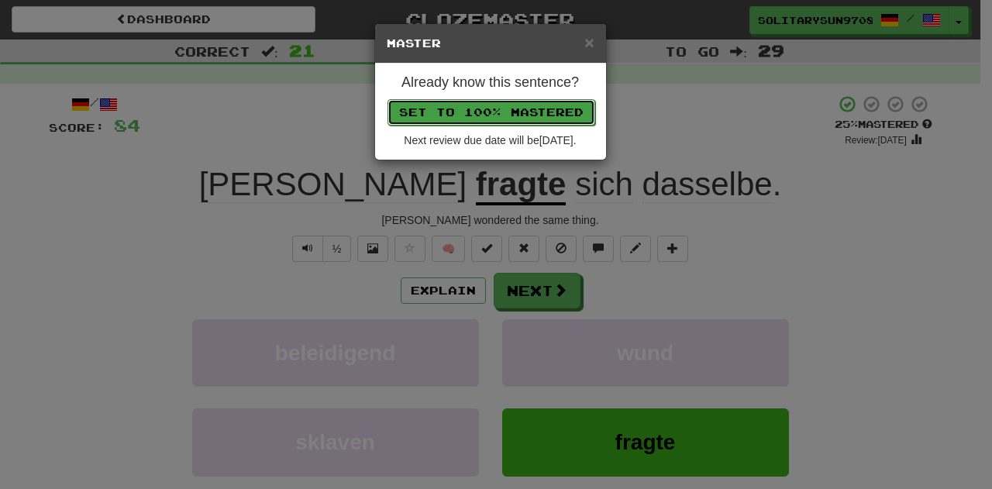
click at [477, 105] on button "Set to 100% Mastered" at bounding box center [491, 112] width 208 height 26
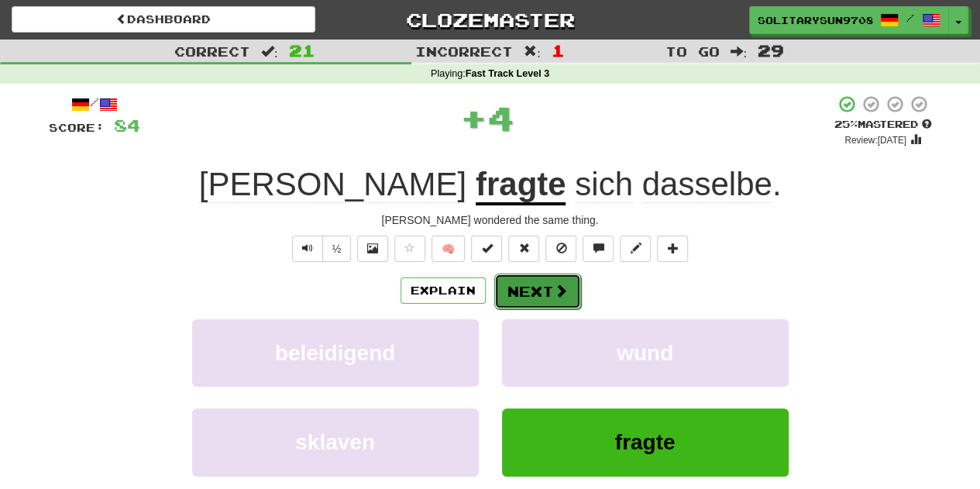
click at [559, 291] on span at bounding box center [561, 291] width 14 height 14
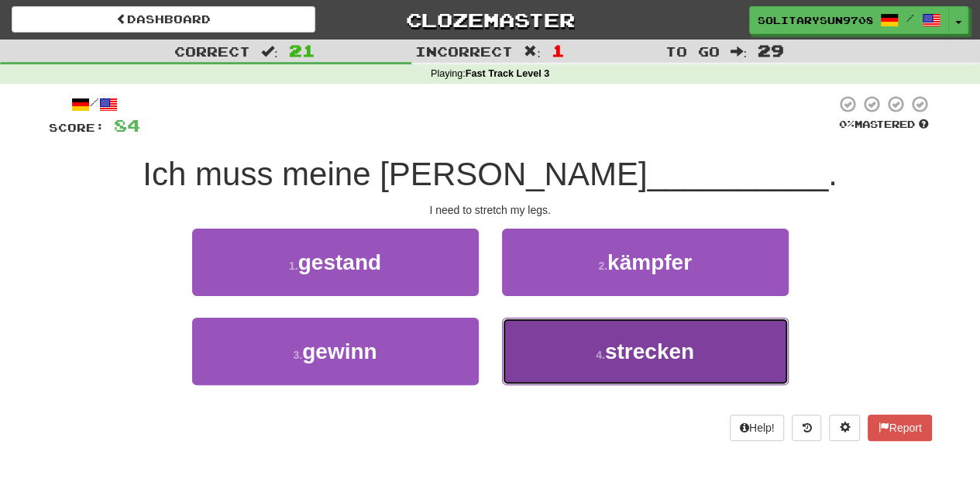
click at [559, 363] on button "4 . strecken" at bounding box center [645, 351] width 287 height 67
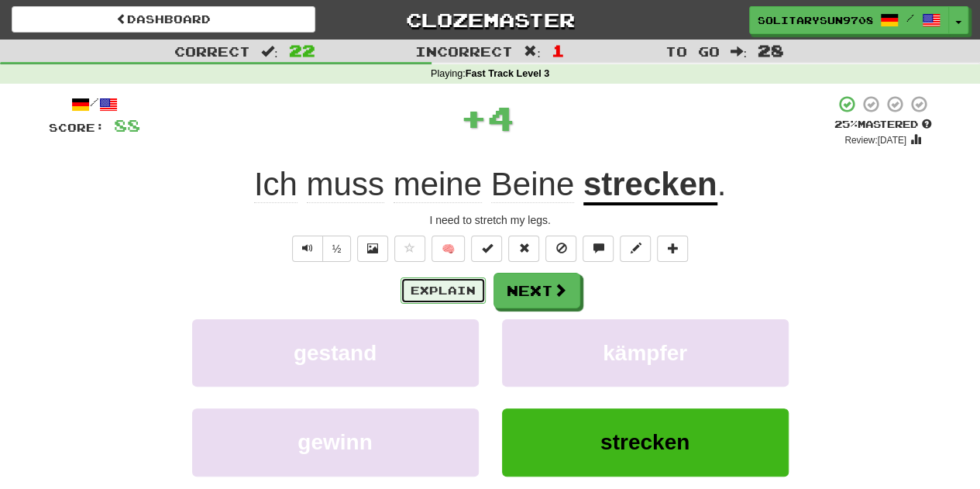
click at [440, 287] on button "Explain" at bounding box center [443, 290] width 85 height 26
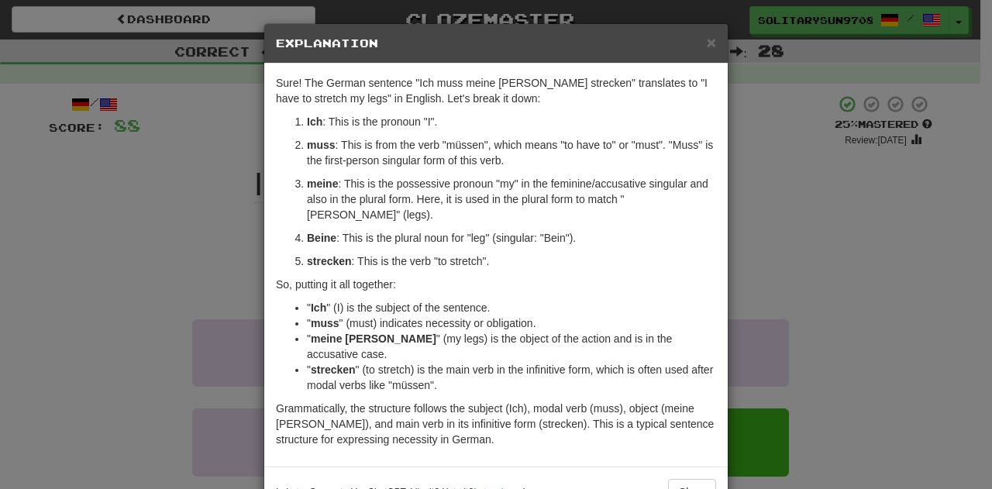
click at [192, 270] on div "× Explanation Sure! The German sentence "Ich muss meine Beine strecken" transla…" at bounding box center [496, 244] width 992 height 489
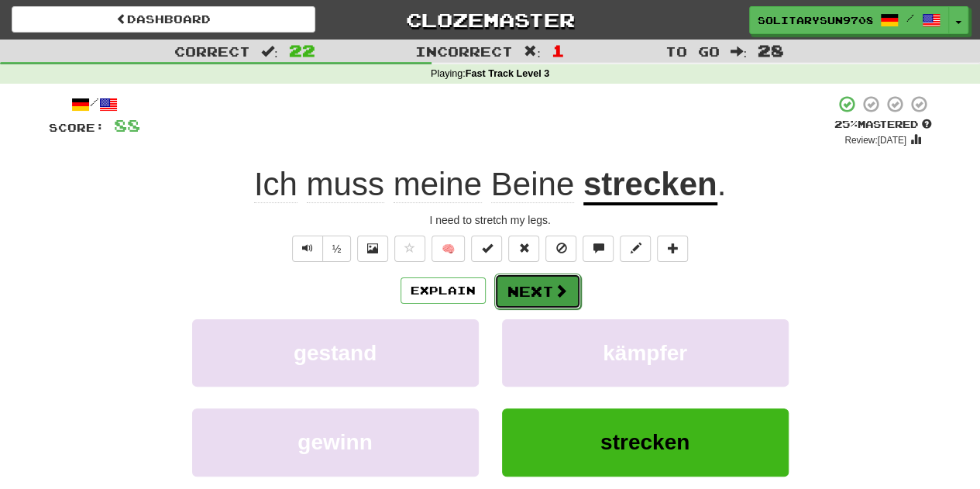
click at [523, 286] on button "Next" at bounding box center [537, 291] width 87 height 36
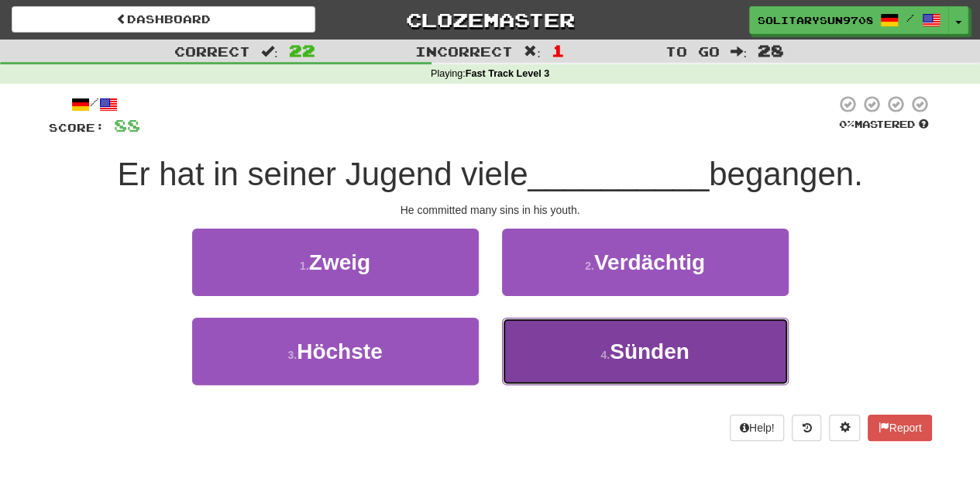
click at [584, 340] on button "4 . Sünden" at bounding box center [645, 351] width 287 height 67
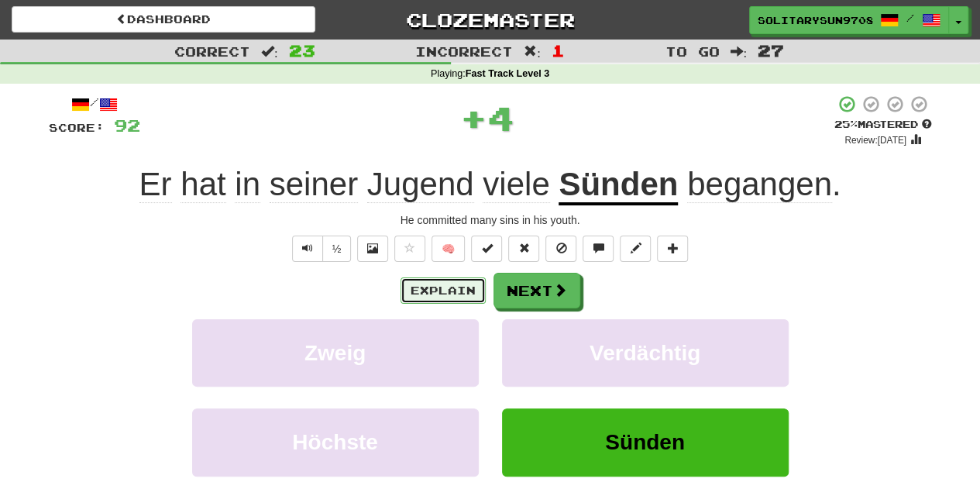
click at [462, 287] on button "Explain" at bounding box center [443, 290] width 85 height 26
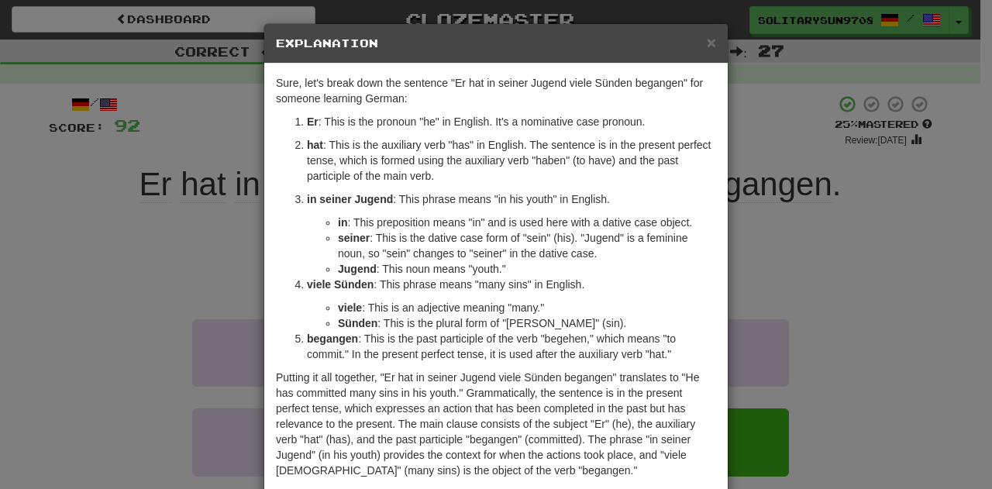
click at [139, 224] on div "× Explanation Sure, let's break down the sentence "Er hat in seiner Jugend viel…" at bounding box center [496, 244] width 992 height 489
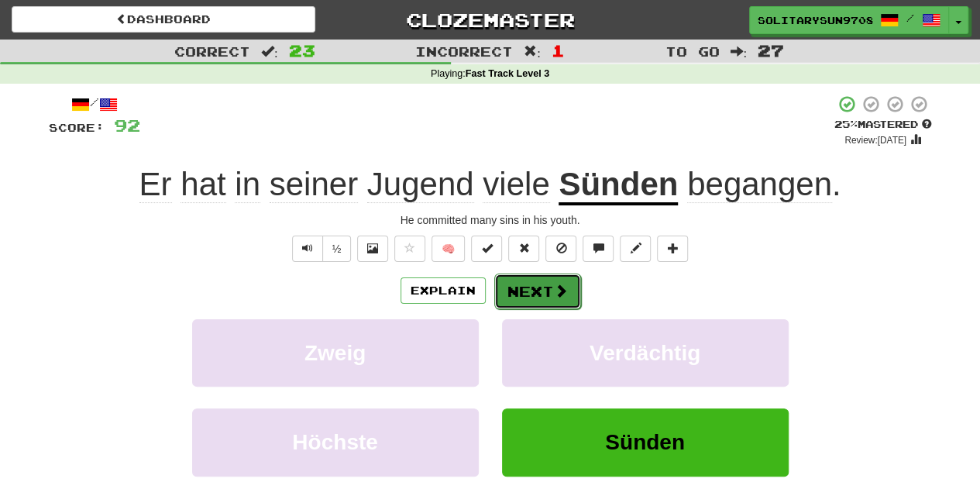
click at [505, 292] on button "Next" at bounding box center [537, 291] width 87 height 36
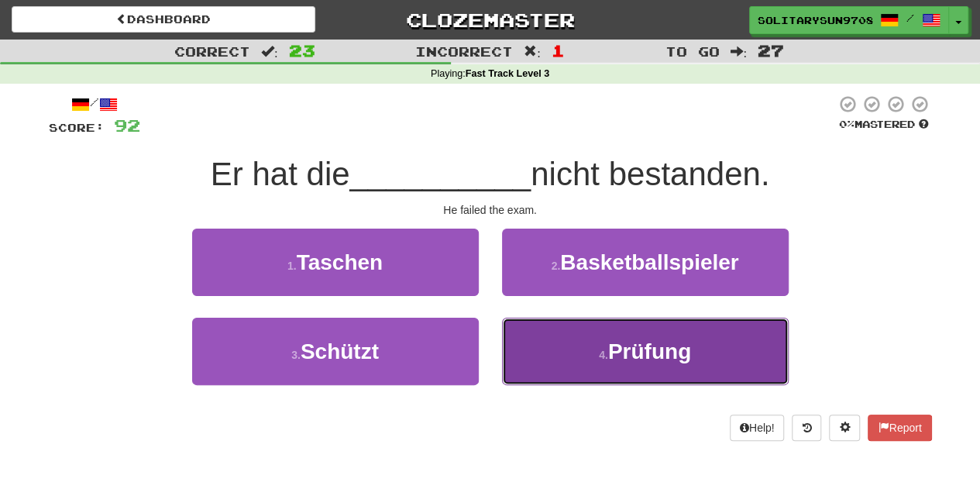
click at [578, 341] on button "4 . Prüfung" at bounding box center [645, 351] width 287 height 67
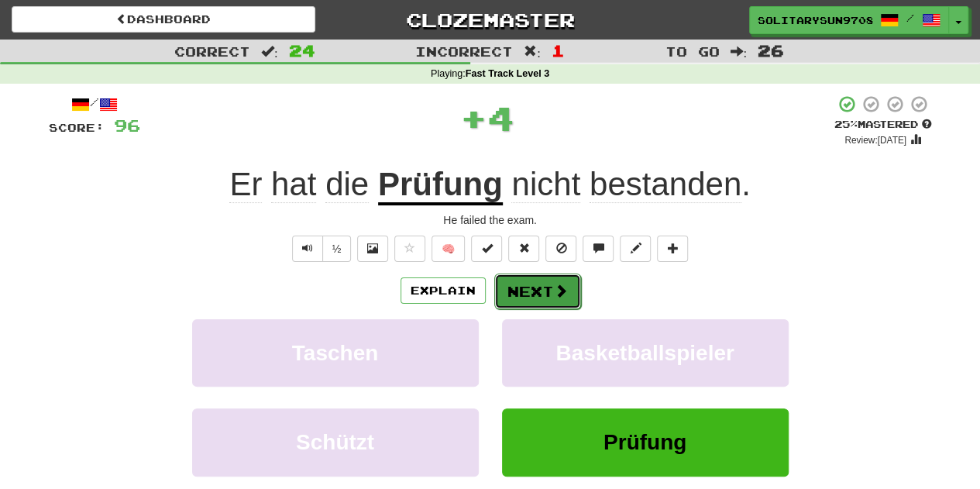
click at [540, 273] on button "Next" at bounding box center [537, 291] width 87 height 36
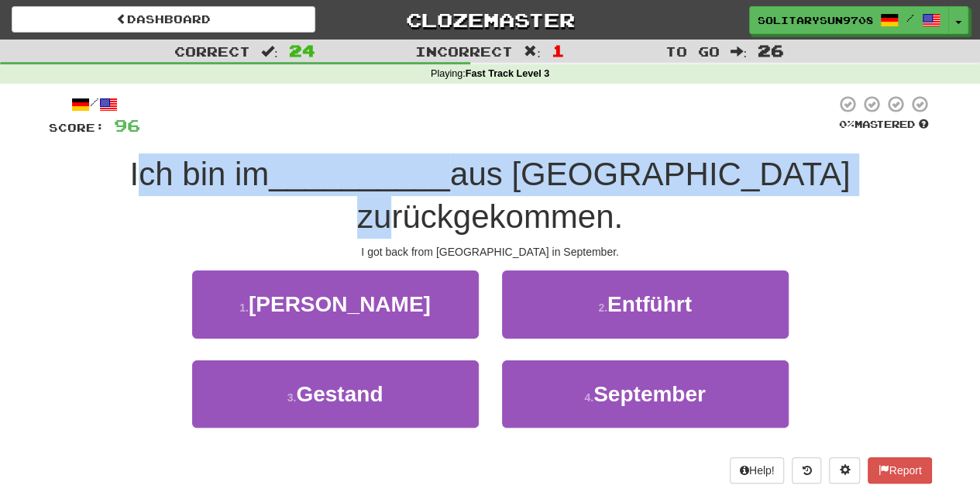
drag, startPoint x: 115, startPoint y: 188, endPoint x: 835, endPoint y: 153, distance: 720.6
click at [835, 153] on div "/ Score: 96 0 % Mastered Ich bin im __________ aus Europa zurückgekommen. I got…" at bounding box center [490, 289] width 883 height 388
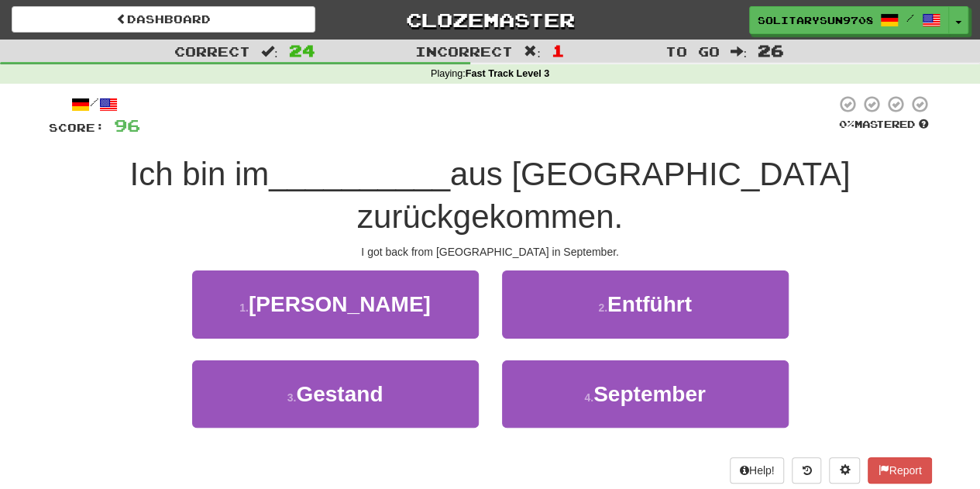
click at [858, 270] on div "1 . Anders 2 . Entführt" at bounding box center [491, 314] width 930 height 89
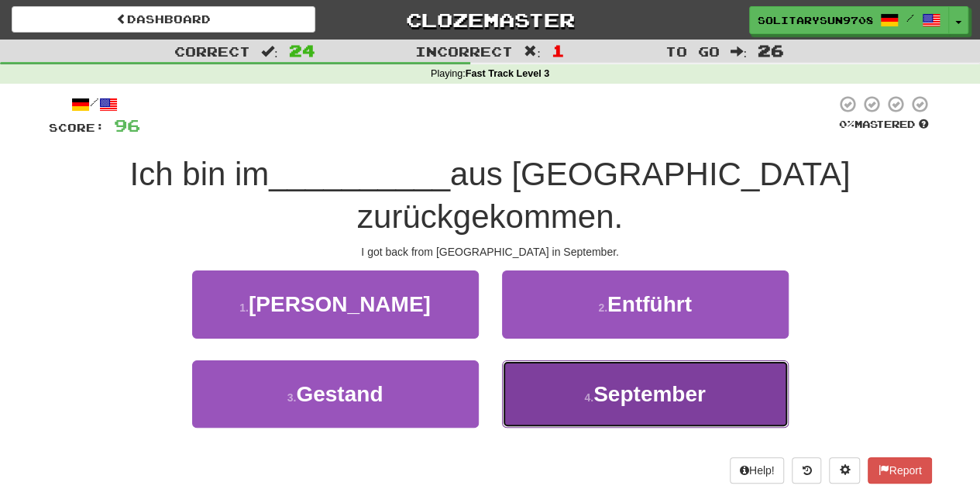
click at [586, 391] on small "4 ." at bounding box center [588, 397] width 9 height 12
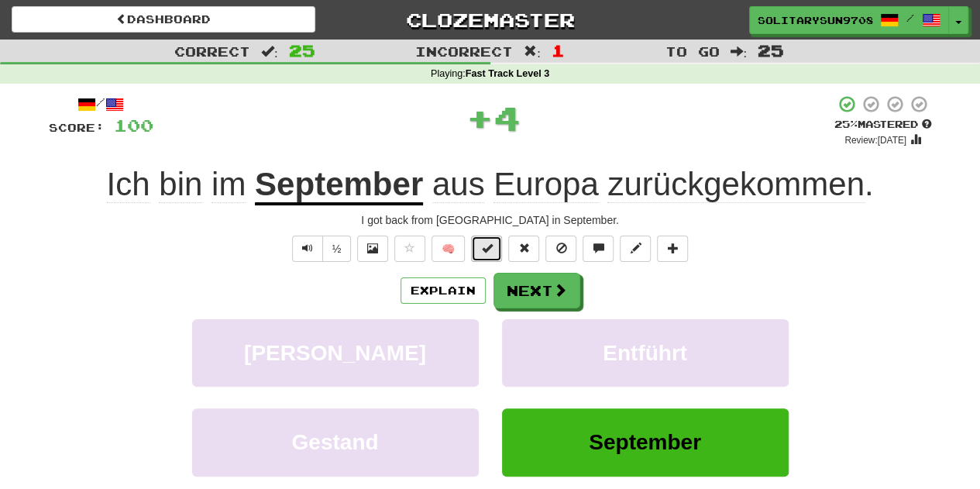
click at [488, 247] on span at bounding box center [486, 247] width 11 height 11
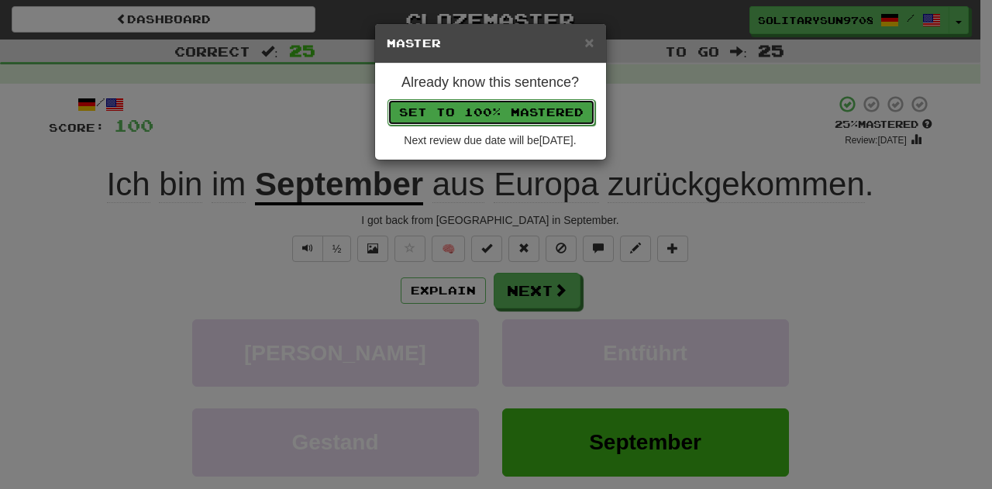
click at [507, 119] on button "Set to 100% Mastered" at bounding box center [491, 112] width 208 height 26
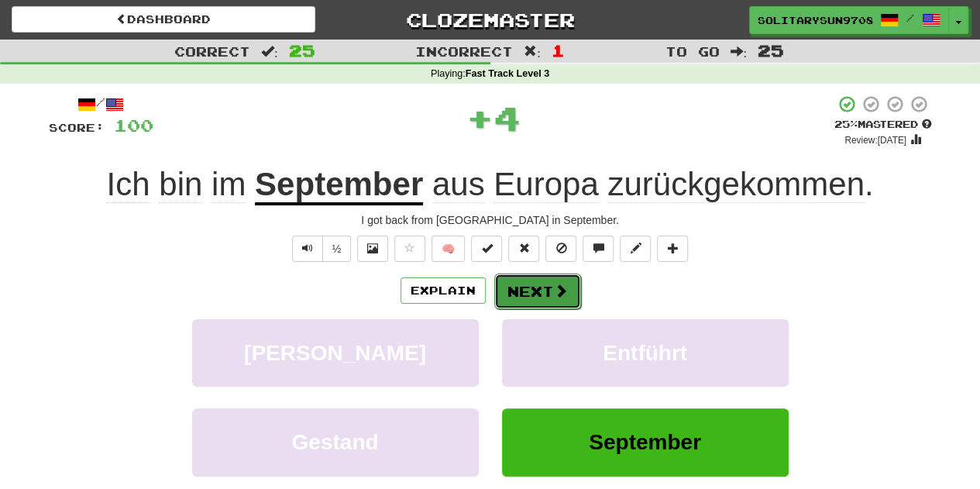
click at [535, 284] on button "Next" at bounding box center [537, 291] width 87 height 36
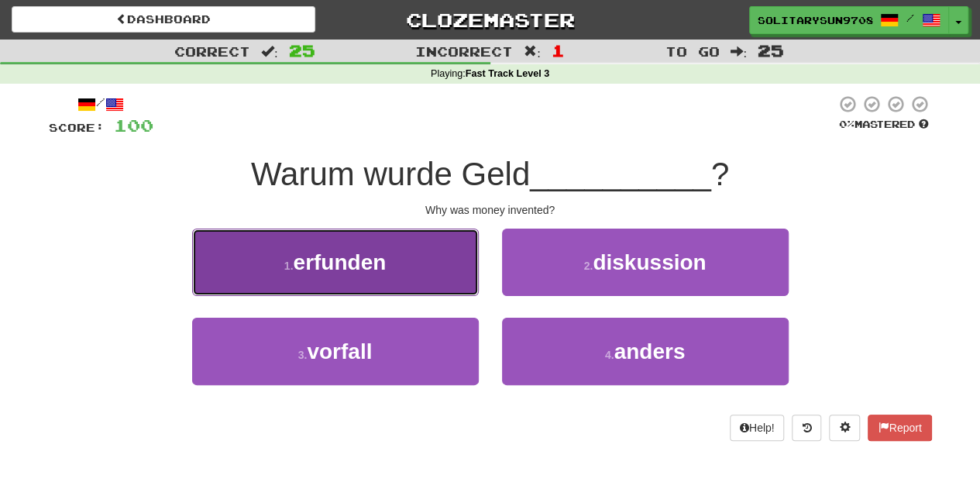
click at [404, 246] on button "1 . erfunden" at bounding box center [335, 262] width 287 height 67
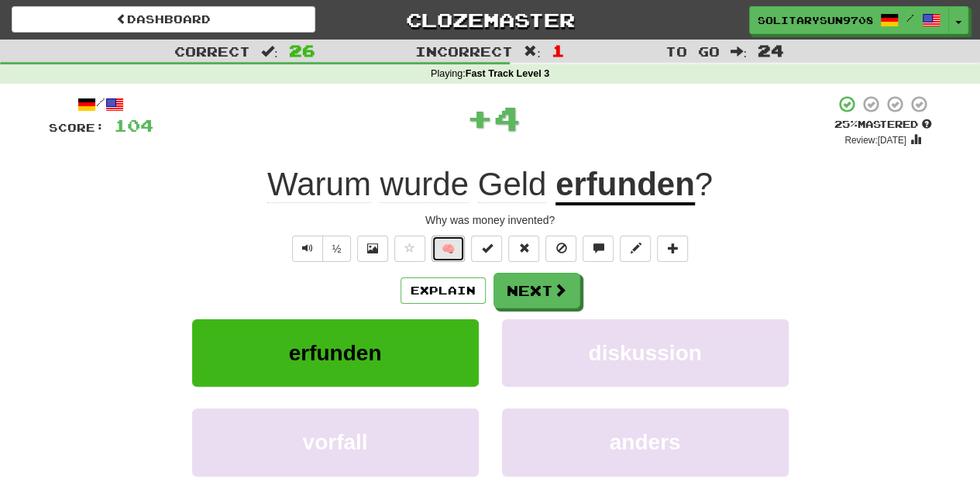
click at [452, 245] on button "🧠" at bounding box center [447, 249] width 33 height 26
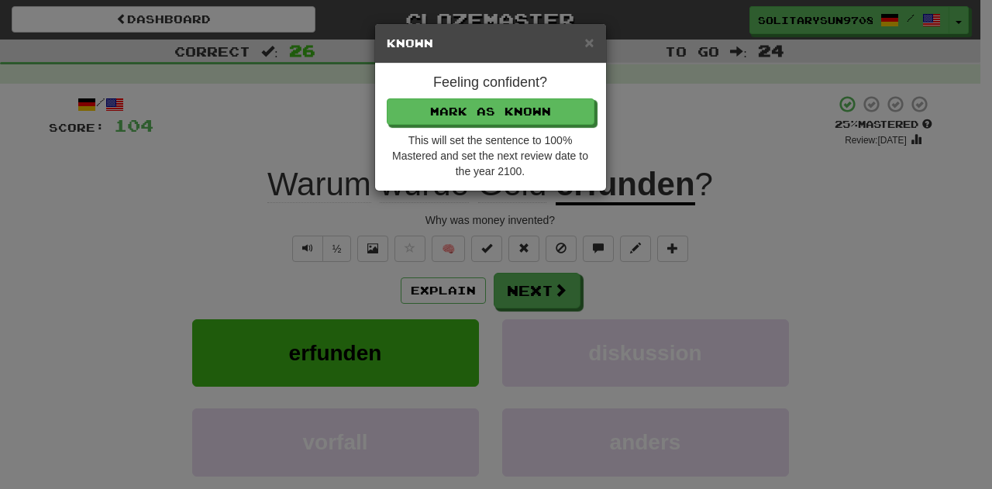
click at [462, 229] on div "× Known Feeling confident? Mark as Known This will set the sentence to 100% Mas…" at bounding box center [496, 244] width 992 height 489
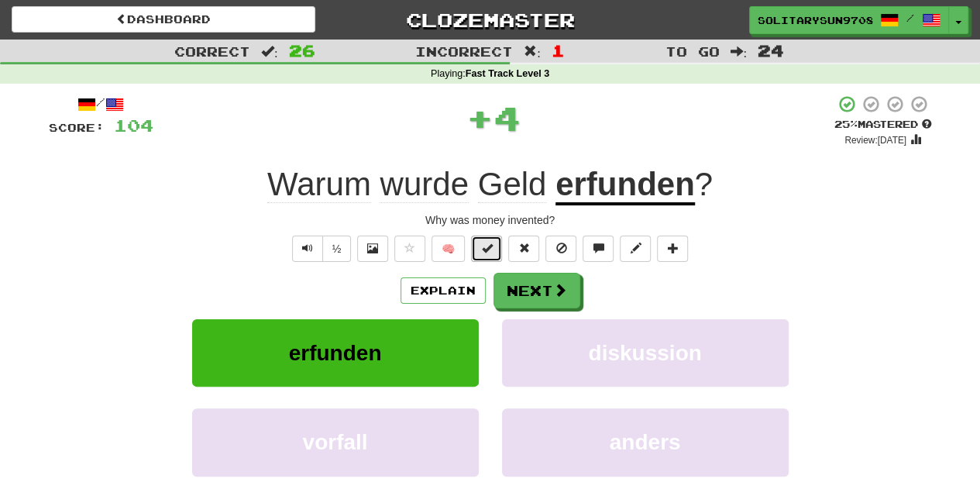
click at [500, 252] on button at bounding box center [486, 249] width 31 height 26
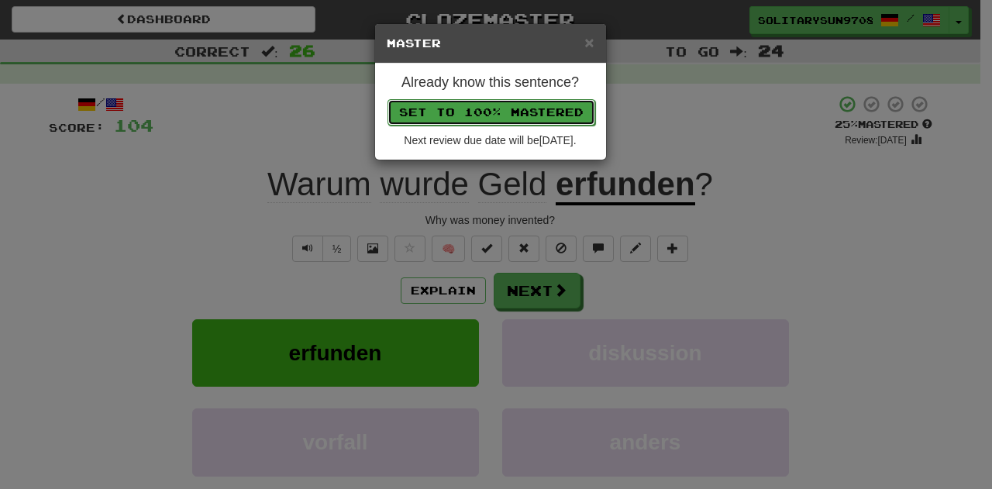
click at [477, 106] on button "Set to 100% Mastered" at bounding box center [491, 112] width 208 height 26
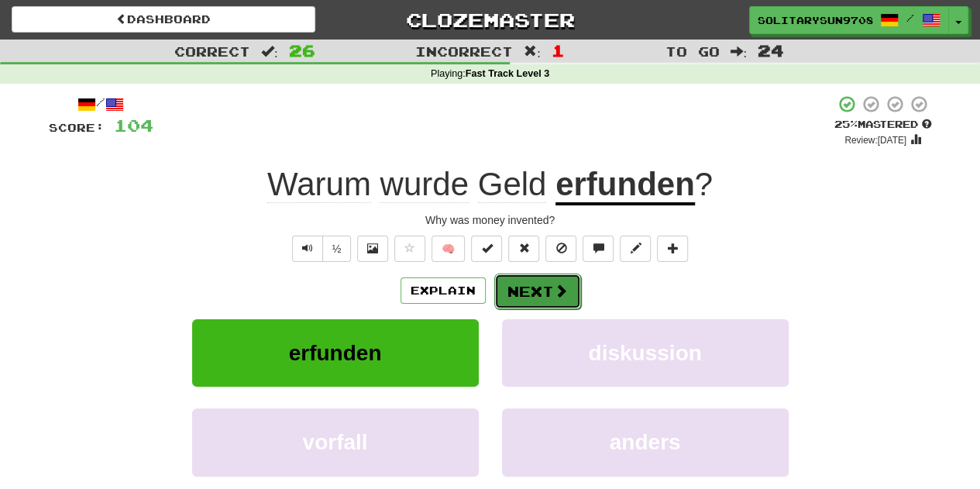
click at [517, 292] on button "Next" at bounding box center [537, 291] width 87 height 36
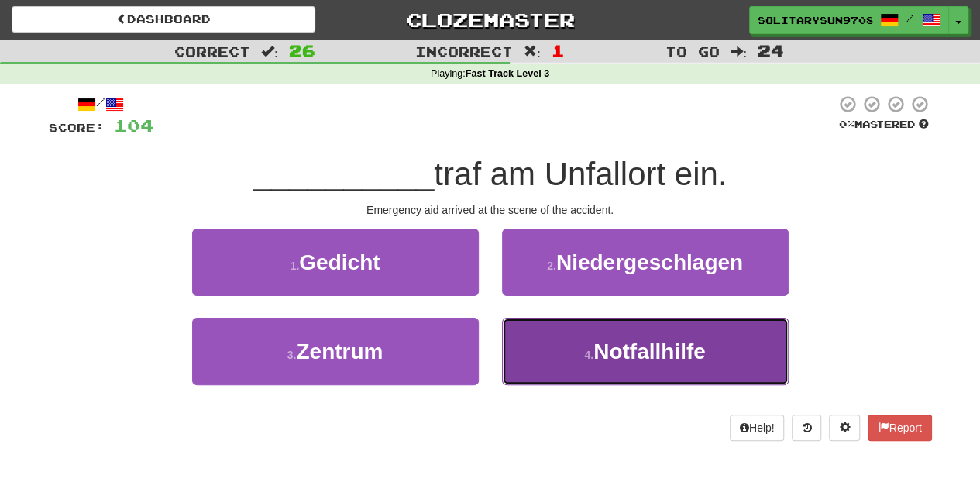
click at [612, 363] on button "4 . Notfallhilfe" at bounding box center [645, 351] width 287 height 67
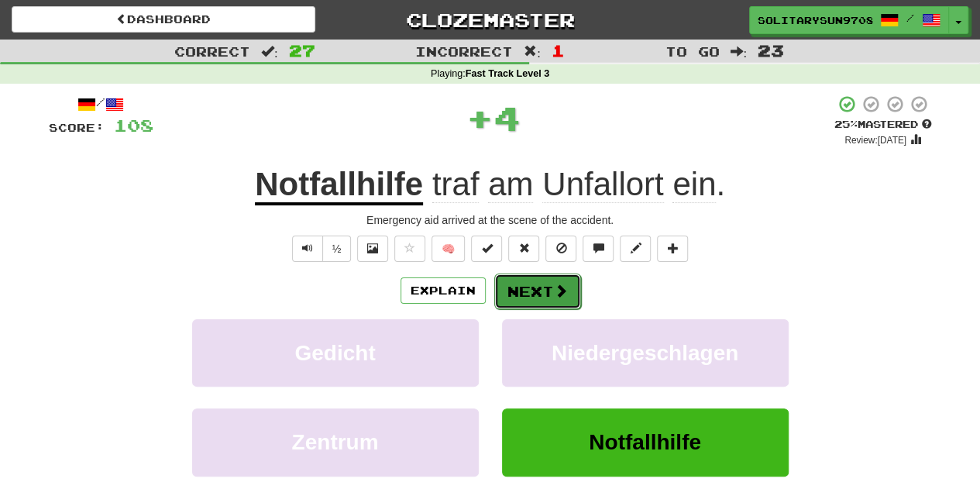
click at [532, 285] on button "Next" at bounding box center [537, 291] width 87 height 36
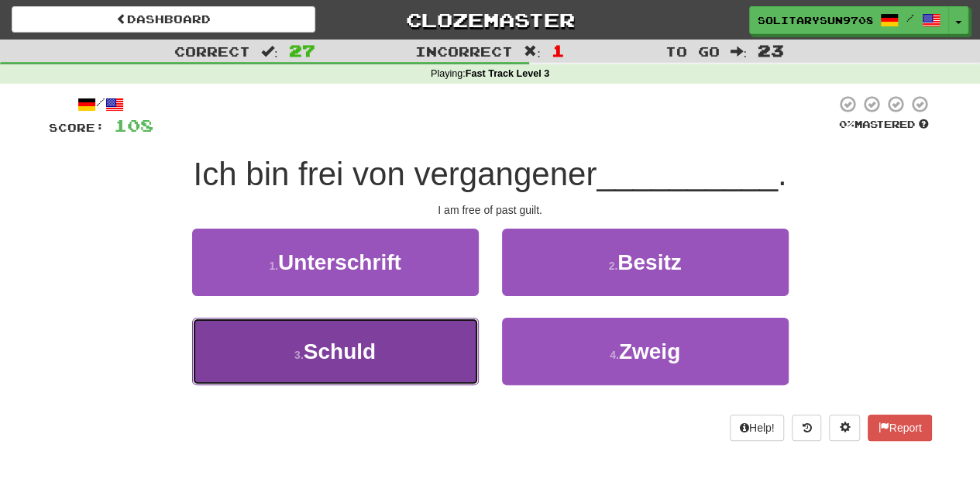
click at [376, 356] on span "Schuld" at bounding box center [340, 351] width 72 height 24
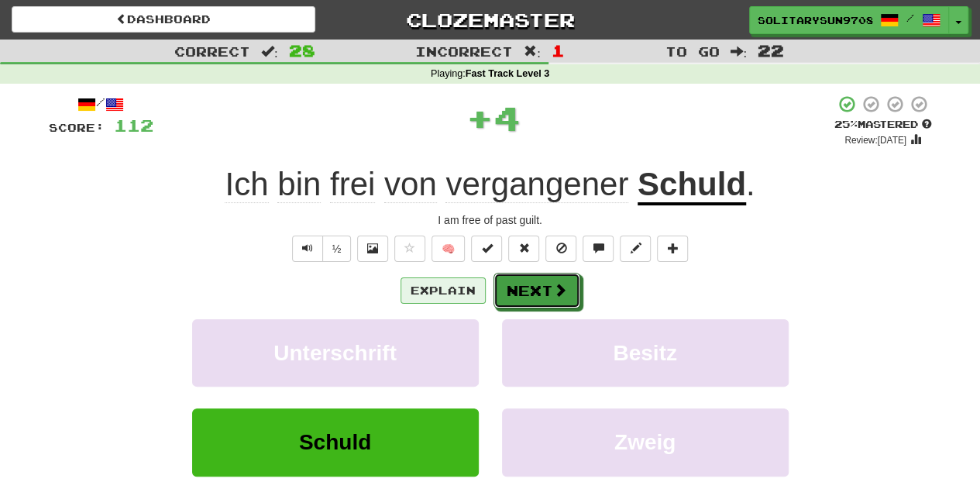
drag, startPoint x: 541, startPoint y: 291, endPoint x: 429, endPoint y: 287, distance: 112.4
click at [434, 287] on div "Explain Next" at bounding box center [490, 291] width 883 height 36
click at [425, 287] on button "Explain" at bounding box center [443, 290] width 85 height 26
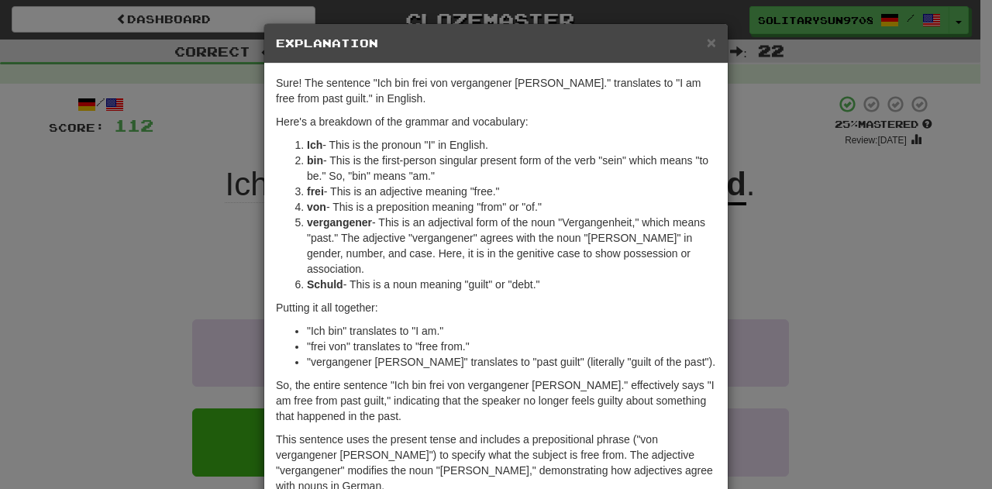
click at [147, 229] on div "× Explanation Sure! The sentence "Ich bin frei von vergangener Schuld." transla…" at bounding box center [496, 244] width 992 height 489
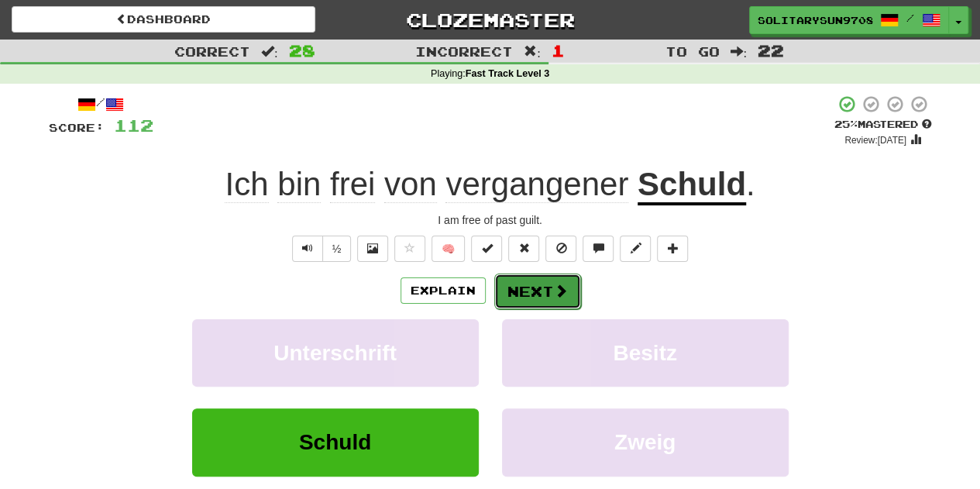
click at [535, 297] on button "Next" at bounding box center [537, 291] width 87 height 36
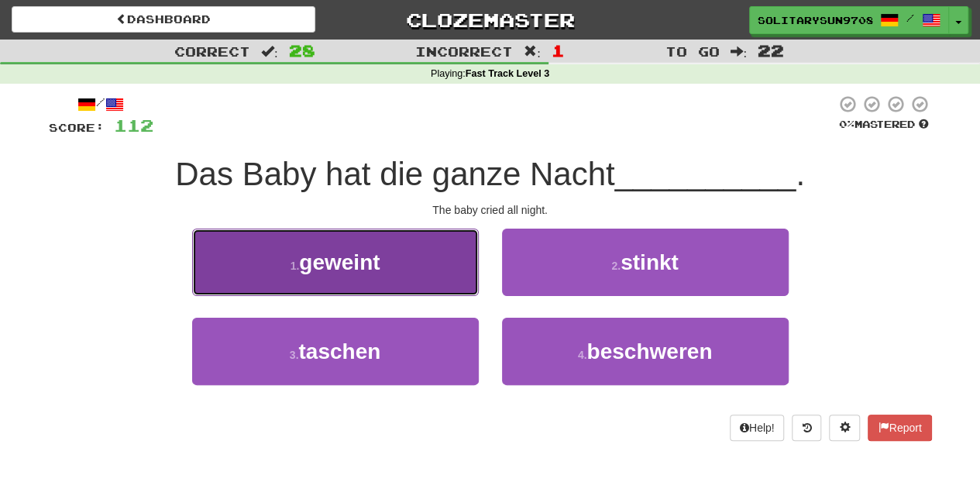
click at [264, 261] on button "1 . geweint" at bounding box center [335, 262] width 287 height 67
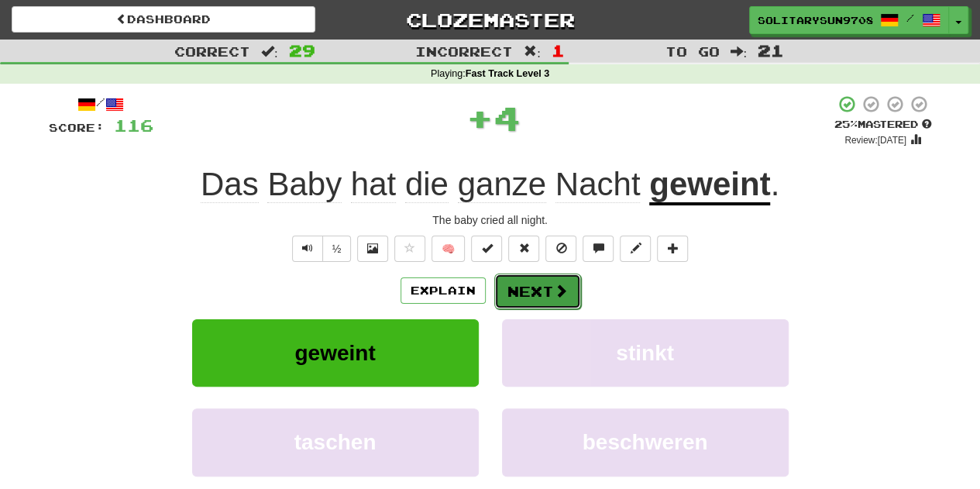
click at [521, 290] on button "Next" at bounding box center [537, 291] width 87 height 36
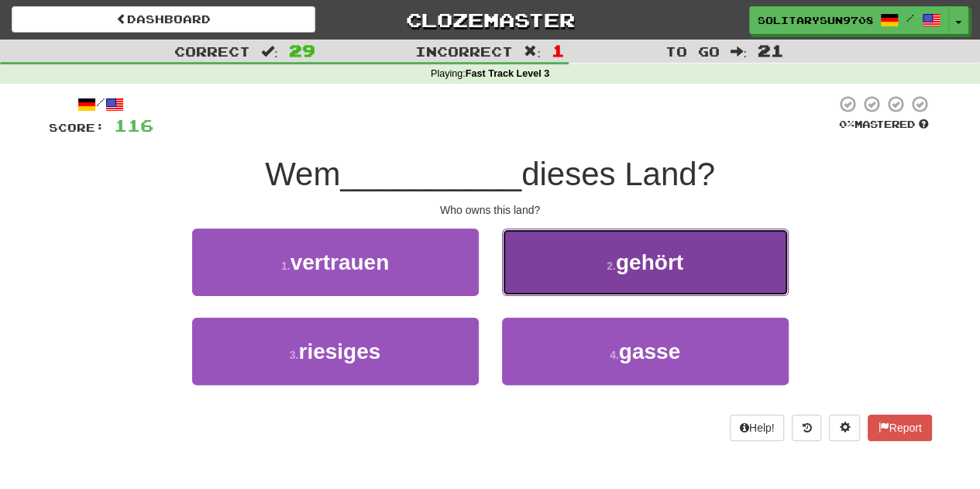
click at [558, 275] on button "2 . gehört" at bounding box center [645, 262] width 287 height 67
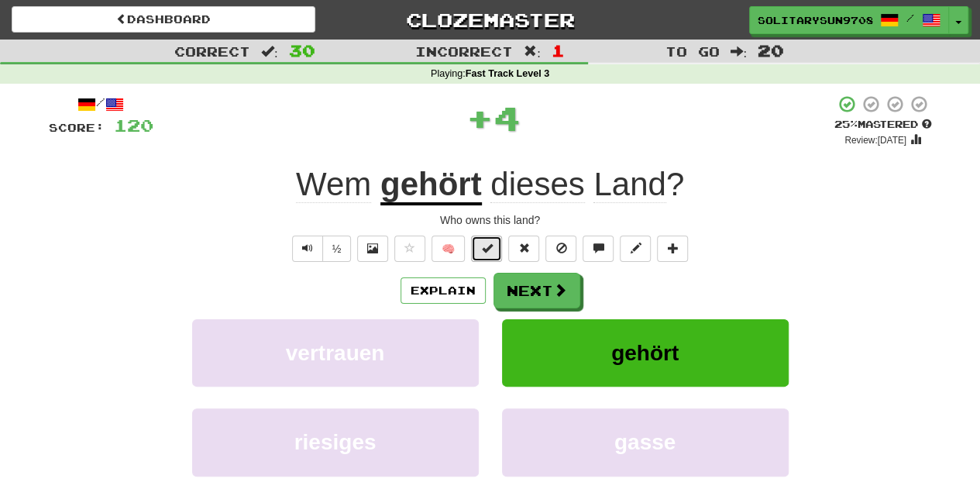
click at [485, 253] on span at bounding box center [486, 247] width 11 height 11
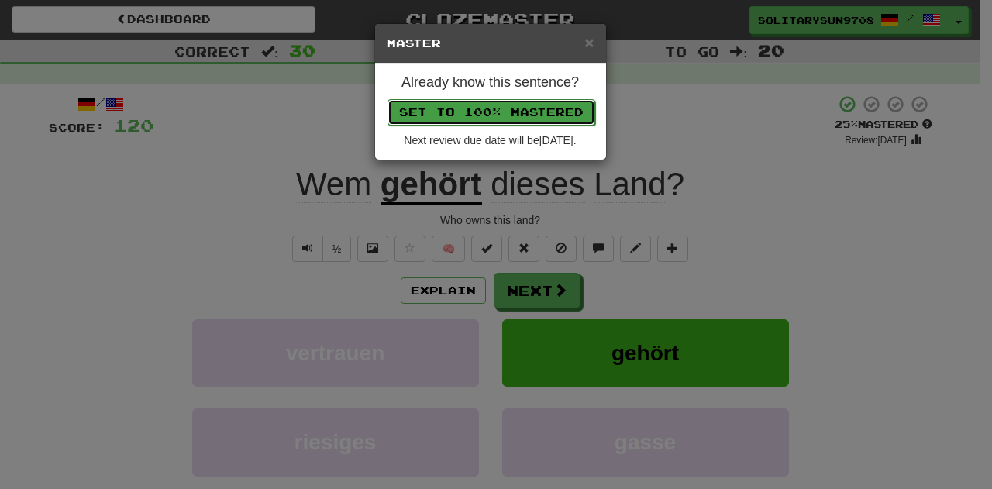
click at [476, 109] on button "Set to 100% Mastered" at bounding box center [491, 112] width 208 height 26
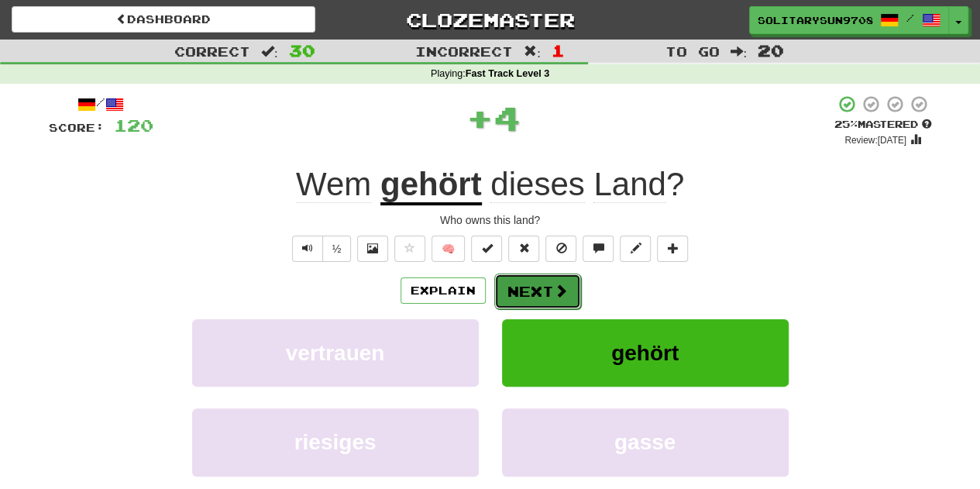
click at [535, 280] on button "Next" at bounding box center [537, 291] width 87 height 36
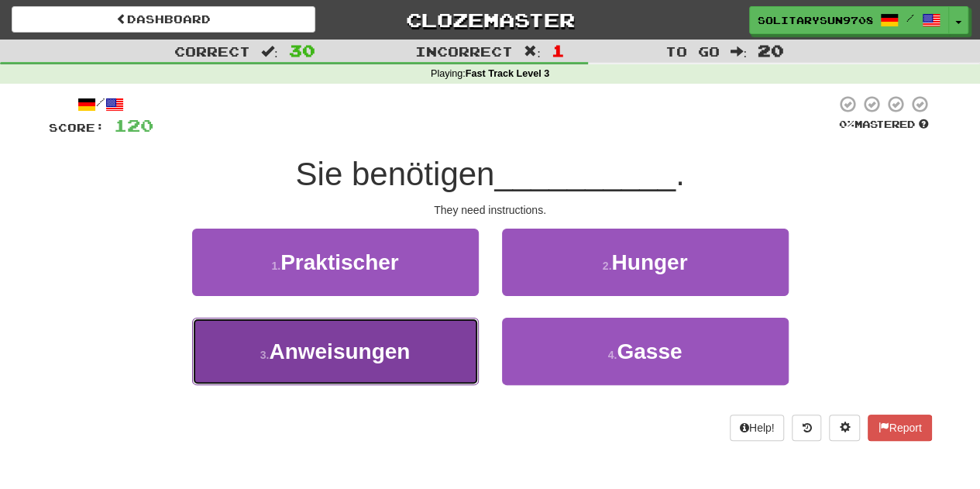
click at [364, 355] on span "Anweisungen" at bounding box center [339, 351] width 141 height 24
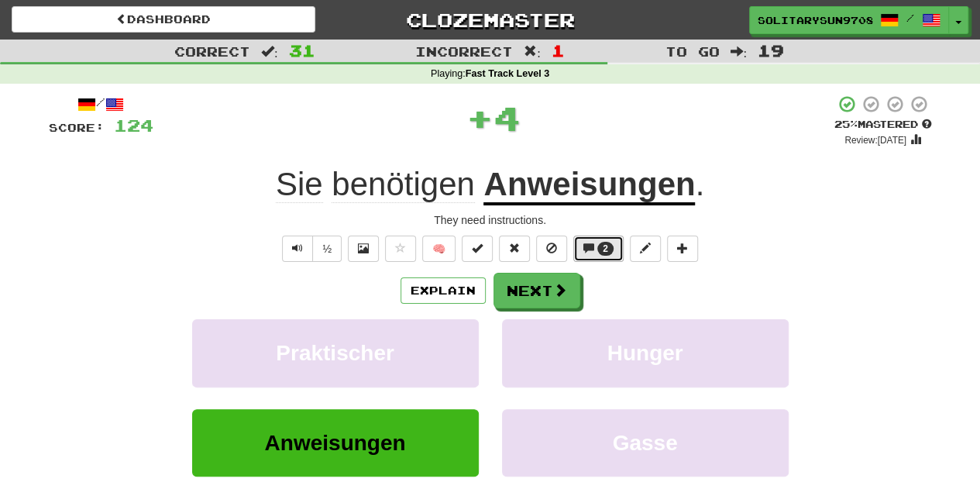
click at [586, 256] on button "2" at bounding box center [598, 249] width 50 height 26
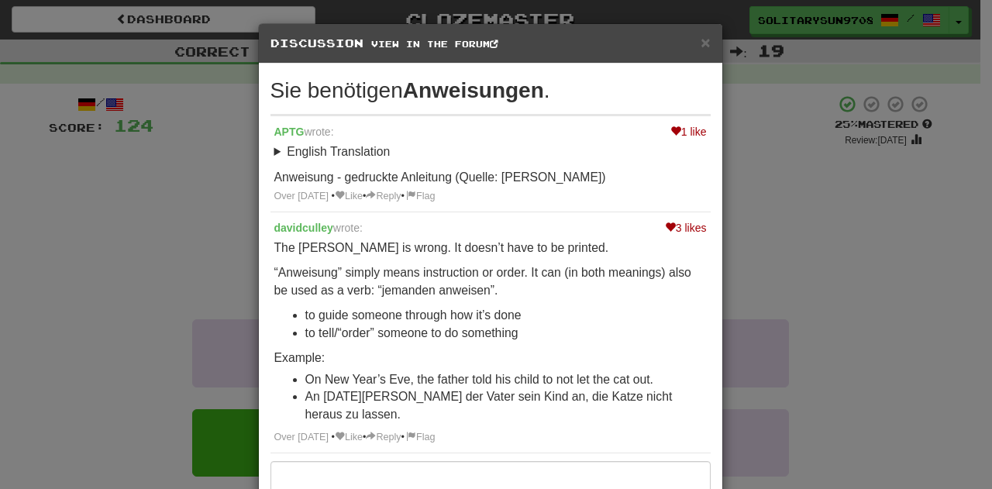
click at [737, 198] on div "× Discussion View in the forum Sie benötigen Anweisungen . 1 like APTG wrote: E…" at bounding box center [496, 244] width 992 height 489
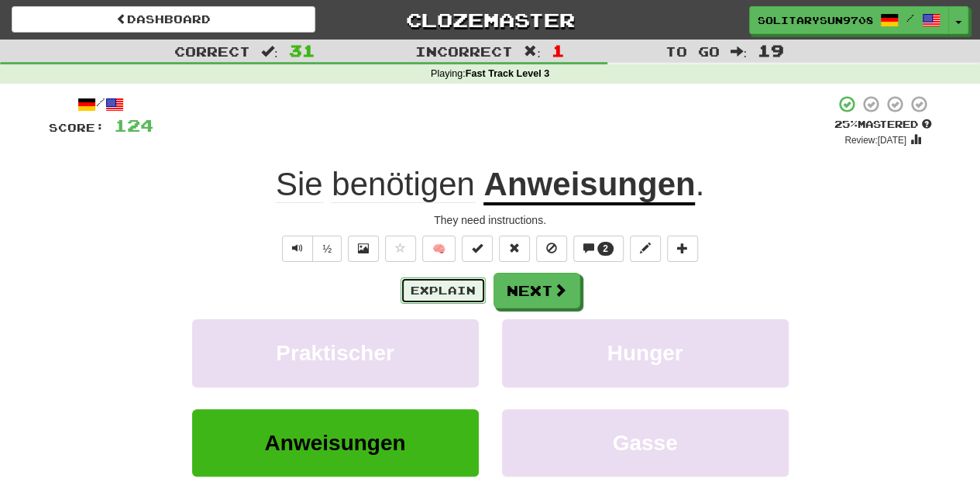
click at [449, 291] on button "Explain" at bounding box center [443, 290] width 85 height 26
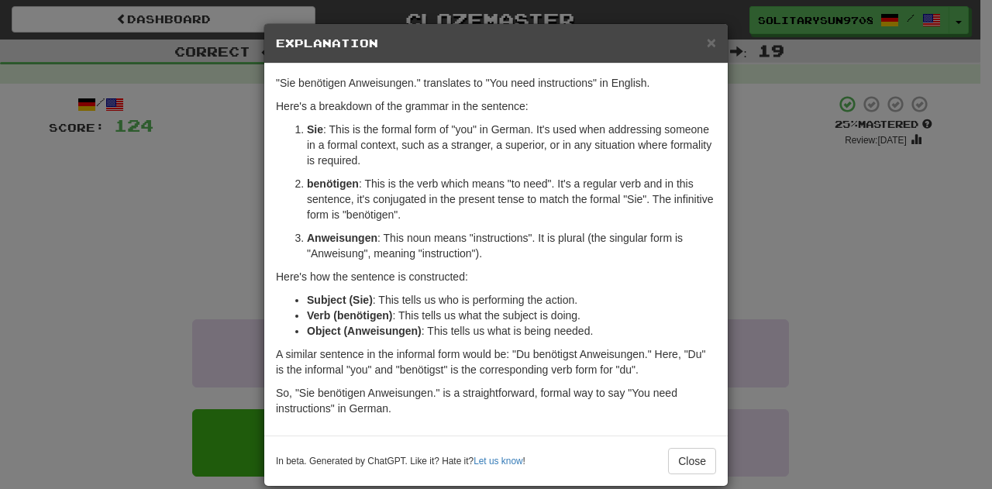
click at [130, 232] on div "× Explanation "Sie benötigen Anweisungen." translates to "You need instructions…" at bounding box center [496, 244] width 992 height 489
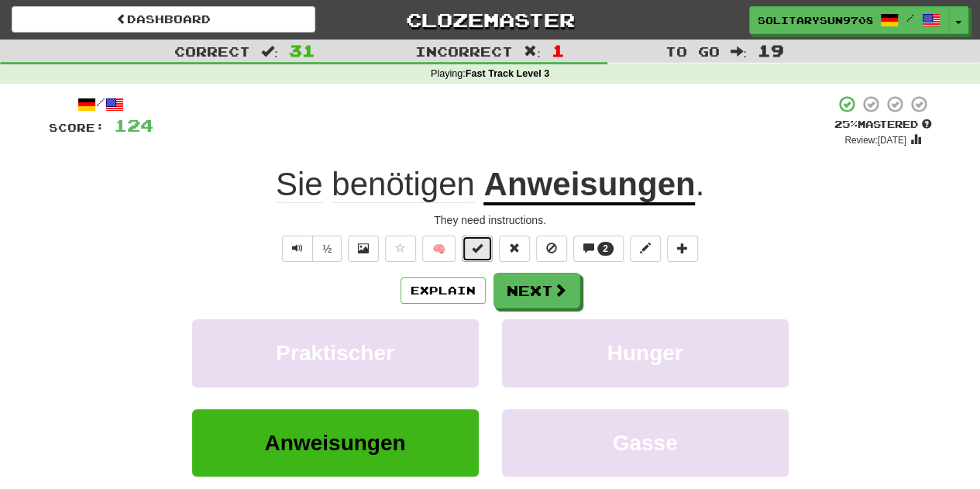
click at [480, 252] on span at bounding box center [477, 247] width 11 height 11
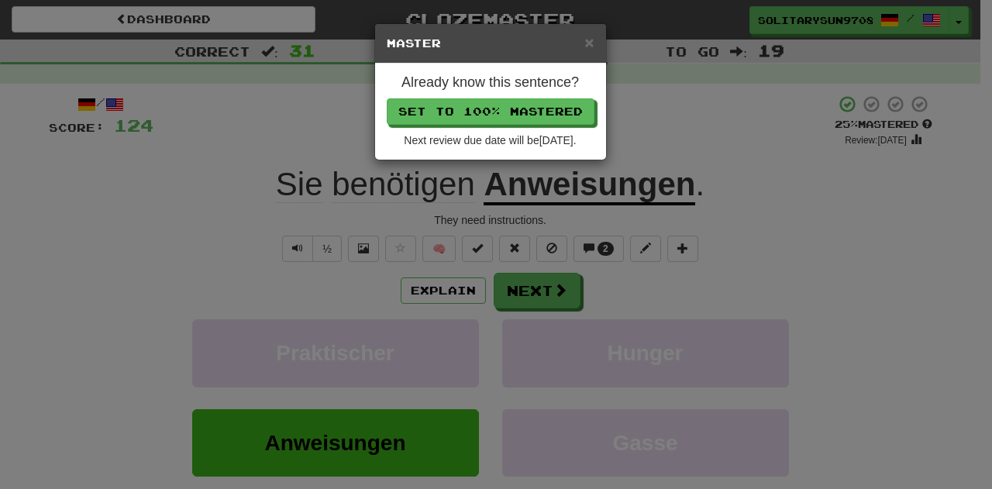
click at [191, 157] on div "× Master Already know this sentence? Set to 100% Mastered Next review due date …" at bounding box center [496, 244] width 992 height 489
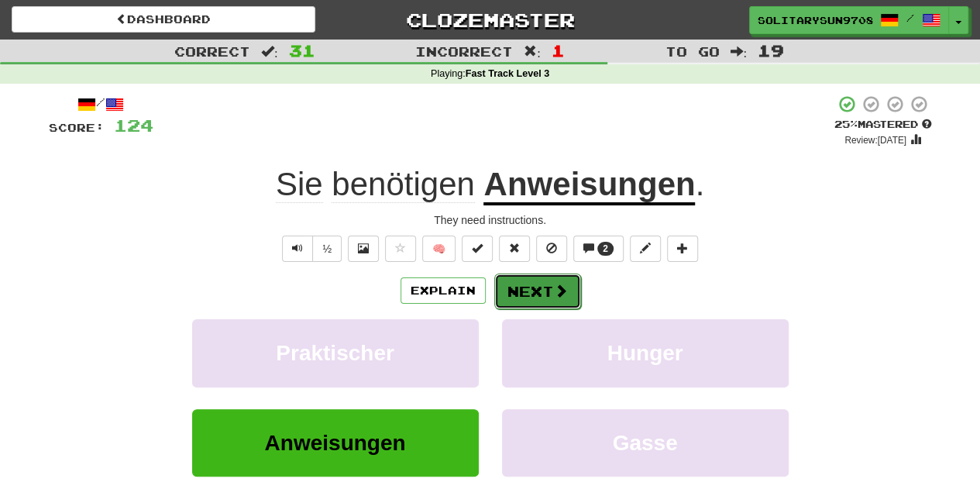
click at [554, 289] on span at bounding box center [561, 291] width 14 height 14
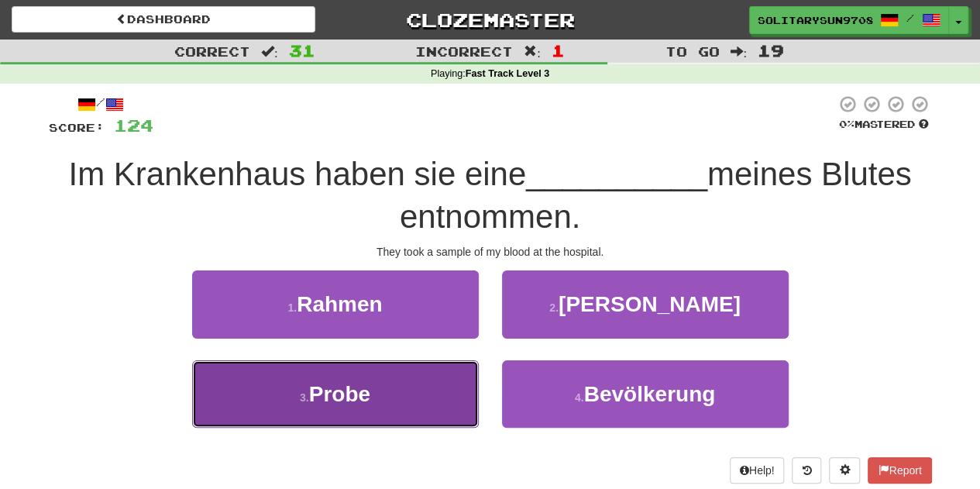
click at [394, 402] on button "3 . Probe" at bounding box center [335, 393] width 287 height 67
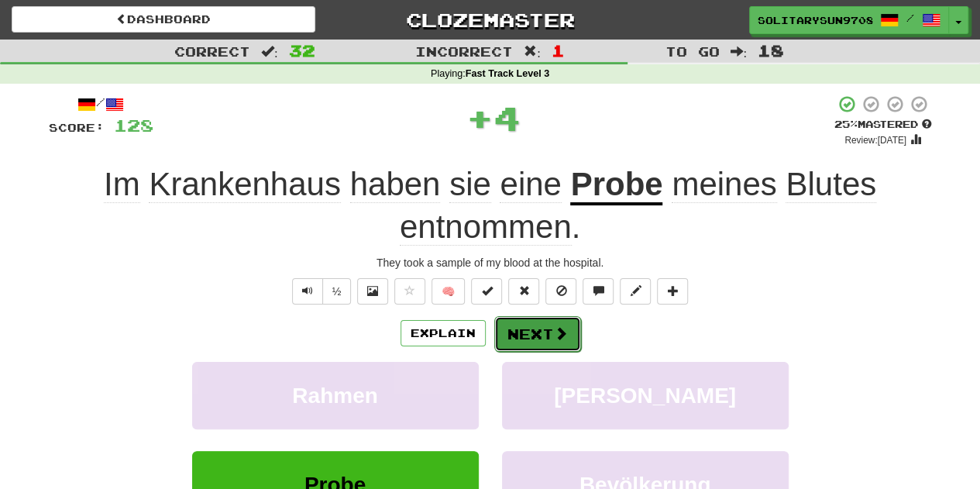
click at [537, 331] on button "Next" at bounding box center [537, 334] width 87 height 36
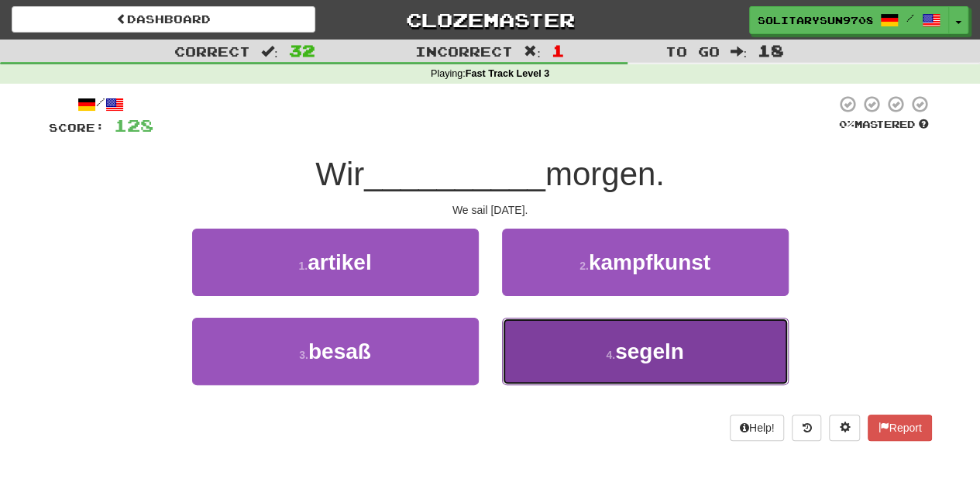
click at [610, 358] on small "4 ." at bounding box center [610, 355] width 9 height 12
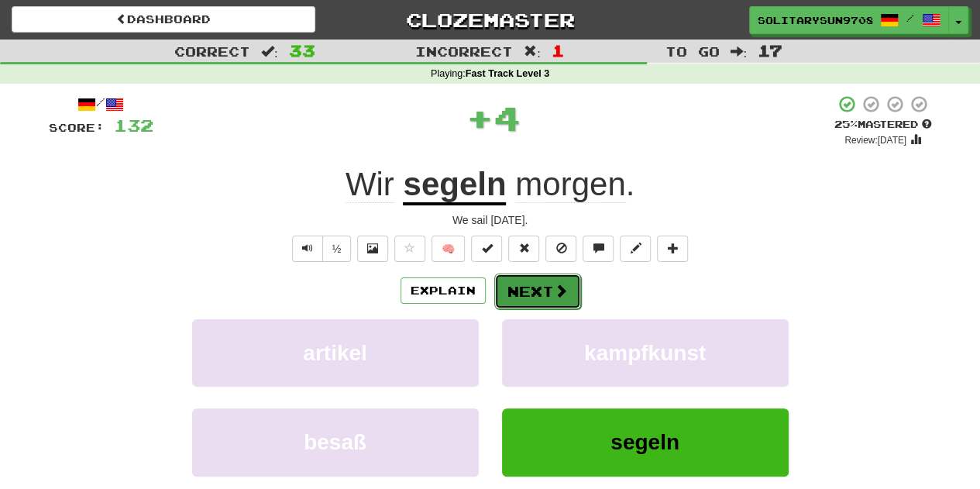
click at [541, 277] on button "Next" at bounding box center [537, 291] width 87 height 36
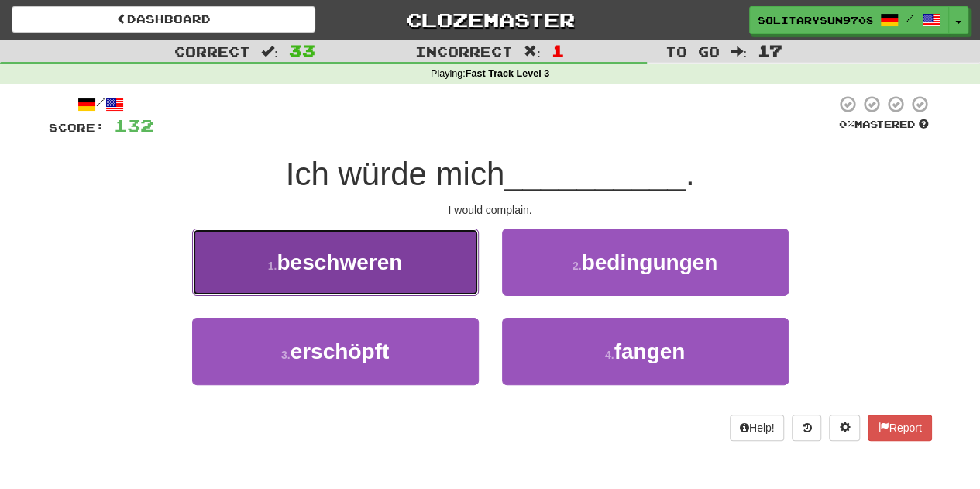
drag, startPoint x: 387, startPoint y: 252, endPoint x: 423, endPoint y: 277, distance: 43.4
click at [423, 358] on div "1 . beschweren 2 . bedingungen 3 . erschöpft 4 . fangen" at bounding box center [490, 318] width 906 height 179
click at [423, 267] on button "1 . beschweren" at bounding box center [335, 262] width 287 height 67
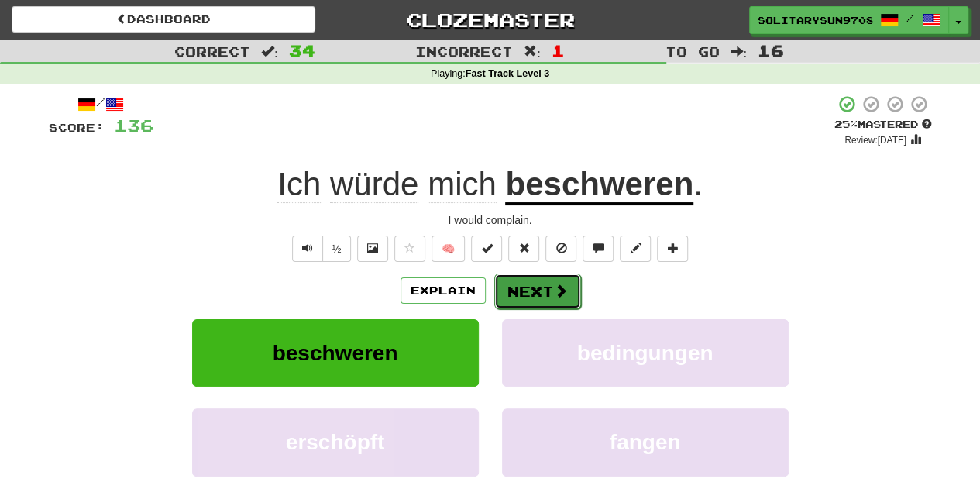
click at [541, 287] on button "Next" at bounding box center [537, 291] width 87 height 36
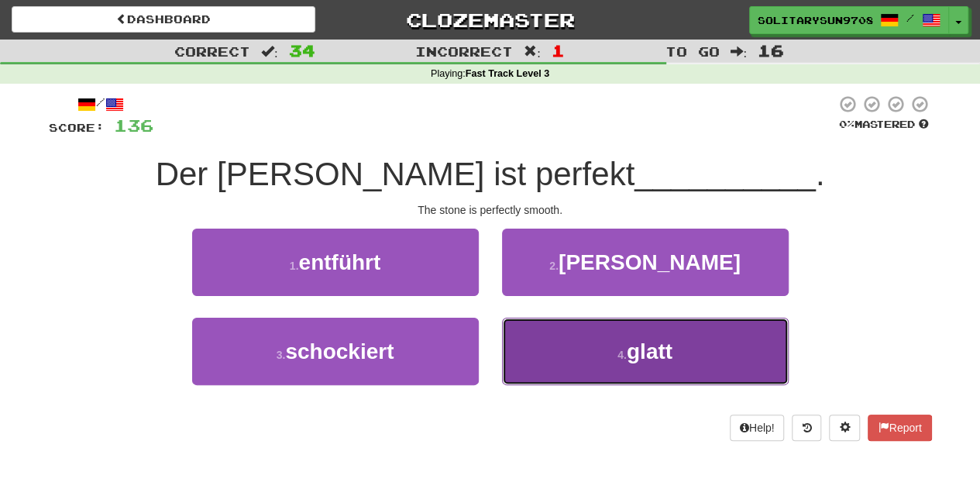
click at [593, 356] on button "4 . glatt" at bounding box center [645, 351] width 287 height 67
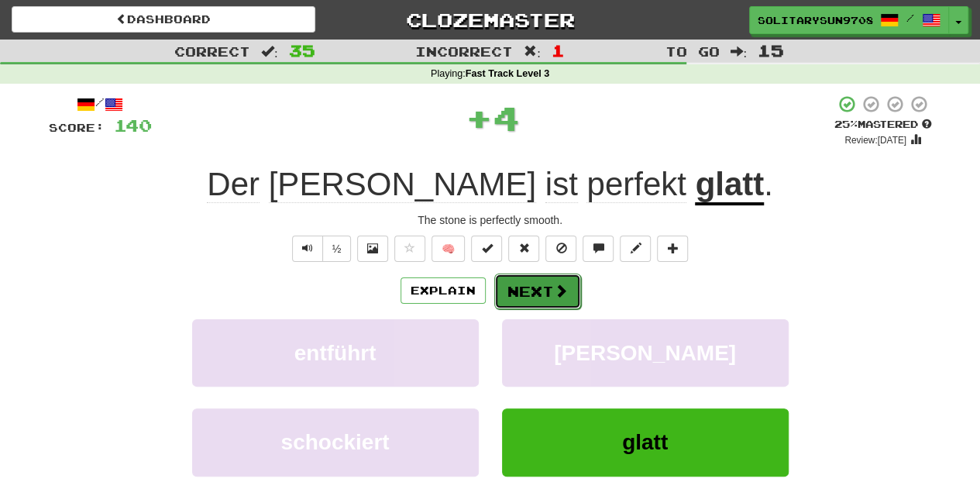
click at [537, 287] on button "Next" at bounding box center [537, 291] width 87 height 36
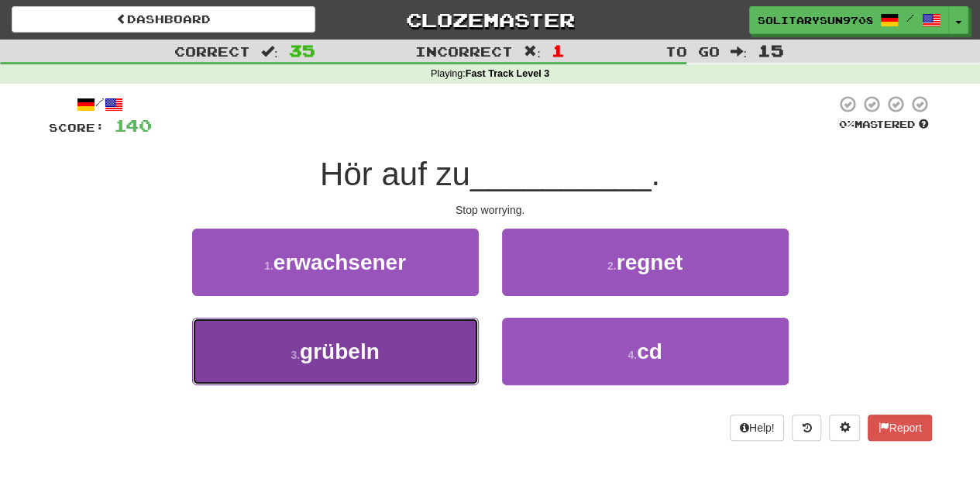
click at [388, 357] on button "3 . grübeln" at bounding box center [335, 351] width 287 height 67
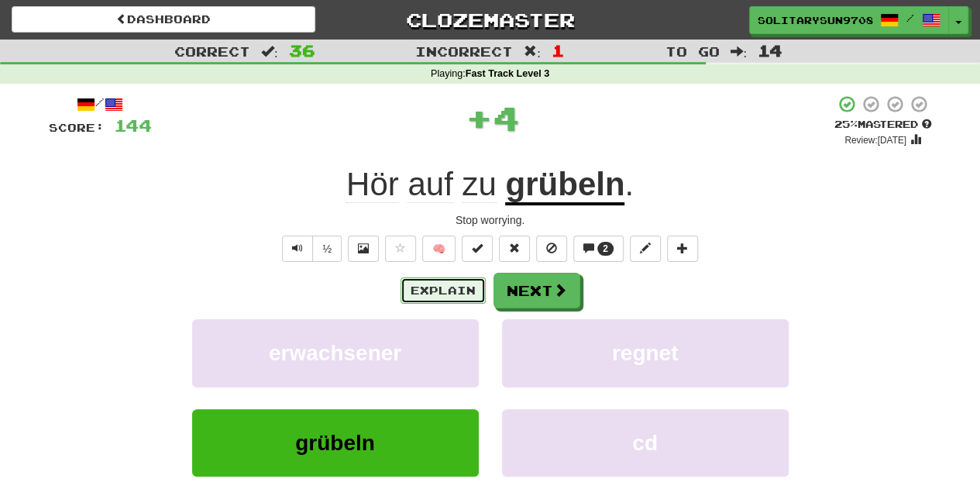
click at [438, 281] on button "Explain" at bounding box center [443, 290] width 85 height 26
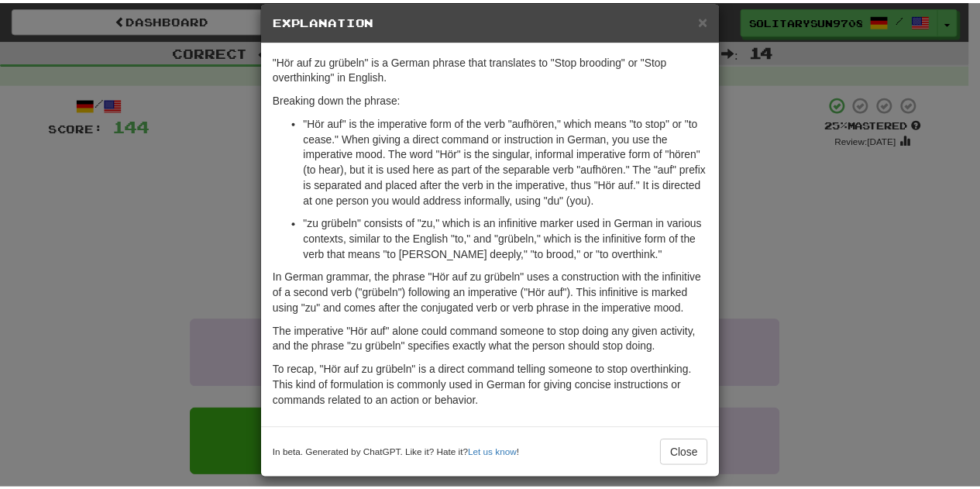
scroll to position [34, 0]
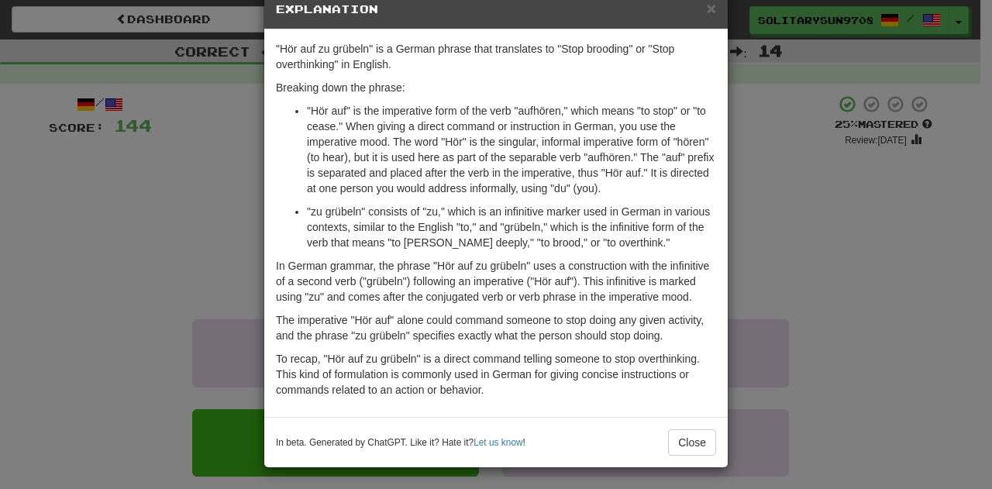
click at [179, 181] on div "× Explanation "Hör auf zu grübeln" is a German phrase that translates to "Stop …" at bounding box center [496, 244] width 992 height 489
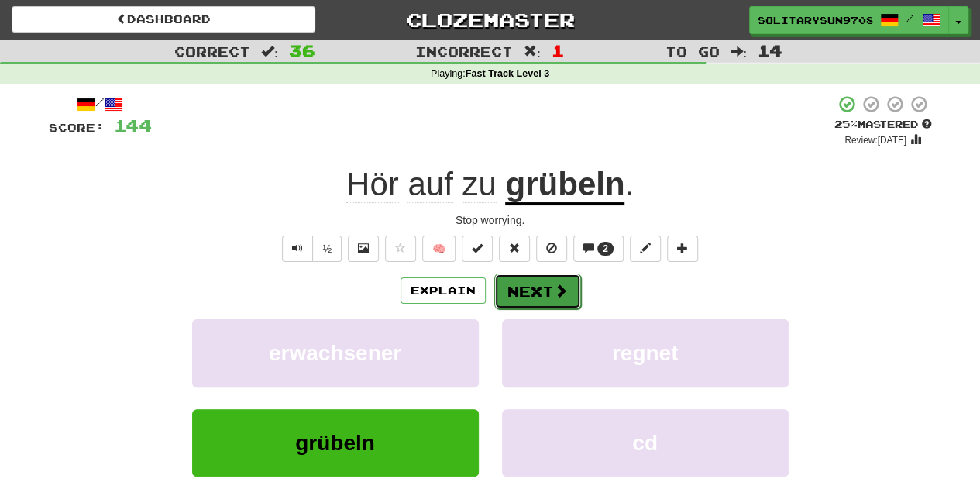
click at [528, 284] on button "Next" at bounding box center [537, 291] width 87 height 36
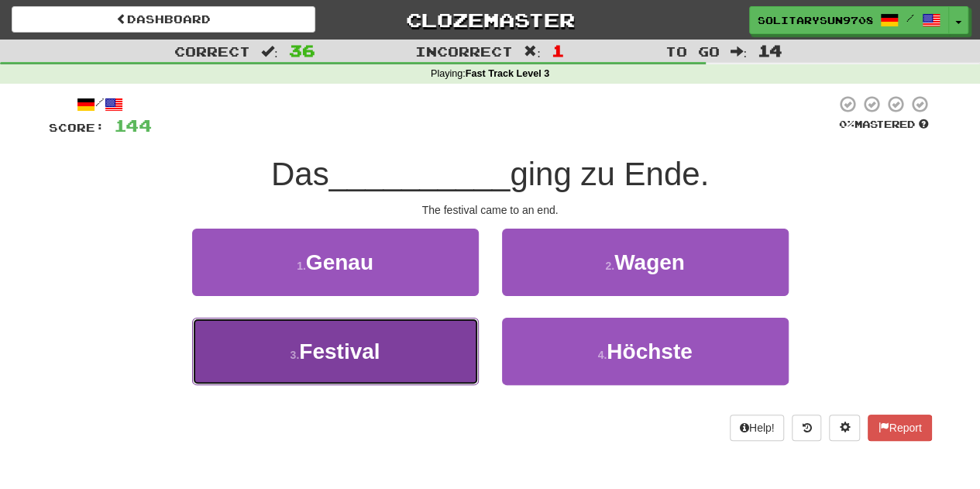
click at [407, 329] on button "3 . Festival" at bounding box center [335, 351] width 287 height 67
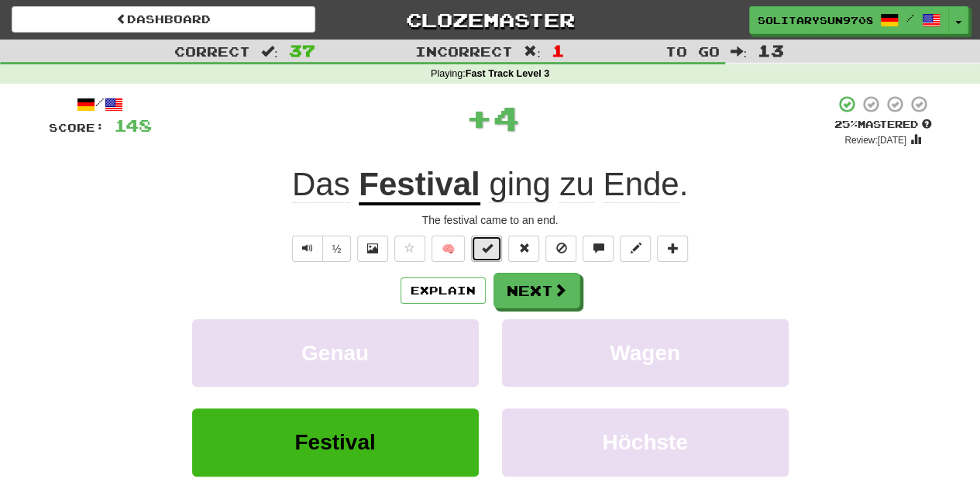
click at [482, 245] on span at bounding box center [486, 247] width 11 height 11
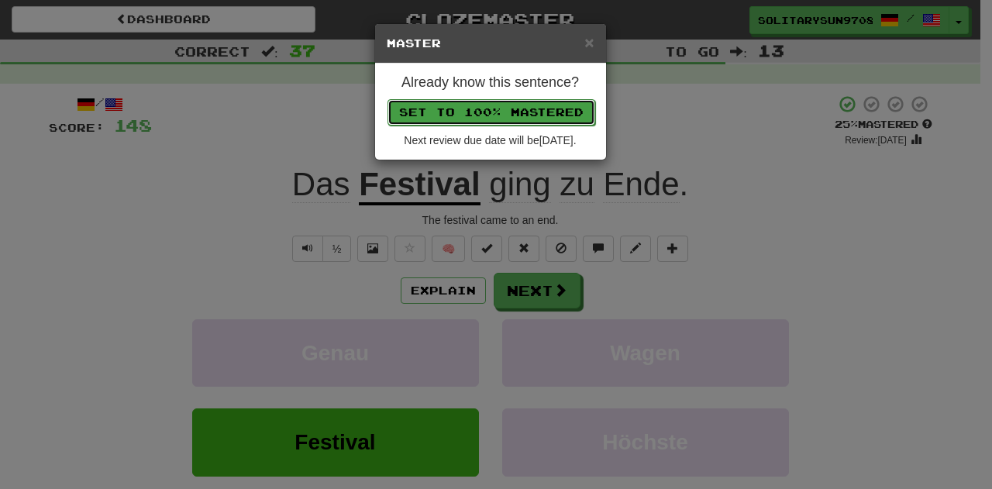
click at [479, 116] on button "Set to 100% Mastered" at bounding box center [491, 112] width 208 height 26
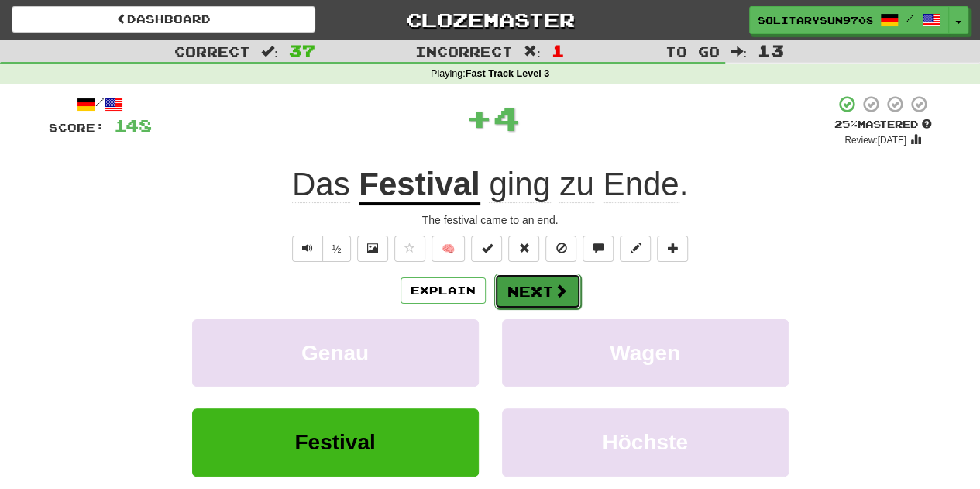
click at [538, 295] on button "Next" at bounding box center [537, 291] width 87 height 36
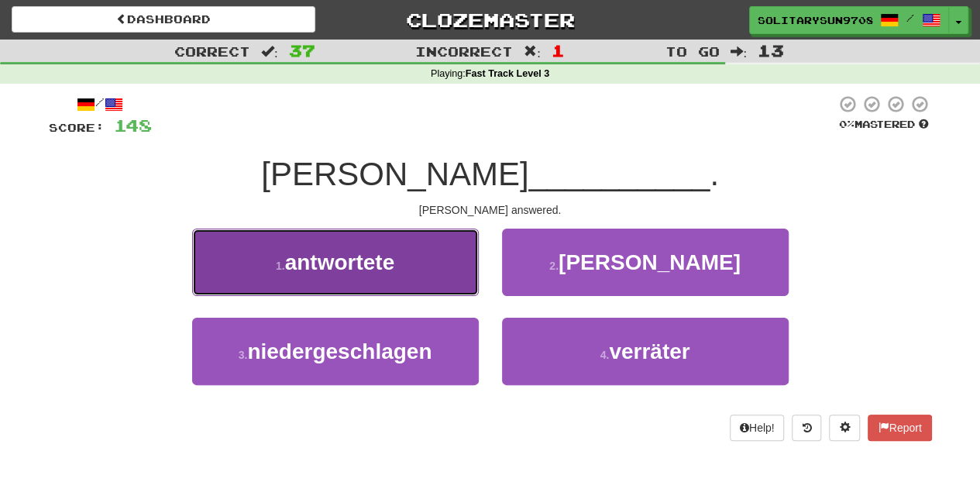
drag, startPoint x: 348, startPoint y: 266, endPoint x: 364, endPoint y: 260, distance: 17.4
click at [364, 260] on span "antwortete" at bounding box center [340, 262] width 110 height 24
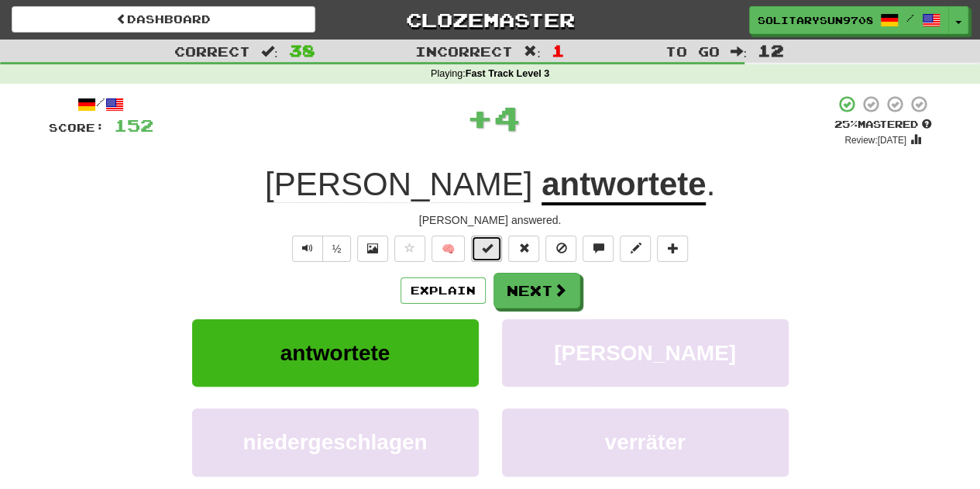
click at [482, 237] on button at bounding box center [486, 249] width 31 height 26
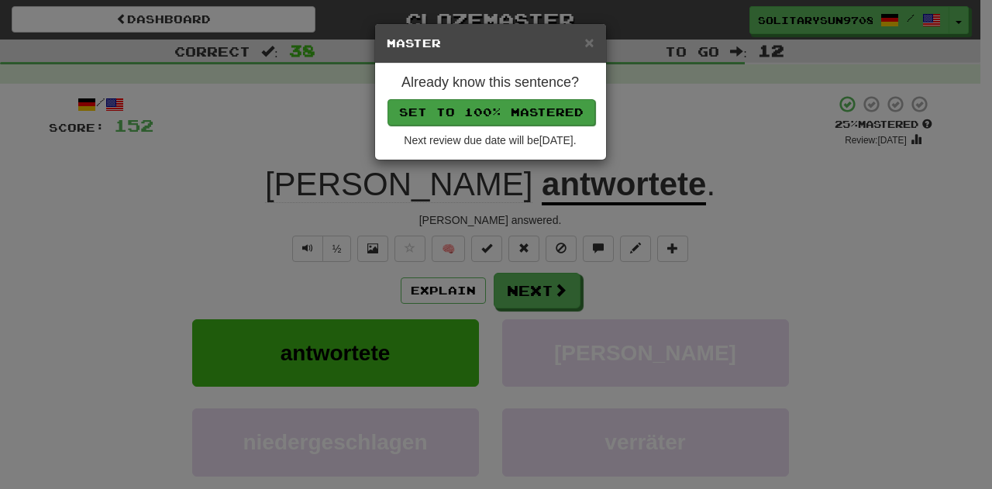
click at [507, 122] on div "Already know this sentence? Set to 100% Mastered Next review due date will be 2…" at bounding box center [490, 112] width 231 height 96
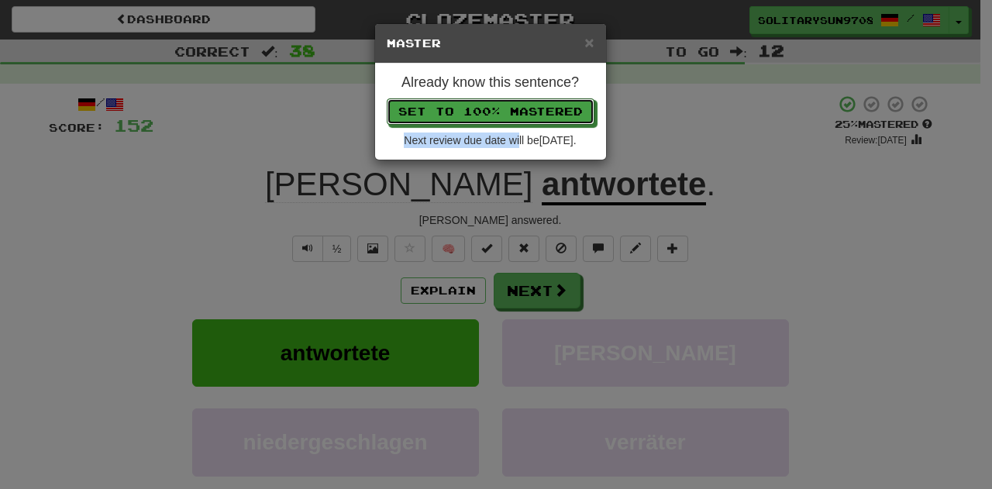
drag, startPoint x: 535, startPoint y: 100, endPoint x: 526, endPoint y: 142, distance: 42.7
click at [535, 99] on button "Set to 100% Mastered" at bounding box center [491, 111] width 208 height 26
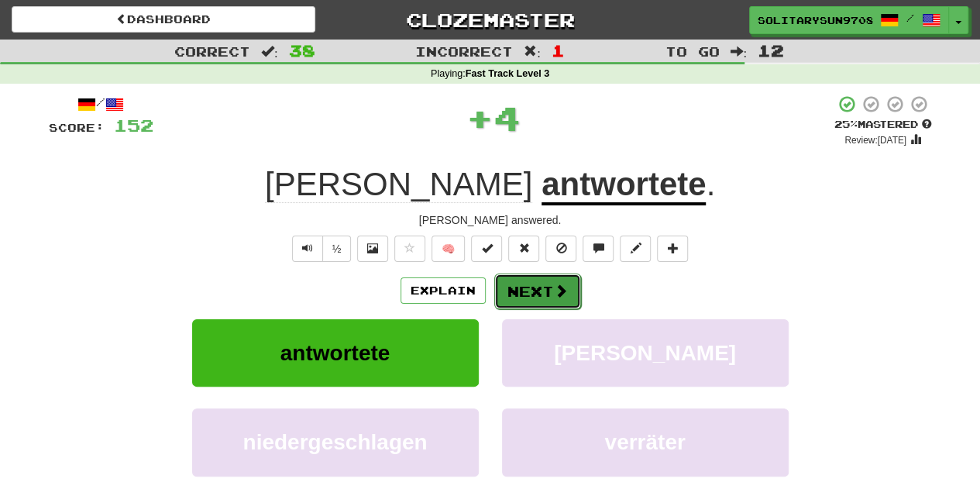
click at [515, 287] on button "Next" at bounding box center [537, 291] width 87 height 36
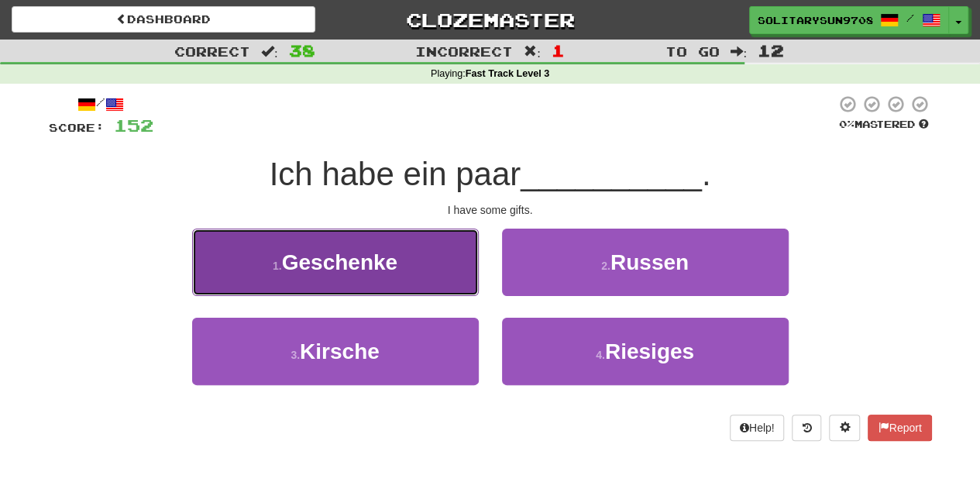
click at [366, 256] on span "Geschenke" at bounding box center [339, 262] width 115 height 24
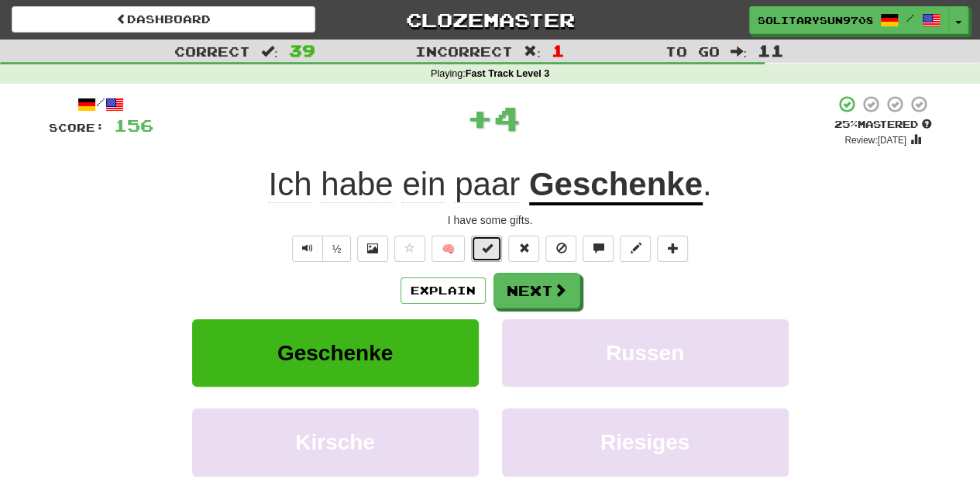
click at [479, 246] on button at bounding box center [486, 249] width 31 height 26
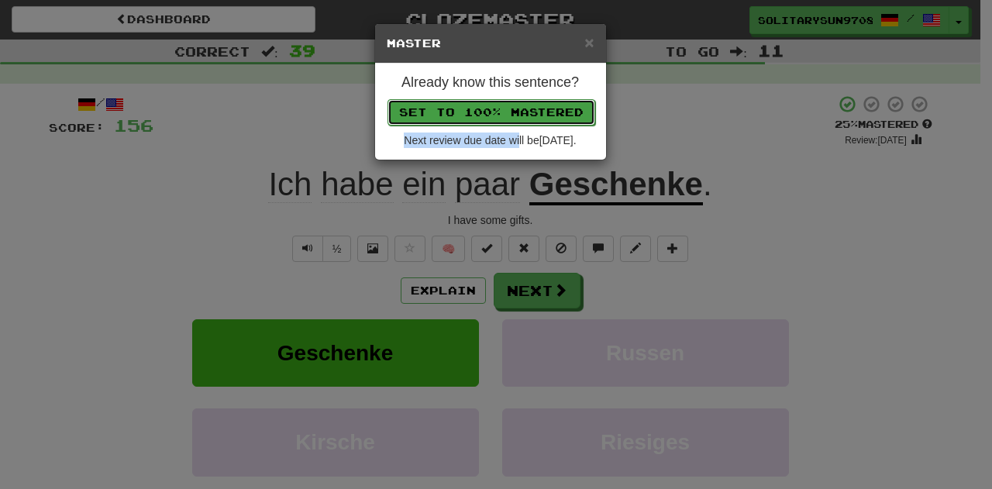
click at [499, 108] on button "Set to 100% Mastered" at bounding box center [491, 112] width 208 height 26
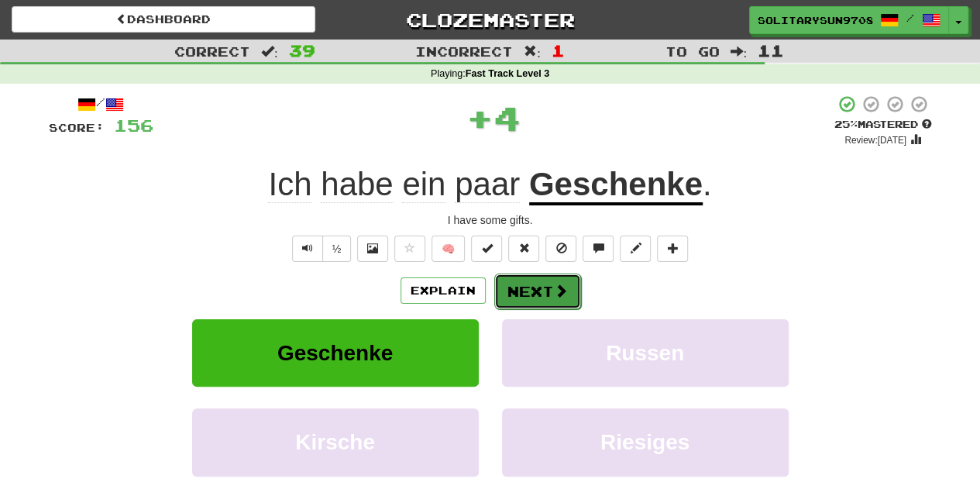
click at [551, 296] on button "Next" at bounding box center [537, 291] width 87 height 36
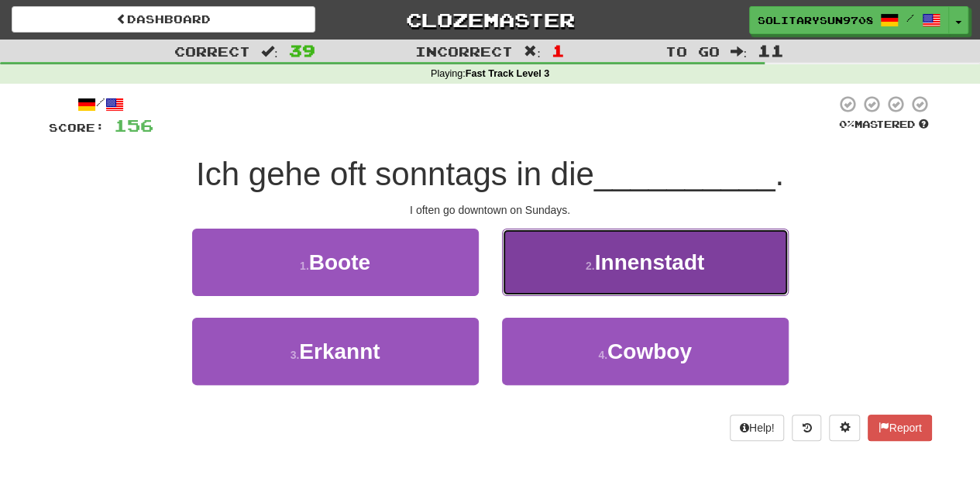
click at [586, 261] on small "2 ." at bounding box center [590, 266] width 9 height 12
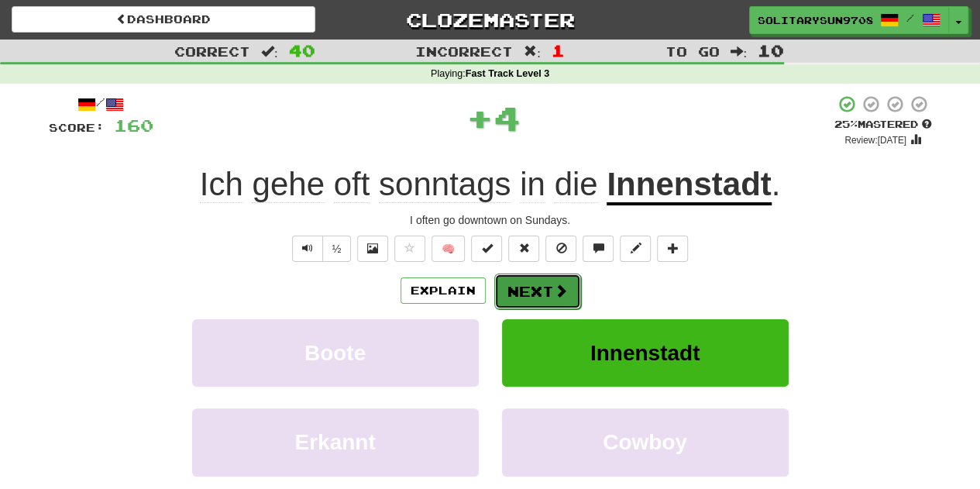
click at [521, 284] on button "Next" at bounding box center [537, 291] width 87 height 36
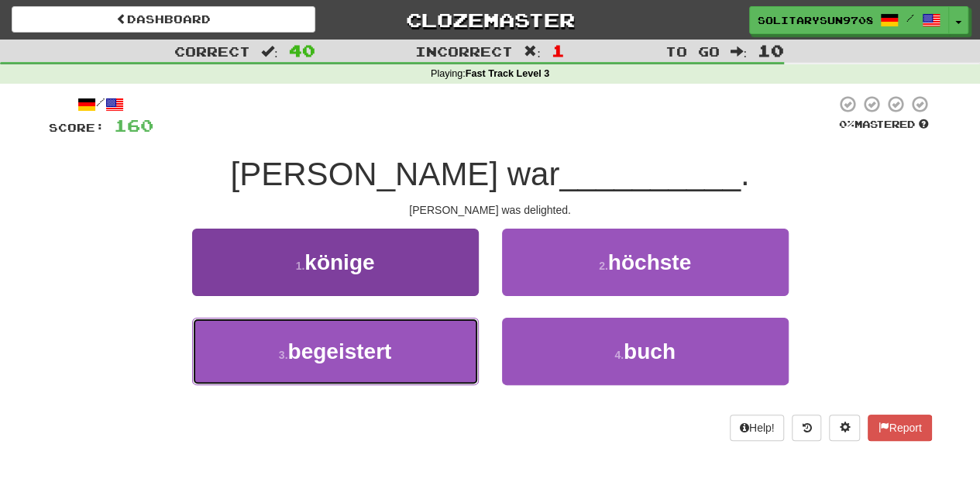
click at [340, 371] on button "3 . begeistert" at bounding box center [335, 351] width 287 height 67
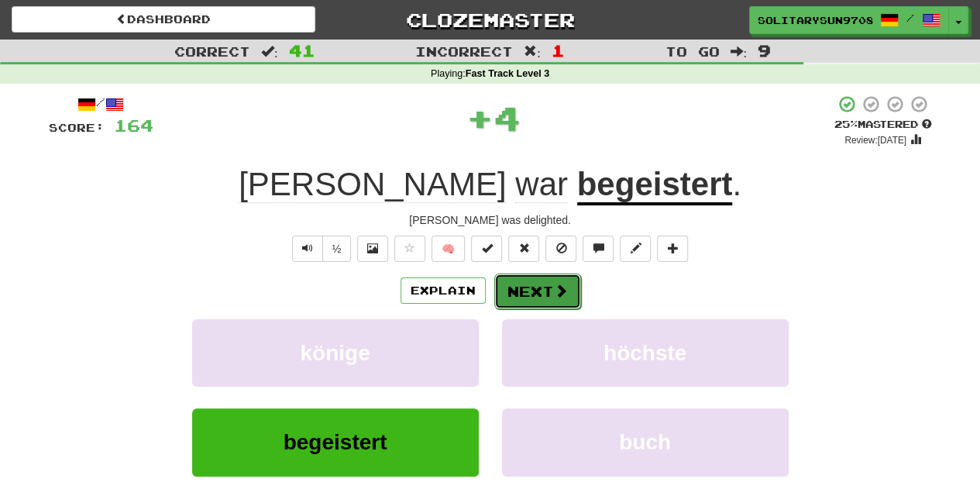
click at [516, 292] on button "Next" at bounding box center [537, 291] width 87 height 36
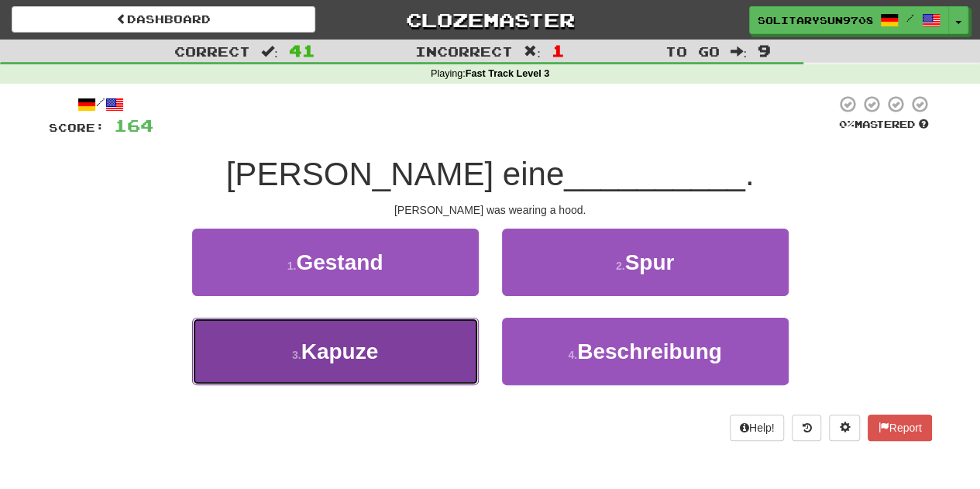
click at [397, 358] on button "3 . Kapuze" at bounding box center [335, 351] width 287 height 67
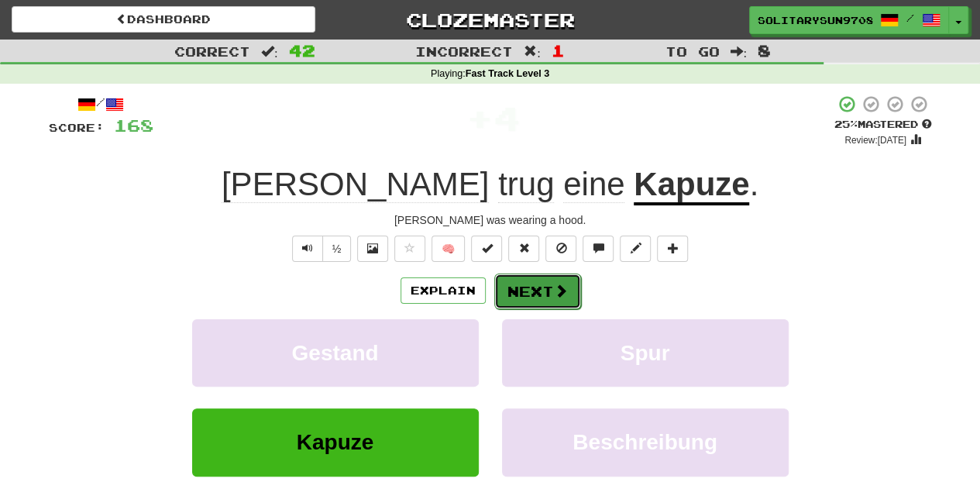
click at [525, 284] on button "Next" at bounding box center [537, 291] width 87 height 36
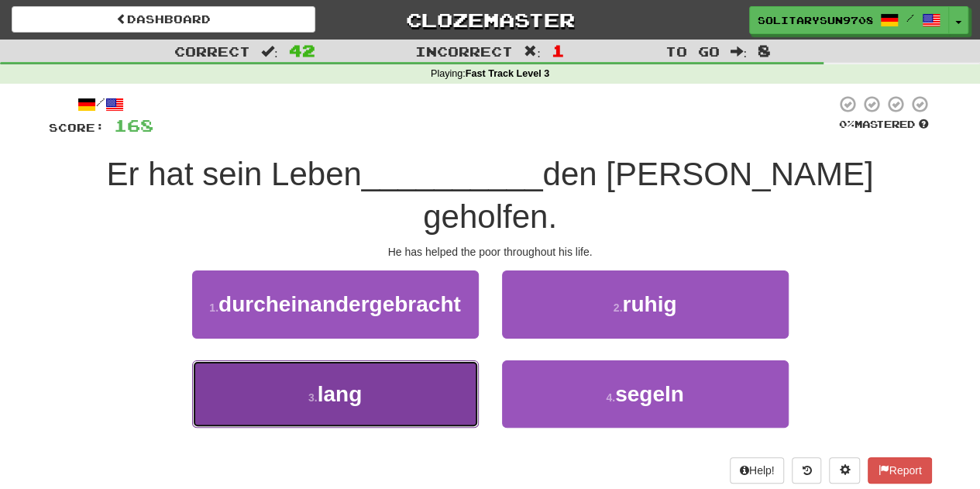
click at [373, 368] on button "3 . lang" at bounding box center [335, 393] width 287 height 67
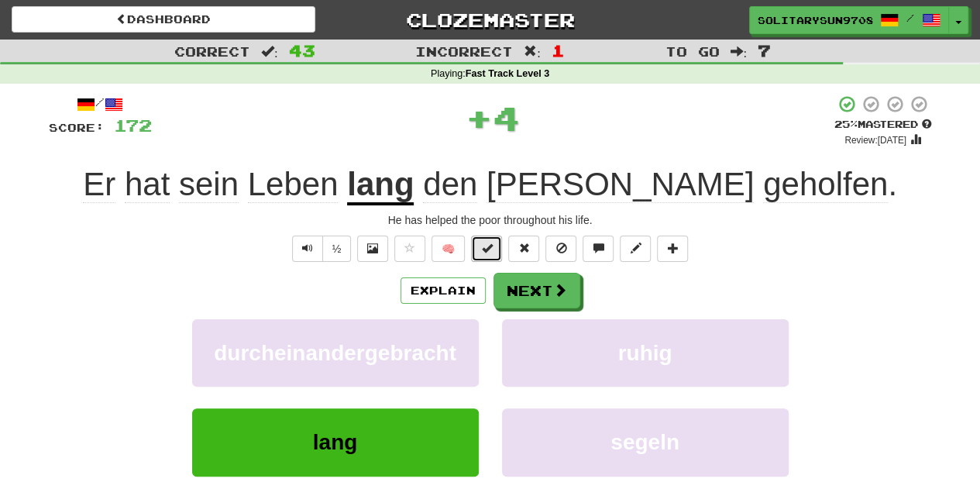
click at [487, 242] on span at bounding box center [486, 247] width 11 height 11
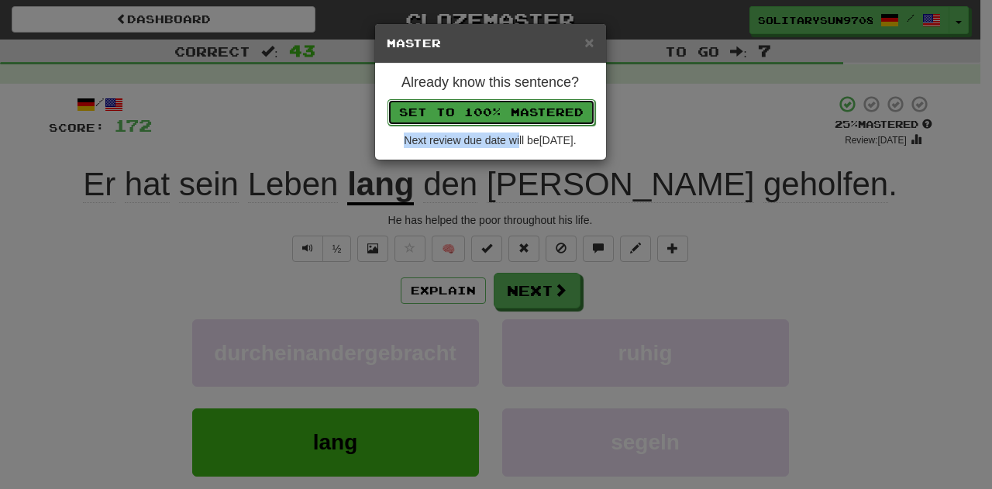
click at [504, 109] on button "Set to 100% Mastered" at bounding box center [491, 112] width 208 height 26
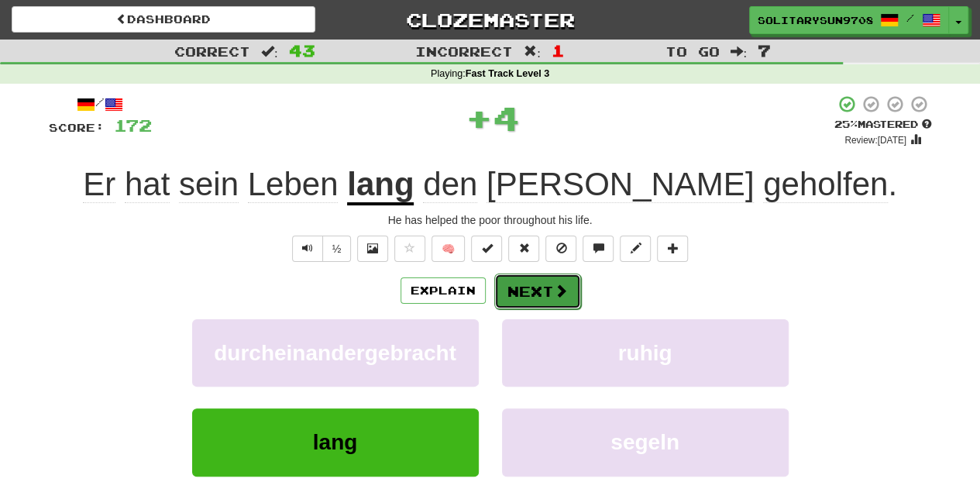
click at [555, 292] on span at bounding box center [561, 291] width 14 height 14
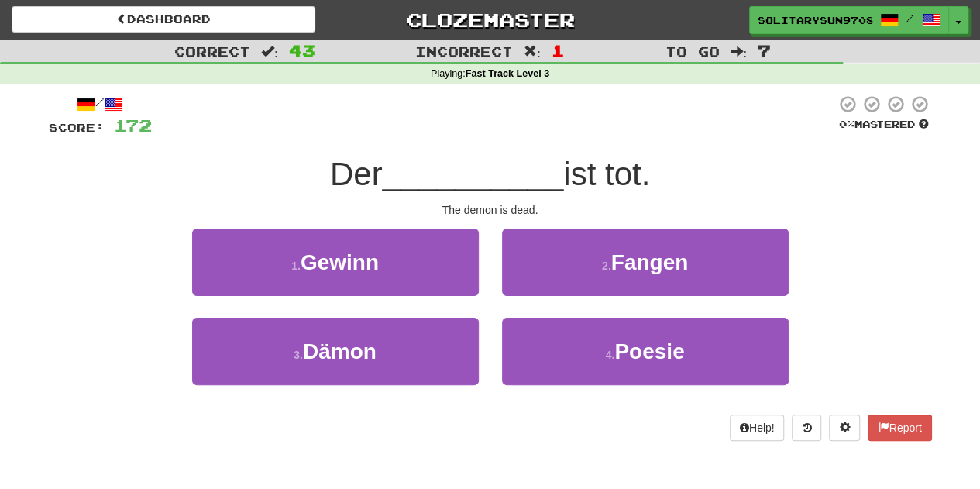
click at [129, 247] on div "1 . Gewinn 2 . Fangen" at bounding box center [491, 273] width 930 height 89
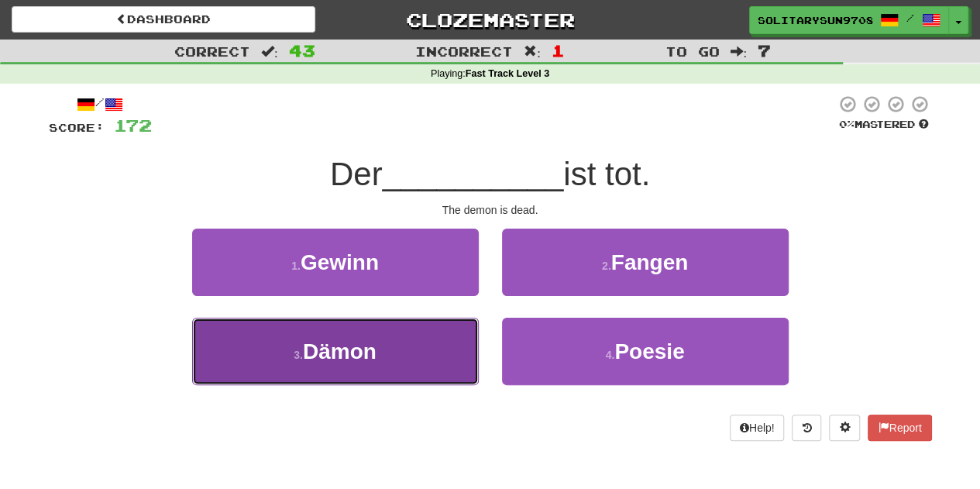
click at [322, 335] on button "3 . Dämon" at bounding box center [335, 351] width 287 height 67
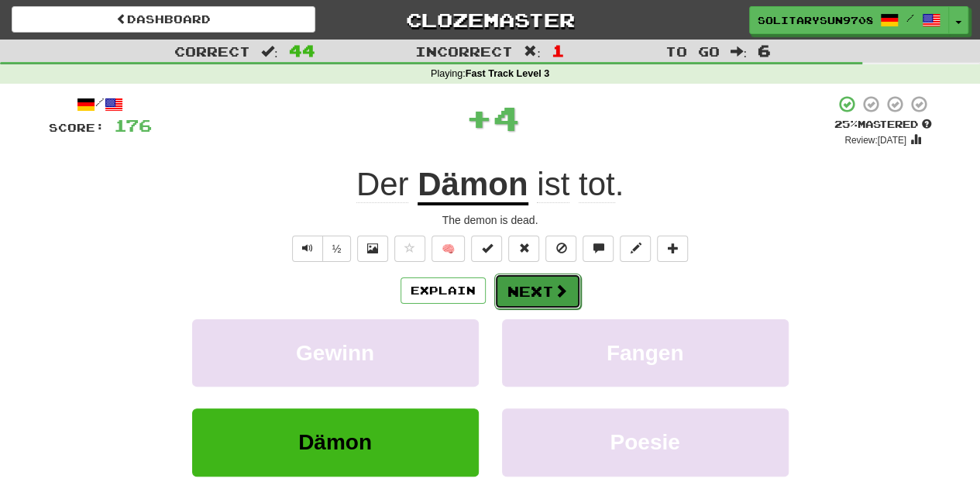
click at [525, 291] on button "Next" at bounding box center [537, 291] width 87 height 36
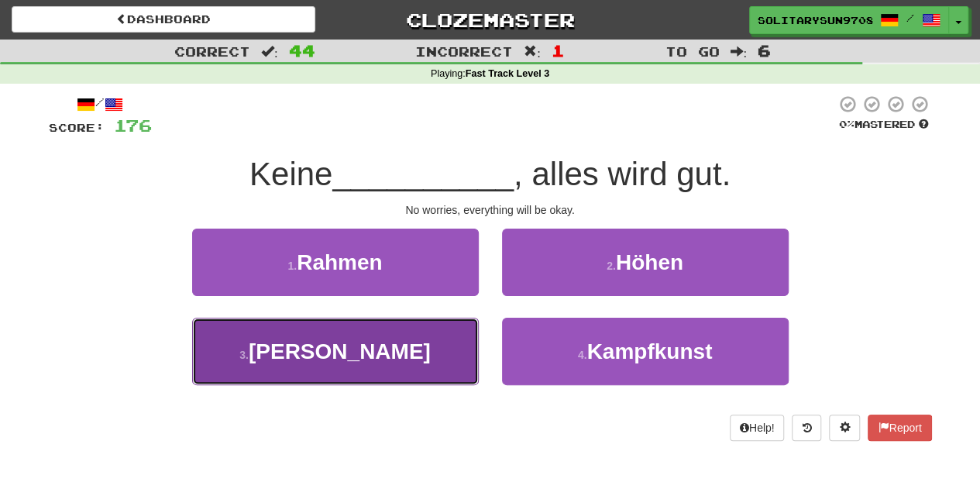
click at [419, 353] on button "3 . Sorge" at bounding box center [335, 351] width 287 height 67
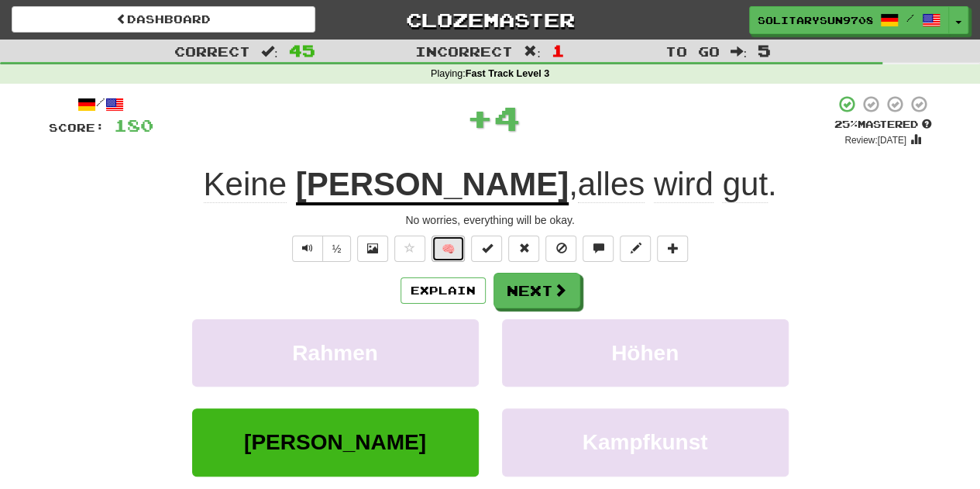
click at [452, 248] on button "🧠" at bounding box center [447, 249] width 33 height 26
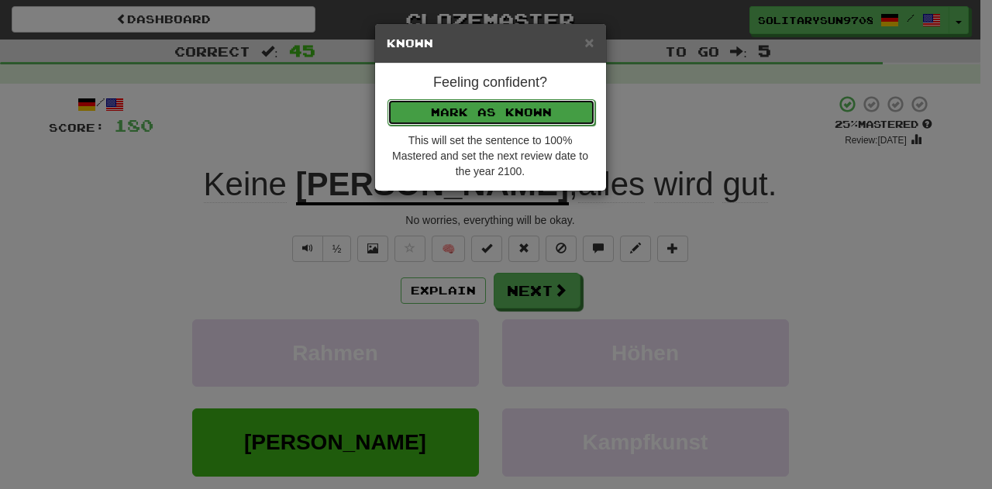
click at [514, 104] on button "Mark as Known" at bounding box center [491, 112] width 208 height 26
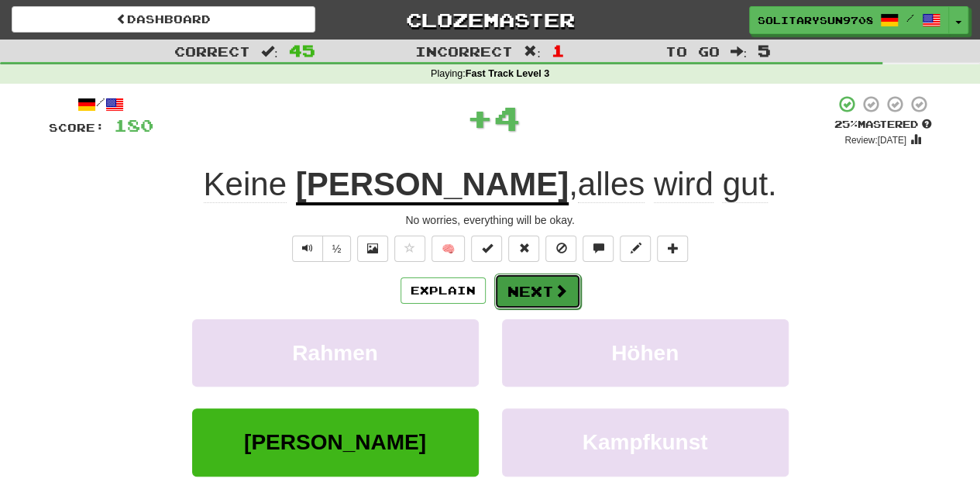
click at [517, 296] on button "Next" at bounding box center [537, 291] width 87 height 36
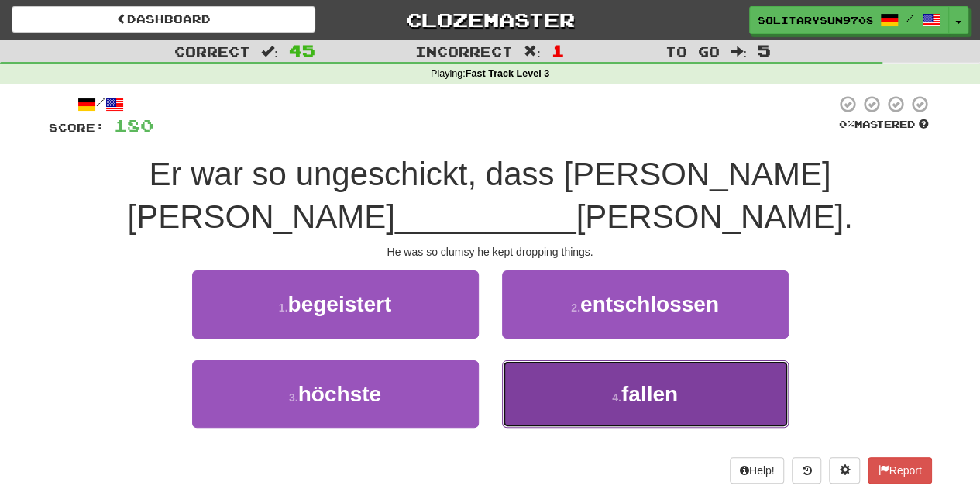
click at [554, 396] on button "4 . fallen" at bounding box center [645, 393] width 287 height 67
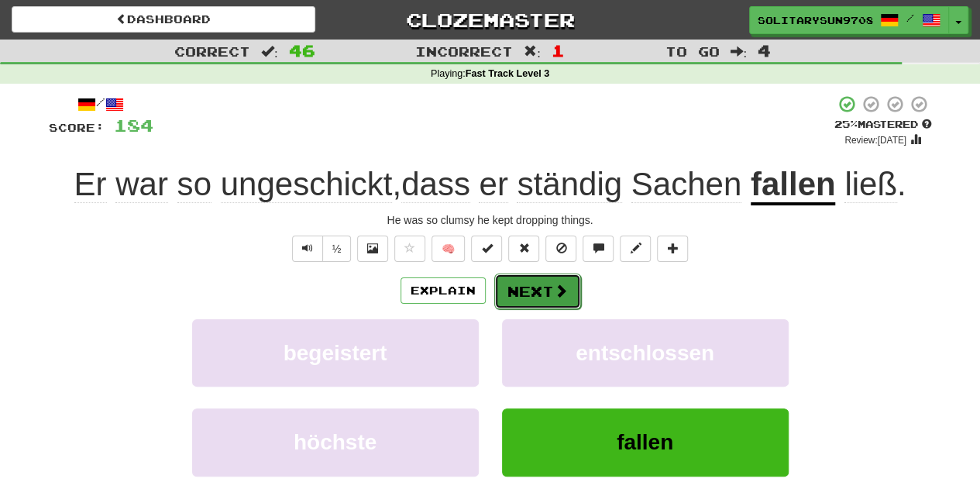
click at [530, 290] on button "Next" at bounding box center [537, 291] width 87 height 36
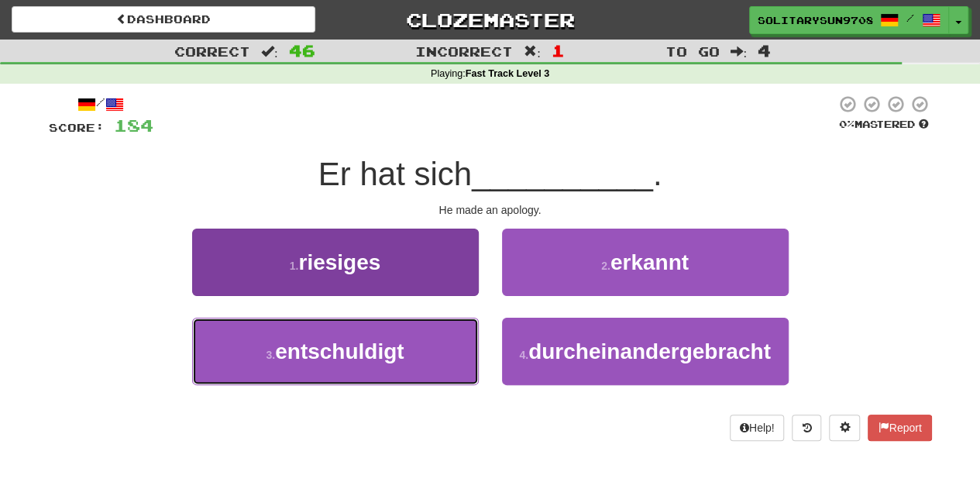
click at [403, 358] on span "entschuldigt" at bounding box center [339, 351] width 129 height 24
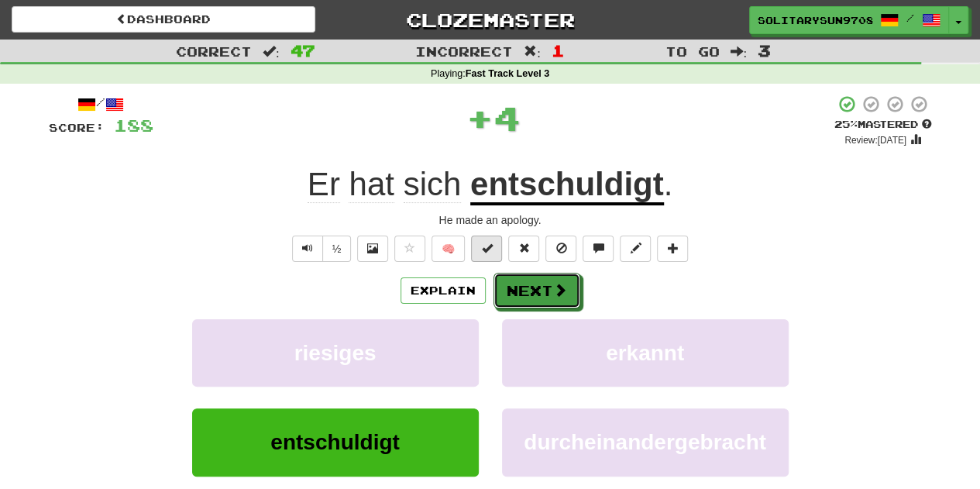
drag, startPoint x: 516, startPoint y: 286, endPoint x: 497, endPoint y: 258, distance: 34.0
click at [497, 260] on div "/ Score: 188 + 4 25 % Mastered Review: 2025-10-16 Er hat sich entschuldigt . He…" at bounding box center [490, 325] width 883 height 460
click at [488, 248] on span at bounding box center [486, 247] width 11 height 11
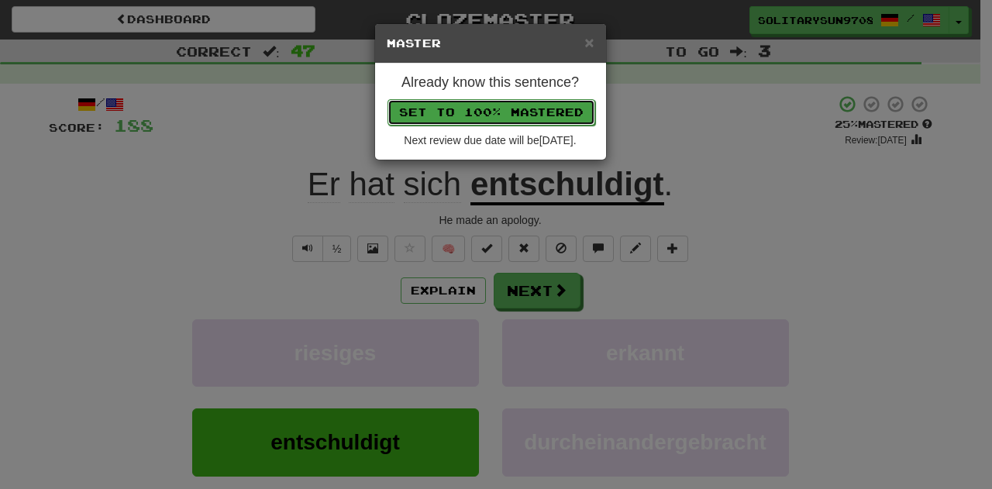
click at [485, 100] on button "Set to 100% Mastered" at bounding box center [491, 112] width 208 height 26
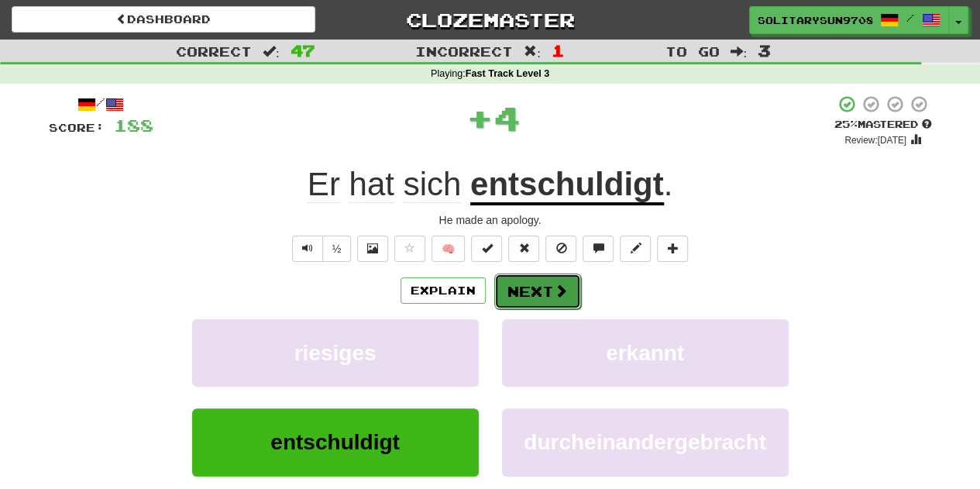
click at [534, 292] on button "Next" at bounding box center [537, 291] width 87 height 36
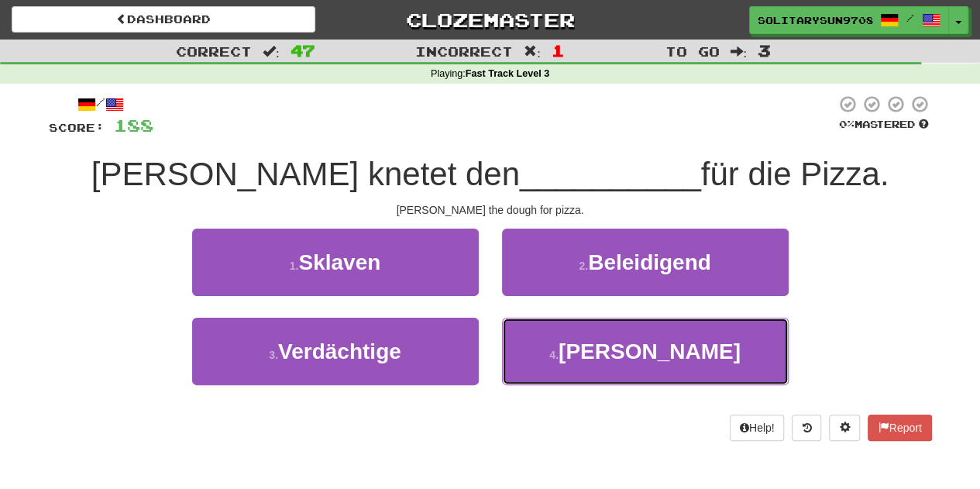
click at [567, 345] on button "4 . Teig" at bounding box center [645, 351] width 287 height 67
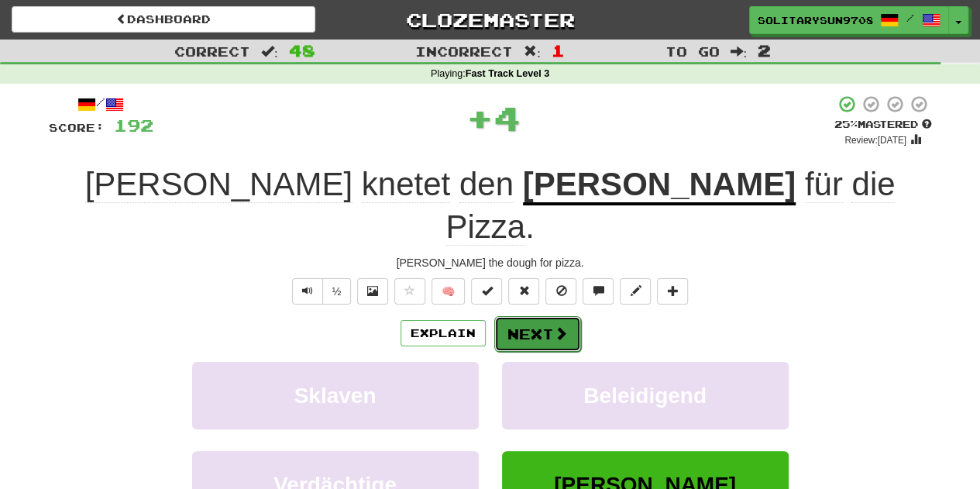
click at [554, 326] on span at bounding box center [561, 333] width 14 height 14
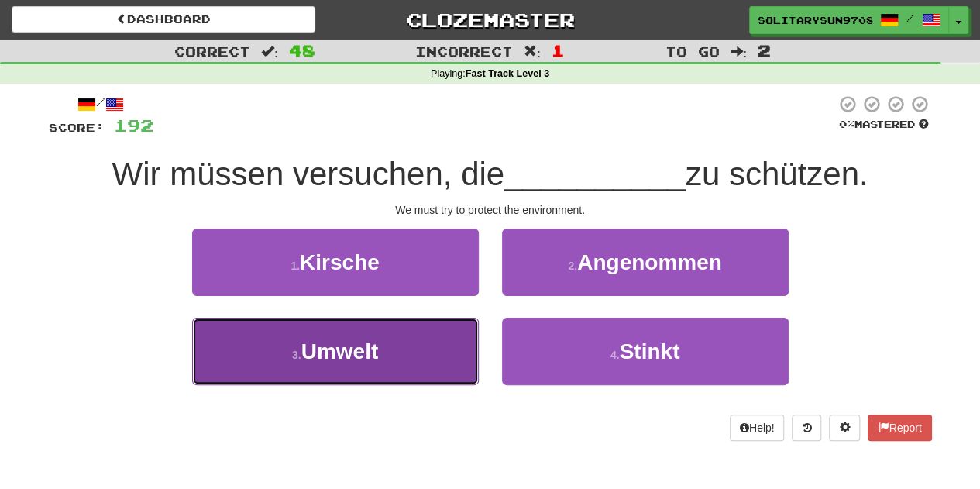
click at [373, 360] on span "Umwelt" at bounding box center [339, 351] width 77 height 24
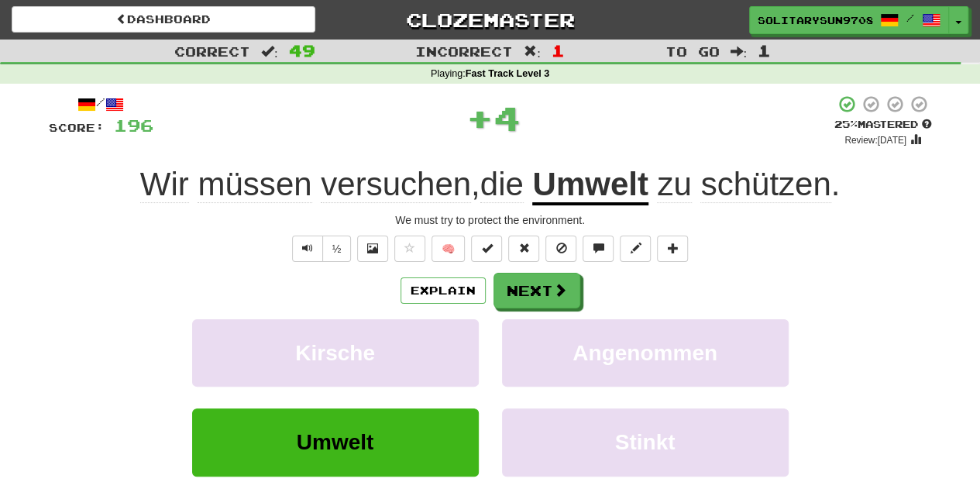
click at [488, 232] on div "/ Score: 196 + 4 25 % Mastered Review: 2025-10-16 Wir müssen versuchen , die Um…" at bounding box center [490, 325] width 883 height 460
click at [488, 233] on div "/ Score: 196 + 4 25 % Mastered Review: 2025-10-16 Wir müssen versuchen , die Um…" at bounding box center [490, 325] width 883 height 460
click at [486, 242] on span at bounding box center [486, 247] width 11 height 11
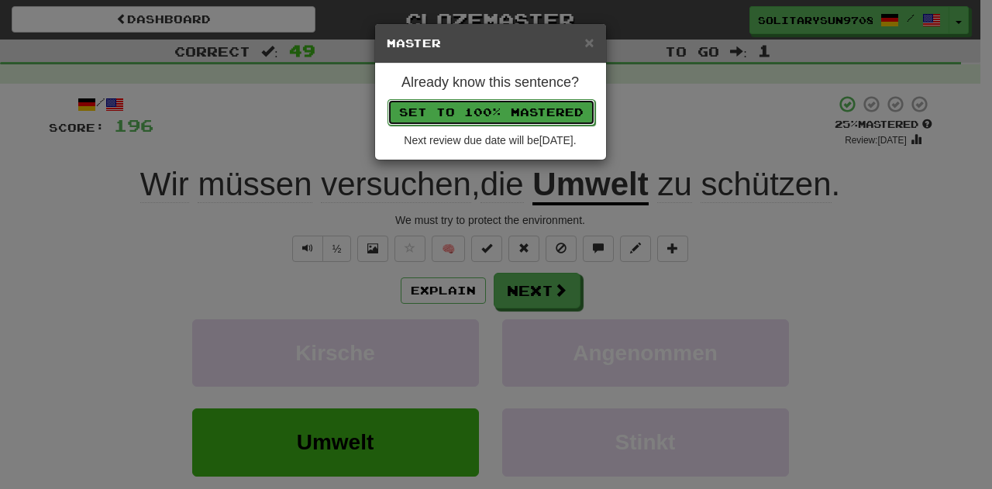
click at [466, 122] on button "Set to 100% Mastered" at bounding box center [491, 112] width 208 height 26
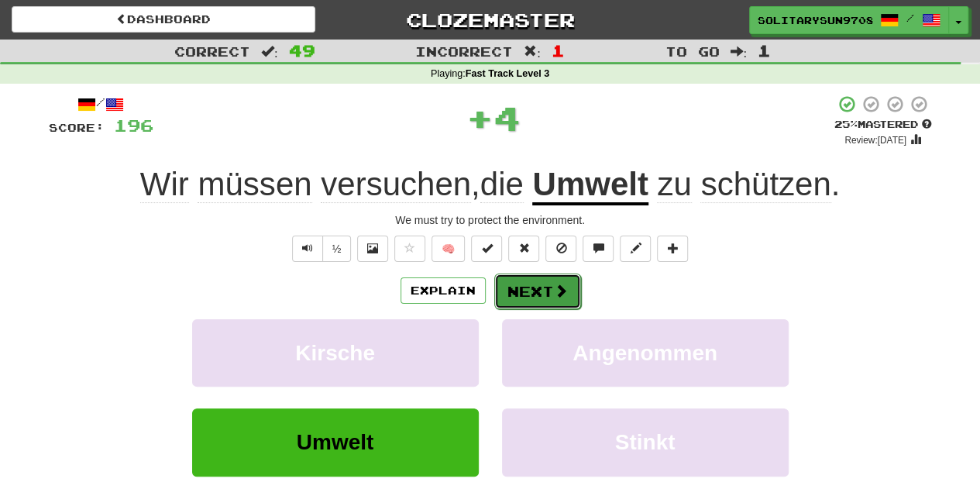
click at [525, 273] on button "Next" at bounding box center [537, 291] width 87 height 36
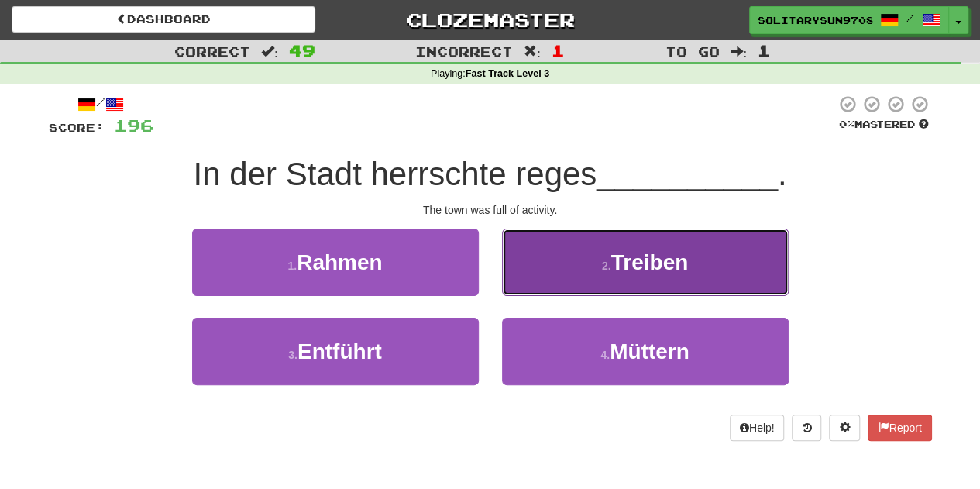
click at [626, 280] on button "2 . Treiben" at bounding box center [645, 262] width 287 height 67
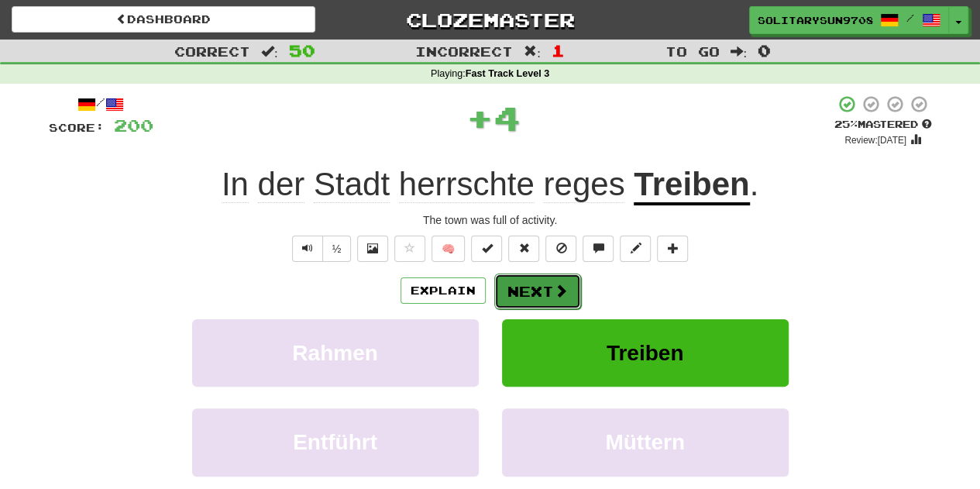
click at [523, 292] on button "Next" at bounding box center [537, 291] width 87 height 36
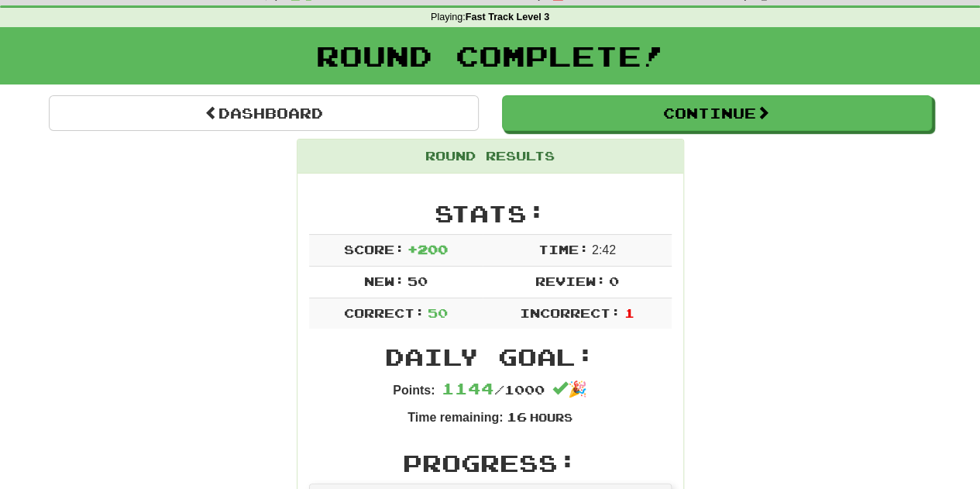
scroll to position [0, 0]
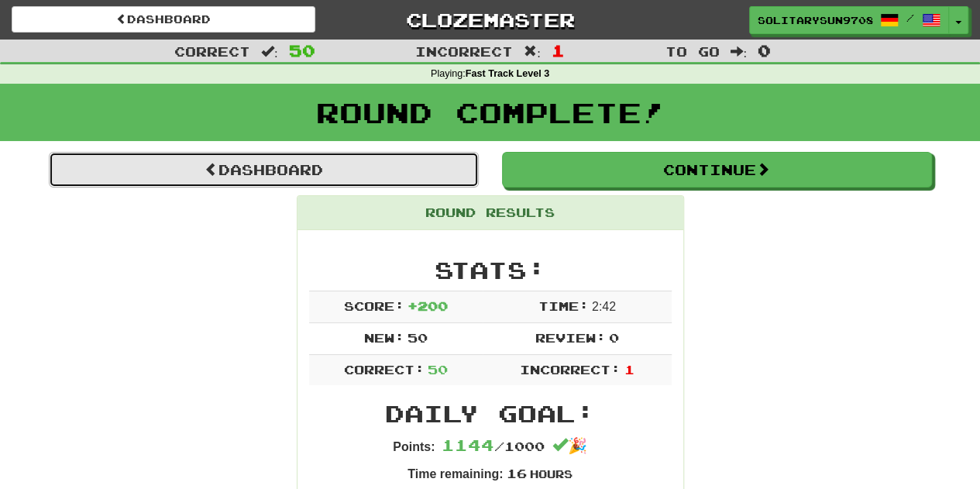
click at [350, 176] on link "Dashboard" at bounding box center [264, 170] width 430 height 36
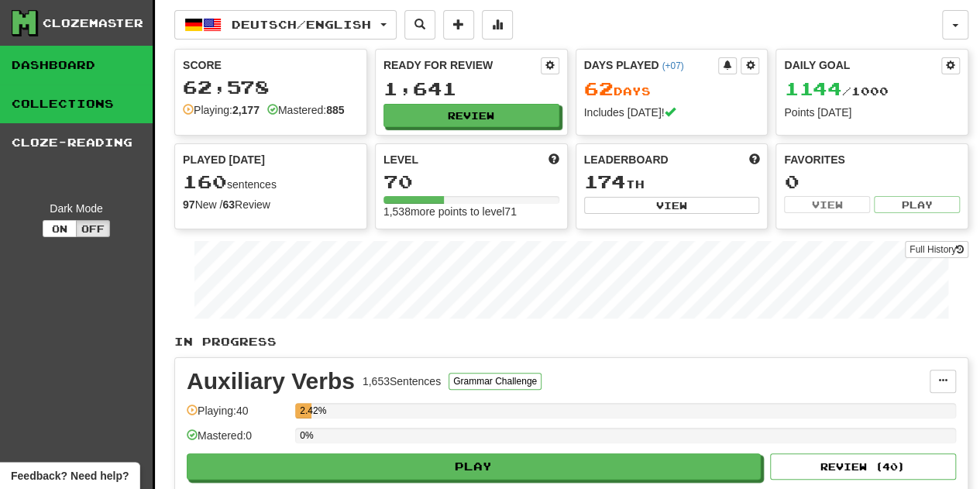
click at [90, 115] on link "Collections" at bounding box center [76, 103] width 153 height 39
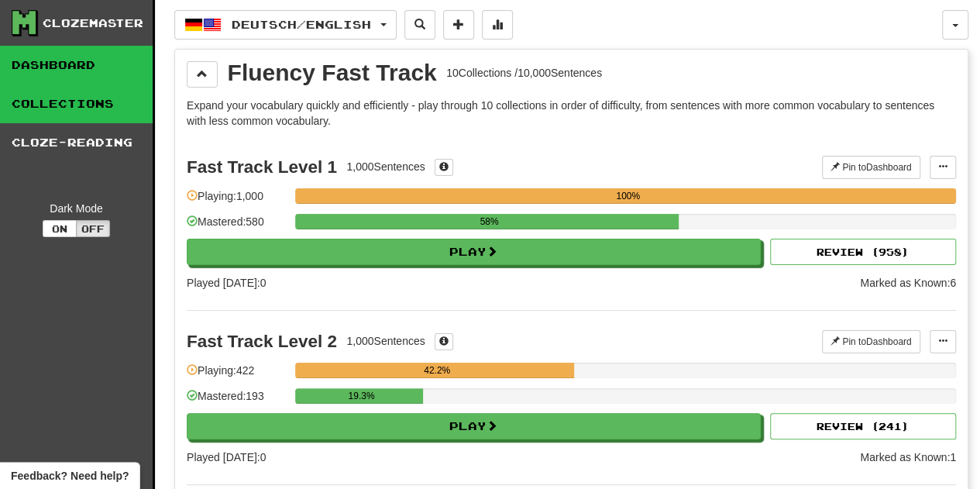
click at [90, 57] on link "Dashboard" at bounding box center [76, 65] width 153 height 39
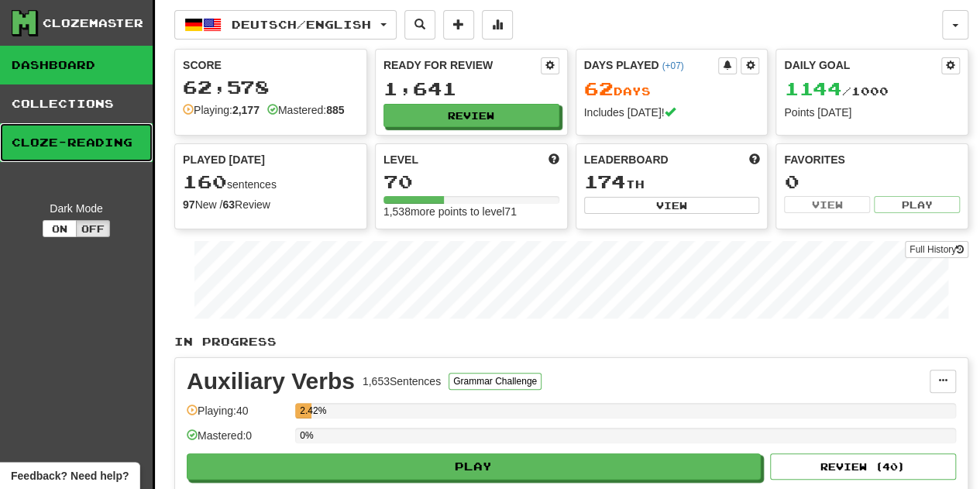
click at [65, 151] on link "Cloze-Reading" at bounding box center [76, 142] width 153 height 39
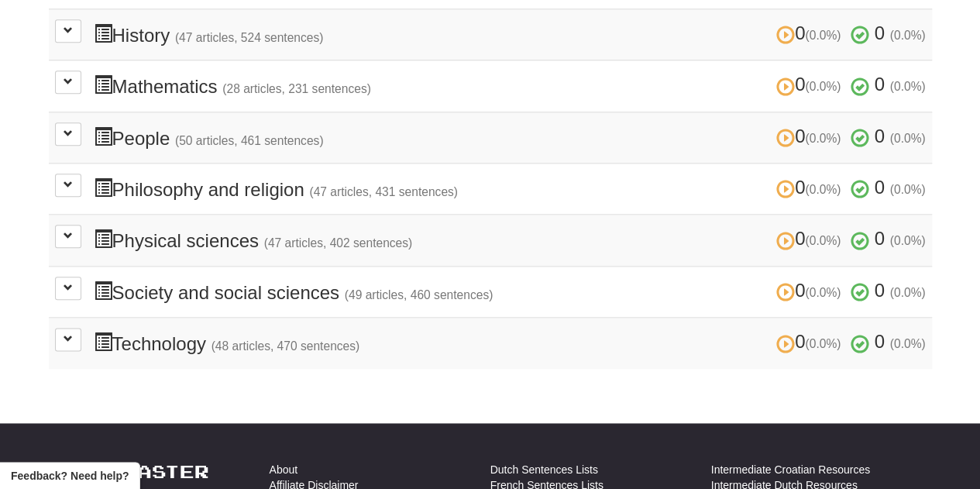
scroll to position [697, 0]
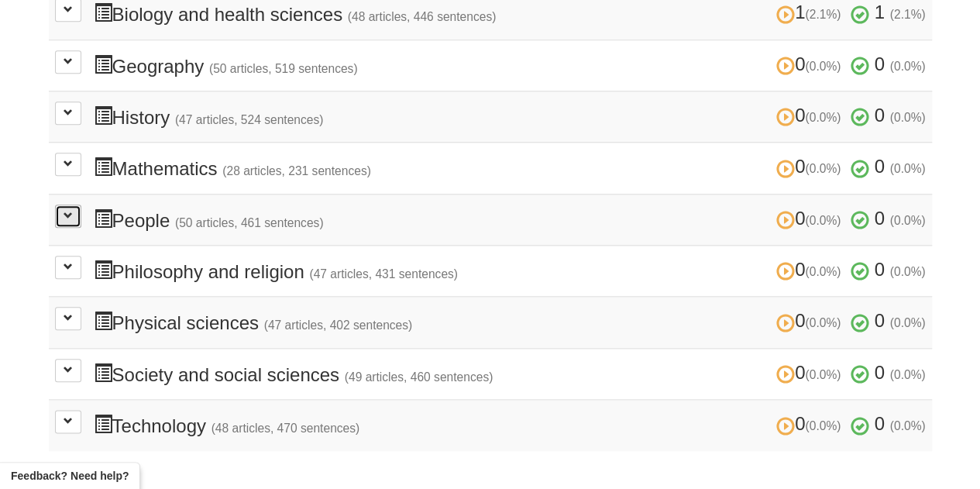
click at [67, 211] on span at bounding box center [68, 215] width 9 height 9
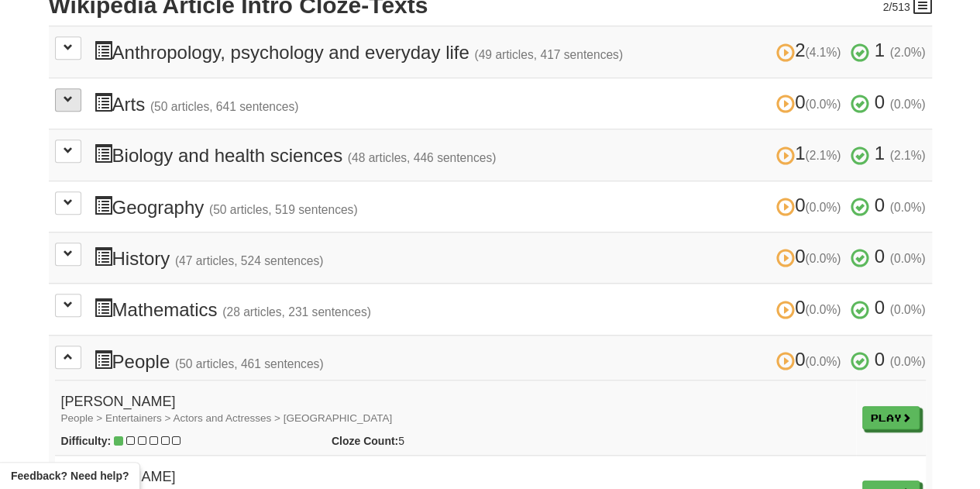
scroll to position [542, 0]
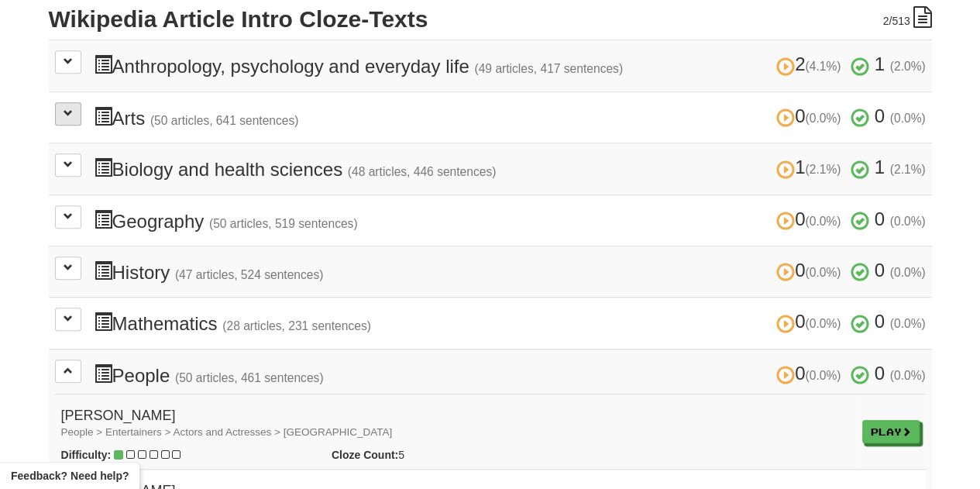
click at [57, 70] on td "2 (4.1%) 1 (2.0%) Anthropology, psychology and everyday life (49 articles, 417 …" at bounding box center [490, 65] width 883 height 51
click at [60, 153] on button at bounding box center [68, 164] width 26 height 23
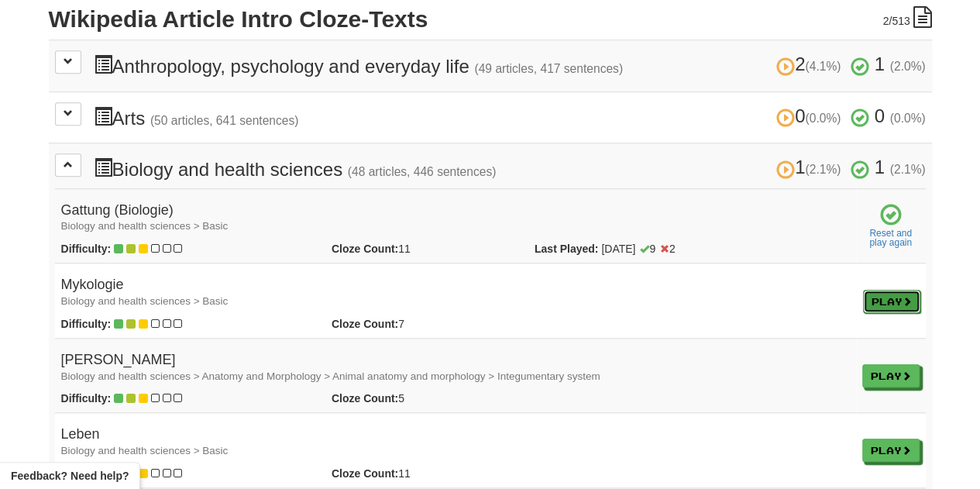
click at [876, 295] on link "Play" at bounding box center [891, 301] width 57 height 23
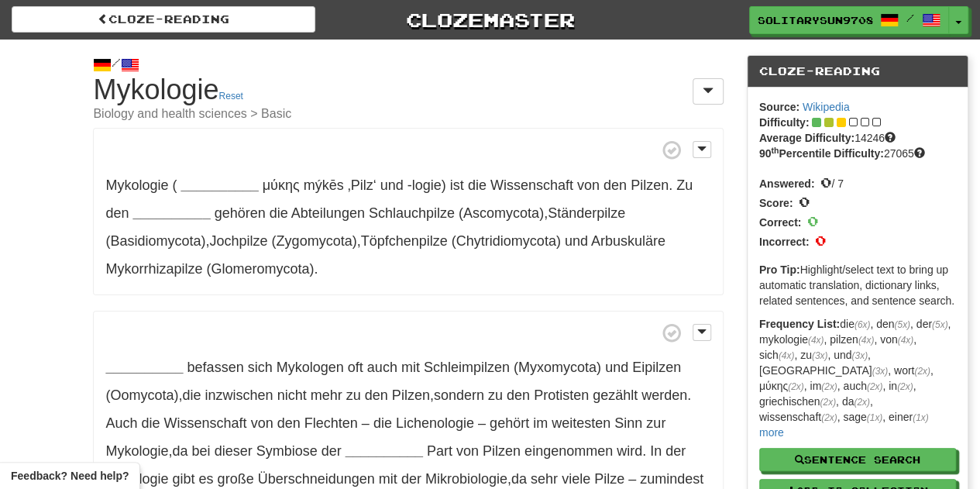
click at [0, 233] on div "/ Cloze-[GEOGRAPHIC_DATA] Mykologie Reset Biology and health sciences > Basic M…" at bounding box center [490, 383] width 980 height 687
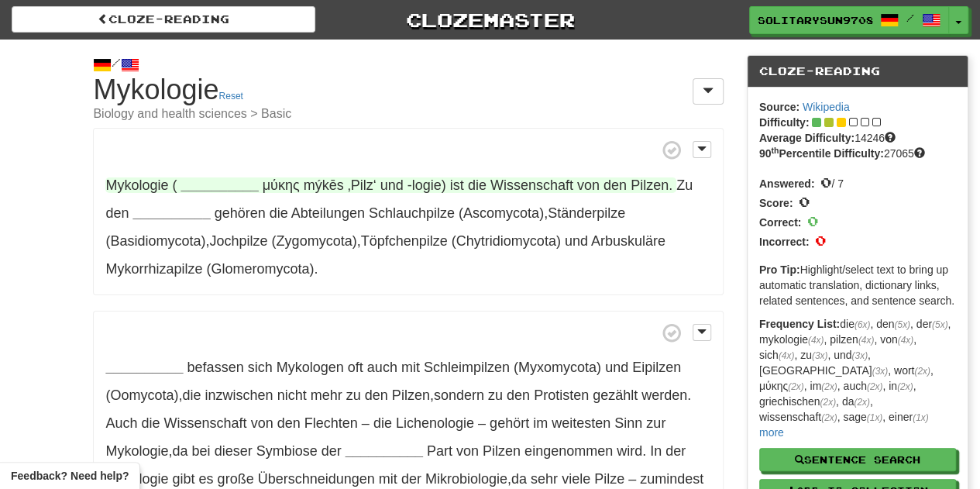
click at [234, 186] on strong "__________" at bounding box center [218, 184] width 77 height 15
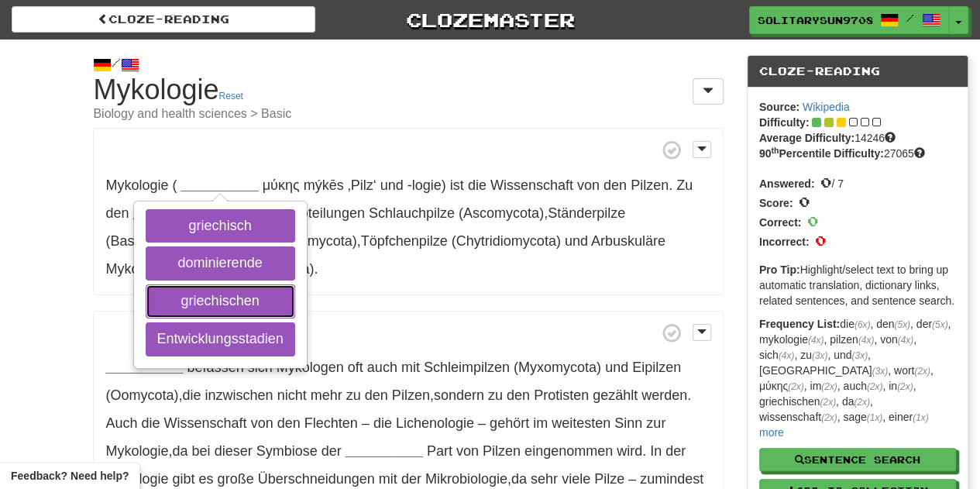
drag, startPoint x: 253, startPoint y: 291, endPoint x: 340, endPoint y: 297, distance: 87.8
click at [340, 297] on div "Mykologie ( __________ griechisch dominierende griechischen Entwicklungsstadien…" at bounding box center [408, 408] width 630 height 560
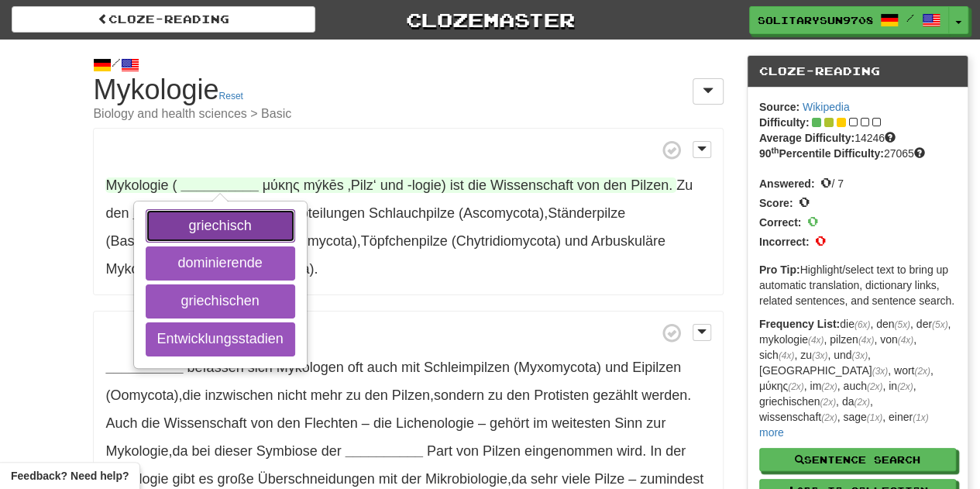
click at [283, 227] on button "griechisch" at bounding box center [221, 226] width 150 height 34
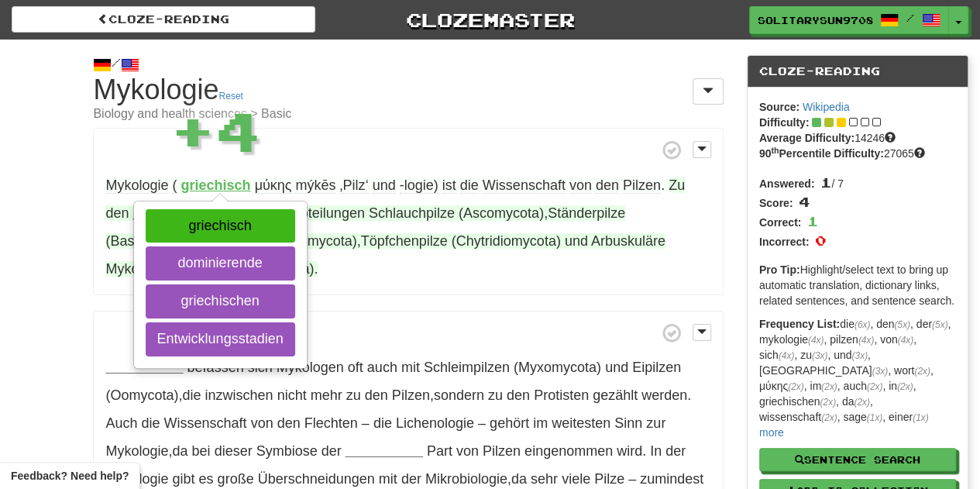
click at [357, 243] on span "(Zygomycota)" at bounding box center [314, 240] width 85 height 15
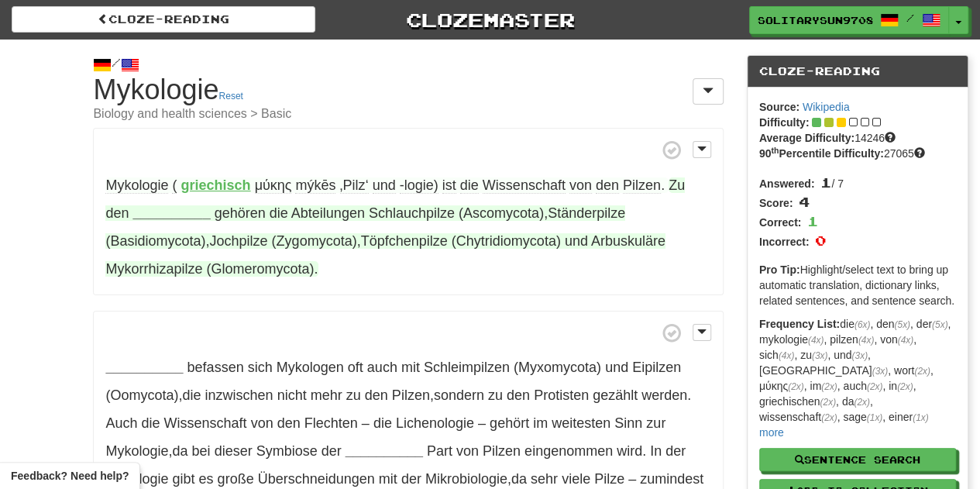
click at [154, 212] on strong "__________" at bounding box center [170, 212] width 77 height 15
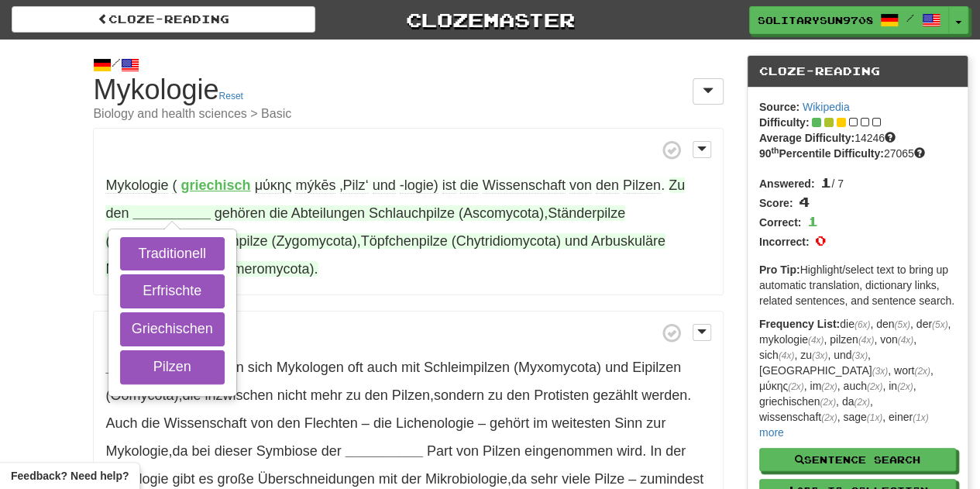
click at [154, 212] on strong "__________" at bounding box center [170, 212] width 77 height 15
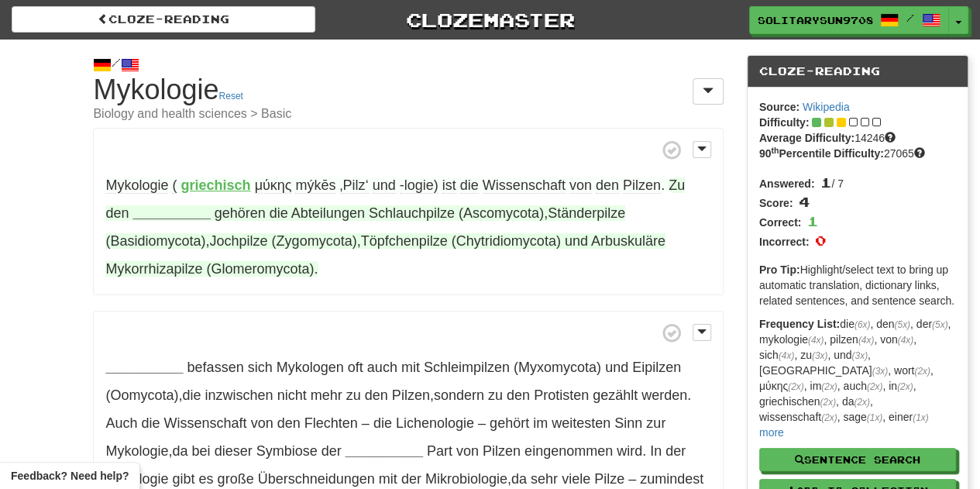
click at [177, 210] on strong "__________" at bounding box center [170, 212] width 77 height 15
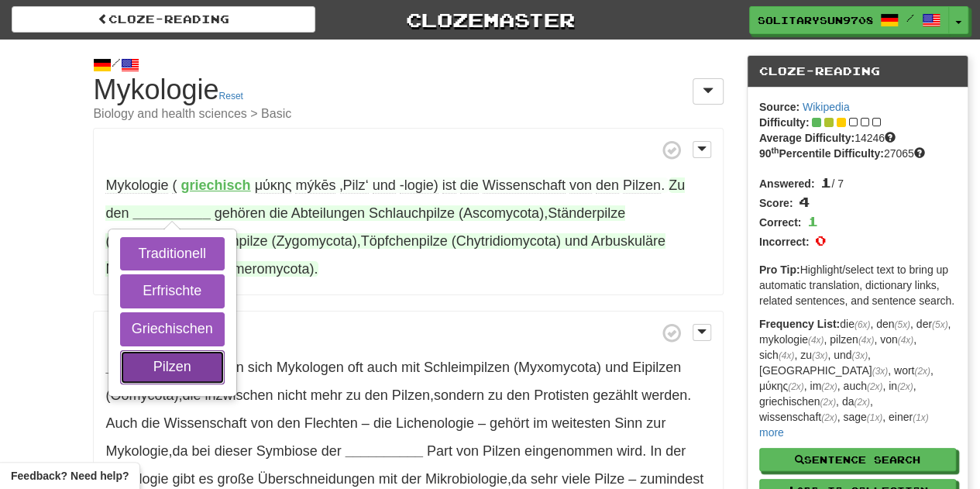
click at [184, 359] on button "Pilzen" at bounding box center [172, 367] width 105 height 34
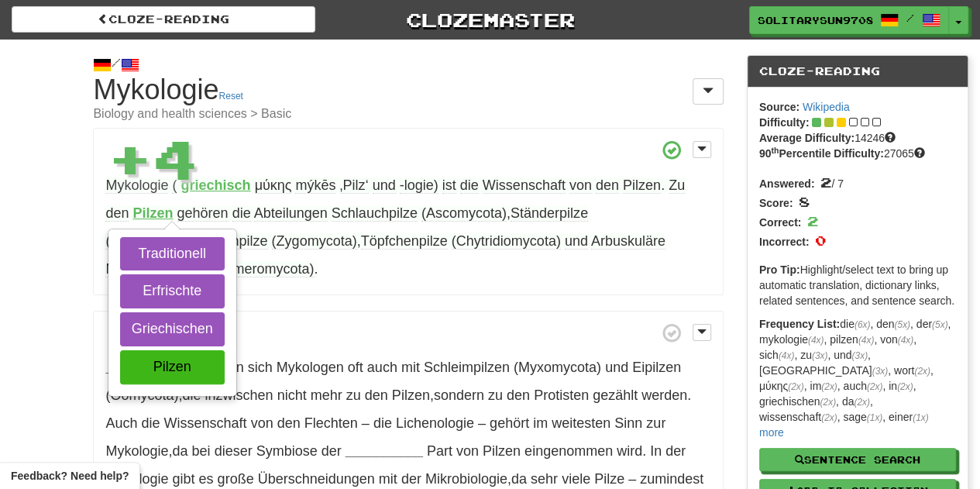
click at [263, 336] on span at bounding box center [407, 332] width 605 height 19
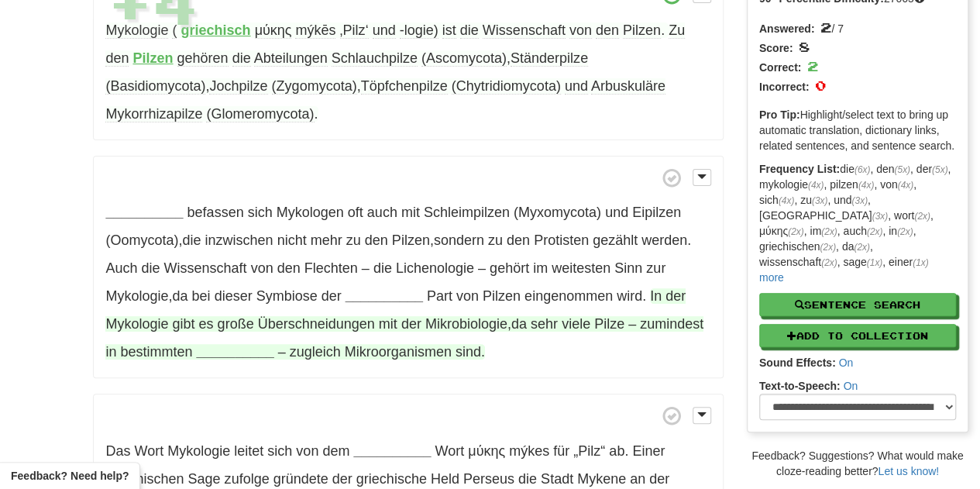
scroll to position [232, 0]
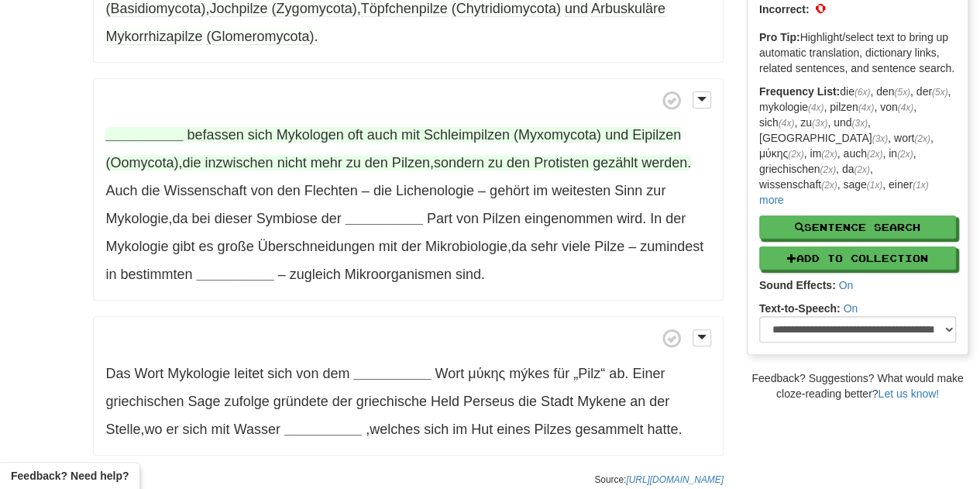
click at [169, 131] on strong "__________" at bounding box center [143, 134] width 77 height 15
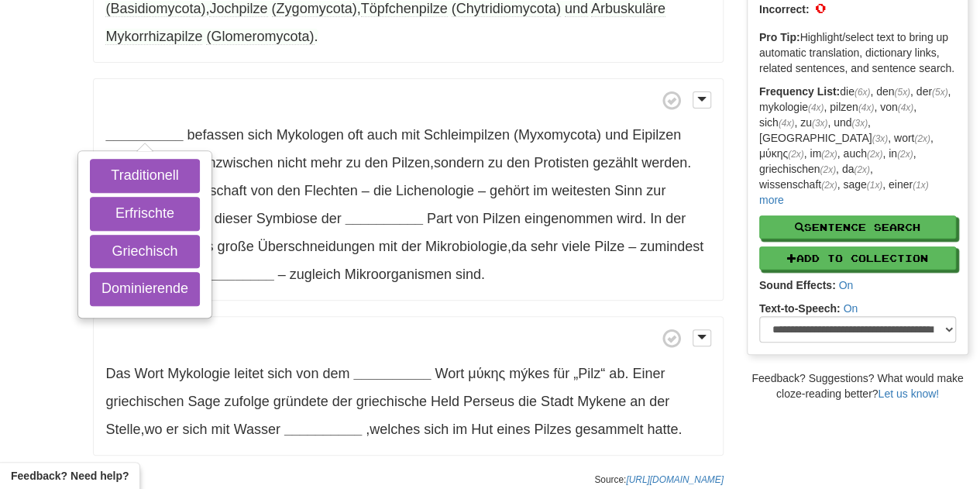
click at [23, 143] on div "/ Cloze-[GEOGRAPHIC_DATA] Mykologie Reset Biology and health sciences > Basic M…" at bounding box center [490, 150] width 980 height 687
click at [66, 119] on div "/ Cloze-[GEOGRAPHIC_DATA] Mykologie Reset Biology and health sciences > Basic M…" at bounding box center [490, 150] width 980 height 687
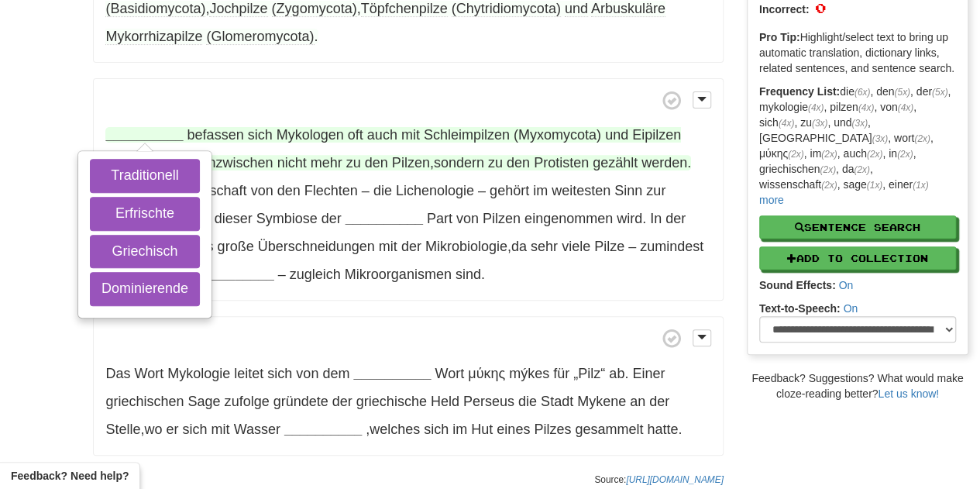
click at [150, 132] on strong "__________" at bounding box center [143, 134] width 77 height 15
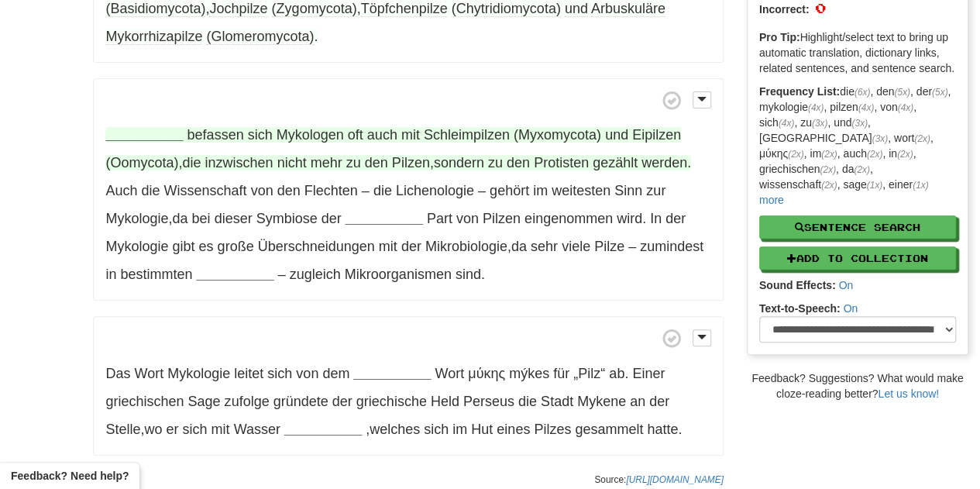
click at [201, 128] on span "befassen" at bounding box center [215, 134] width 57 height 15
click at [202, 129] on span "befassen" at bounding box center [215, 134] width 57 height 15
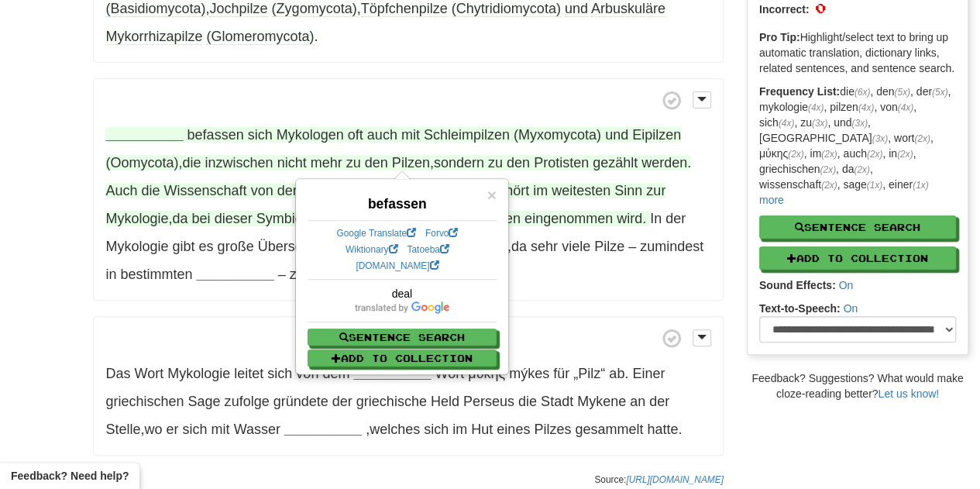
click at [126, 184] on span "Auch" at bounding box center [121, 190] width 32 height 15
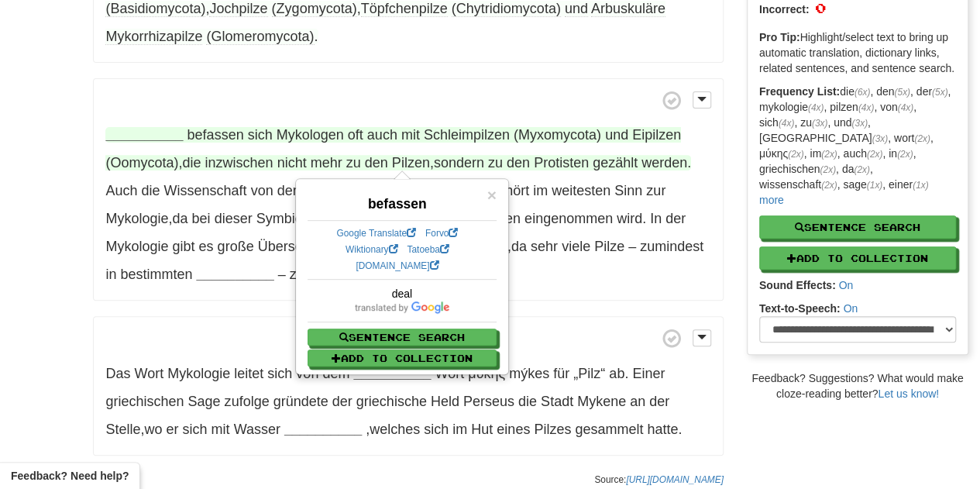
click at [32, 171] on div "/ Cloze-Reading Mykologie Reset Biology and health sciences > Basic Mykologie (…" at bounding box center [490, 150] width 980 height 687
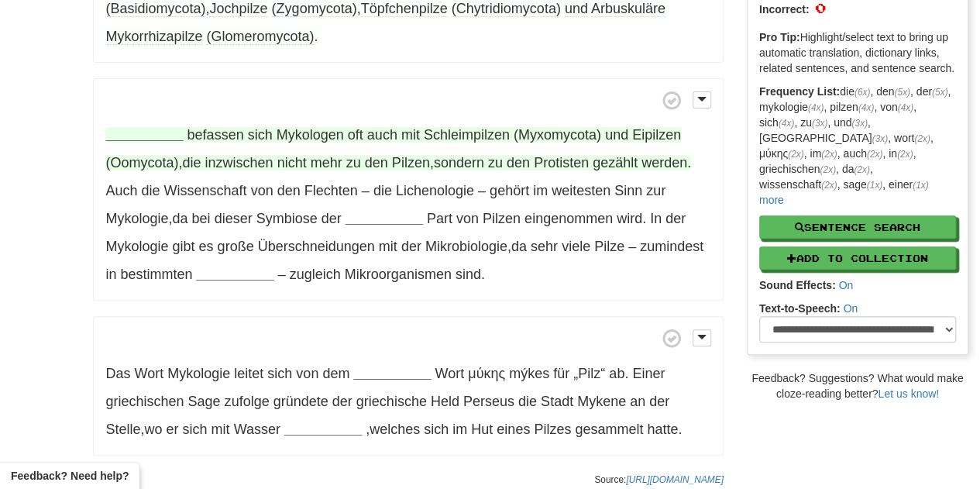
click at [134, 139] on strong "__________" at bounding box center [143, 134] width 77 height 15
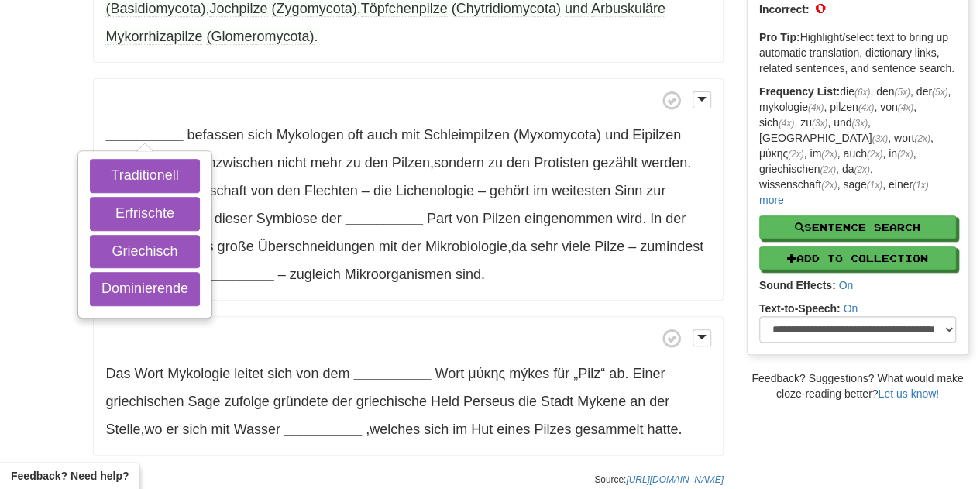
click at [8, 154] on div "/ Cloze-Reading Mykologie Reset Biology and health sciences > Basic Mykologie (…" at bounding box center [490, 150] width 980 height 687
click at [108, 98] on span at bounding box center [407, 100] width 605 height 19
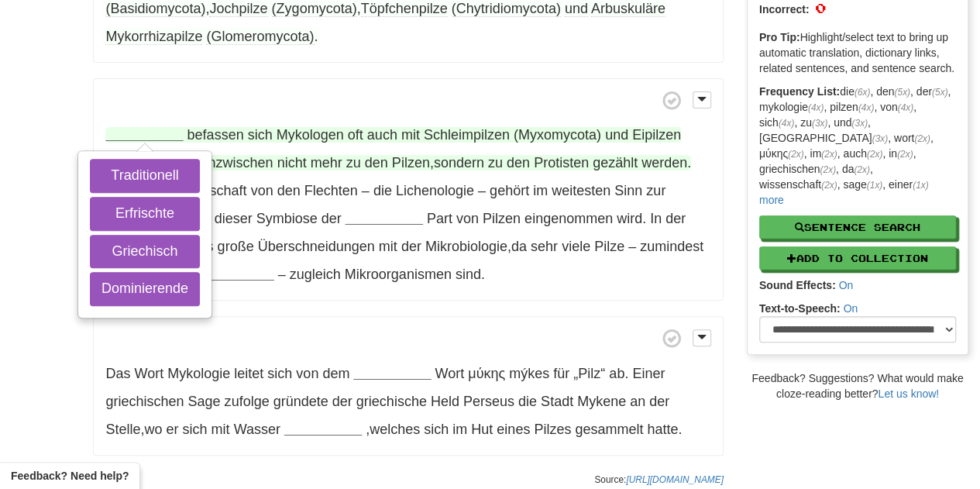
click at [139, 132] on strong "__________" at bounding box center [143, 134] width 77 height 15
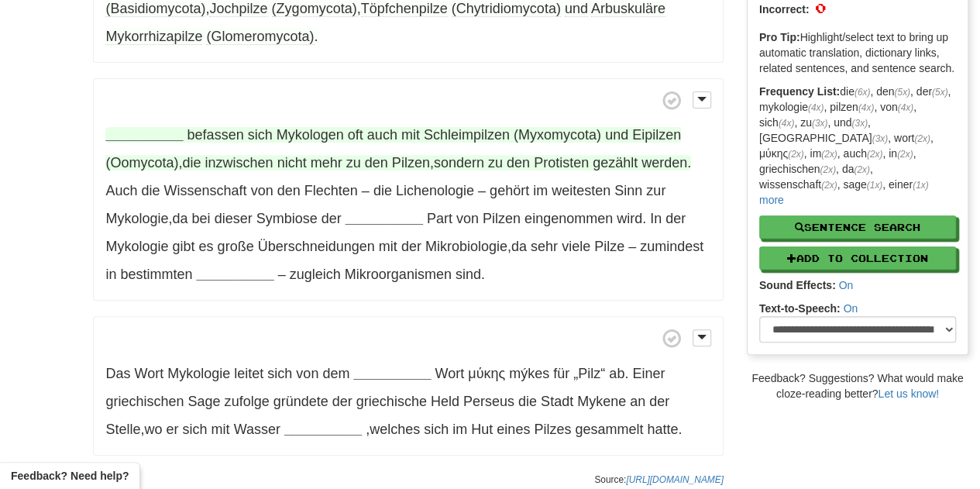
click at [139, 132] on strong "__________" at bounding box center [143, 134] width 77 height 15
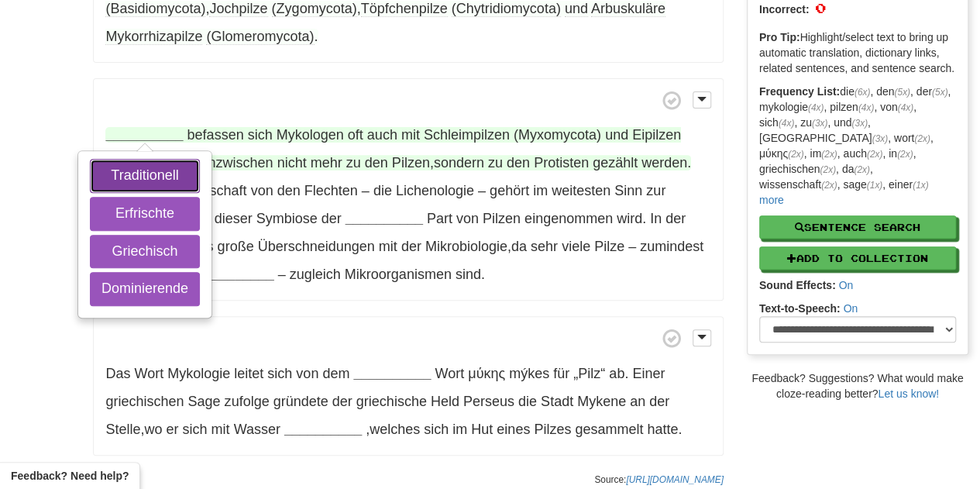
click at [155, 173] on button "Traditionell" at bounding box center [145, 176] width 110 height 34
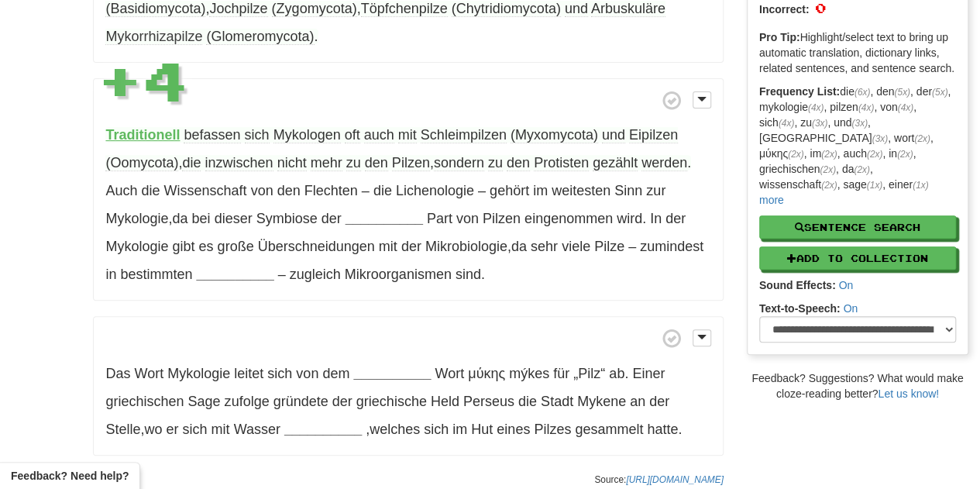
click at [3, 174] on div "/ Cloze-Reading Mykologie Reset Biology and health sciences > Basic Mykologie (…" at bounding box center [490, 150] width 980 height 687
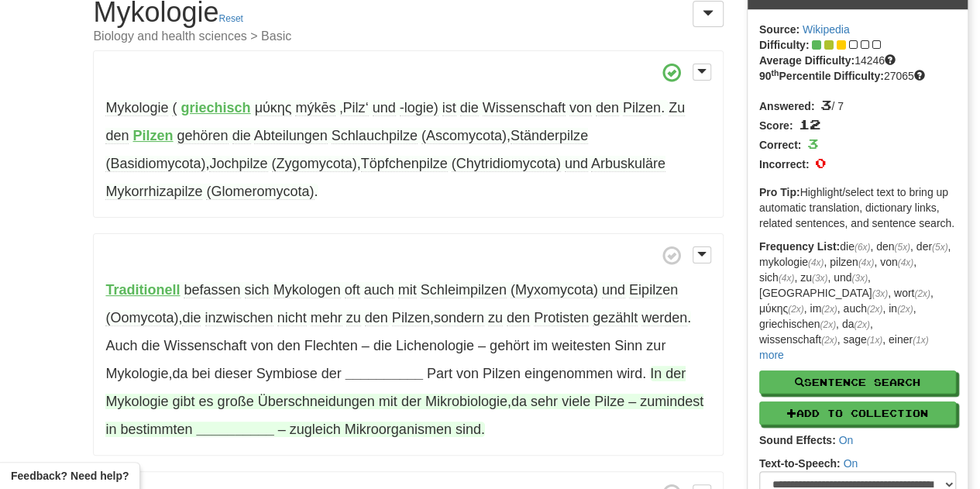
scroll to position [155, 0]
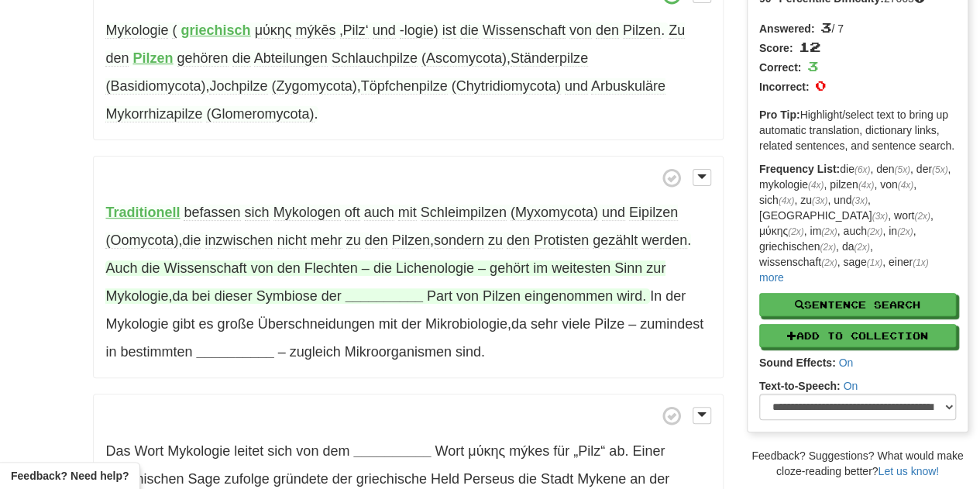
click at [321, 270] on span "Flechten" at bounding box center [330, 267] width 53 height 15
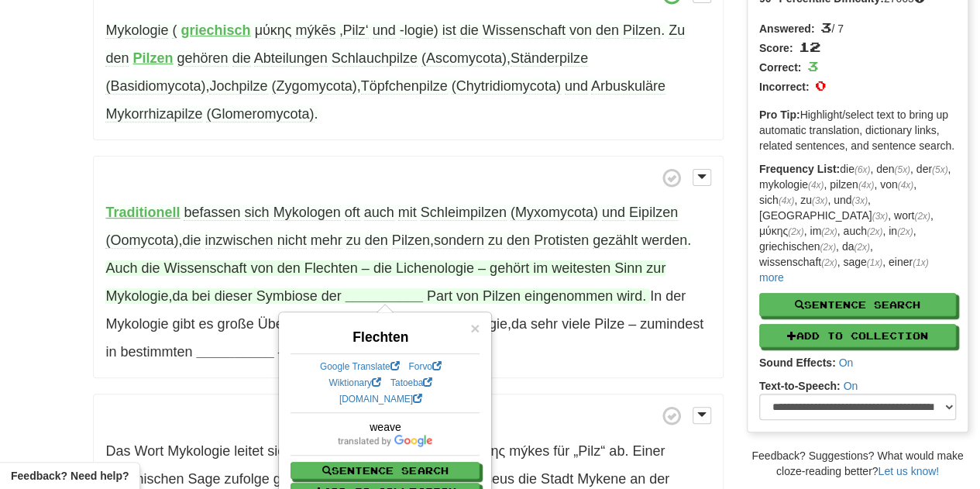
click at [196, 404] on p "Das Wort Mykologie leitet sich von dem __________ Wort μύκης mýkes für „Pilz“ a…" at bounding box center [408, 463] width 630 height 139
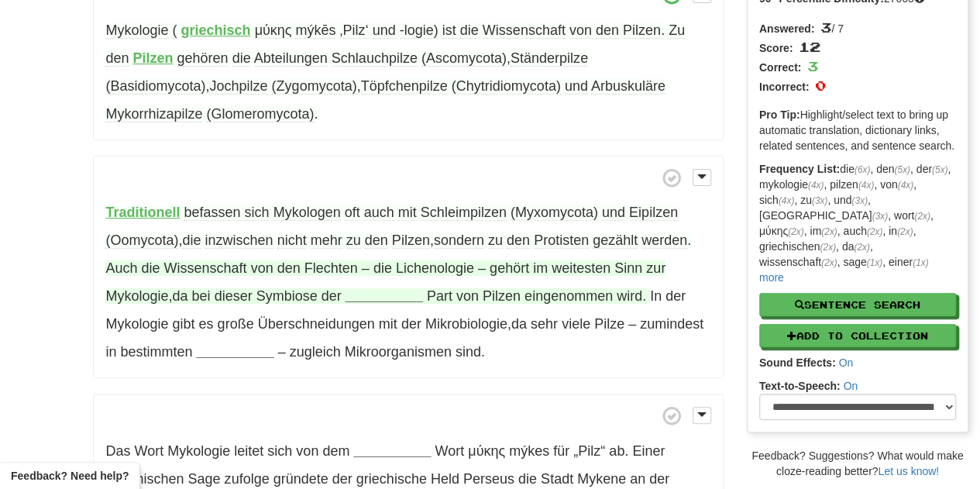
click at [384, 295] on strong "__________" at bounding box center [384, 295] width 77 height 15
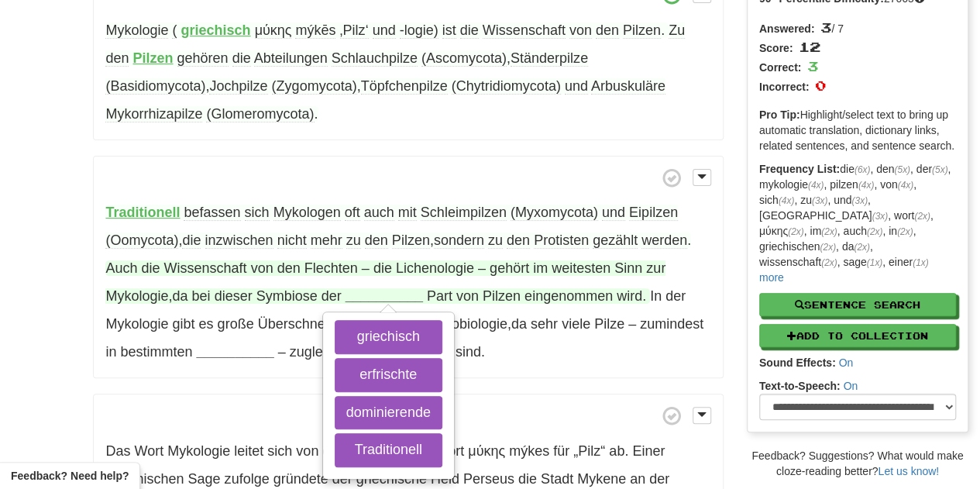
click at [384, 295] on strong "__________" at bounding box center [384, 295] width 77 height 15
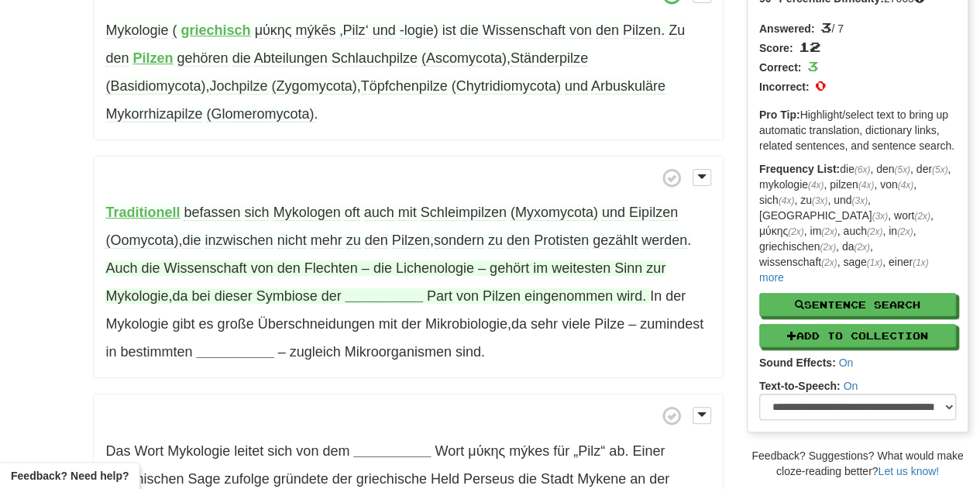
click at [383, 295] on strong "__________" at bounding box center [384, 295] width 77 height 15
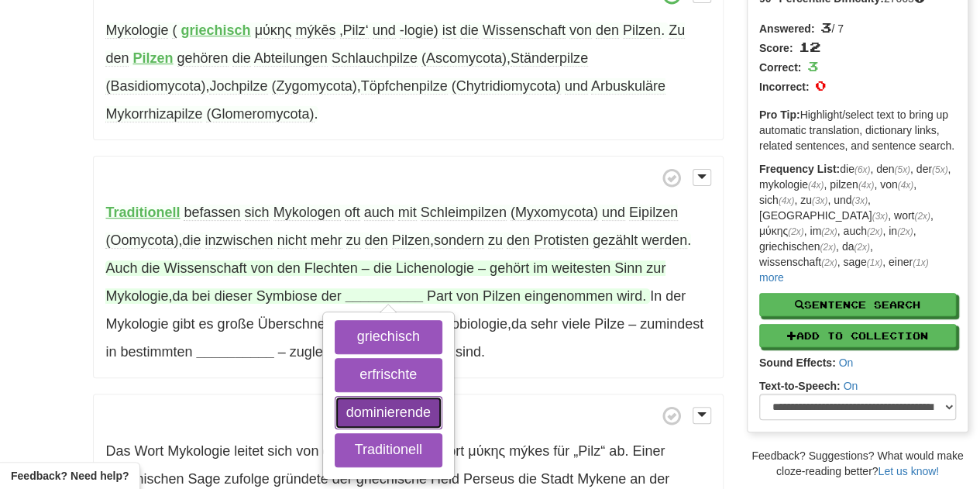
click at [387, 415] on button "dominierende" at bounding box center [389, 413] width 108 height 34
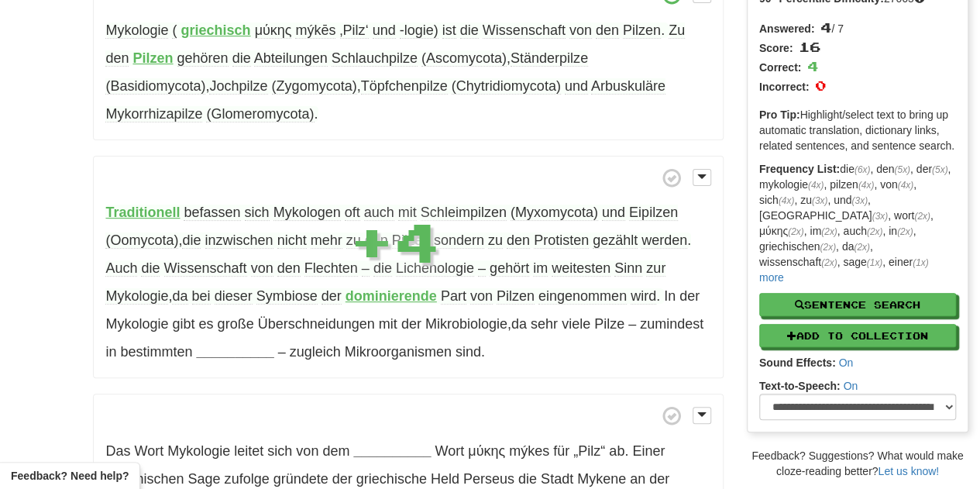
click at [561, 390] on div "Mykologie ( griechisch μύκης mýkēs ‚Pilz‘ und -logie) ist die Wissenschaft von …" at bounding box center [408, 253] width 630 height 560
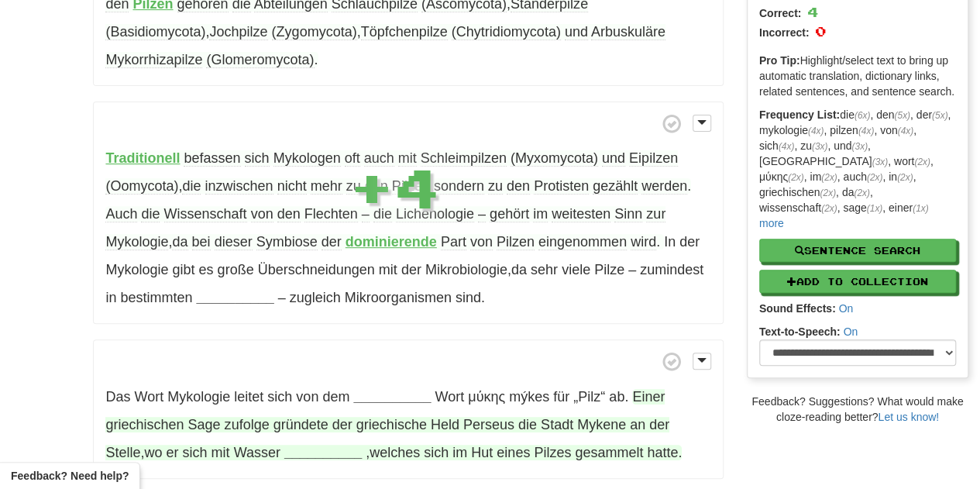
scroll to position [232, 0]
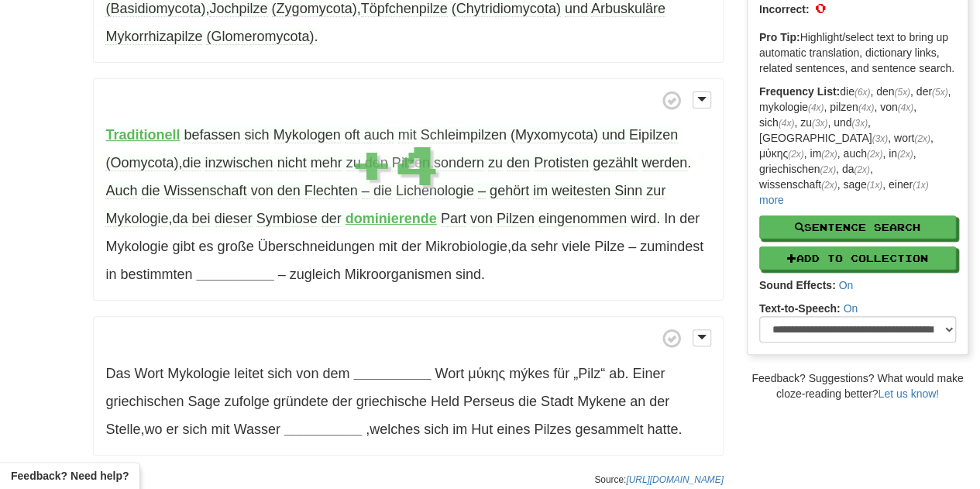
click at [405, 215] on strong "dominierende" at bounding box center [391, 218] width 91 height 15
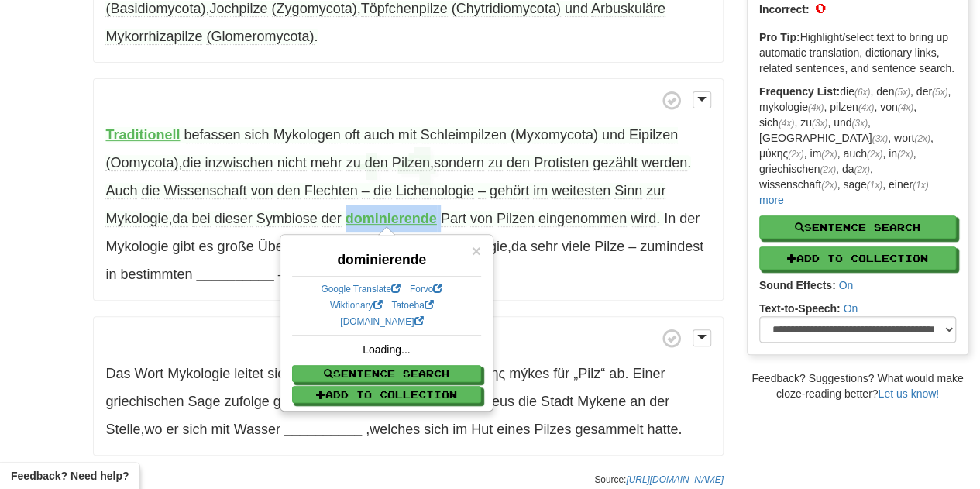
click at [405, 215] on strong "dominierende" at bounding box center [391, 218] width 91 height 15
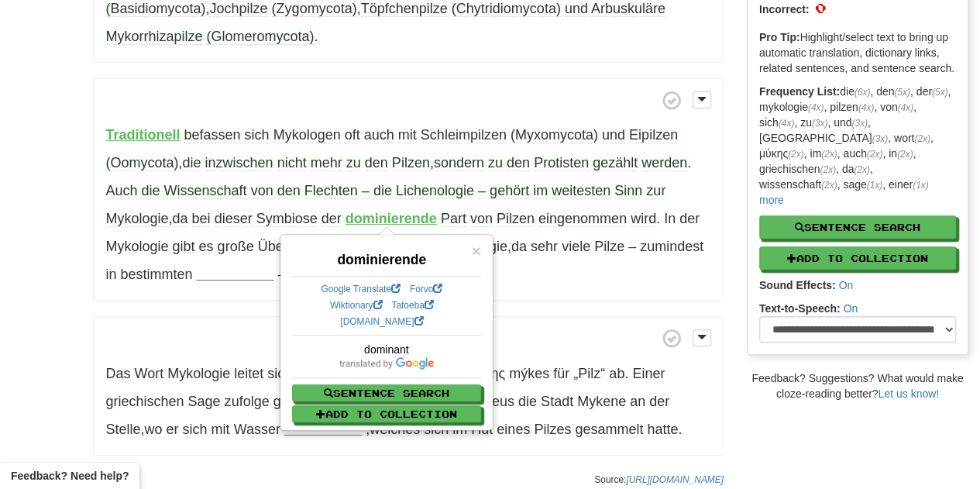
click at [189, 342] on span at bounding box center [407, 337] width 605 height 19
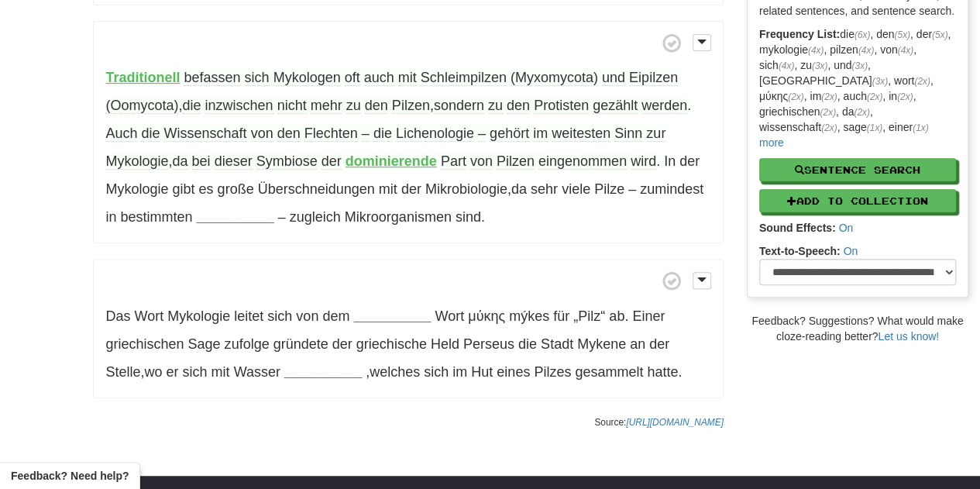
scroll to position [310, 0]
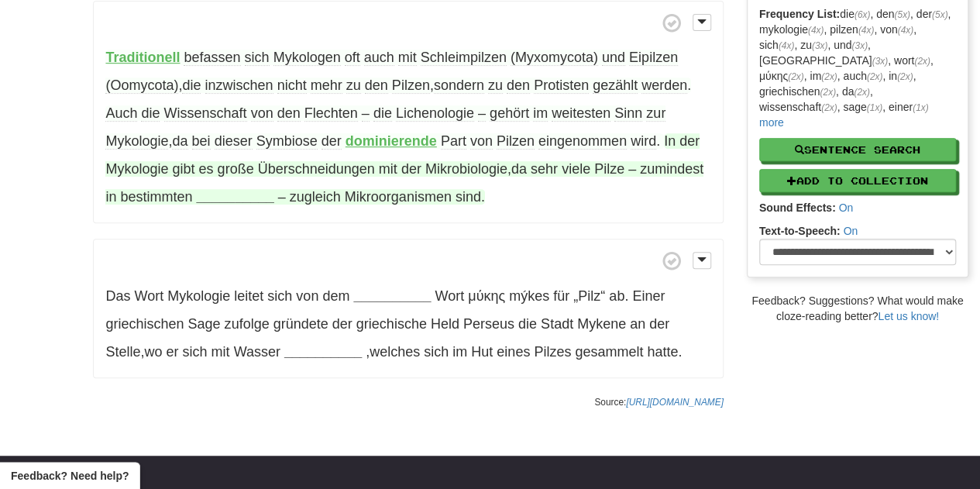
click at [242, 196] on strong "__________" at bounding box center [235, 196] width 77 height 15
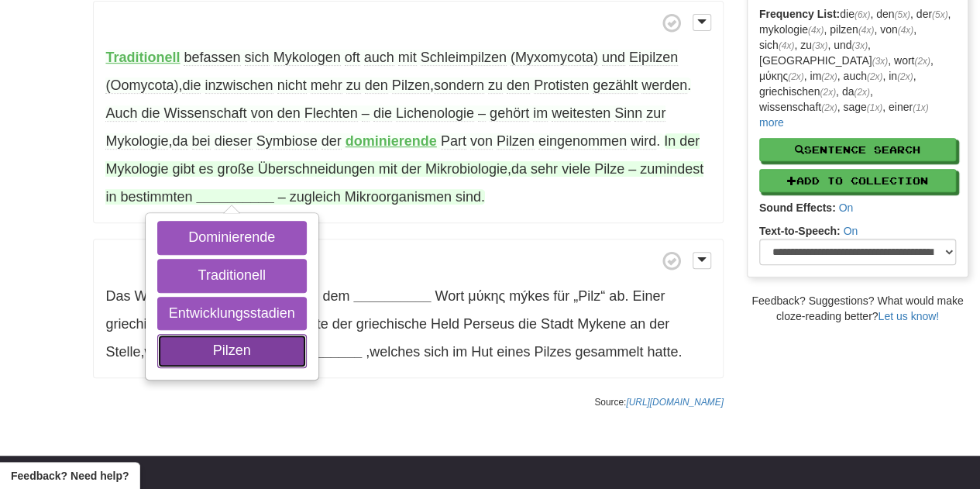
click at [229, 345] on button "Pilzen" at bounding box center [232, 351] width 150 height 34
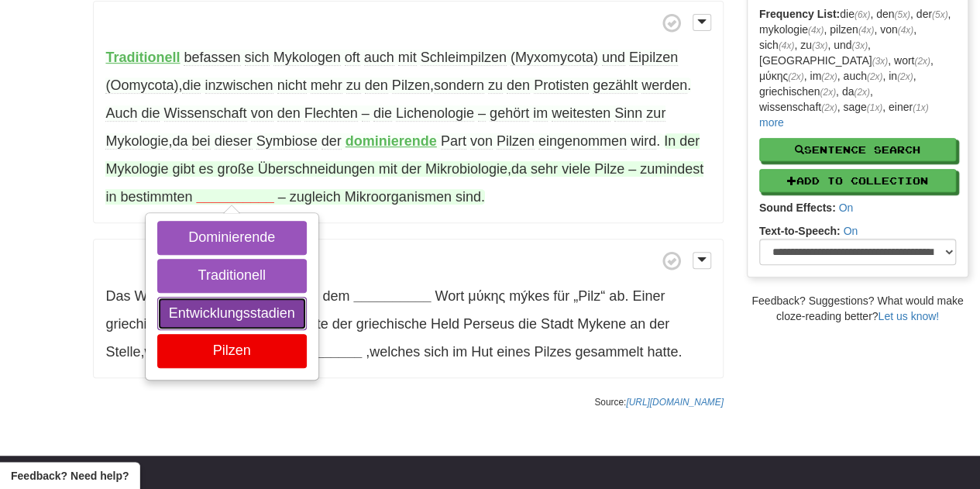
click at [235, 309] on button "Entwicklungsstadien" at bounding box center [232, 314] width 150 height 34
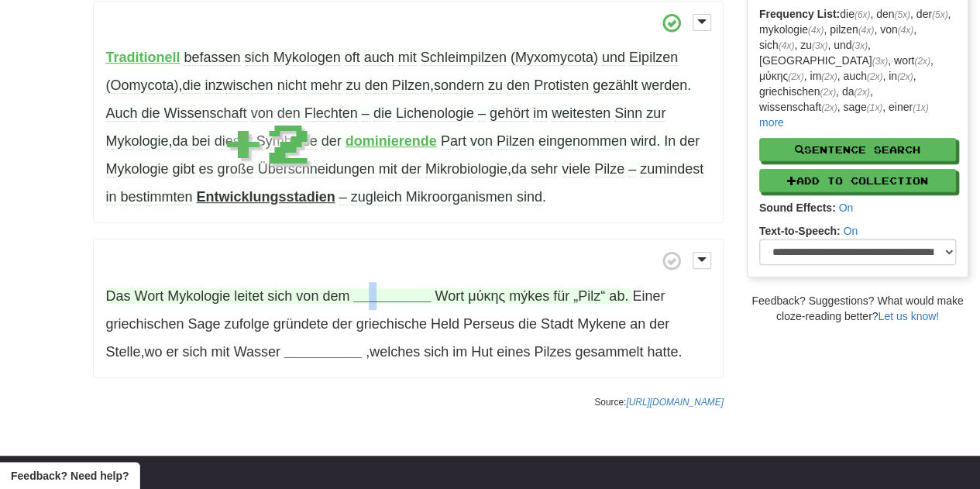
click at [375, 294] on strong "__________" at bounding box center [391, 295] width 77 height 15
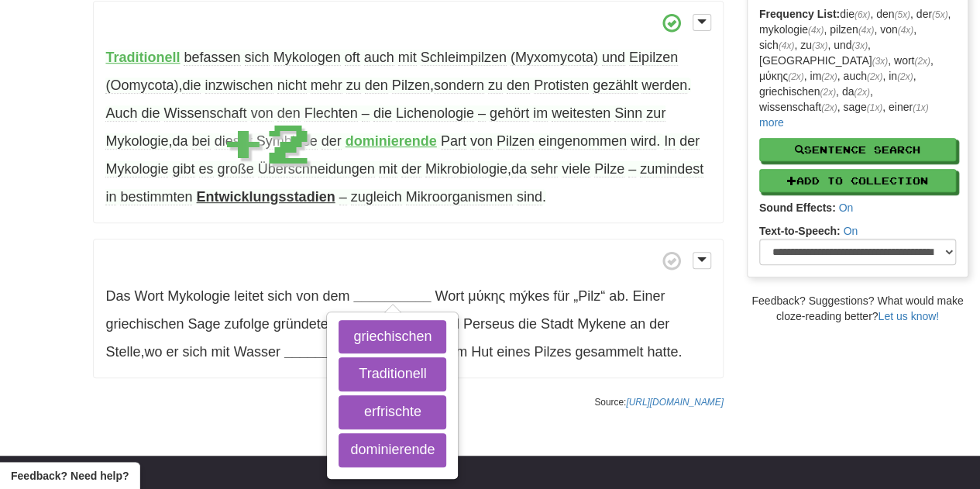
click at [119, 361] on p "Das Wort Mykologie leitet sich von dem __________ griechischen Traditionell erf…" at bounding box center [408, 308] width 630 height 139
click at [194, 413] on div "/ Cloze-Reading Mykologie Reset Biology and health sciences > Basic Mykologie (…" at bounding box center [407, 73] width 653 height 687
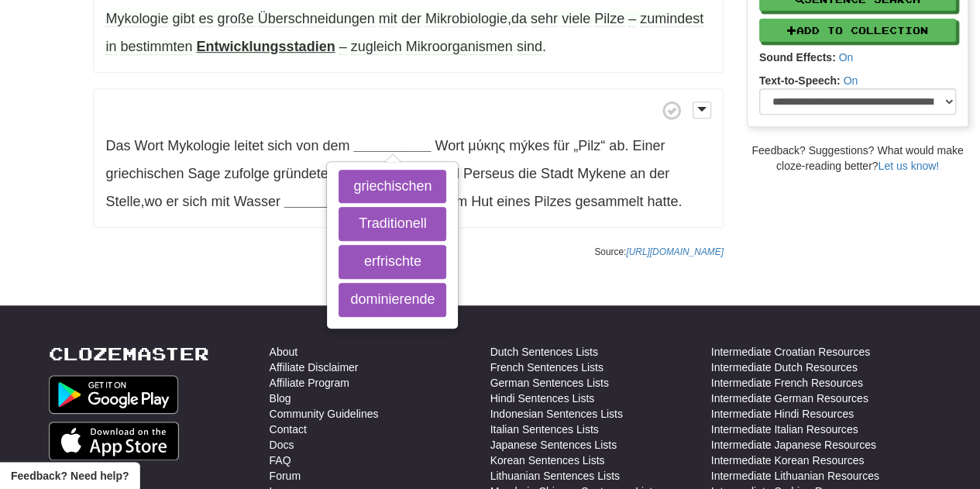
scroll to position [465, 0]
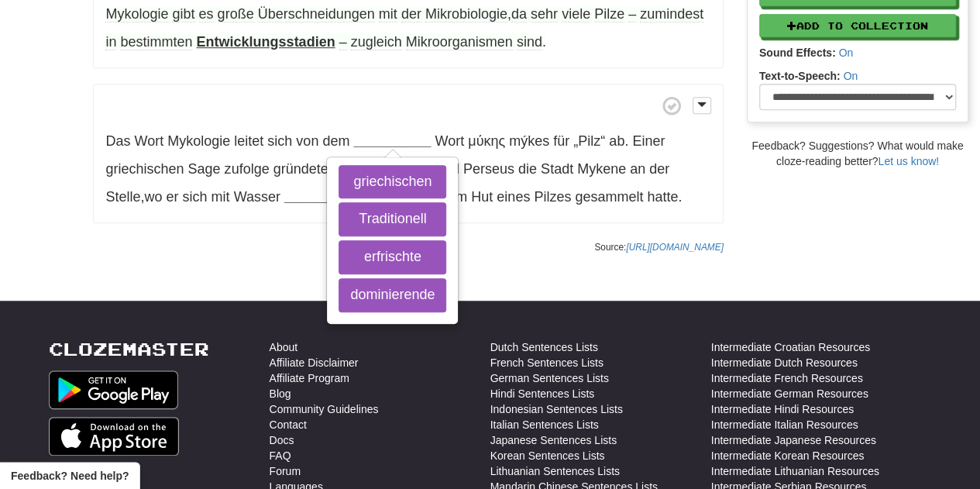
click at [246, 216] on p "Das Wort Mykologie leitet sich von dem __________ griechischen Traditionell erf…" at bounding box center [408, 153] width 630 height 139
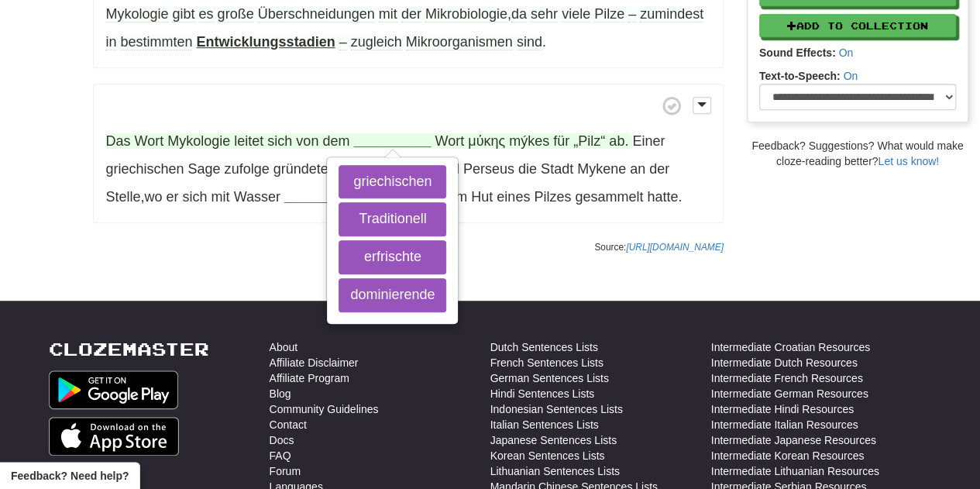
click at [386, 133] on strong "__________" at bounding box center [391, 140] width 77 height 15
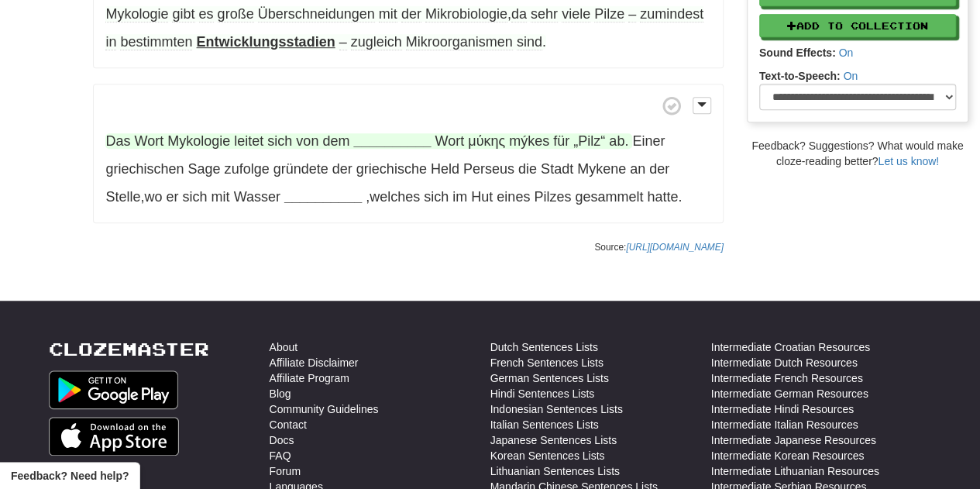
click at [386, 133] on strong "__________" at bounding box center [391, 140] width 77 height 15
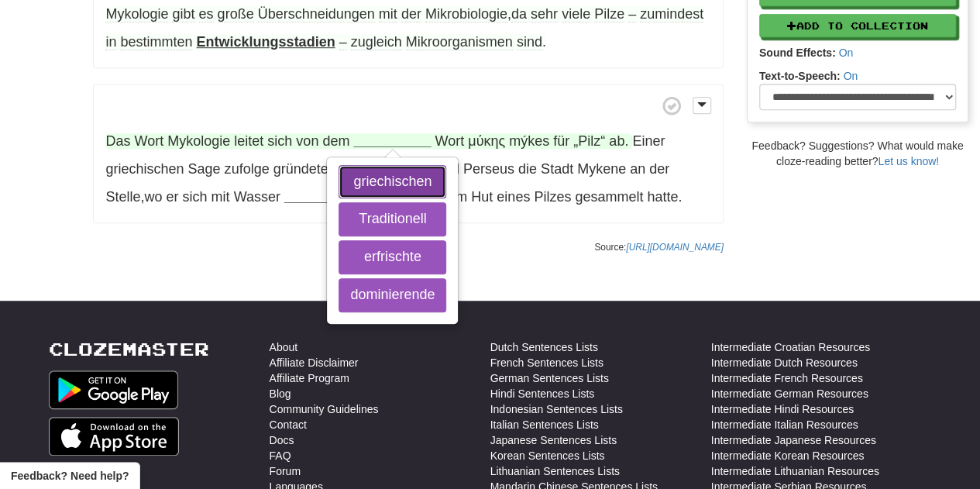
click at [390, 171] on button "griechischen" at bounding box center [393, 182] width 108 height 34
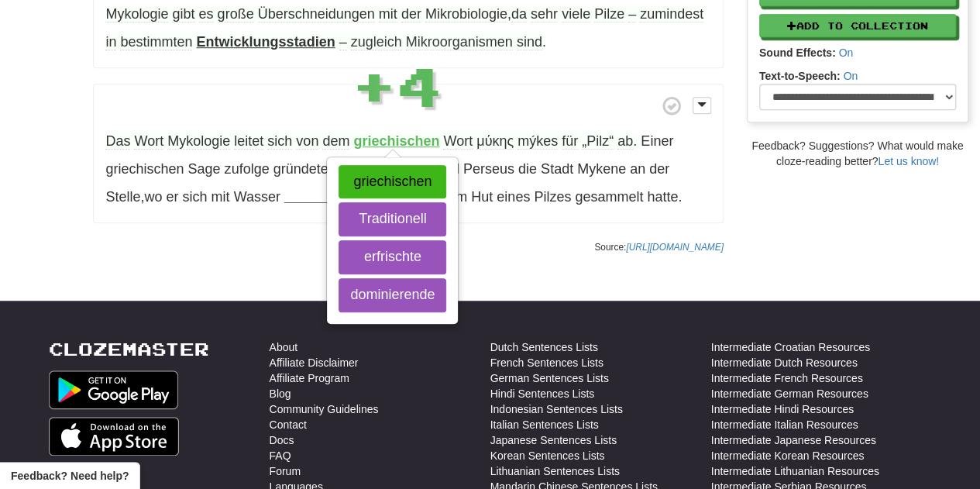
click at [232, 208] on p "Das Wort Mykologie leitet sich von dem griechischen griechischen Traditionell e…" at bounding box center [408, 153] width 630 height 139
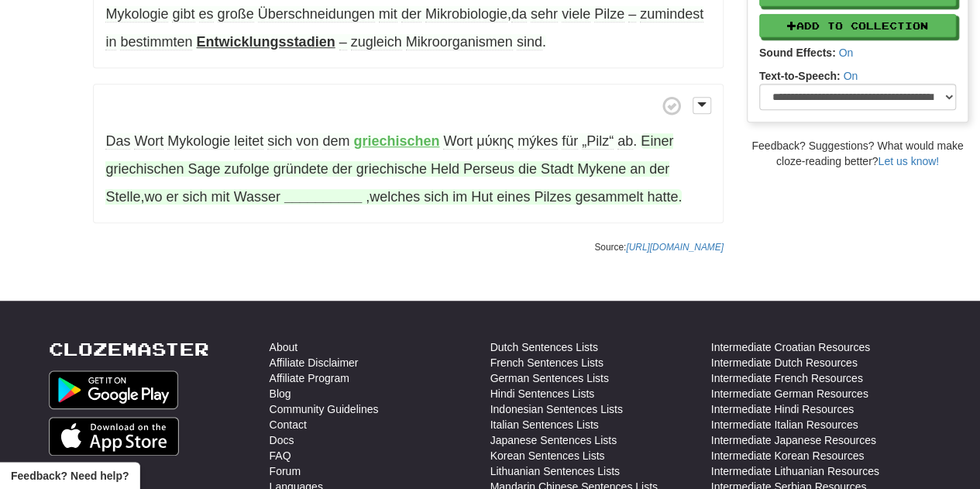
click at [319, 199] on strong "__________" at bounding box center [322, 196] width 77 height 15
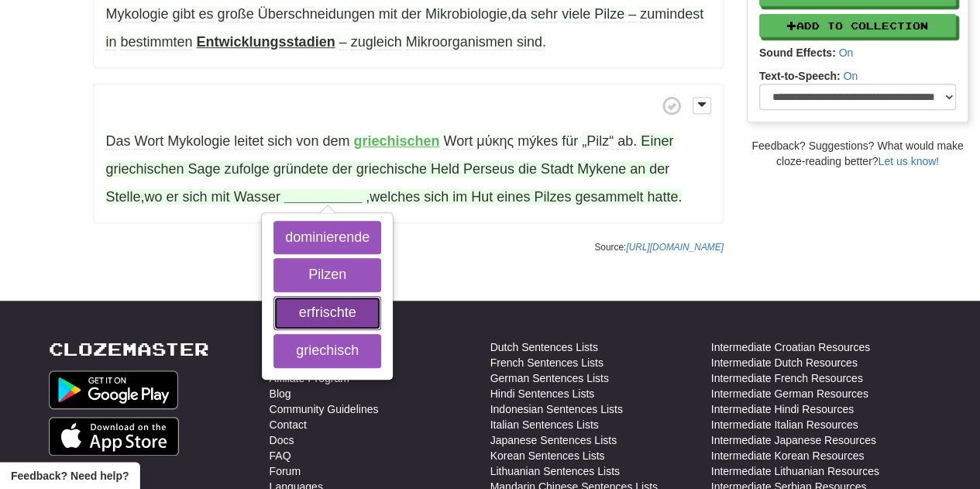
drag, startPoint x: 322, startPoint y: 307, endPoint x: 310, endPoint y: 311, distance: 13.2
click at [322, 307] on button "erfrischte" at bounding box center [327, 313] width 108 height 34
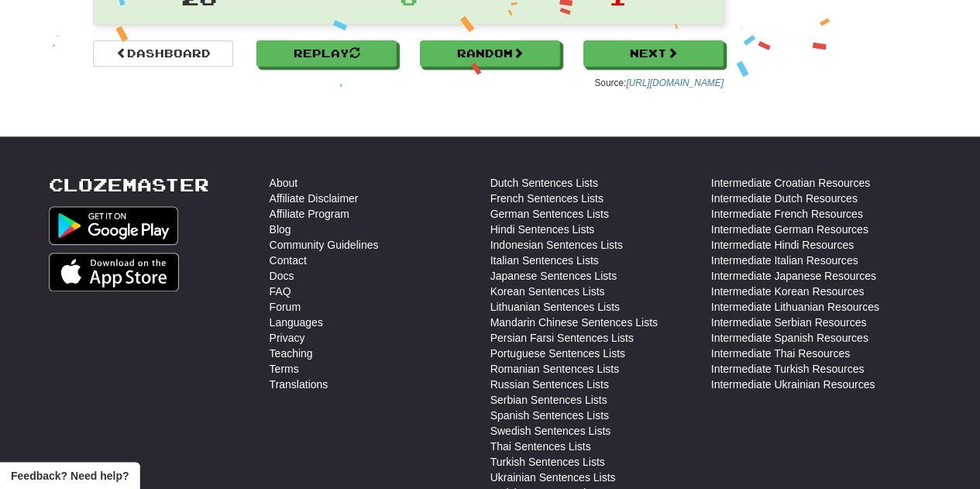
scroll to position [693, 0]
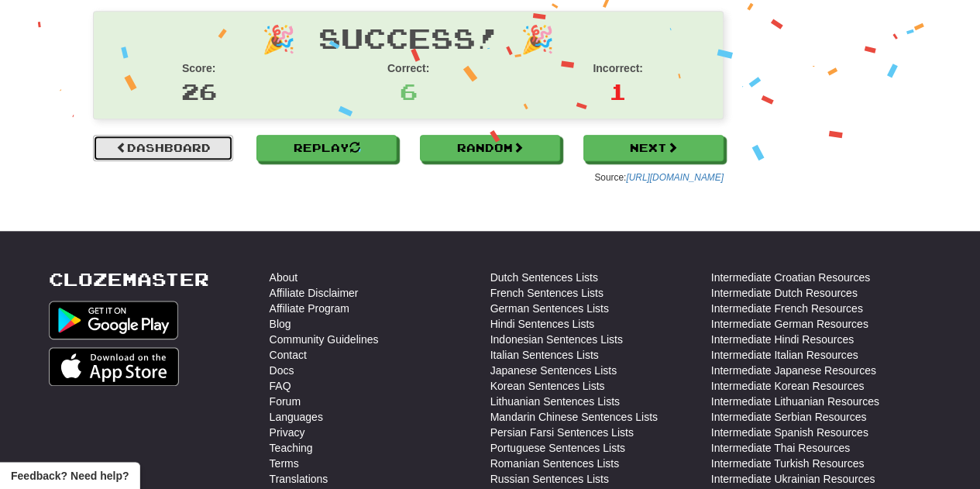
click at [177, 140] on link "Dashboard" at bounding box center [163, 148] width 140 height 26
